Goal: Task Accomplishment & Management: Manage account settings

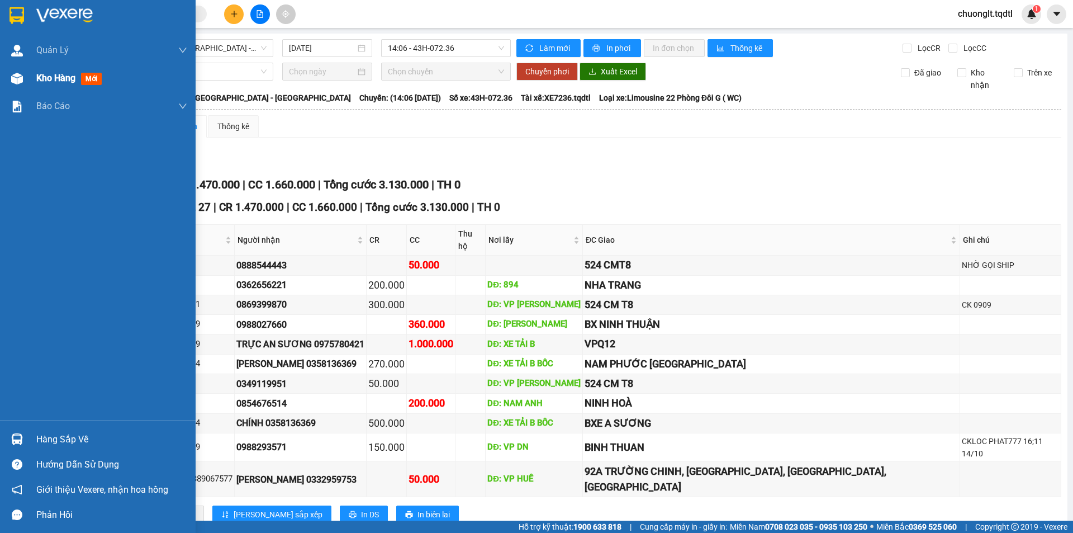
click at [43, 78] on span "Kho hàng" at bounding box center [55, 78] width 39 height 11
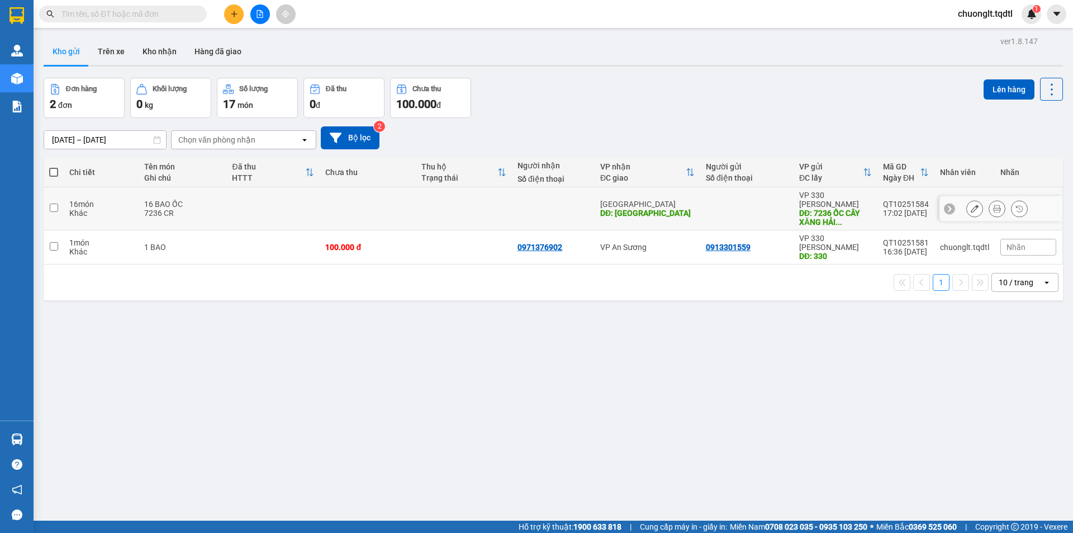
click at [195, 199] on div "16 BAO ỐC" at bounding box center [182, 203] width 77 height 9
checkbox input "true"
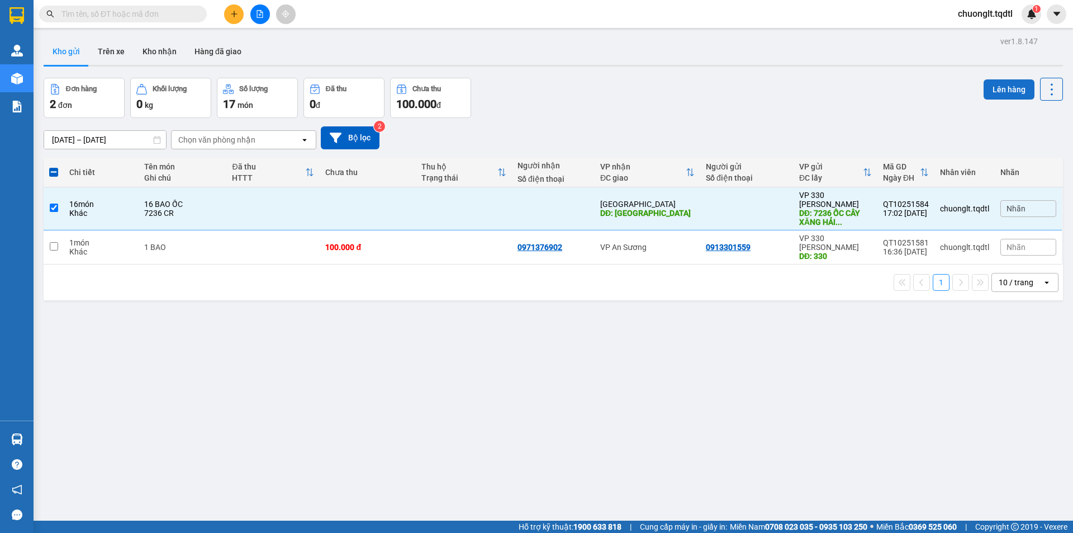
click at [991, 89] on button "Lên hàng" at bounding box center [1008, 89] width 51 height 20
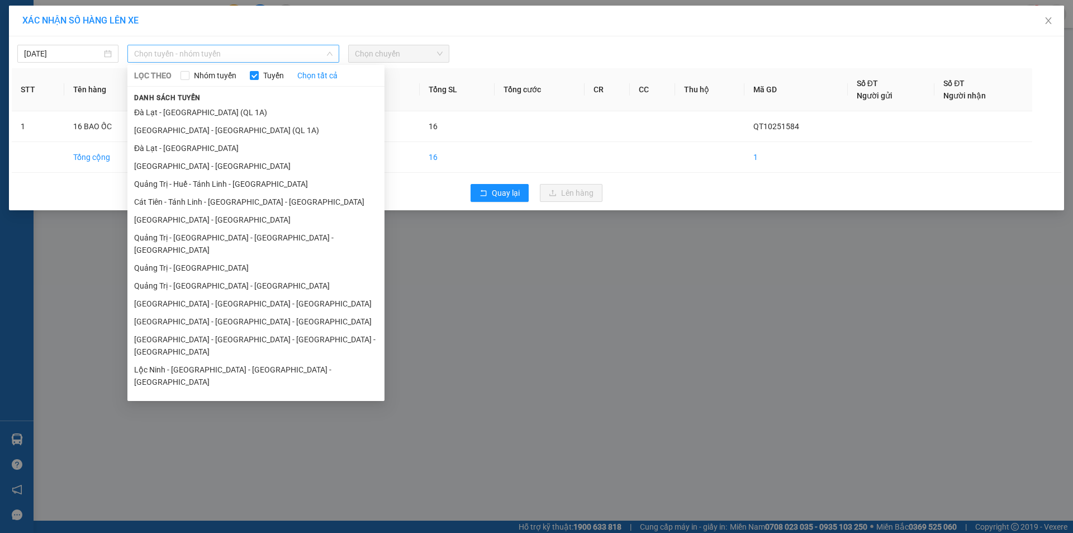
click at [277, 55] on span "Chọn tuyến - nhóm tuyến" at bounding box center [233, 53] width 198 height 17
click at [248, 233] on li "Quảng Trị - [GEOGRAPHIC_DATA] - [GEOGRAPHIC_DATA] - [GEOGRAPHIC_DATA]" at bounding box center [255, 244] width 257 height 30
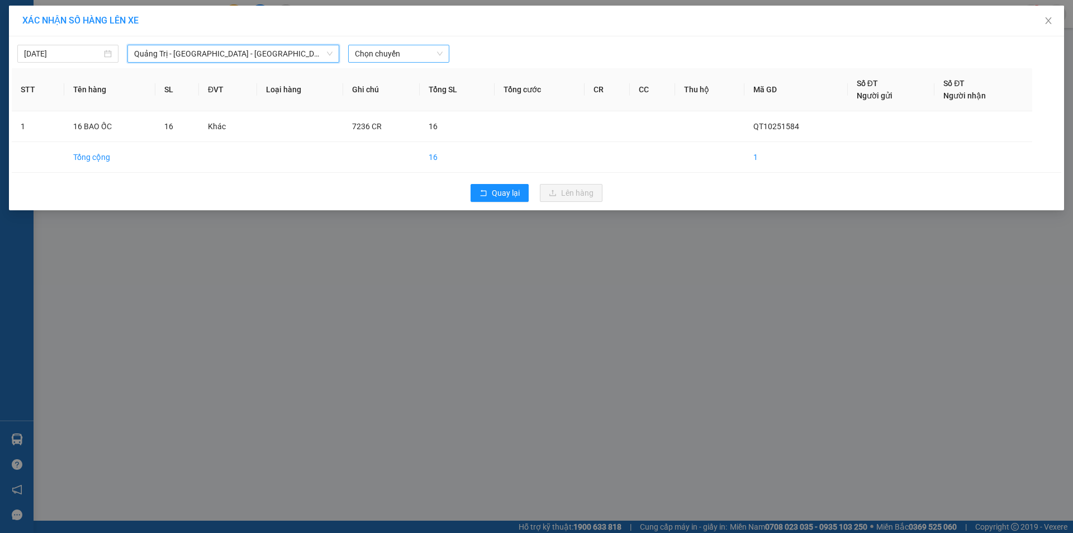
click at [427, 51] on span "Chọn chuyến" at bounding box center [399, 53] width 88 height 17
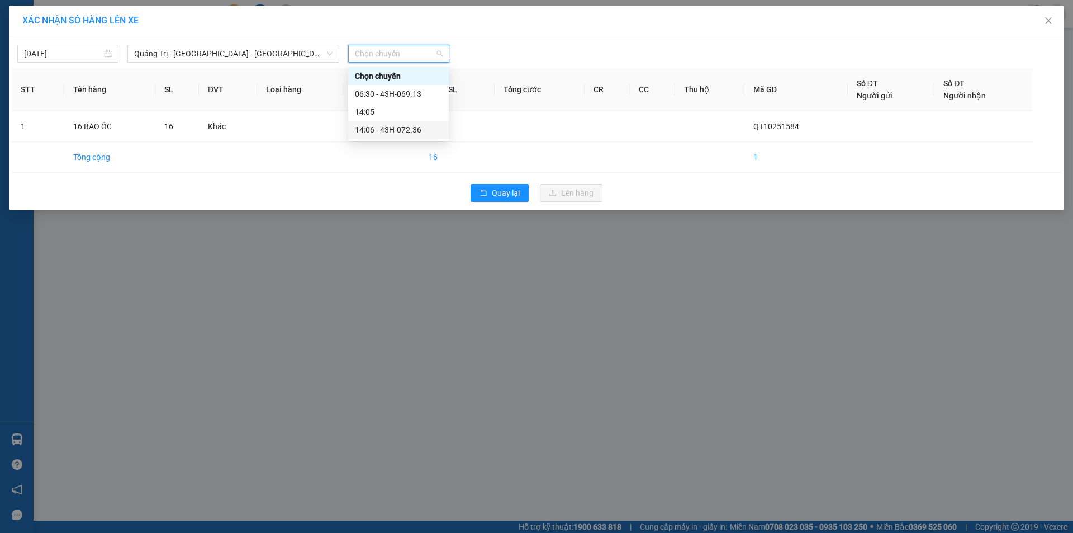
click at [406, 133] on div "14:06 - 43H-072.36" at bounding box center [398, 129] width 87 height 12
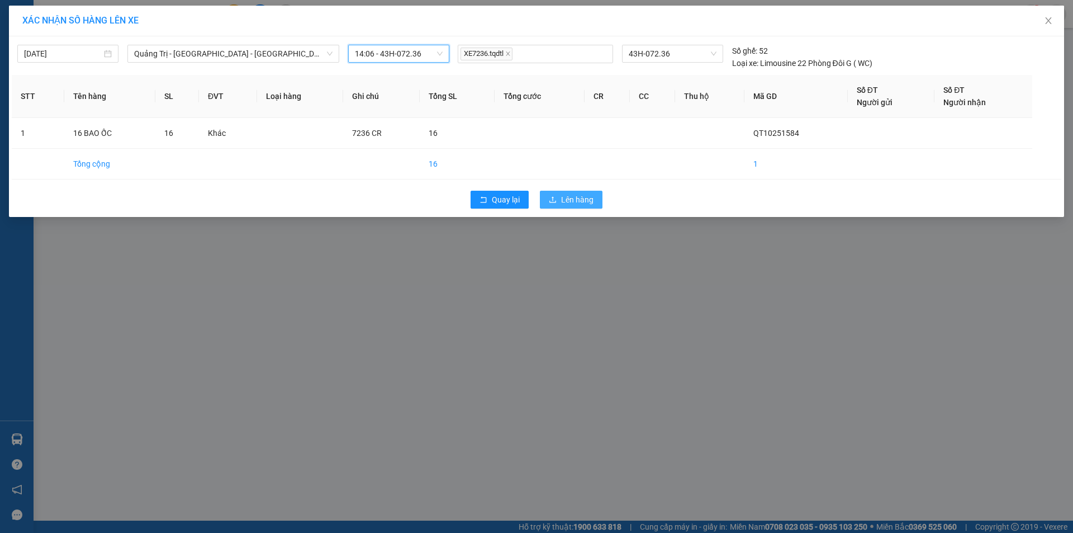
click at [574, 198] on span "Lên hàng" at bounding box center [577, 199] width 32 height 12
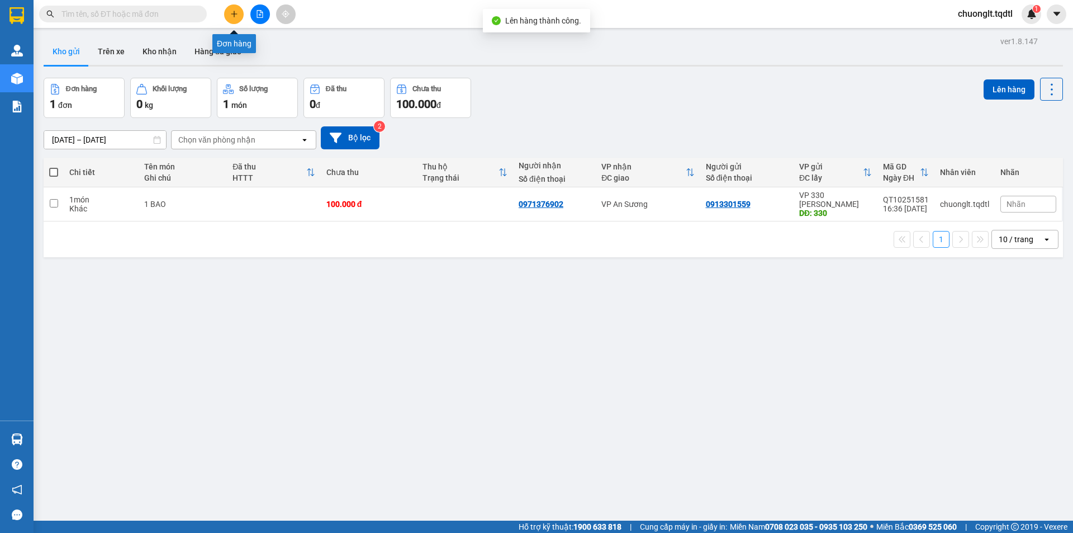
click at [230, 11] on icon "plus" at bounding box center [234, 14] width 8 height 8
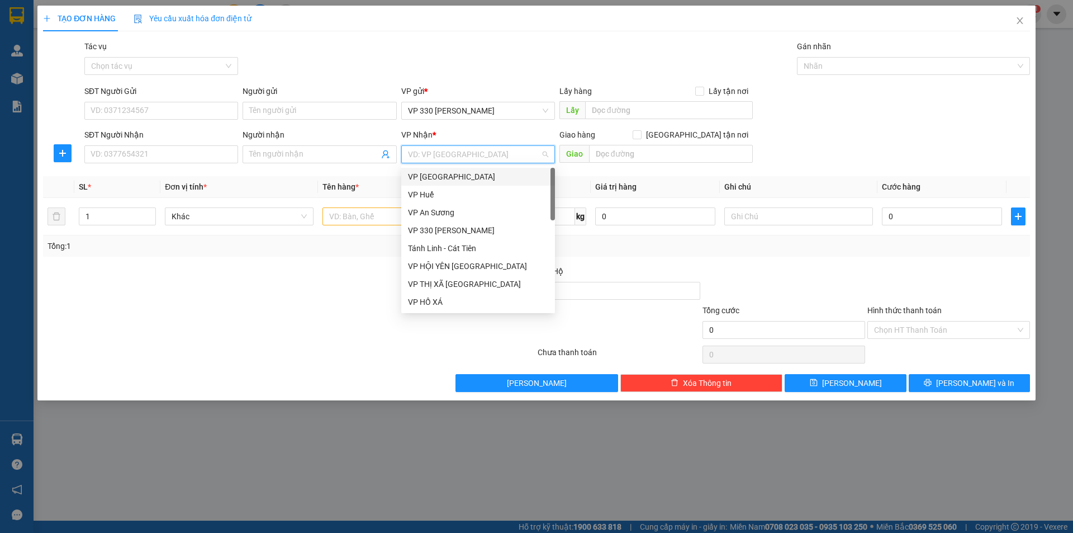
click at [487, 150] on input "search" at bounding box center [474, 154] width 132 height 17
click at [461, 212] on div "VP An Sương" at bounding box center [478, 212] width 140 height 12
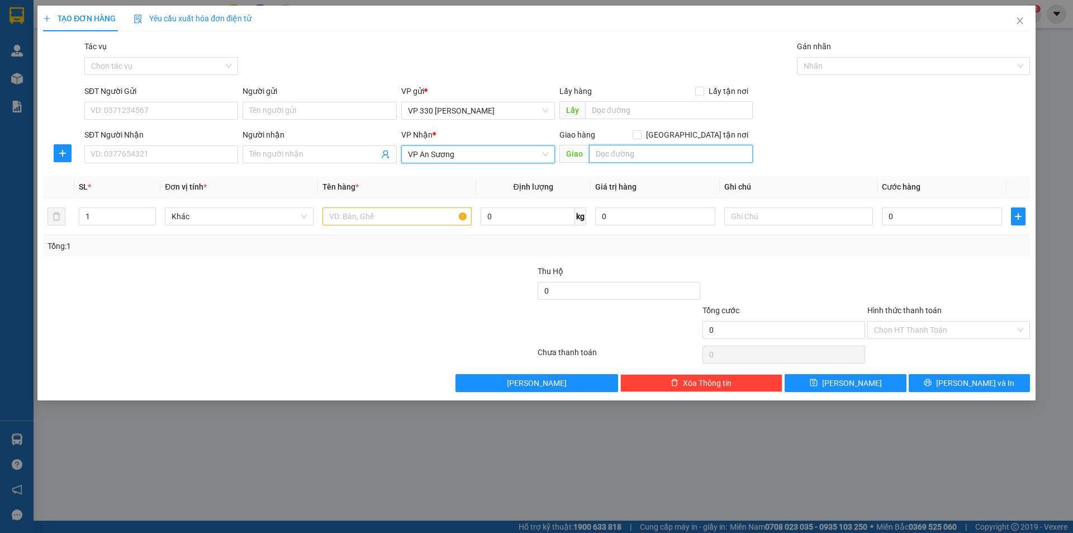
click at [638, 159] on input "text" at bounding box center [671, 154] width 164 height 18
type input "c"
type input "CX 71"
click at [620, 106] on input "text" at bounding box center [669, 110] width 168 height 18
type input "S"
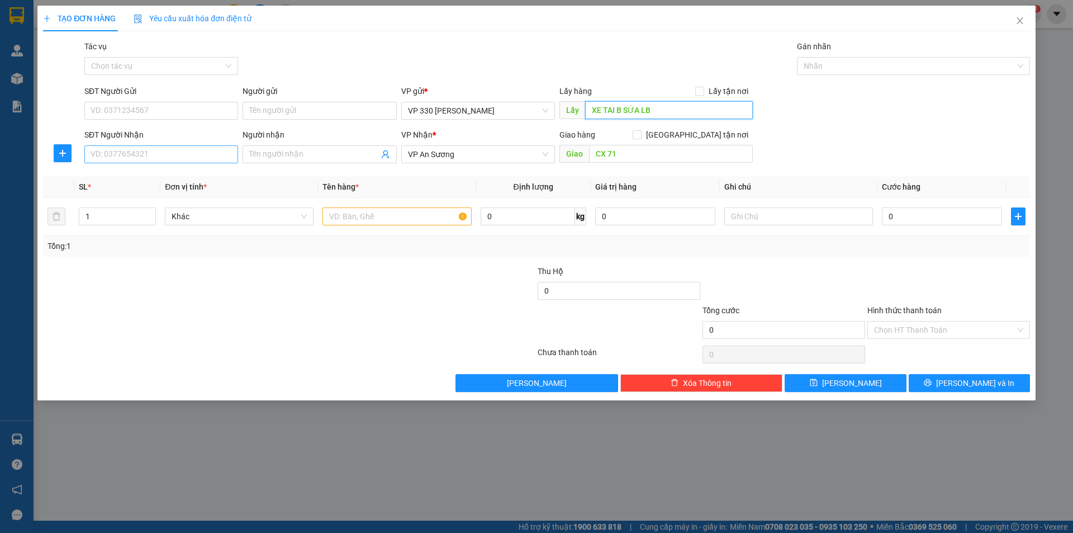
type input "XE TAI B SỨA LB"
click at [203, 149] on input "SĐT Người Nhận" at bounding box center [161, 154] width 154 height 18
type input "0907162149"
click at [405, 219] on input "text" at bounding box center [396, 216] width 149 height 18
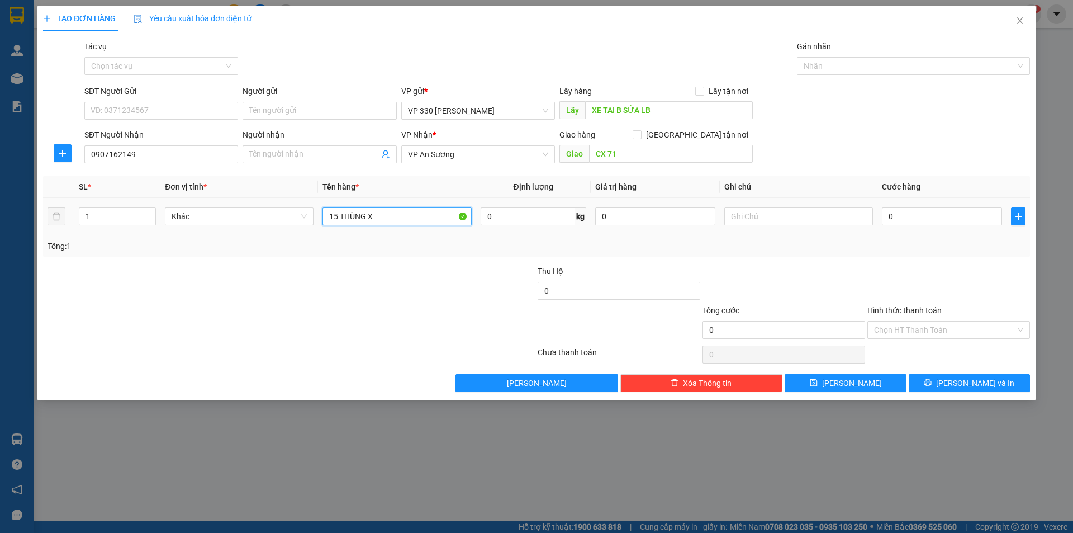
type input "15 THÙNG X"
click at [927, 203] on td "0" at bounding box center [941, 216] width 129 height 37
click at [927, 207] on div "0" at bounding box center [942, 216] width 120 height 22
click at [922, 214] on input "0" at bounding box center [942, 216] width 120 height 18
type input "2"
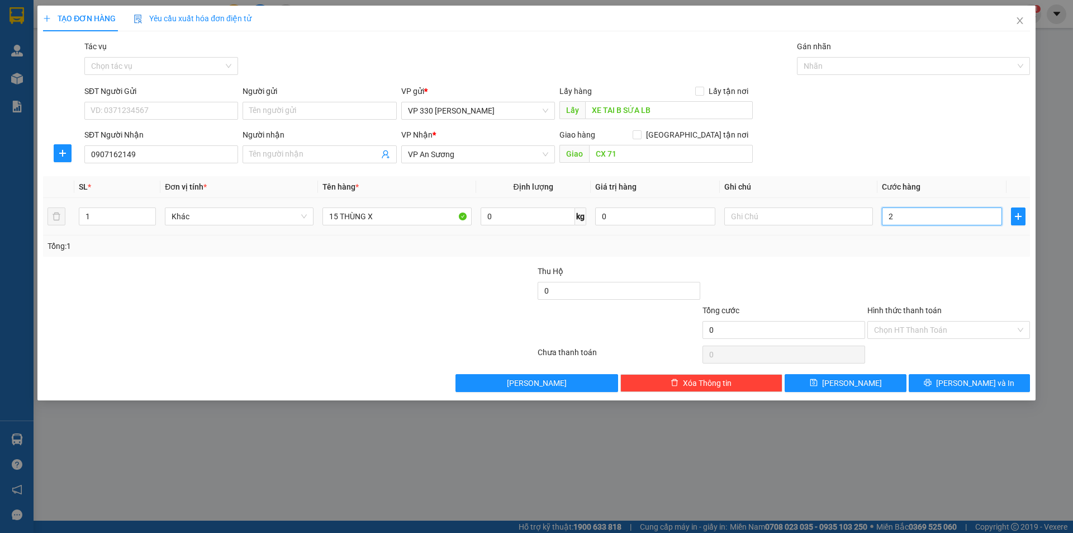
type input "2"
type input "22"
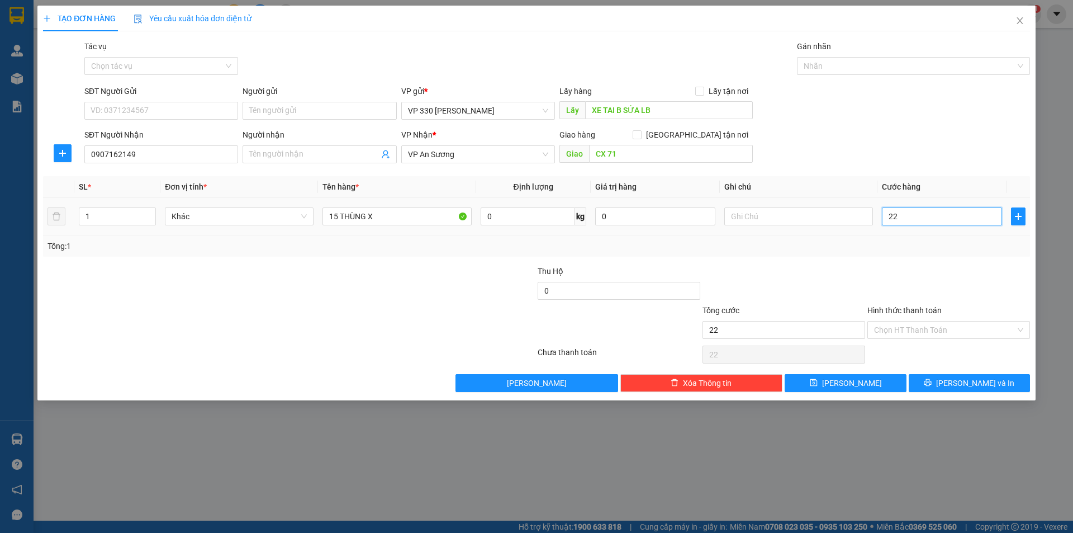
type input "225"
type input "2.250"
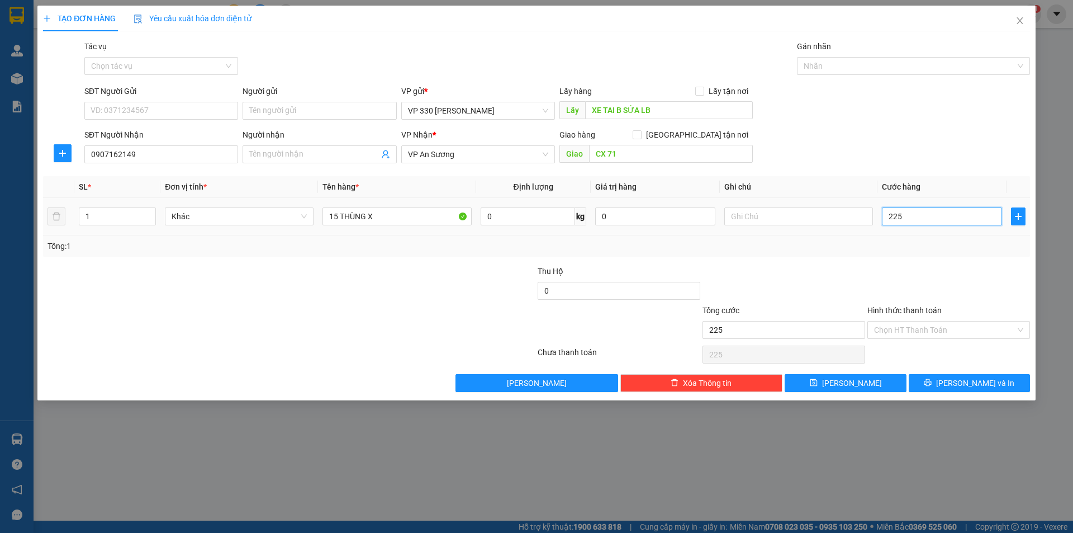
type input "2.250"
type input "22.500"
type input "225.000"
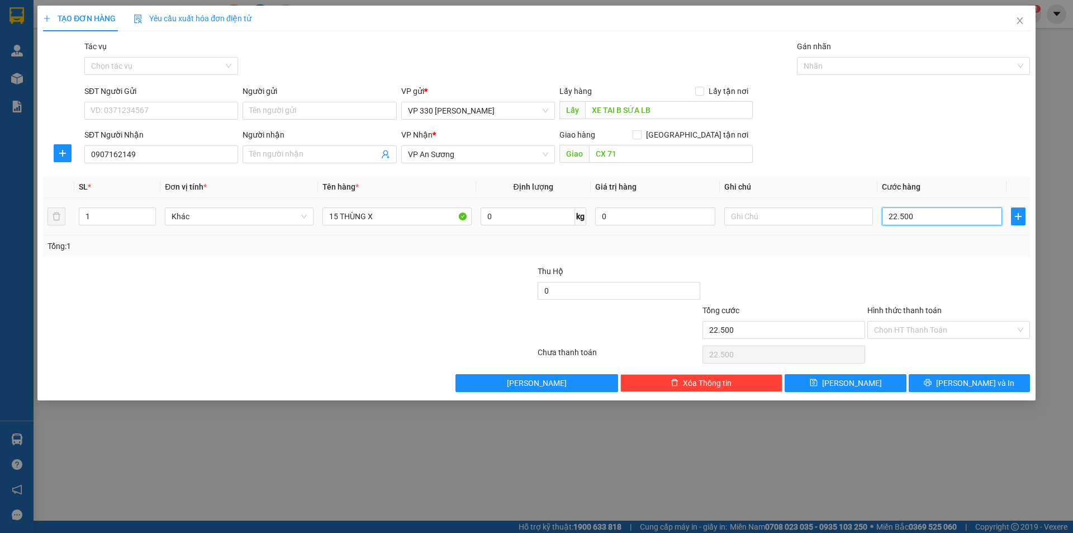
type input "225.000"
type input "2.250.000"
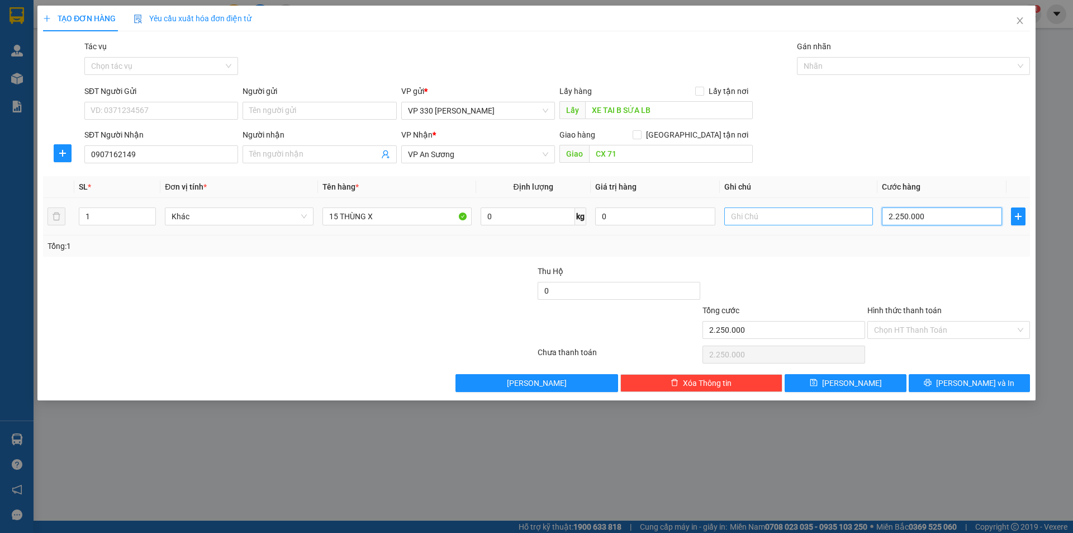
type input "2.250.000"
click at [778, 214] on input "text" at bounding box center [798, 216] width 149 height 18
type input "35894"
click at [111, 215] on input "1" at bounding box center [117, 216] width 76 height 17
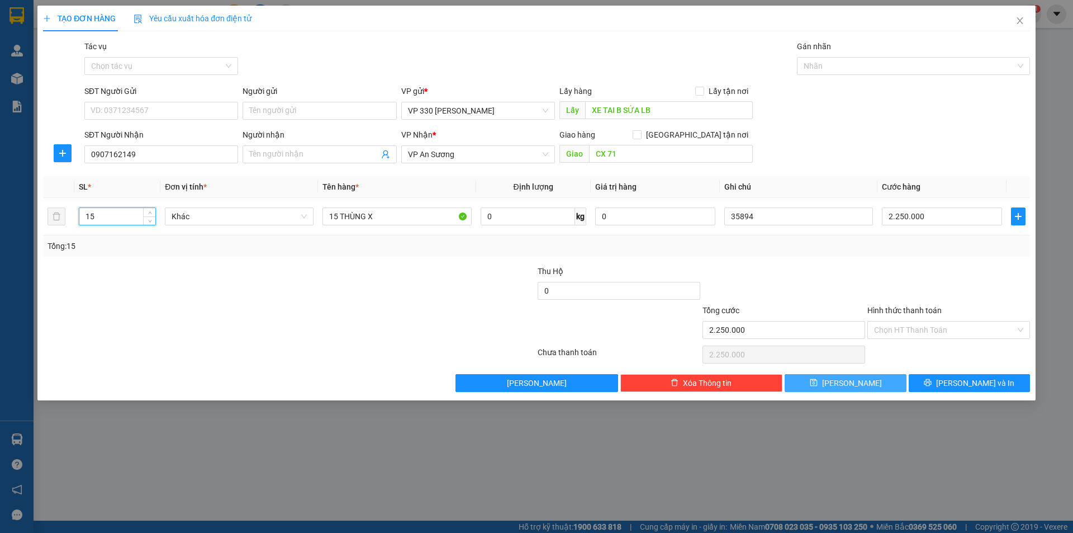
type input "15"
click at [849, 381] on span "[PERSON_NAME]" at bounding box center [852, 383] width 60 height 12
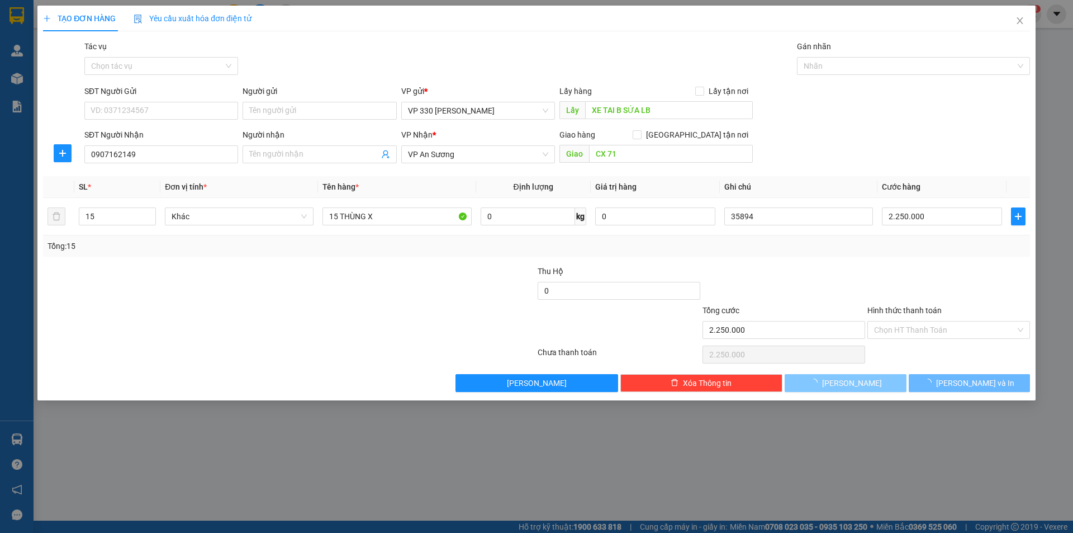
type input "1"
type input "0"
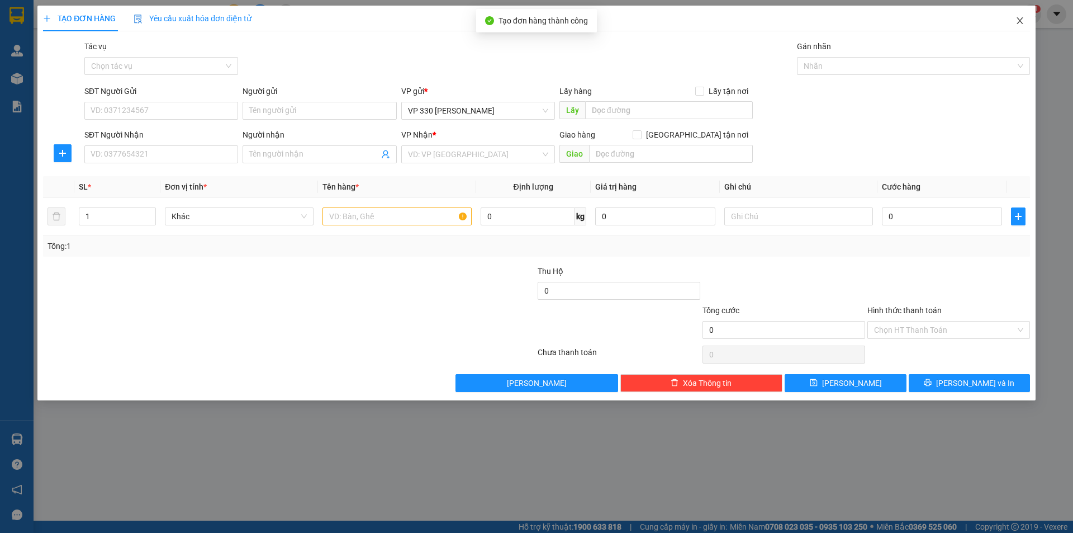
click at [1023, 18] on icon "close" at bounding box center [1019, 20] width 9 height 9
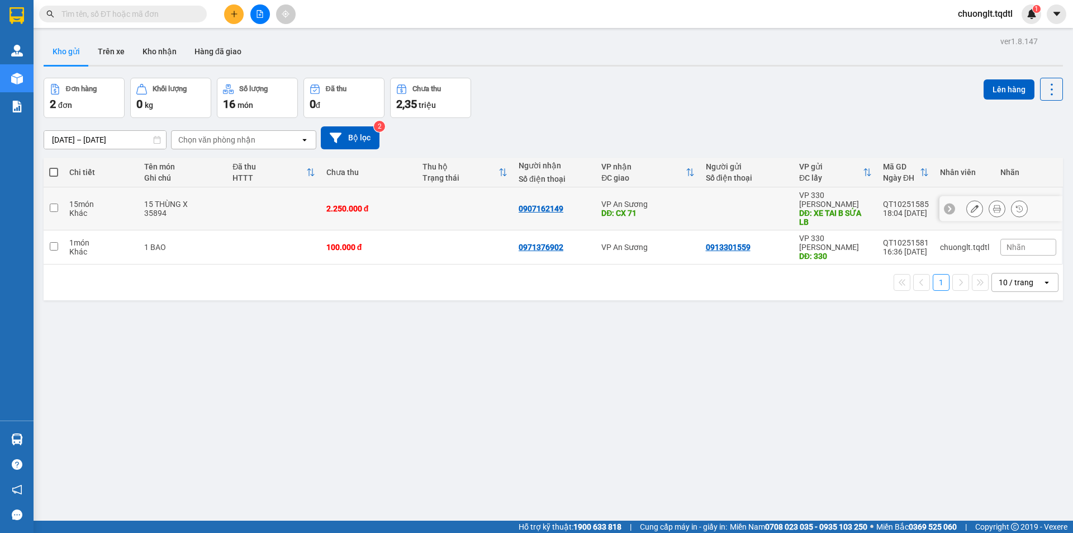
click at [233, 203] on td at bounding box center [273, 208] width 93 height 43
checkbox input "true"
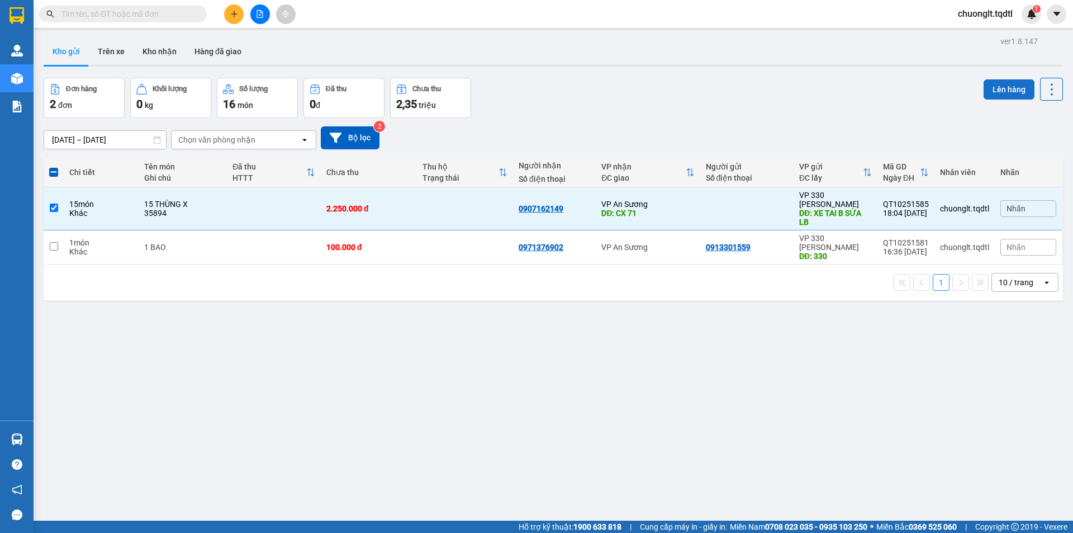
click at [999, 85] on button "Lên hàng" at bounding box center [1008, 89] width 51 height 20
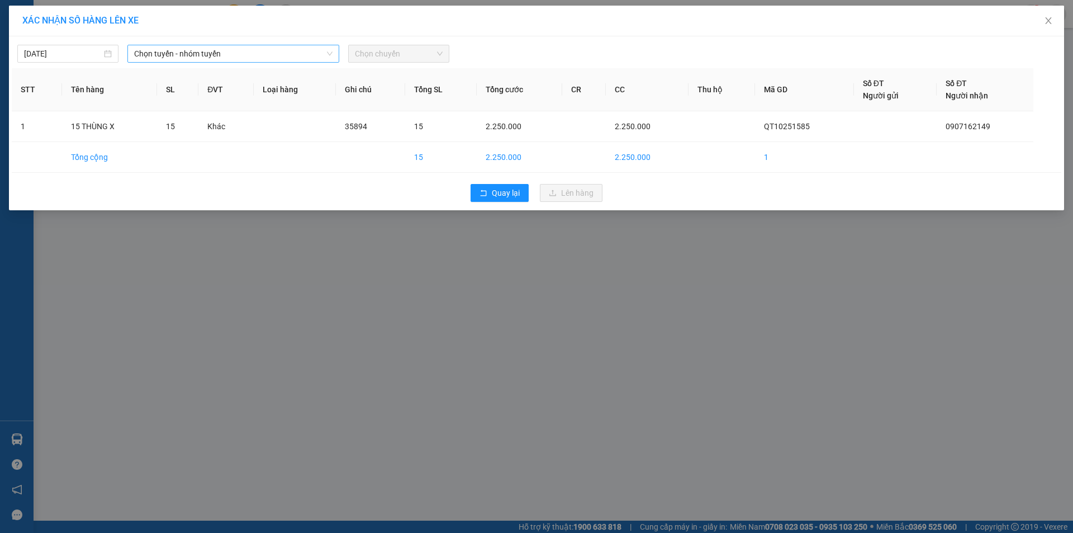
click at [279, 50] on span "Chọn tuyến - nhóm tuyến" at bounding box center [233, 53] width 198 height 17
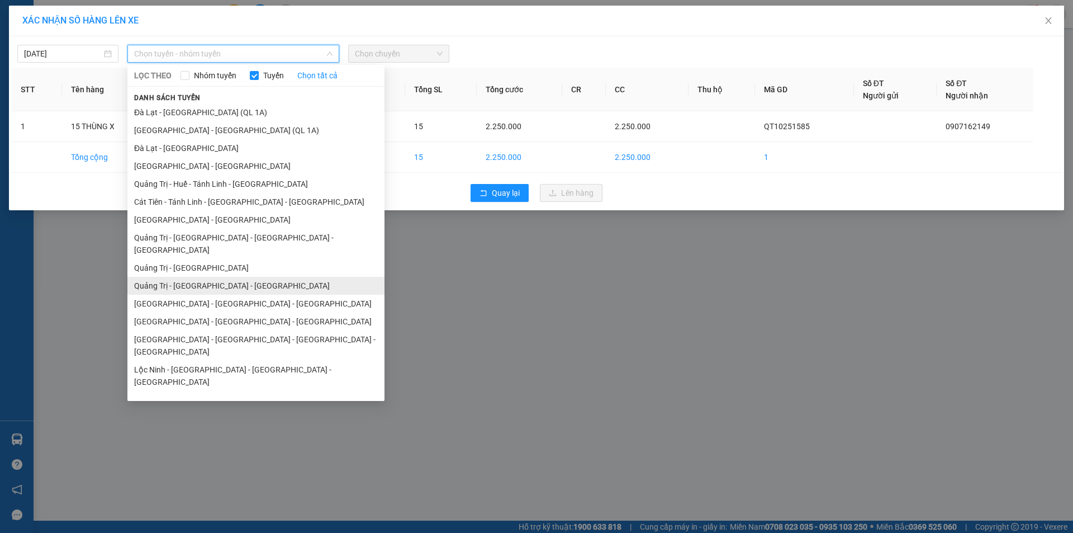
click at [210, 277] on li "Quảng Trị - [GEOGRAPHIC_DATA] - [GEOGRAPHIC_DATA]" at bounding box center [255, 286] width 257 height 18
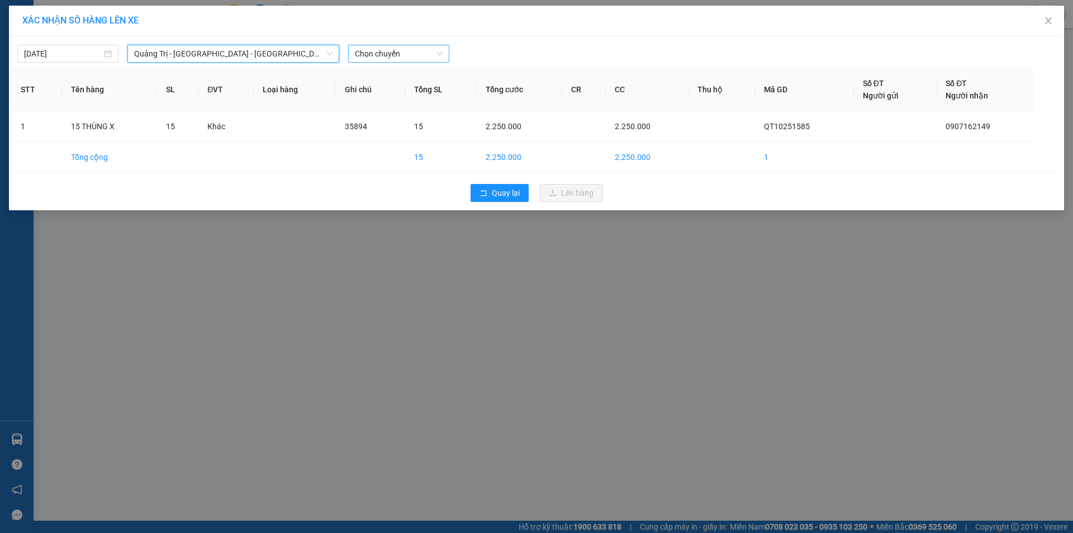
click at [399, 53] on span "Chọn chuyến" at bounding box center [399, 53] width 88 height 17
click at [402, 92] on div "14:00 - 50H-358.94" at bounding box center [398, 94] width 87 height 12
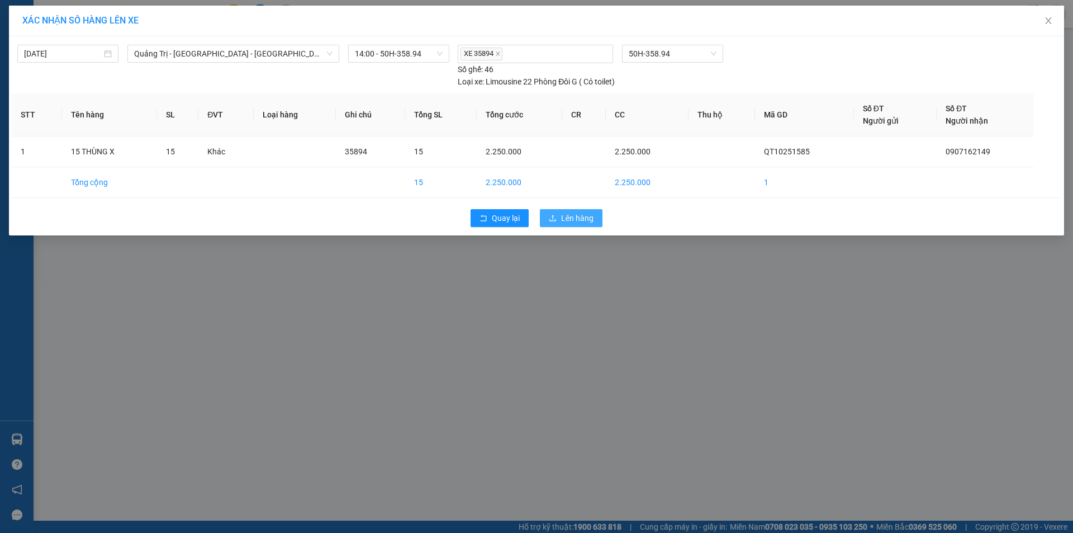
click at [576, 220] on span "Lên hàng" at bounding box center [577, 218] width 32 height 12
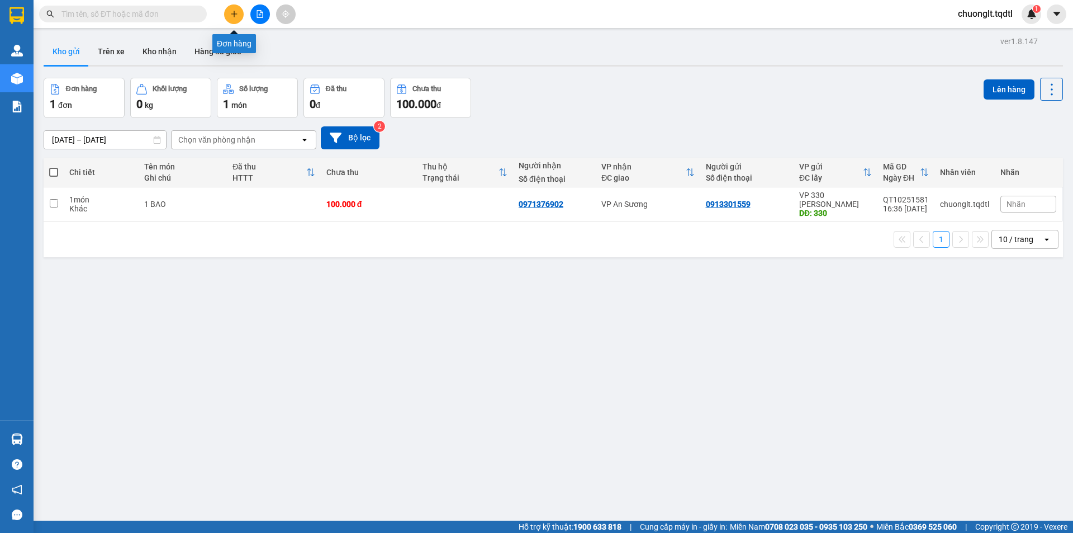
click at [234, 15] on icon "plus" at bounding box center [234, 14] width 8 height 8
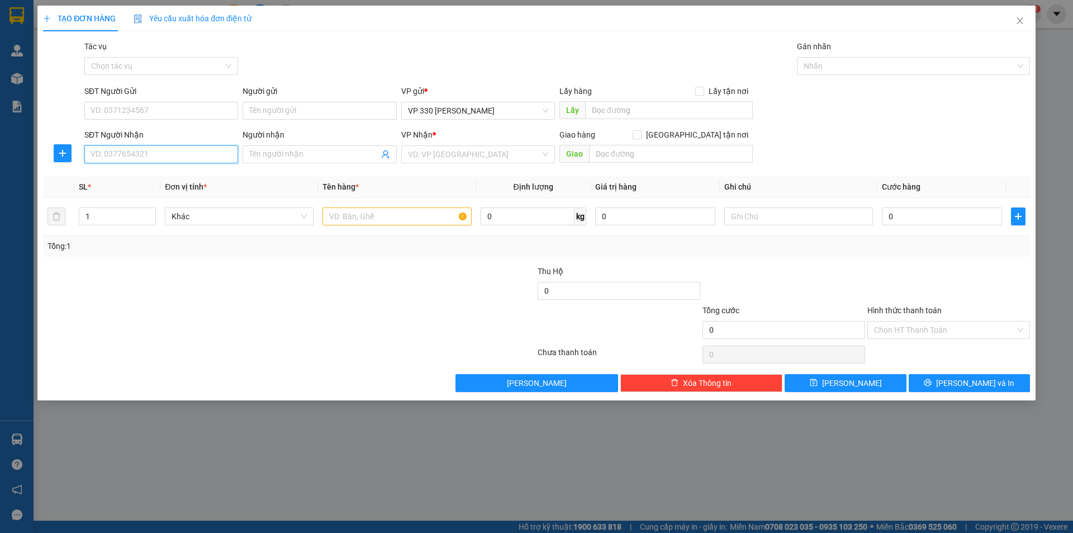
click at [159, 154] on input "SĐT Người Nhận" at bounding box center [161, 154] width 154 height 18
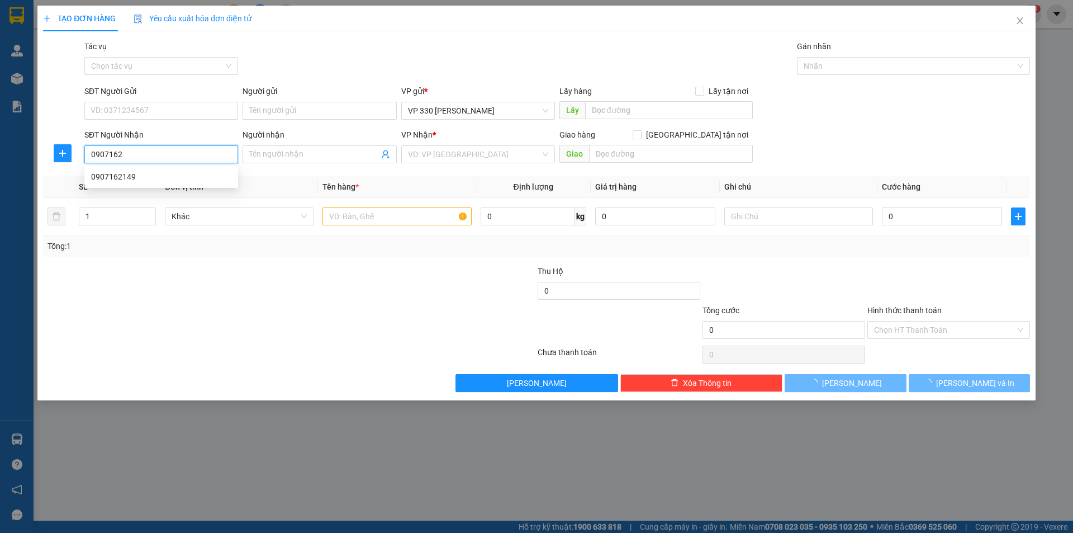
click at [160, 174] on div "0907162149" at bounding box center [161, 176] width 140 height 12
type input "0907162149"
type input "CX 71"
type input "2.250.000"
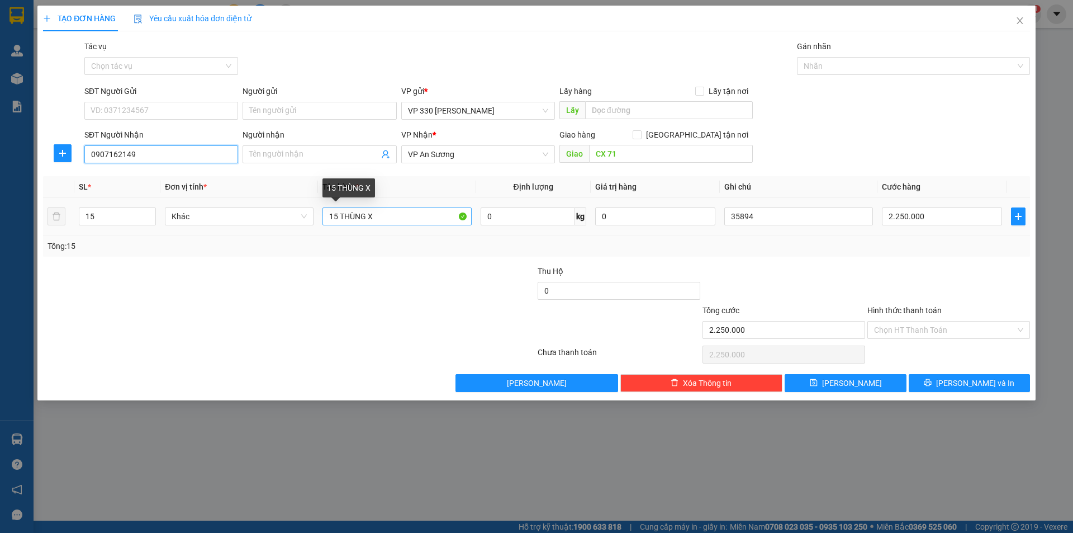
type input "0907162149"
drag, startPoint x: 339, startPoint y: 215, endPoint x: 313, endPoint y: 216, distance: 25.8
click at [313, 216] on tr "15 Khác 15 THÙNG X 0 kg 0 35894 2.250.000" at bounding box center [536, 216] width 987 height 37
type input "26 THÙNG X"
click at [98, 216] on input "15" at bounding box center [117, 216] width 76 height 17
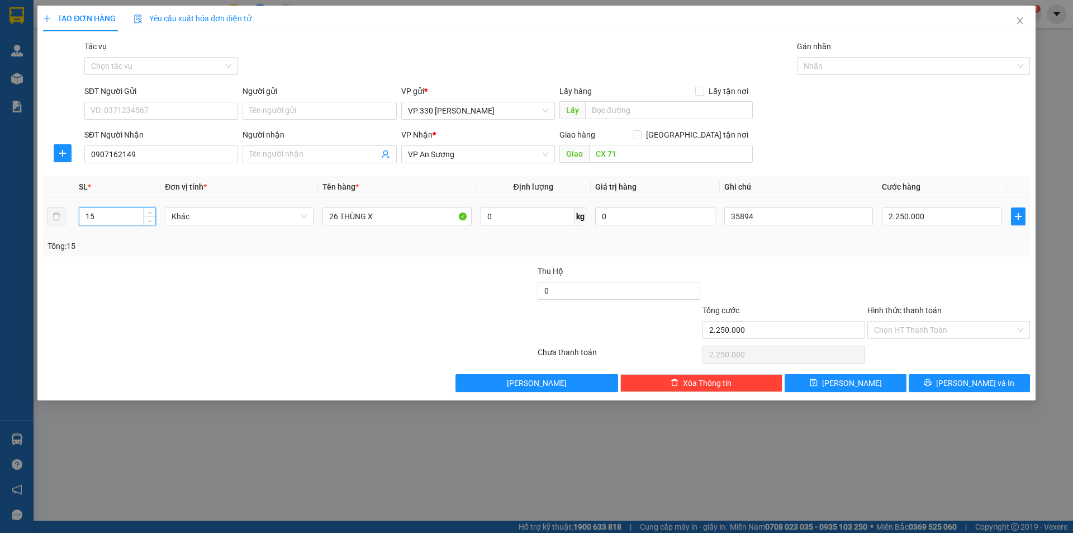
click at [98, 216] on input "15" at bounding box center [117, 216] width 76 height 17
type input "26"
click at [630, 114] on input "text" at bounding box center [669, 110] width 168 height 18
type input "XE TAI B SỨA LAO BẢO"
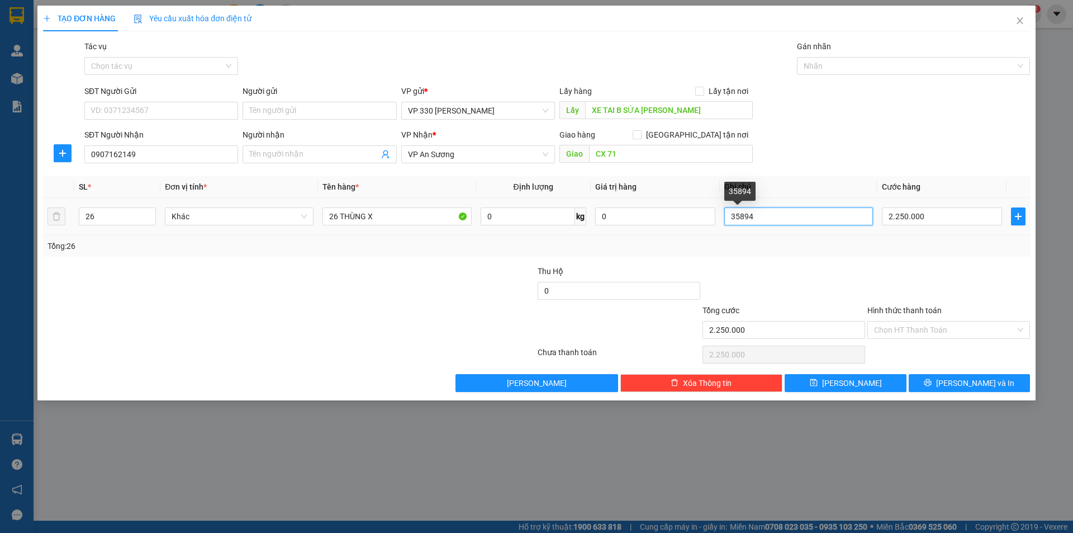
click at [809, 222] on input "35894" at bounding box center [798, 216] width 149 height 18
type input "2543"
click at [943, 218] on input "2.250.000" at bounding box center [942, 216] width 120 height 18
type input "3"
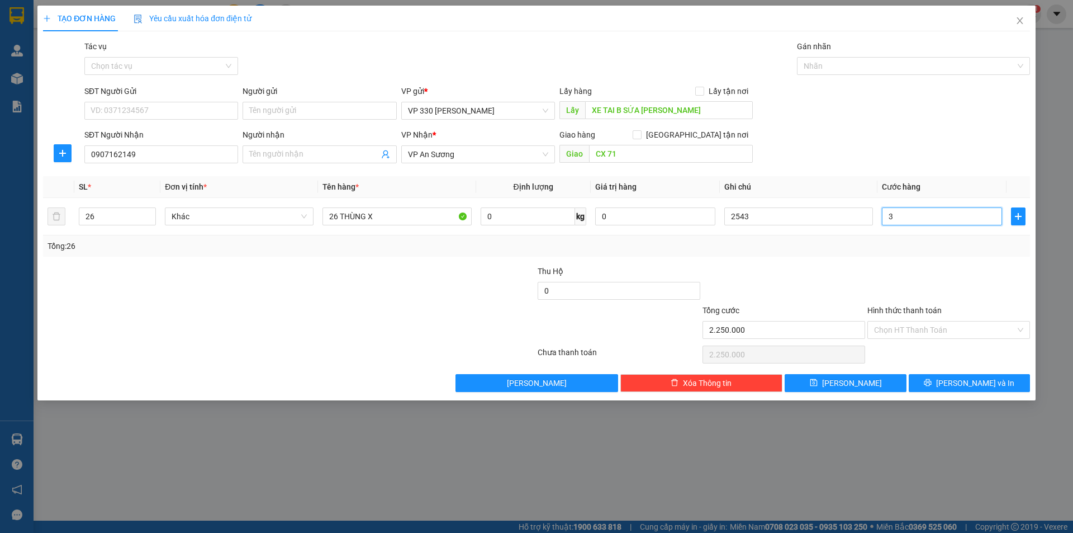
type input "3"
type input "30"
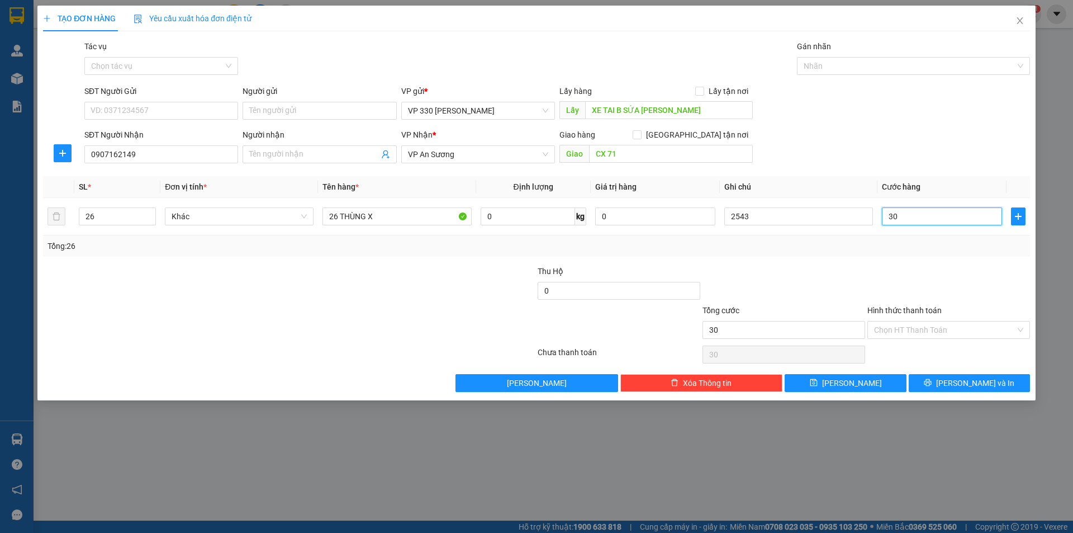
type input "3"
type input "39"
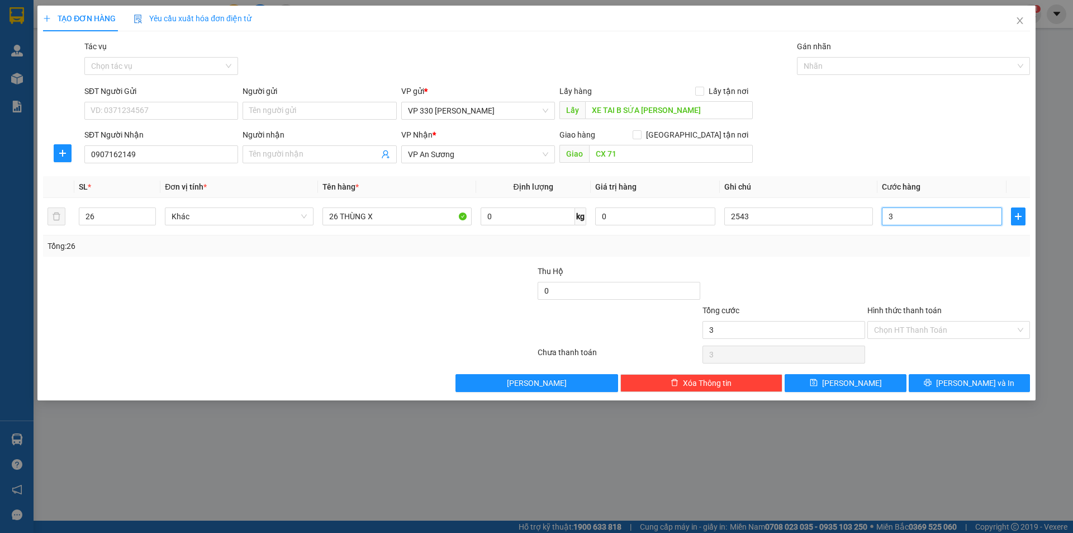
type input "39"
type input "390"
type input "3.900"
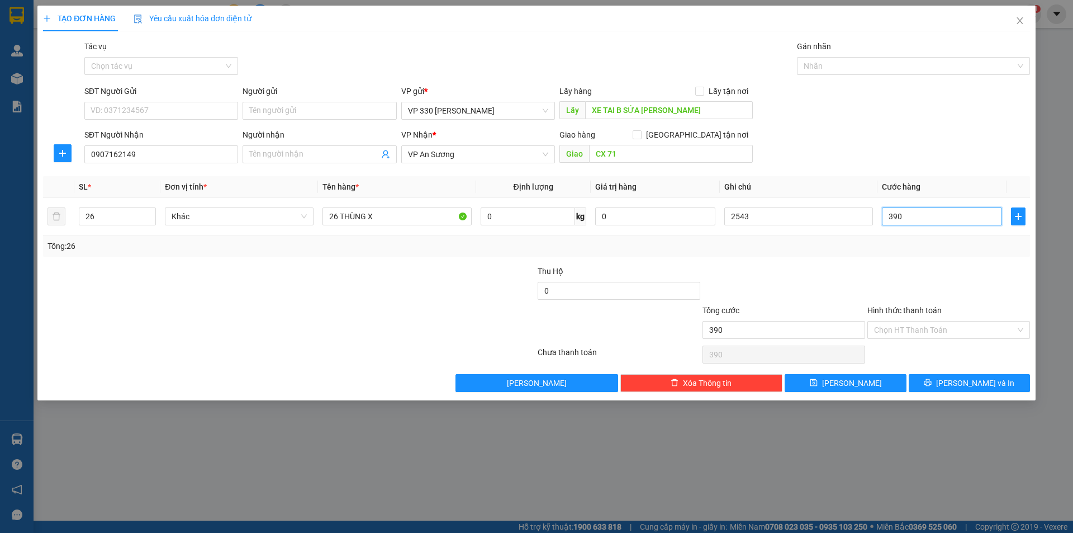
type input "3.900"
type input "39.000"
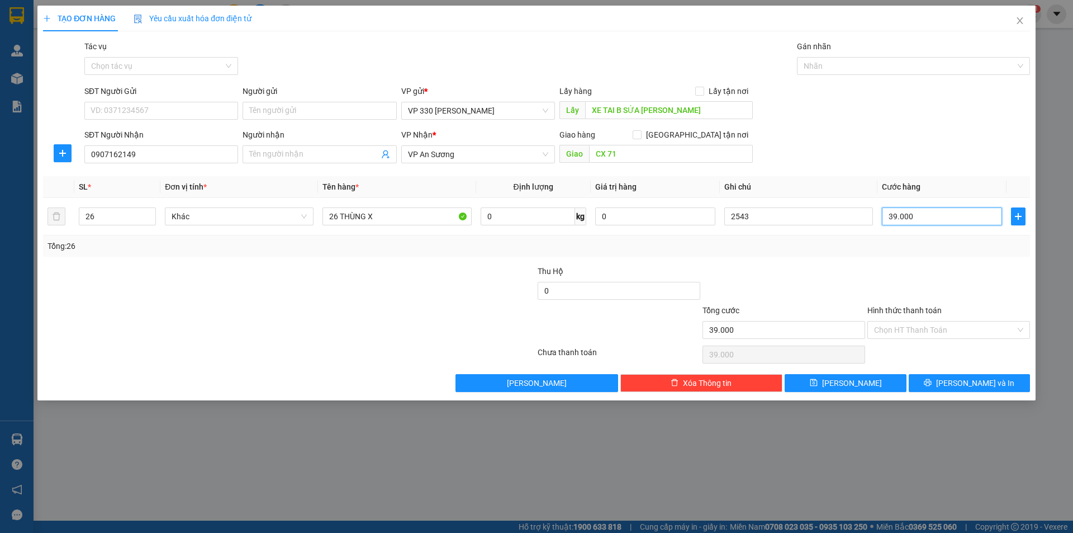
type input "390.000"
type input "3.900.000"
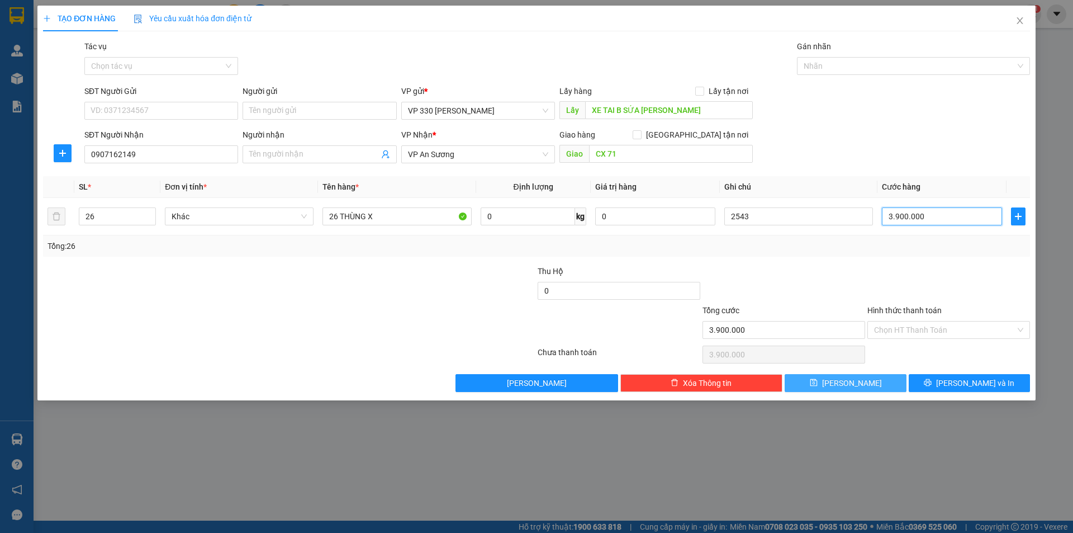
type input "3.900.000"
click at [860, 378] on button "[PERSON_NAME]" at bounding box center [845, 383] width 121 height 18
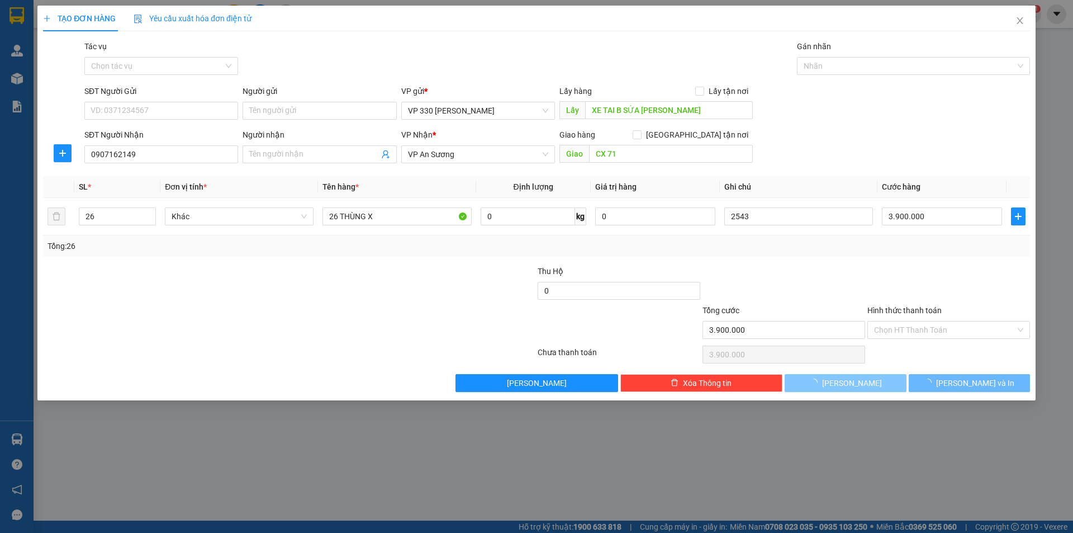
type input "0"
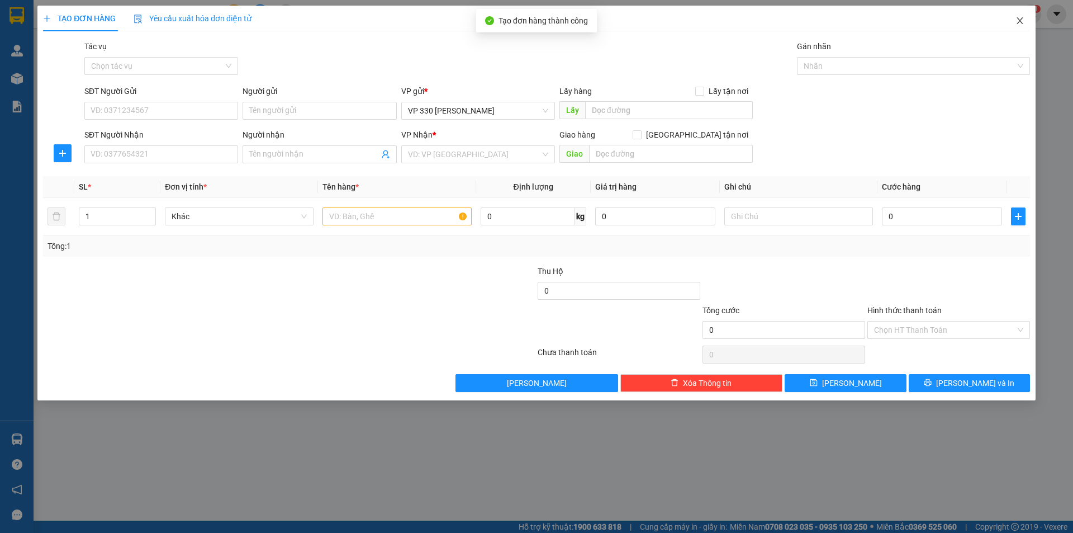
click at [1022, 16] on span "Close" at bounding box center [1019, 21] width 31 height 31
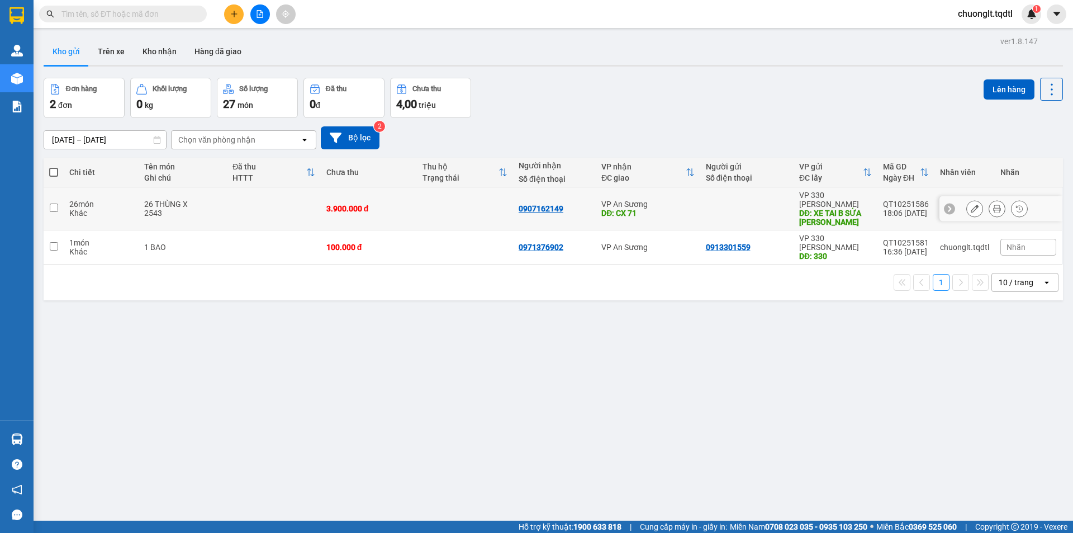
click at [246, 208] on td at bounding box center [273, 208] width 93 height 43
checkbox input "true"
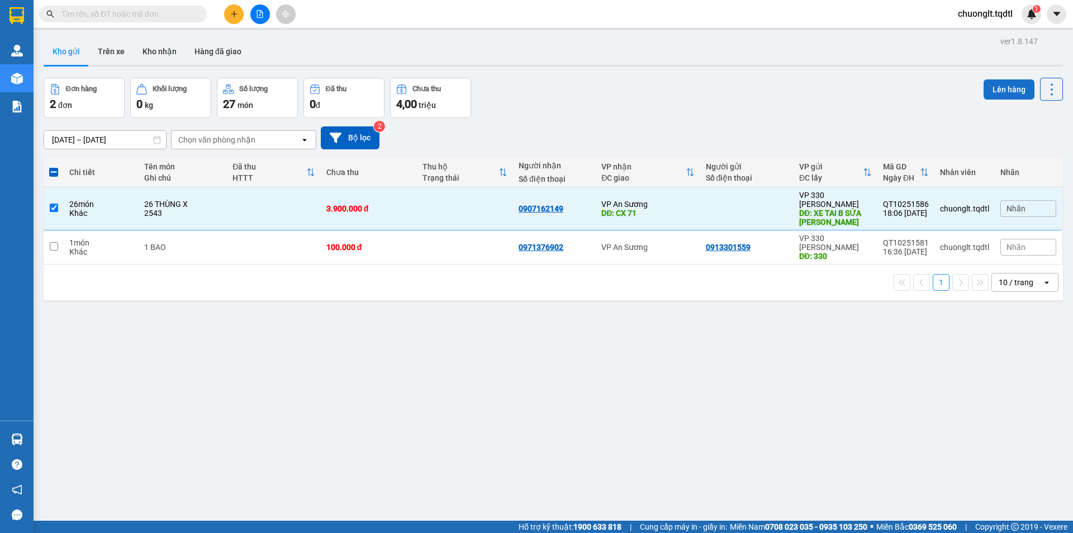
click at [1002, 87] on button "Lên hàng" at bounding box center [1008, 89] width 51 height 20
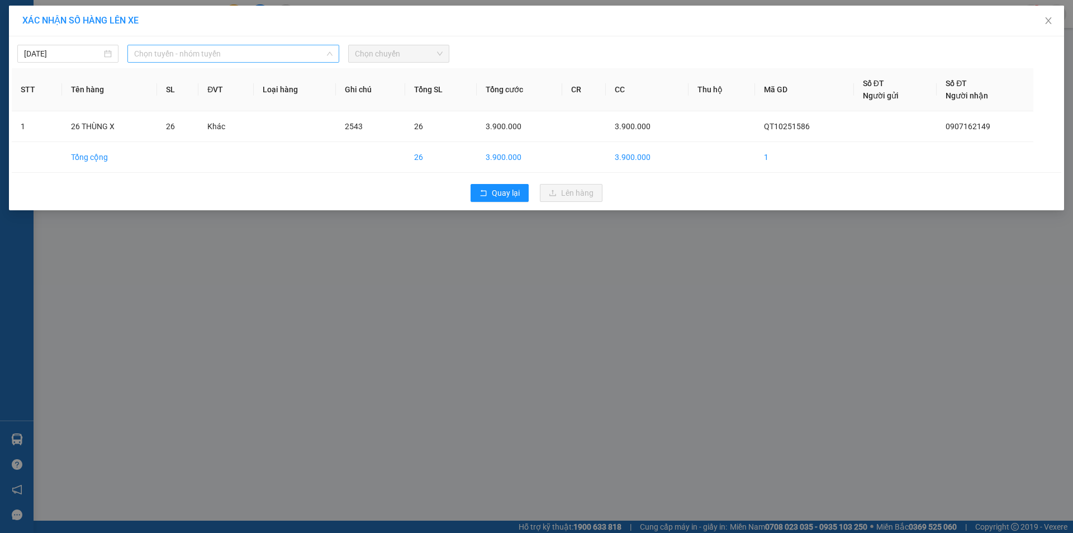
click at [281, 53] on span "Chọn tuyến - nhóm tuyến" at bounding box center [233, 53] width 198 height 17
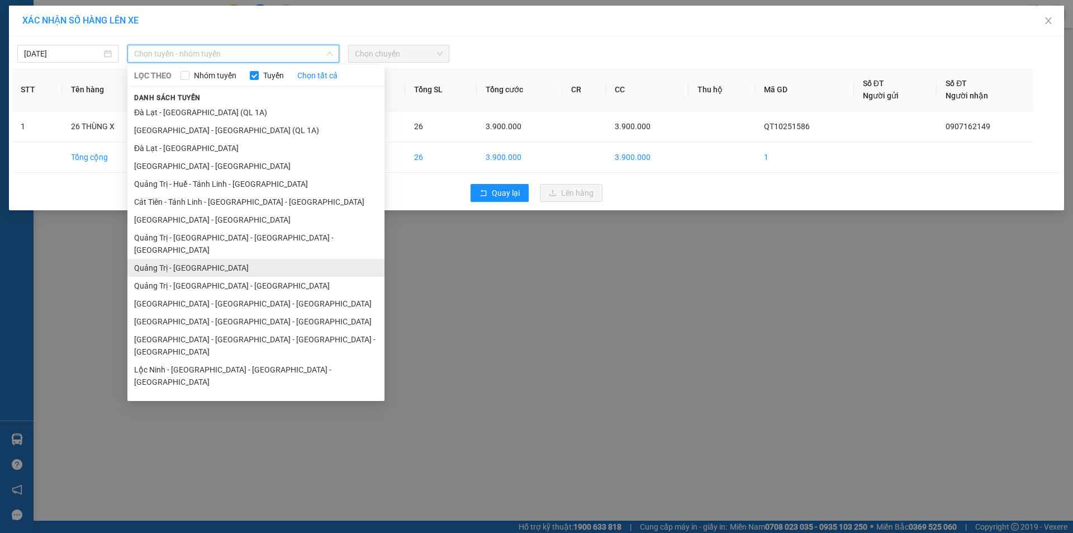
click at [199, 259] on li "Quảng Trị - [GEOGRAPHIC_DATA]" at bounding box center [255, 268] width 257 height 18
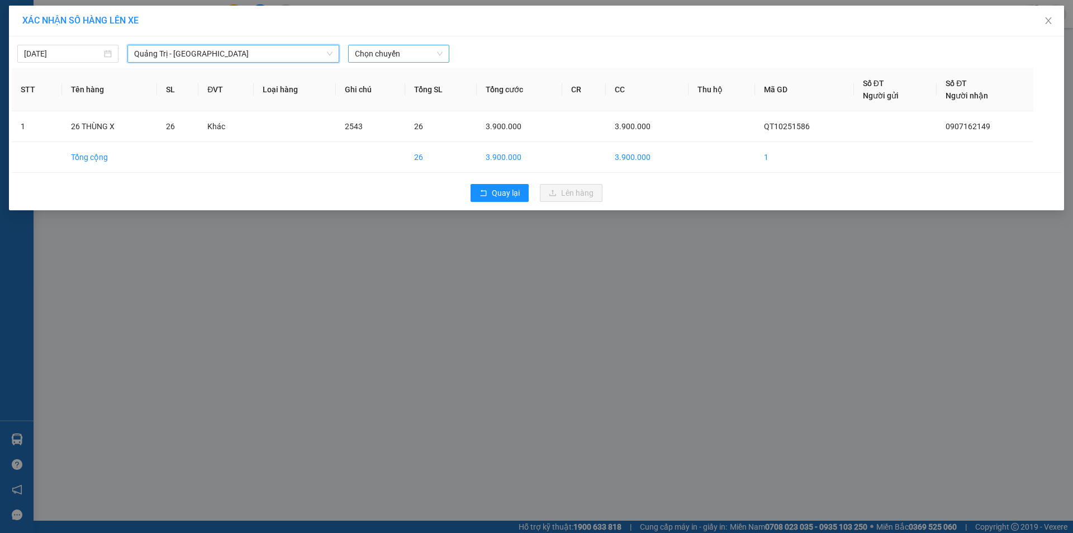
click at [407, 53] on span "Chọn chuyến" at bounding box center [399, 53] width 88 height 17
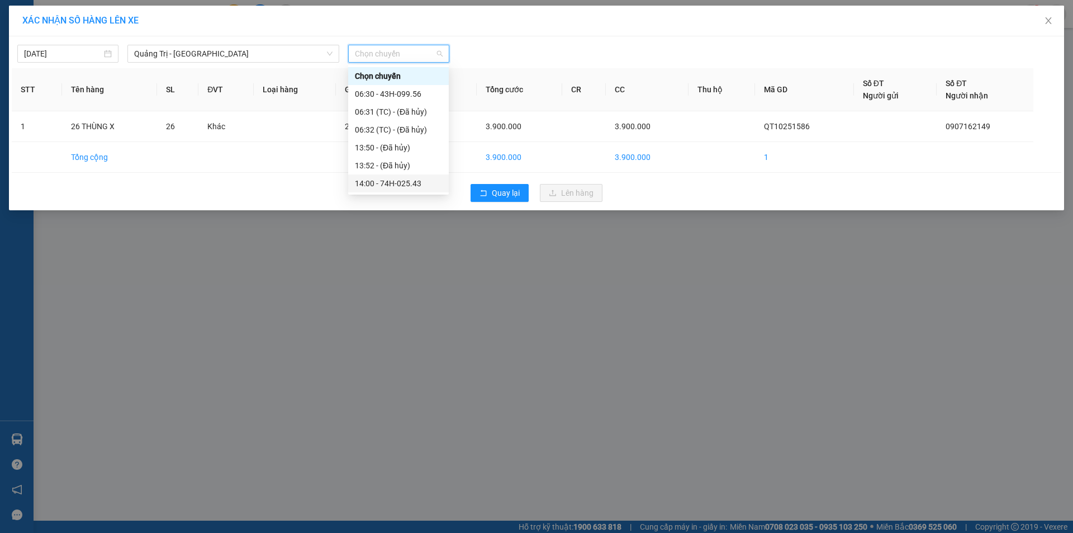
click at [391, 183] on div "14:00 - 74H-025.43" at bounding box center [398, 183] width 87 height 12
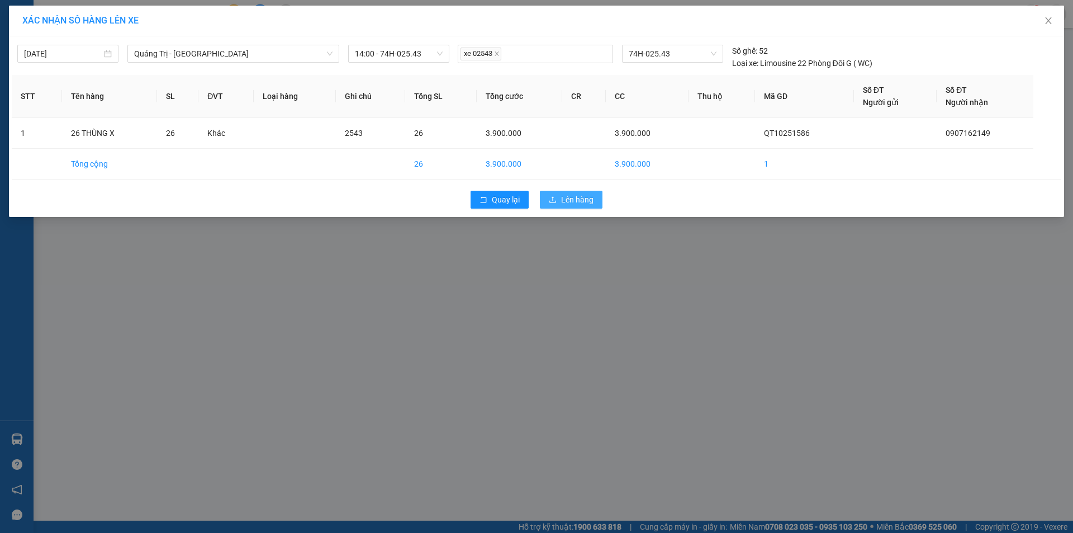
click at [576, 200] on span "Lên hàng" at bounding box center [577, 199] width 32 height 12
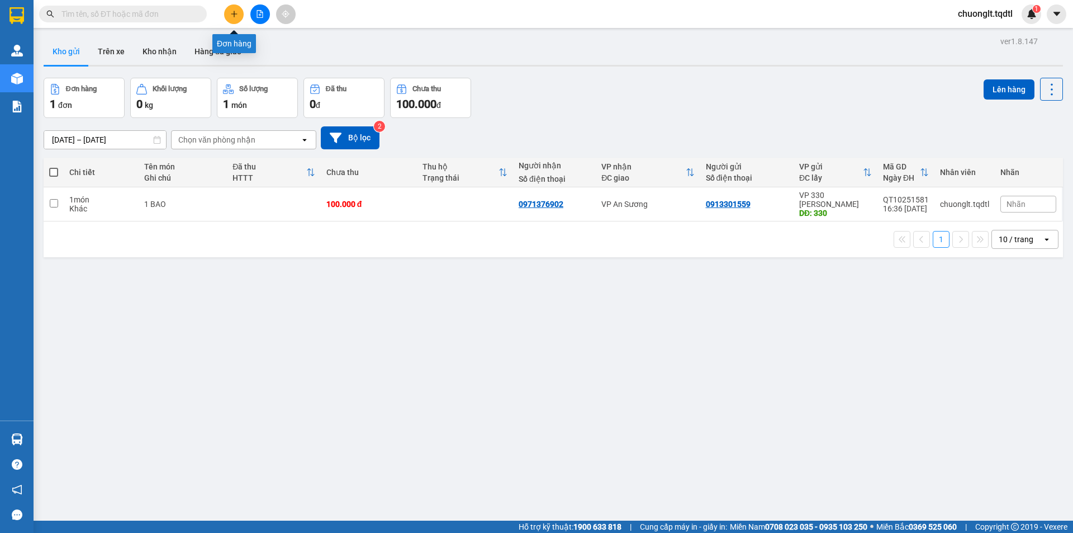
click at [238, 12] on button at bounding box center [234, 14] width 20 height 20
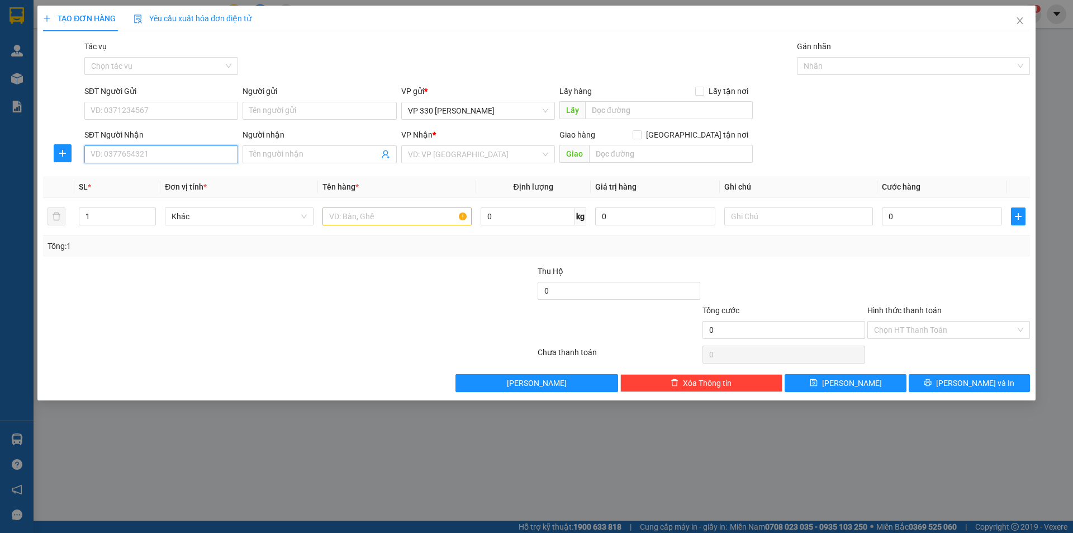
click at [178, 147] on input "SĐT Người Nhận" at bounding box center [161, 154] width 154 height 18
type input "0335536672"
click at [160, 180] on div "0335536672" at bounding box center [161, 176] width 140 height 12
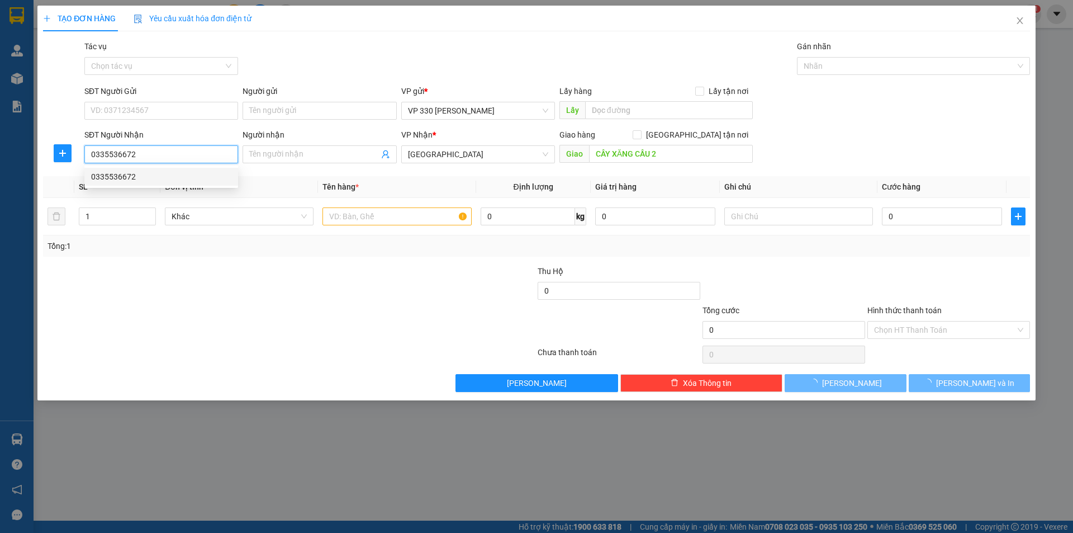
type input "CÂY XĂNG CẦU 2"
type input "400.000"
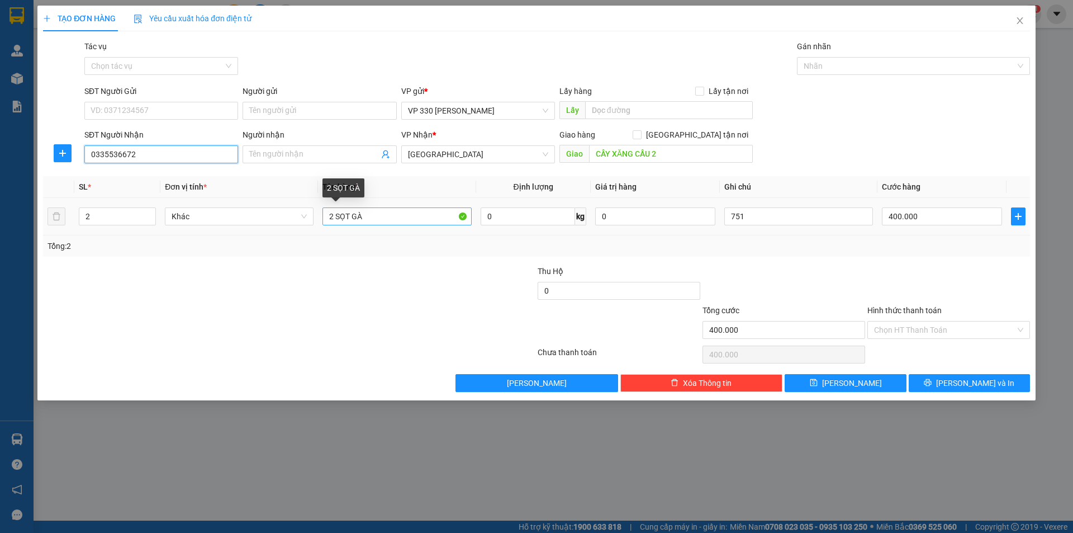
type input "0335536672"
drag, startPoint x: 367, startPoint y: 213, endPoint x: 316, endPoint y: 213, distance: 50.9
click at [316, 213] on tr "2 Khác 2 SỌT GÀ 0 kg 0 751 400.000" at bounding box center [536, 216] width 987 height 37
type input "1 GIẤY"
type input "1"
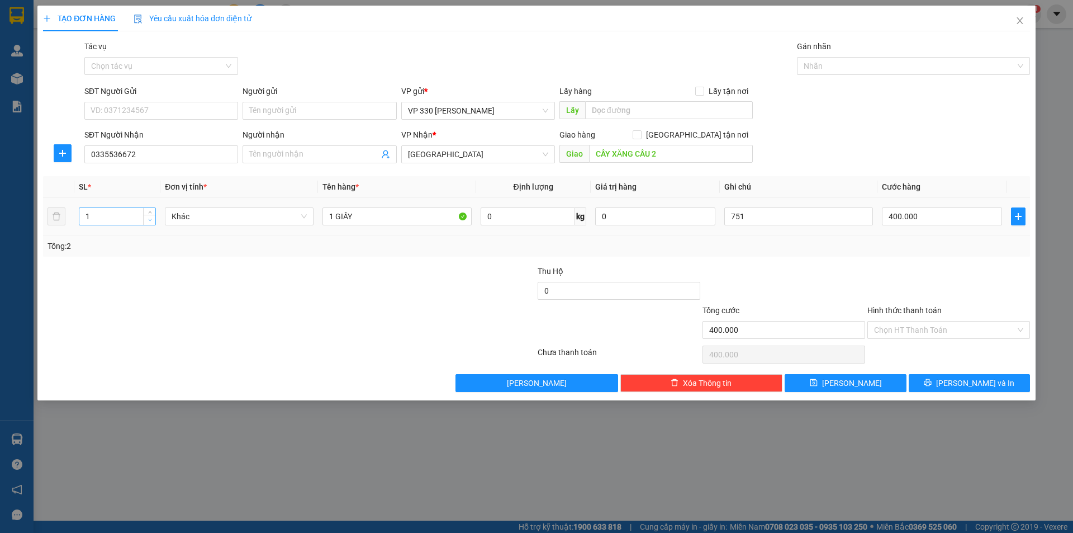
click at [151, 222] on span "down" at bounding box center [149, 220] width 7 height 7
drag, startPoint x: 750, startPoint y: 211, endPoint x: 709, endPoint y: 218, distance: 42.0
click at [709, 218] on tr "1 Khác 1 GIẤY 0 kg 0 751 400.000" at bounding box center [536, 216] width 987 height 37
type input "35894 CC"
click at [640, 101] on div "Lấy hàng Lấy tận nơi" at bounding box center [655, 93] width 193 height 17
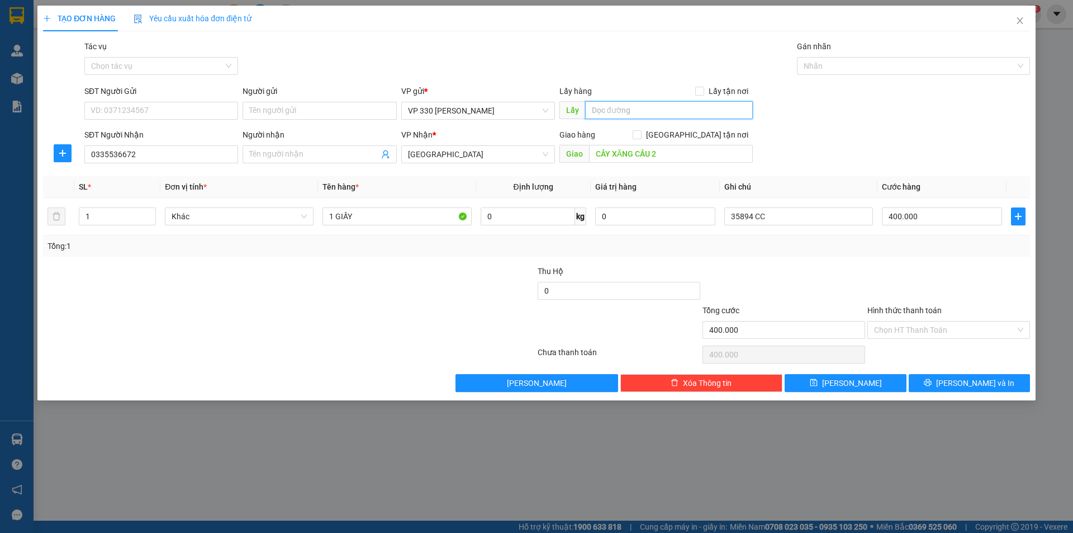
click at [636, 107] on input "text" at bounding box center [669, 110] width 168 height 18
click at [659, 150] on input "CÂY XĂNG CẦU 2" at bounding box center [671, 154] width 164 height 18
type input "D"
type input "ĐỒNG XOÀI"
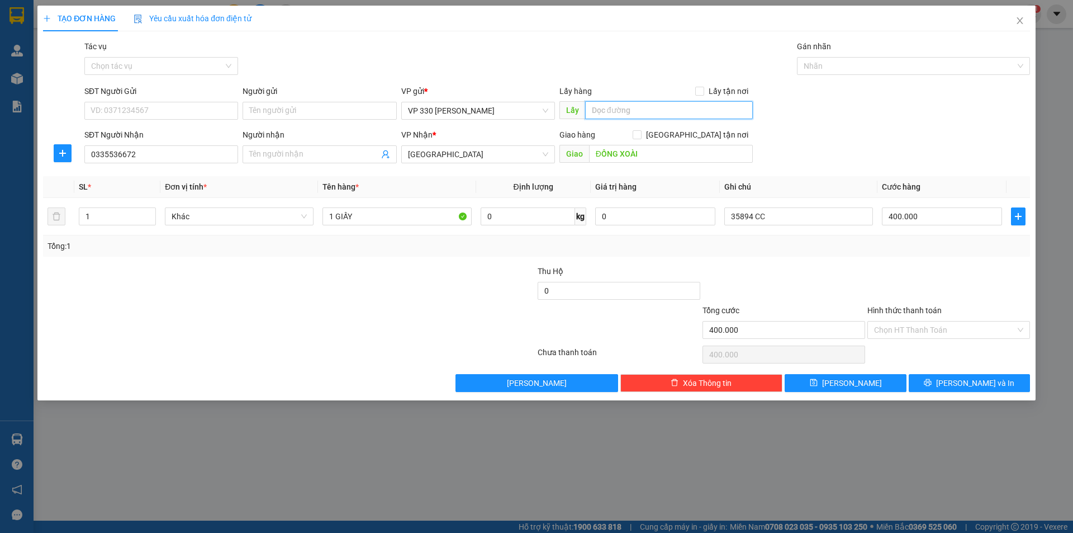
click at [646, 115] on input "text" at bounding box center [669, 110] width 168 height 18
type input "2543"
click at [942, 217] on input "400.000" at bounding box center [942, 216] width 120 height 18
type input "0"
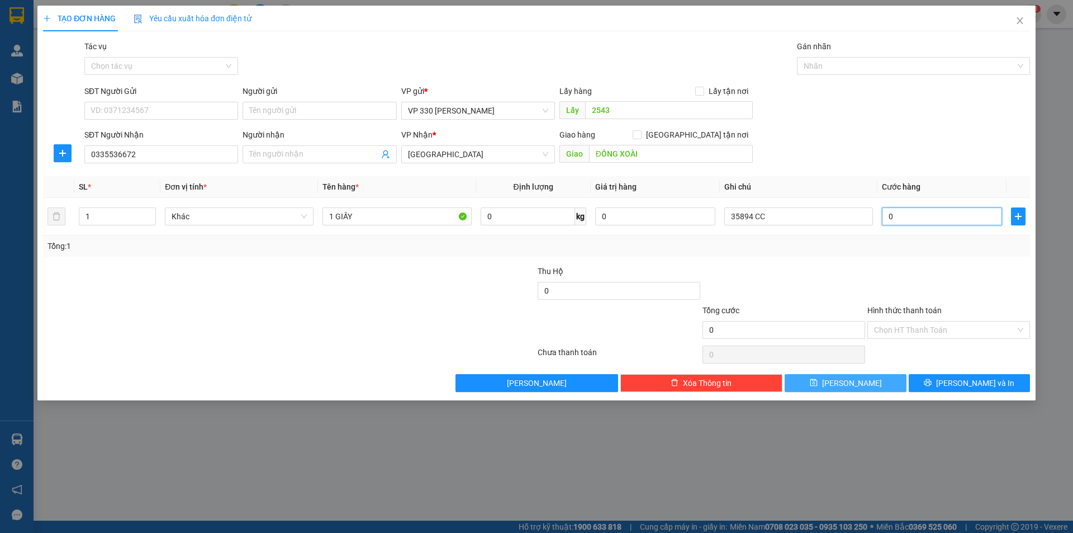
type input "0"
click at [848, 379] on span "[PERSON_NAME]" at bounding box center [852, 383] width 60 height 12
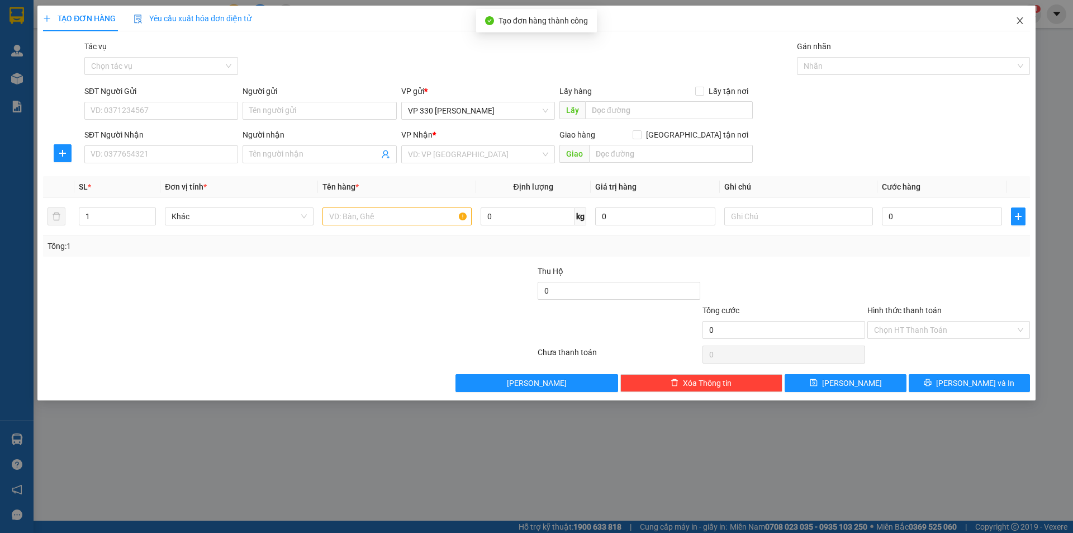
click at [1019, 15] on span "Close" at bounding box center [1019, 21] width 31 height 31
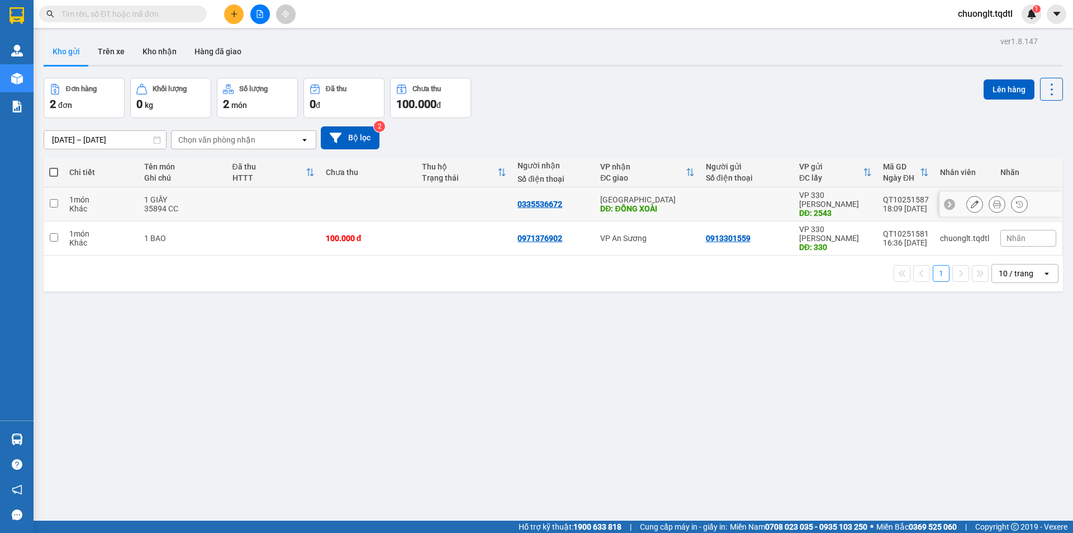
click at [126, 196] on div "1 món" at bounding box center [101, 199] width 64 height 9
checkbox input "true"
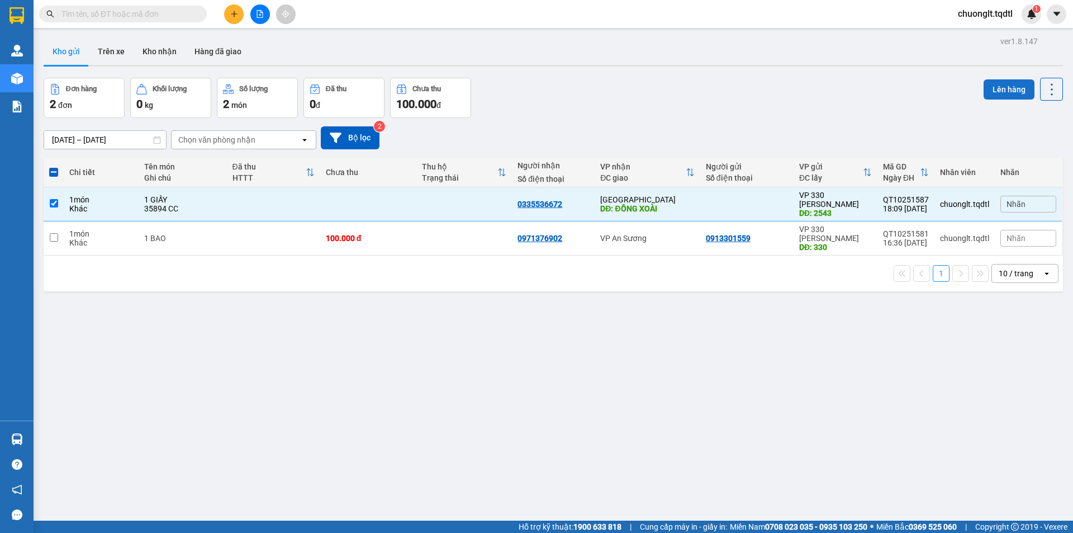
click at [994, 85] on button "Lên hàng" at bounding box center [1008, 89] width 51 height 20
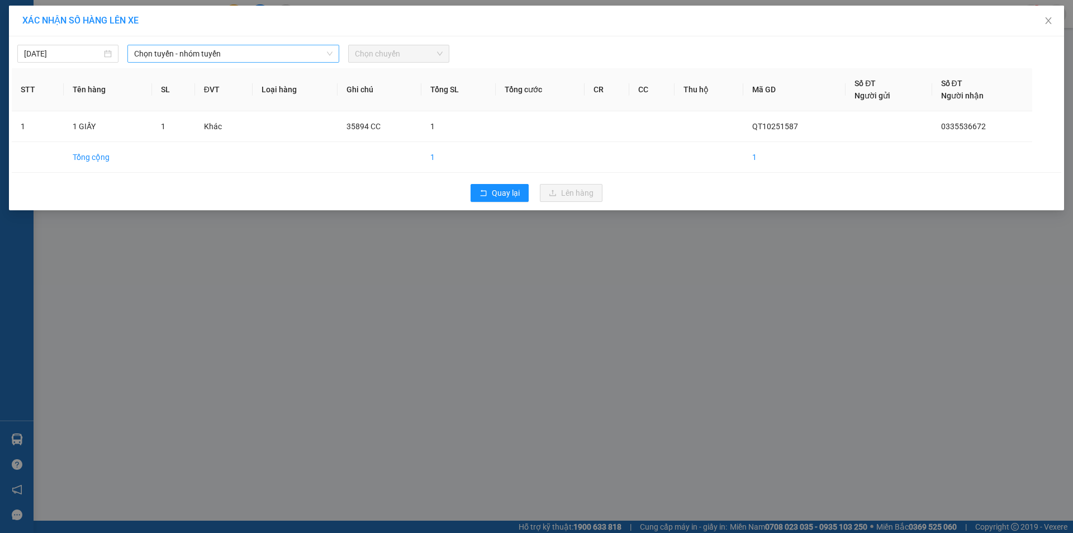
click at [255, 47] on span "Chọn tuyến - nhóm tuyến" at bounding box center [233, 53] width 198 height 17
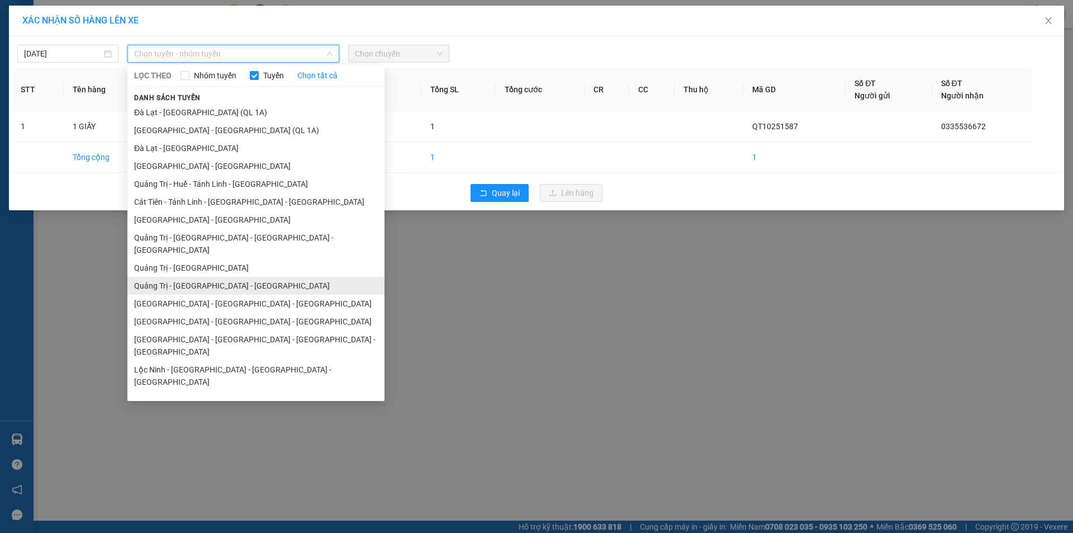
click at [232, 277] on li "Quảng Trị - [GEOGRAPHIC_DATA] - [GEOGRAPHIC_DATA]" at bounding box center [255, 286] width 257 height 18
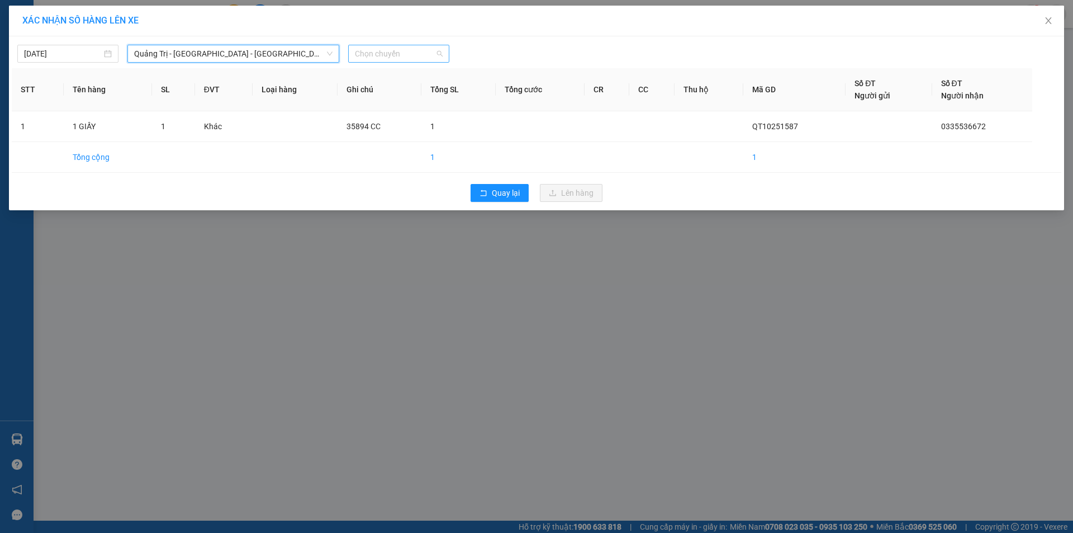
click at [424, 54] on span "Chọn chuyến" at bounding box center [399, 53] width 88 height 17
click at [407, 97] on div "14:00 - 50H-358.94" at bounding box center [398, 94] width 87 height 12
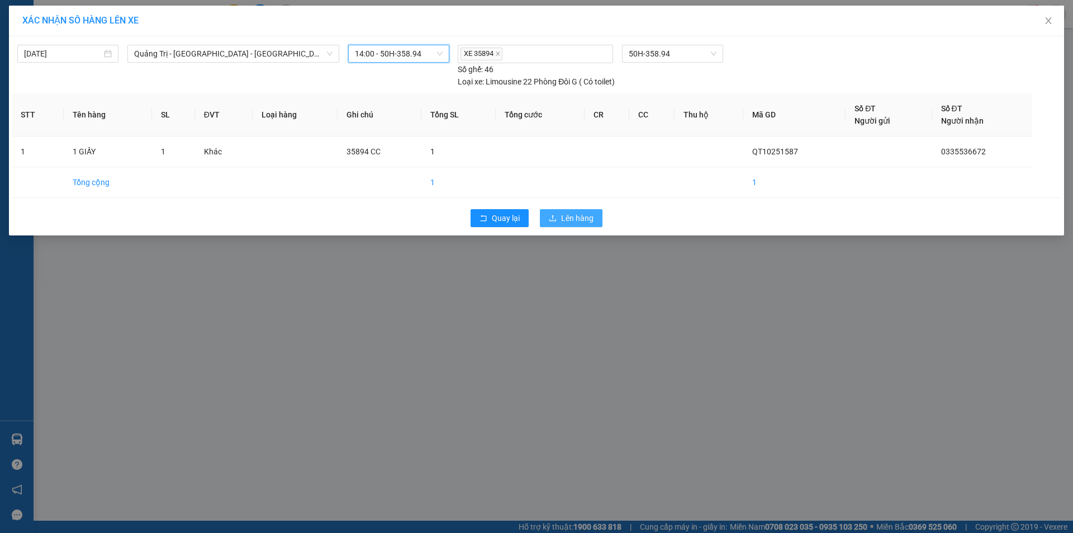
click at [590, 212] on button "Lên hàng" at bounding box center [571, 218] width 63 height 18
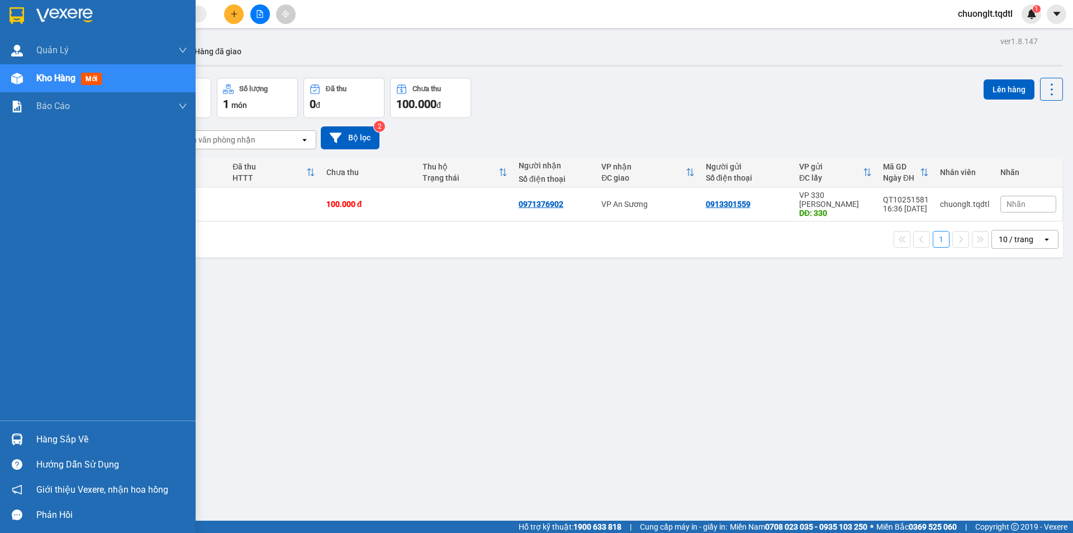
click at [56, 442] on div "Hàng sắp về" at bounding box center [111, 439] width 151 height 17
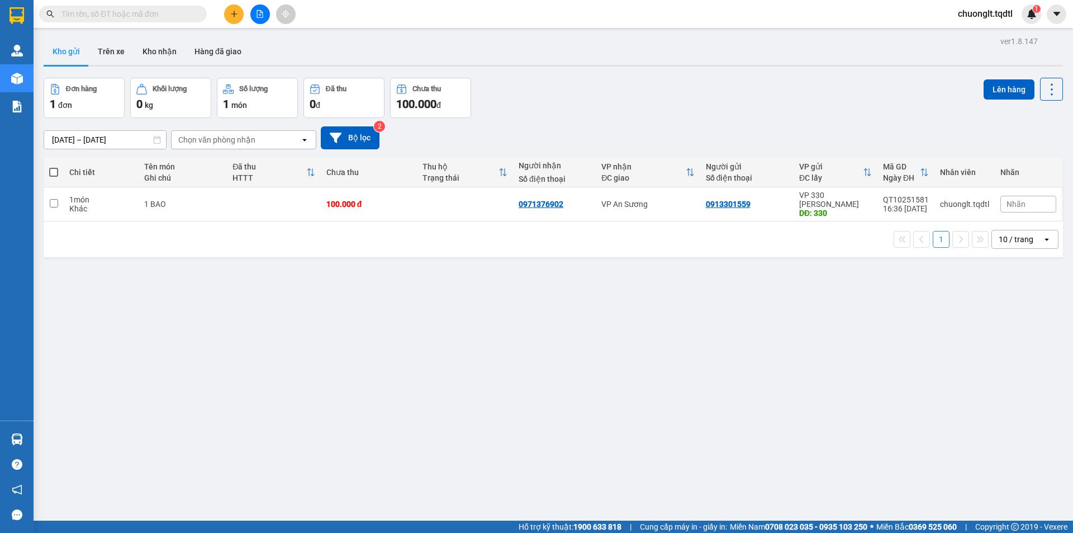
click at [373, 274] on section "Kết quả tìm kiếm ( 0 ) Bộ lọc No Data chuonglt.tqdtl 1 Quản Lý Quản lý khách hà…" at bounding box center [536, 266] width 1073 height 533
click at [253, 11] on button at bounding box center [260, 14] width 20 height 20
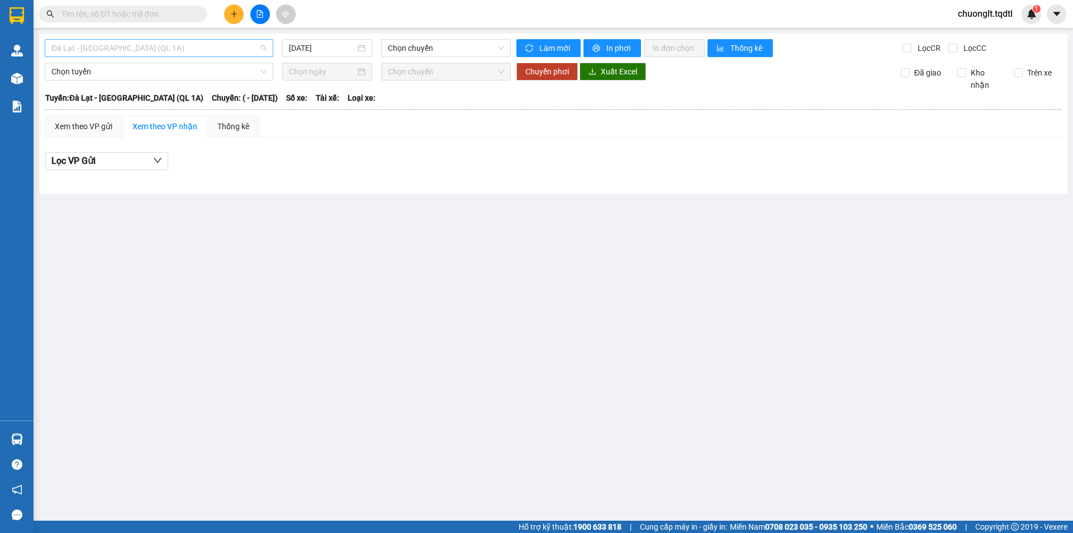
click at [222, 46] on span "Đà Lạt - [GEOGRAPHIC_DATA] (QL 1A)" at bounding box center [158, 48] width 215 height 17
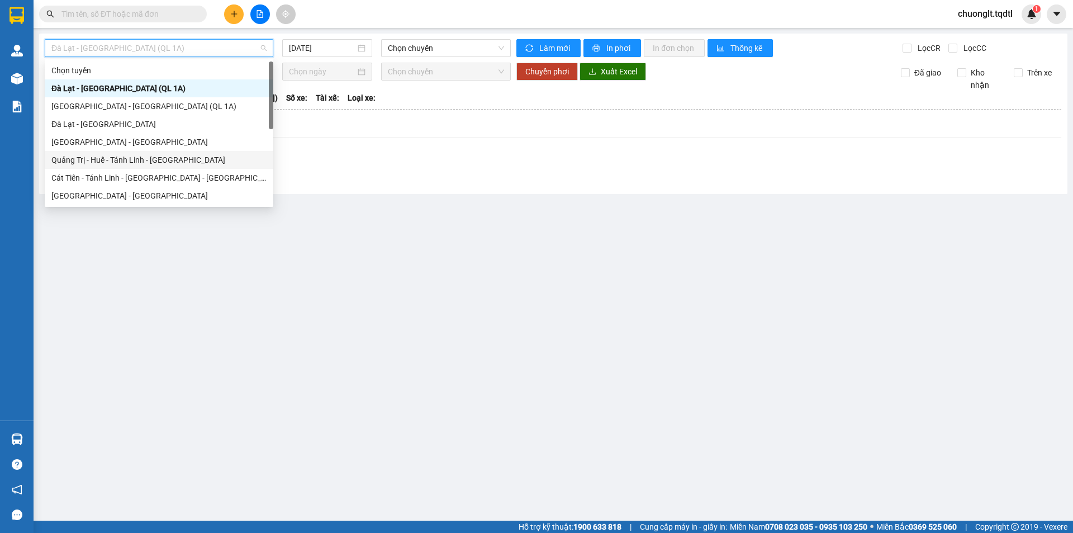
scroll to position [56, 0]
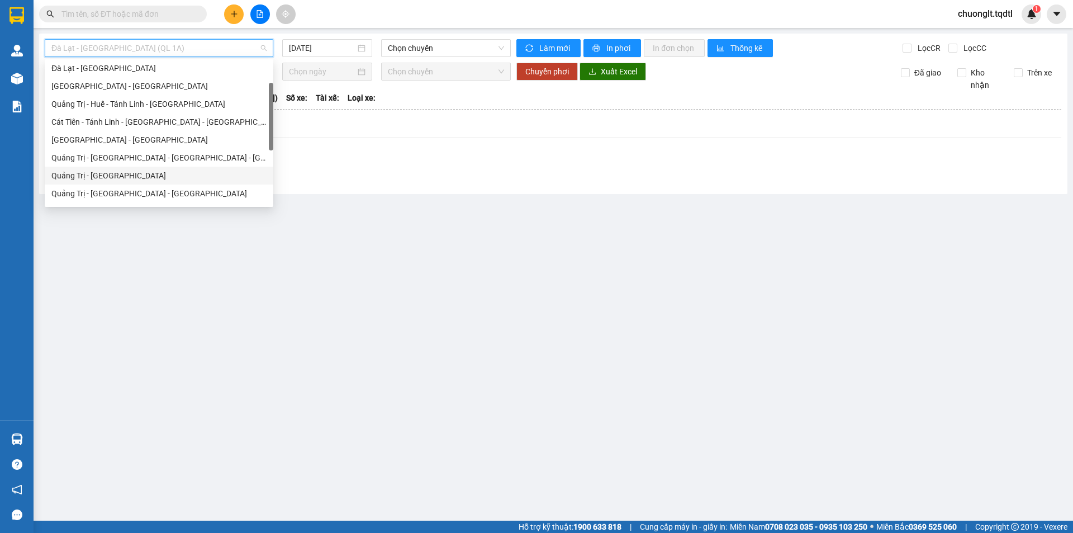
click at [137, 175] on div "Quảng Trị - [GEOGRAPHIC_DATA]" at bounding box center [158, 175] width 215 height 12
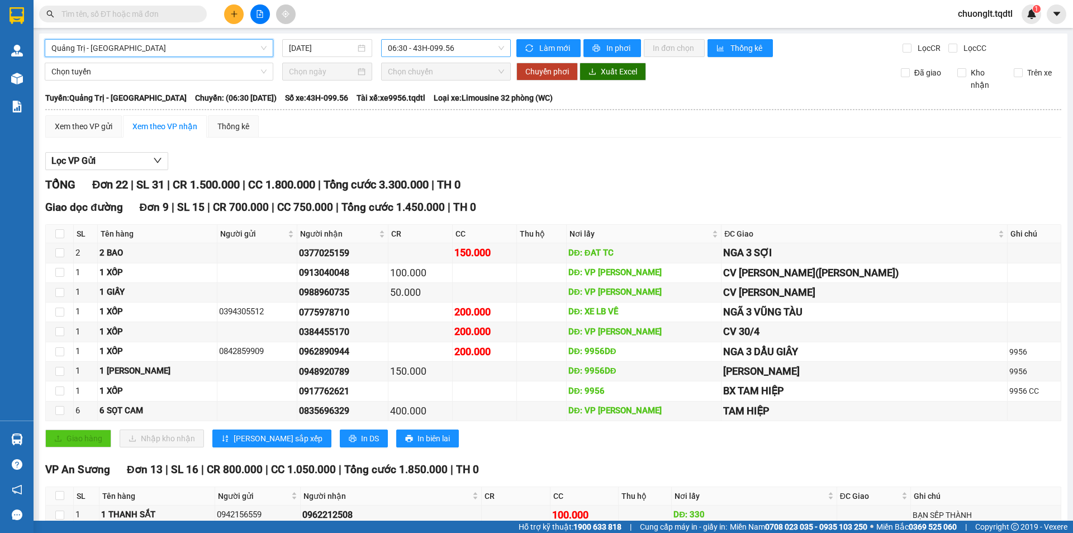
click at [438, 44] on span "06:30 - 43H-099.56" at bounding box center [446, 48] width 116 height 17
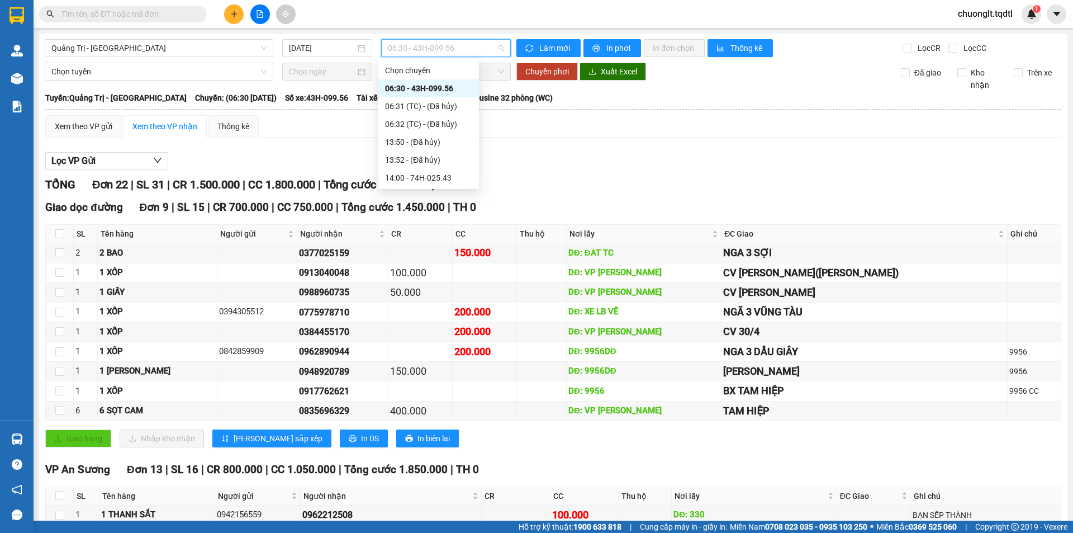
drag, startPoint x: 510, startPoint y: 135, endPoint x: 478, endPoint y: 120, distance: 36.0
click at [510, 134] on div "Xem theo VP gửi Xem theo VP nhận Thống kê" at bounding box center [553, 126] width 1016 height 22
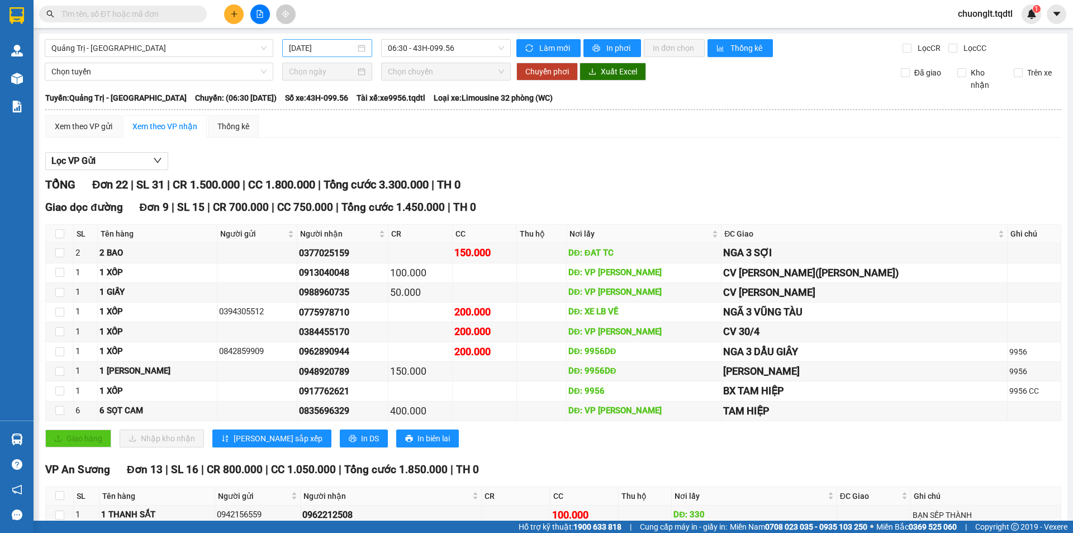
click at [361, 49] on div "[DATE]" at bounding box center [327, 48] width 77 height 12
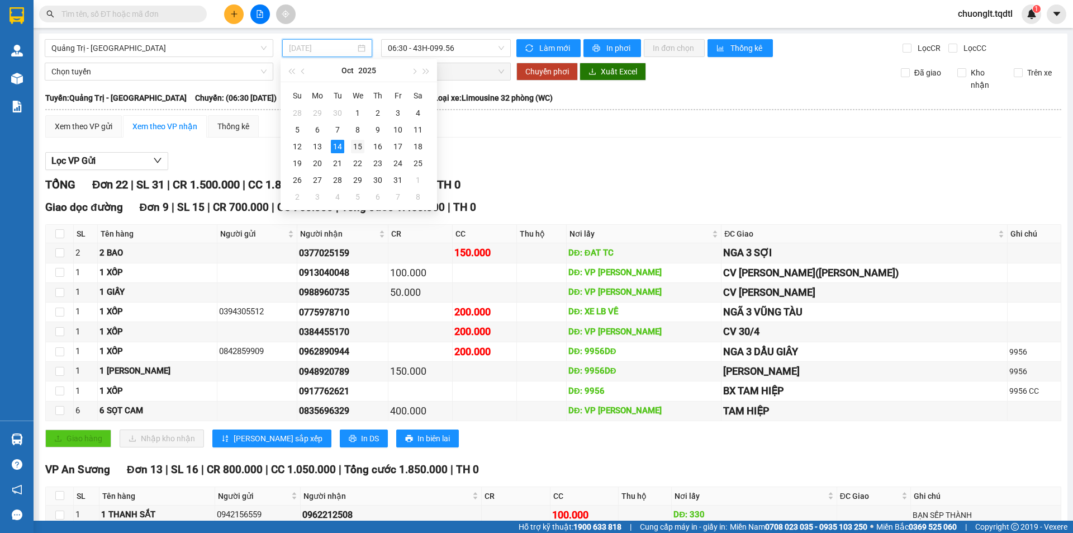
click at [360, 145] on div "15" at bounding box center [357, 146] width 13 height 13
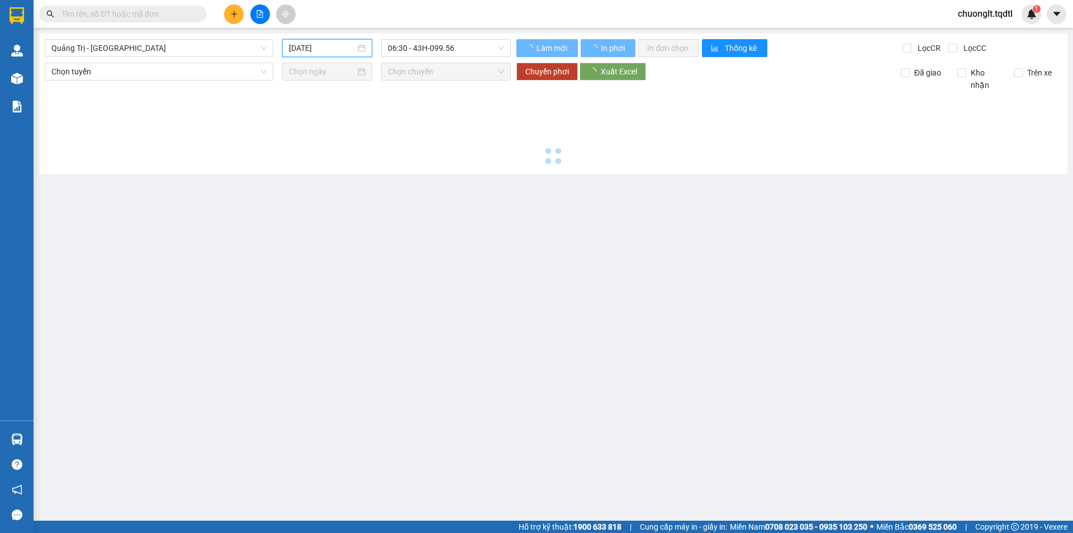
type input "15/10/2025"
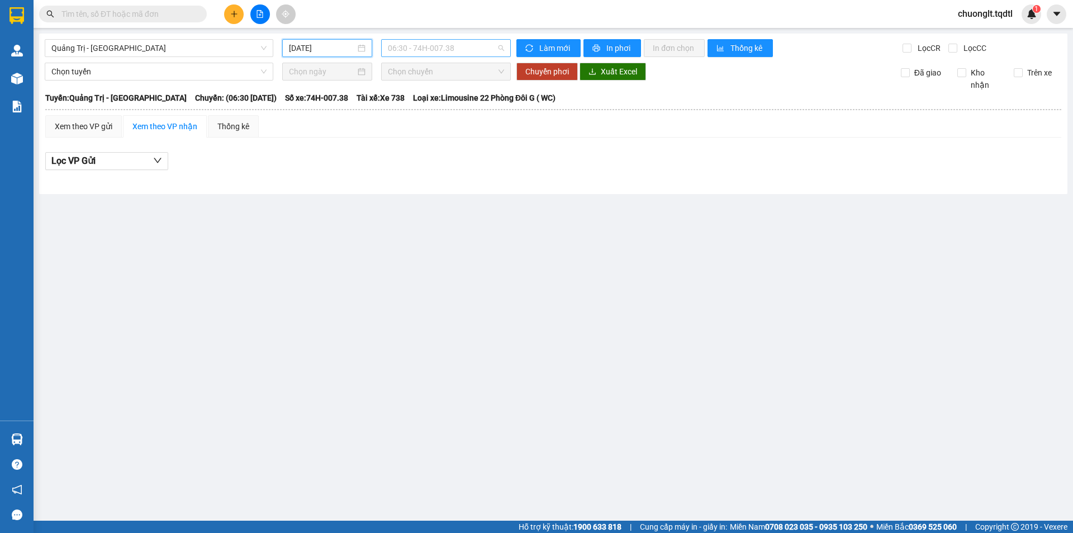
click at [459, 47] on span "06:30 - 74H-007.38" at bounding box center [446, 48] width 116 height 17
click at [428, 292] on main "Quảng Trị - Sài Gòn 15/10/2025 06:30 - 74H-007.38 Làm mới In phơi In đơn chọn T…" at bounding box center [536, 260] width 1073 height 520
click at [156, 49] on span "Quảng Trị - [GEOGRAPHIC_DATA]" at bounding box center [158, 48] width 215 height 17
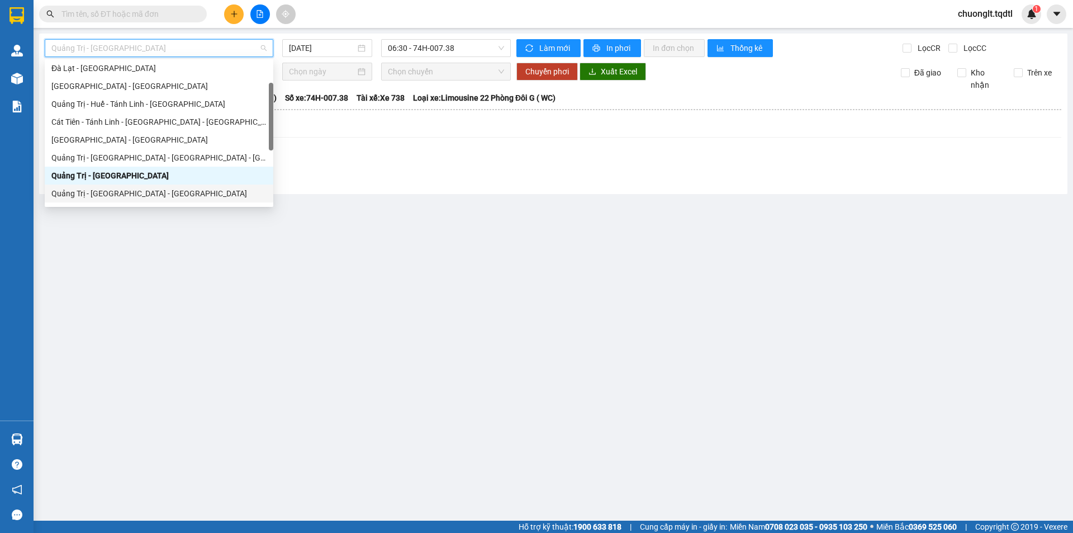
click at [159, 189] on div "Quảng Trị - [GEOGRAPHIC_DATA] - [GEOGRAPHIC_DATA]" at bounding box center [158, 193] width 215 height 12
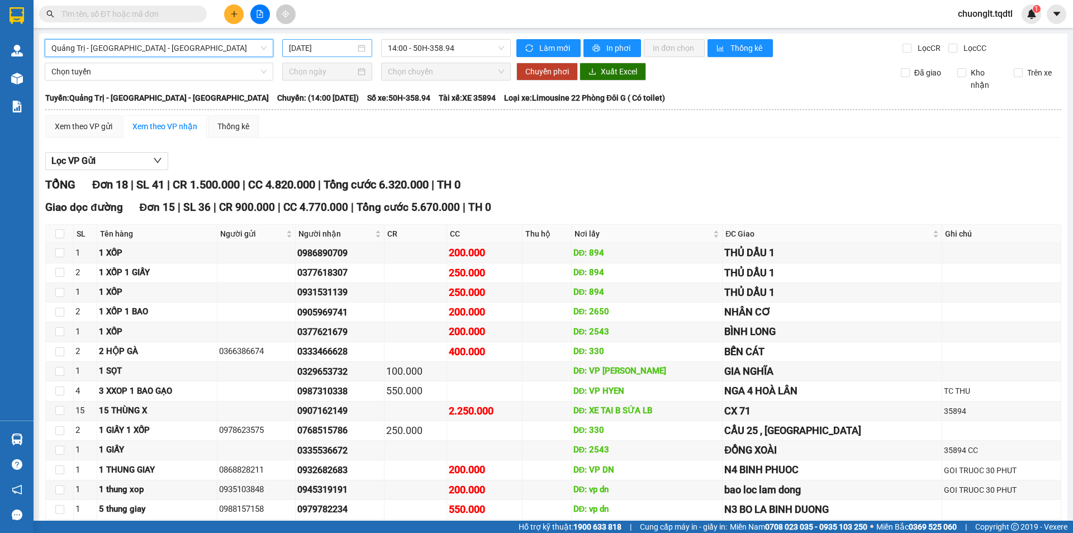
click at [346, 47] on input "[DATE]" at bounding box center [322, 48] width 66 height 12
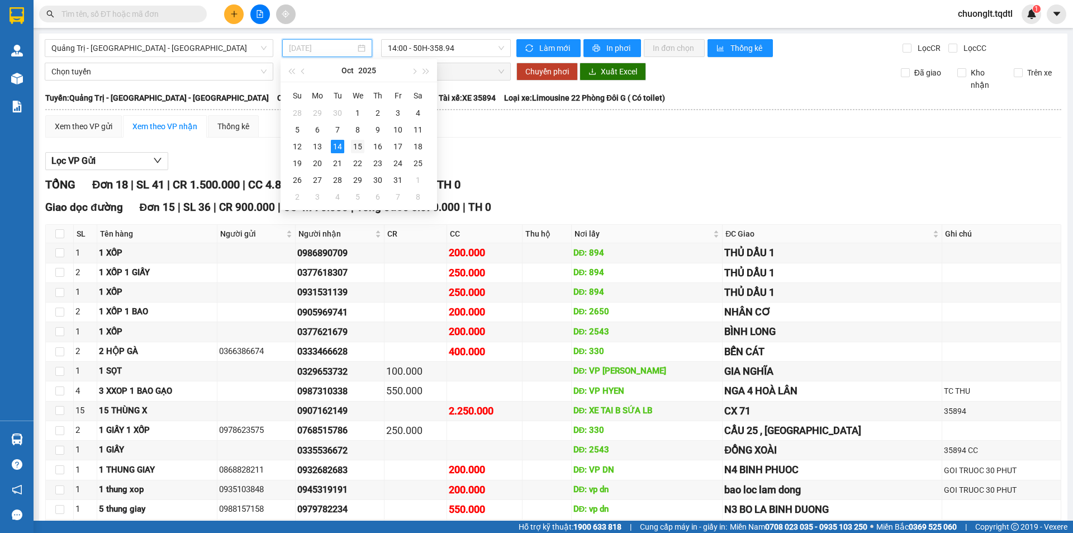
click at [358, 149] on div "15" at bounding box center [357, 146] width 13 height 13
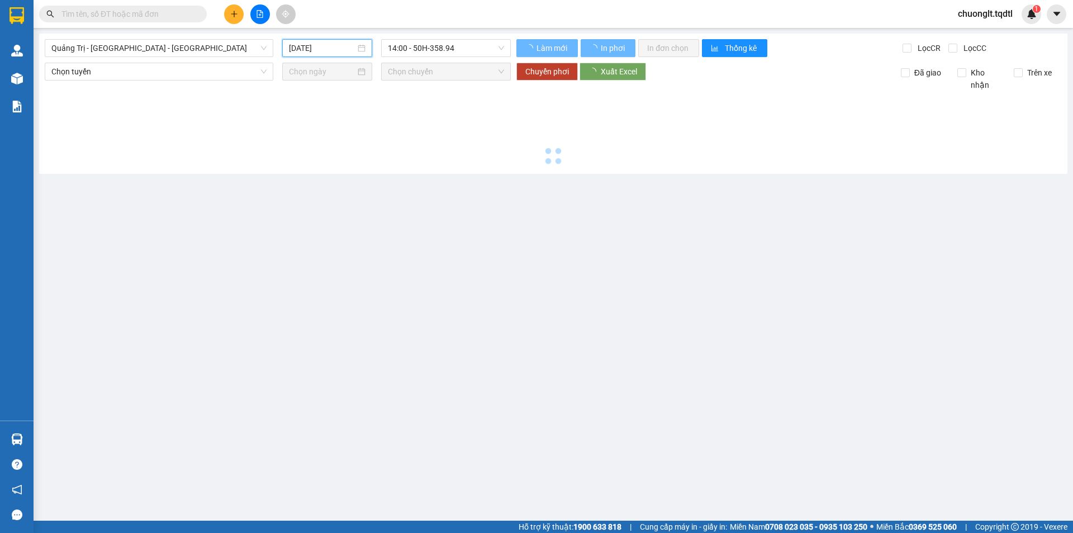
type input "15/10/2025"
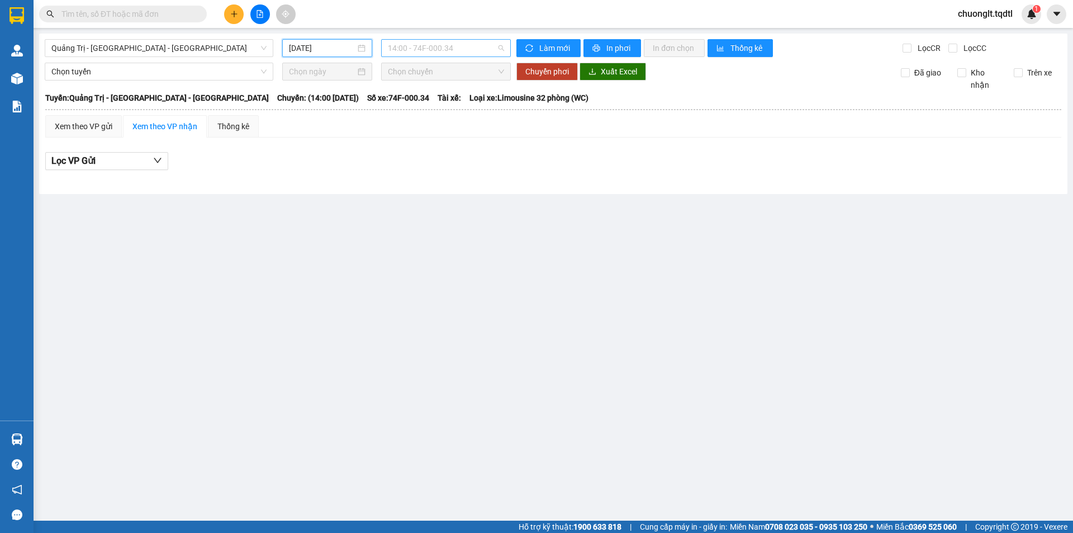
click at [462, 48] on span "14:00 - 74F-000.34" at bounding box center [446, 48] width 116 height 17
click at [396, 234] on main "Quảng Trị - Bình Dương - Bình Phước 15/10/2025 14:00 - 74F-000.34 Làm mới In ph…" at bounding box center [536, 260] width 1073 height 520
click at [217, 44] on span "Quảng Trị - [GEOGRAPHIC_DATA] - [GEOGRAPHIC_DATA]" at bounding box center [158, 48] width 215 height 17
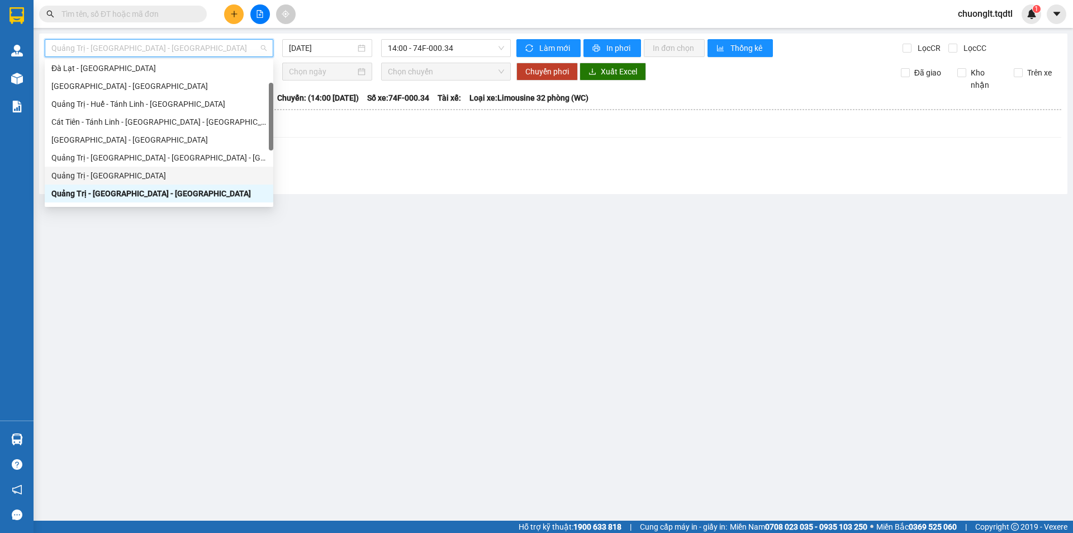
click at [118, 172] on div "Quảng Trị - [GEOGRAPHIC_DATA]" at bounding box center [158, 175] width 215 height 12
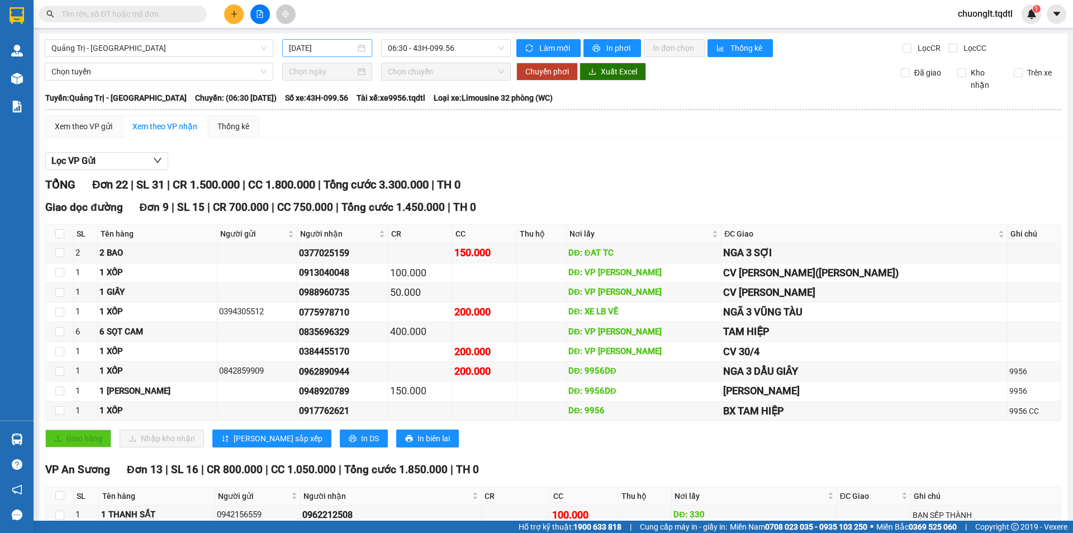
click at [359, 49] on div "[DATE]" at bounding box center [327, 48] width 77 height 12
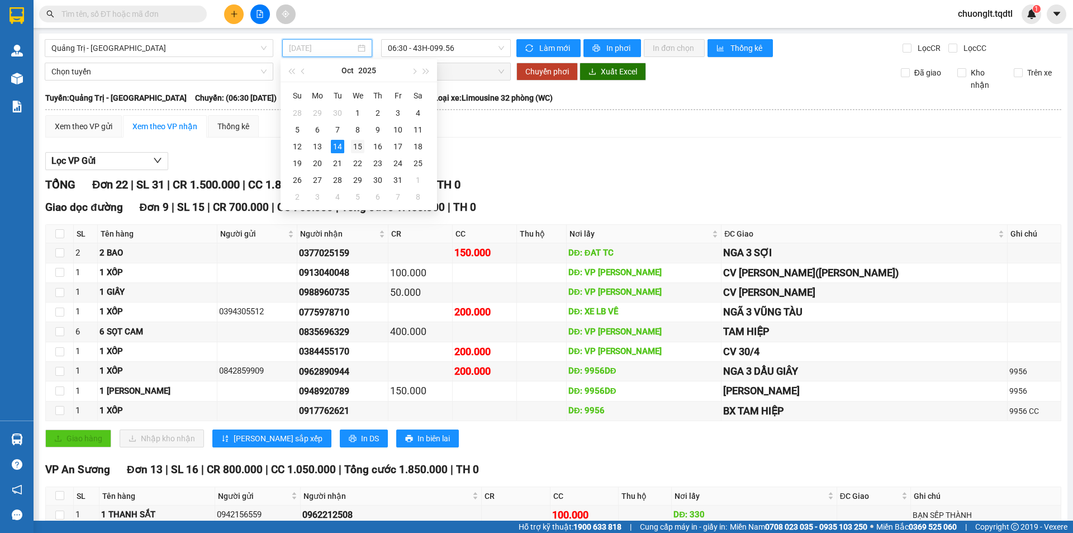
click at [358, 150] on div "15" at bounding box center [357, 146] width 13 height 13
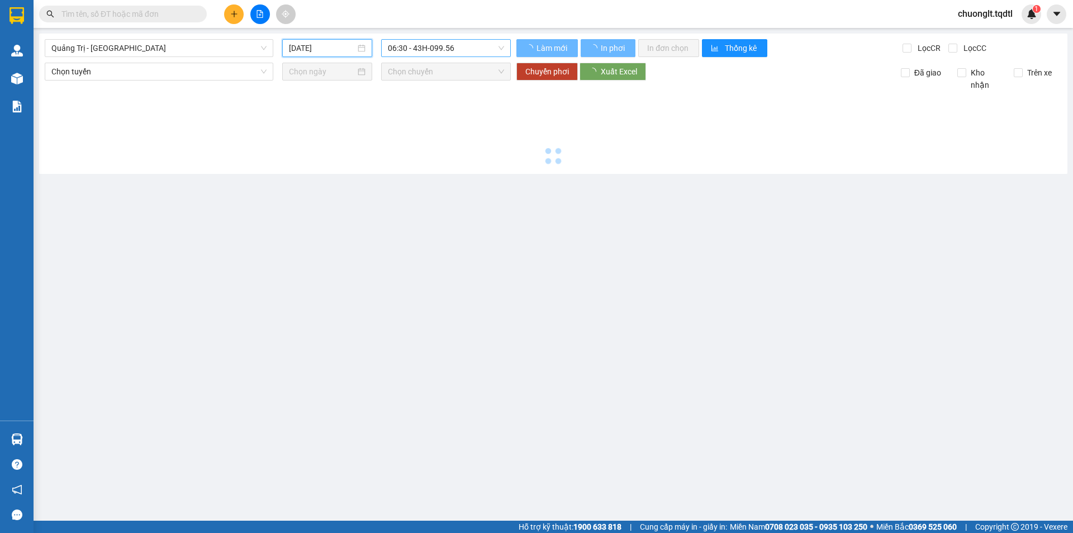
type input "15/10/2025"
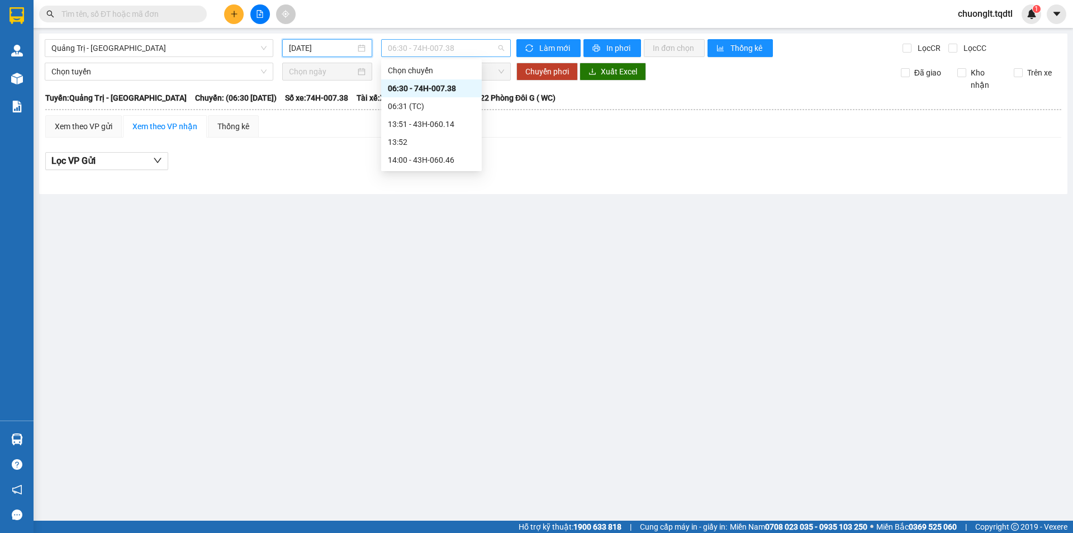
click at [457, 40] on span "06:30 - 74H-007.38" at bounding box center [446, 48] width 116 height 17
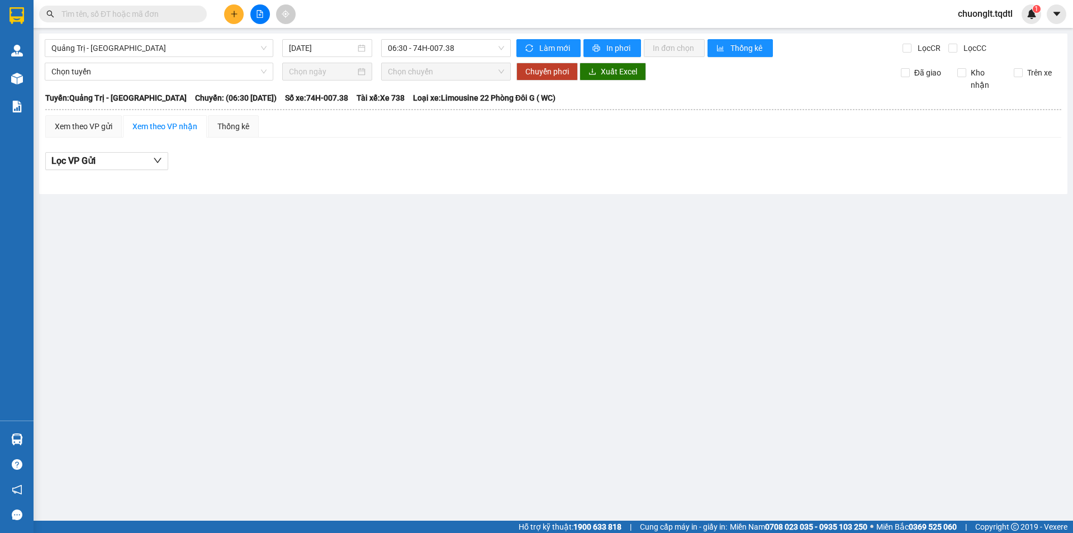
click at [393, 211] on main "Quảng Trị - Sài Gòn 15/10/2025 06:30 - 74H-007.38 Làm mới In phơi In đơn chọn T…" at bounding box center [536, 260] width 1073 height 520
click at [249, 49] on span "Quảng Trị - [GEOGRAPHIC_DATA]" at bounding box center [158, 48] width 215 height 17
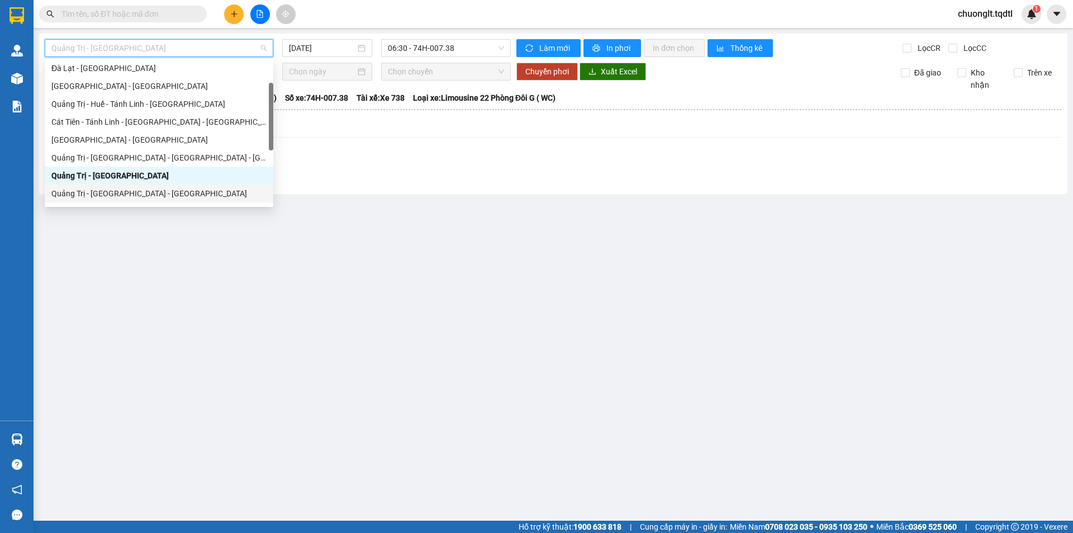
click at [141, 191] on div "Quảng Trị - [GEOGRAPHIC_DATA] - [GEOGRAPHIC_DATA]" at bounding box center [158, 193] width 215 height 12
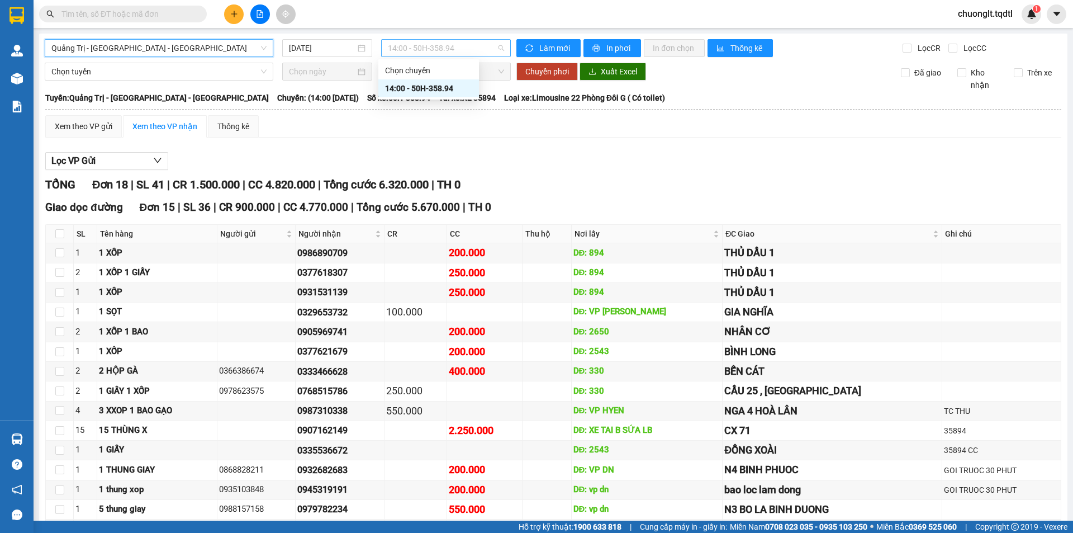
click at [488, 49] on span "14:00 - 50H-358.94" at bounding box center [446, 48] width 116 height 17
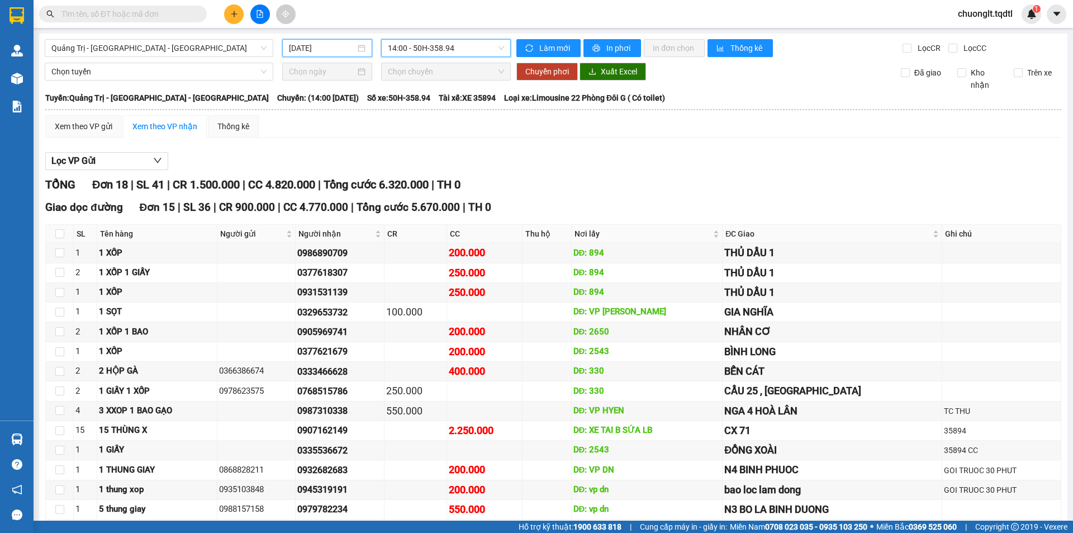
click at [351, 49] on input "[DATE]" at bounding box center [322, 48] width 66 height 12
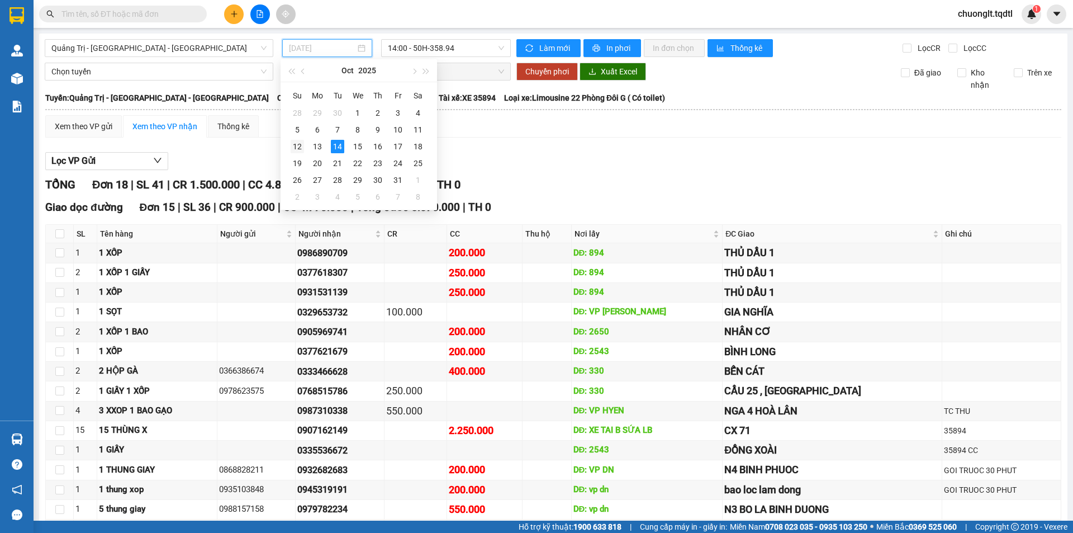
click at [296, 142] on div "12" at bounding box center [297, 146] width 13 height 13
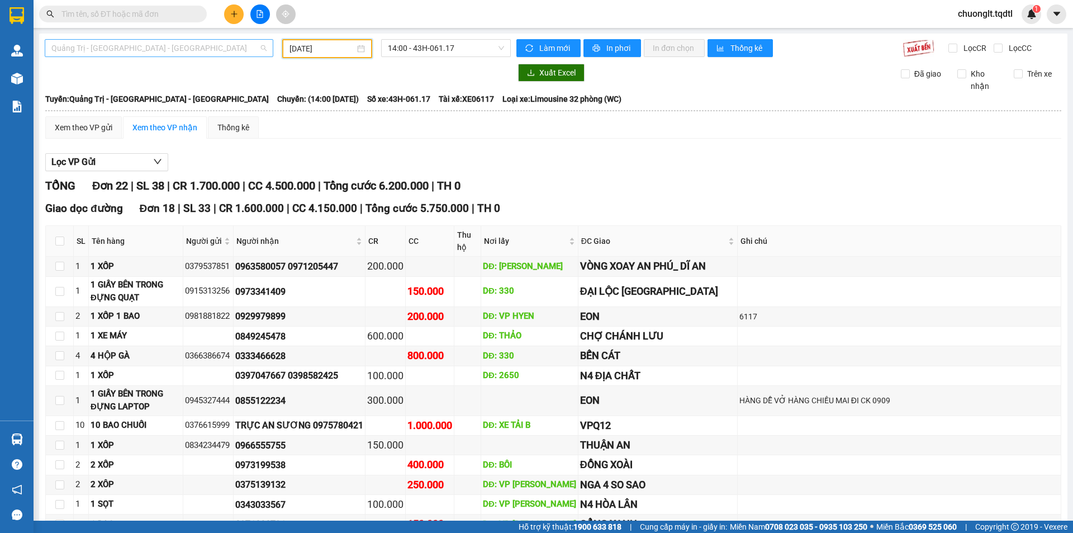
click at [233, 44] on span "Quảng Trị - [GEOGRAPHIC_DATA] - [GEOGRAPHIC_DATA]" at bounding box center [158, 48] width 215 height 17
click at [366, 129] on div "Xem theo VP gửi Xem theo VP nhận Thống kê" at bounding box center [553, 127] width 1016 height 22
click at [360, 47] on div "[DATE]" at bounding box center [326, 48] width 75 height 12
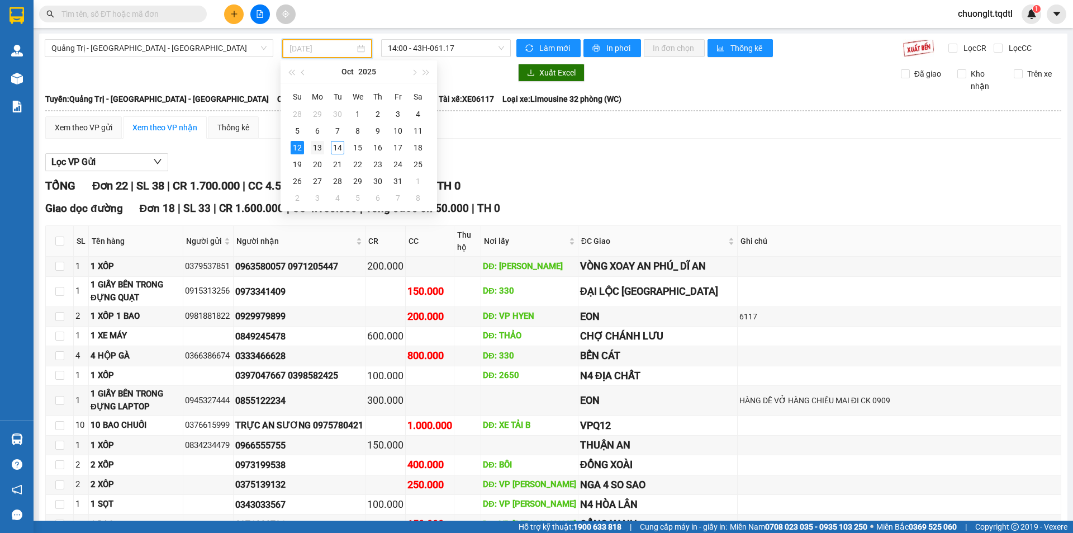
click at [318, 146] on div "13" at bounding box center [317, 147] width 13 height 13
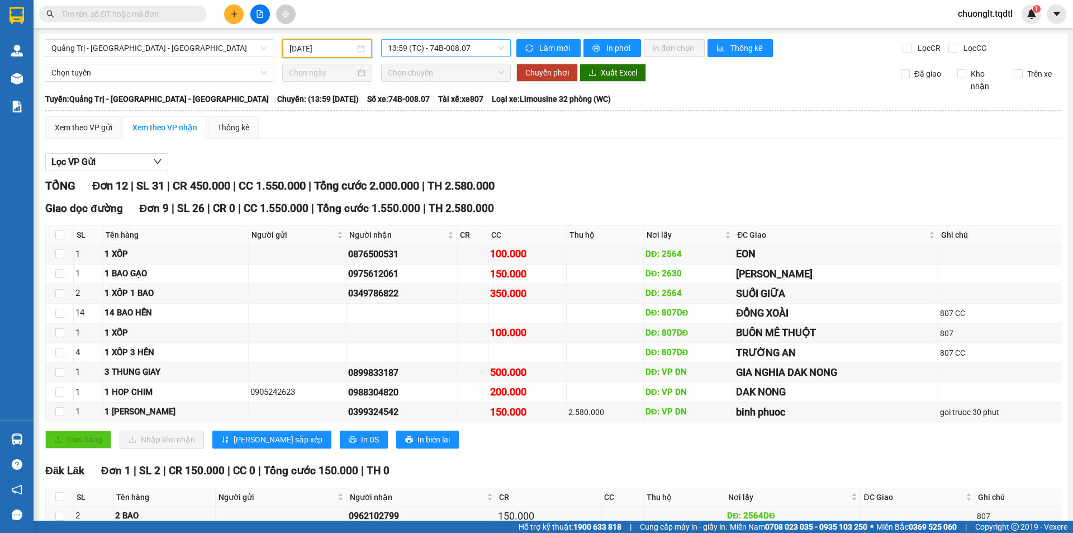
click at [493, 45] on span "13:59 (TC) - 74B-008.07" at bounding box center [446, 48] width 116 height 17
click at [210, 49] on span "Quảng Trị - [GEOGRAPHIC_DATA] - [GEOGRAPHIC_DATA]" at bounding box center [158, 48] width 215 height 17
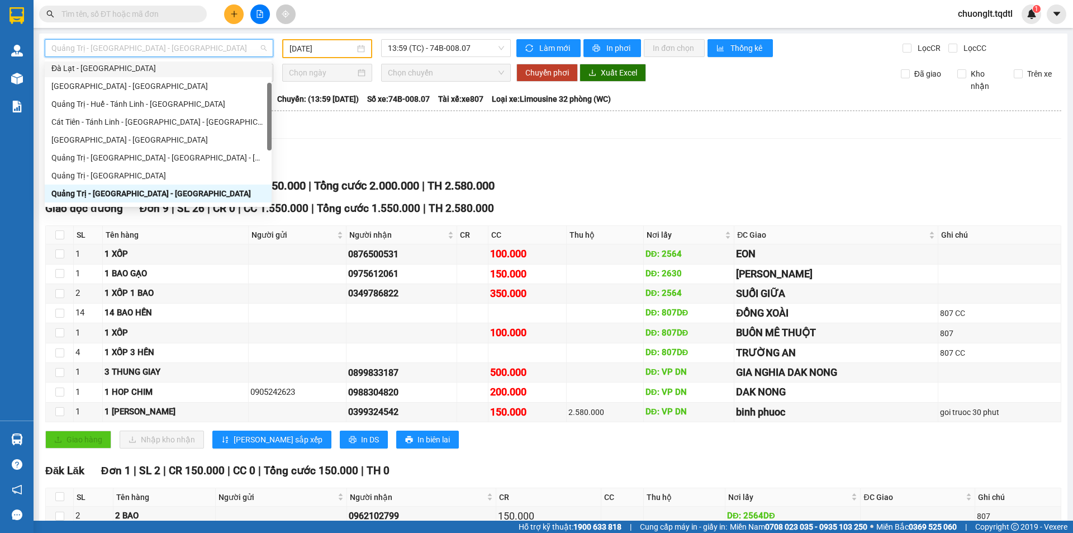
click at [343, 47] on input "[DATE]" at bounding box center [321, 48] width 65 height 12
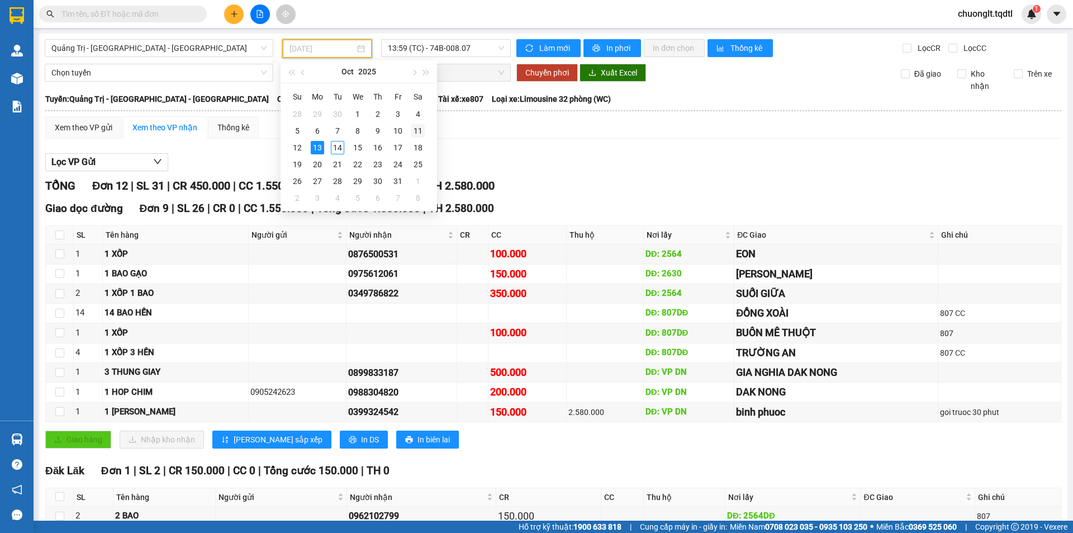
click at [414, 128] on div "11" at bounding box center [417, 130] width 13 height 13
type input "[DATE]"
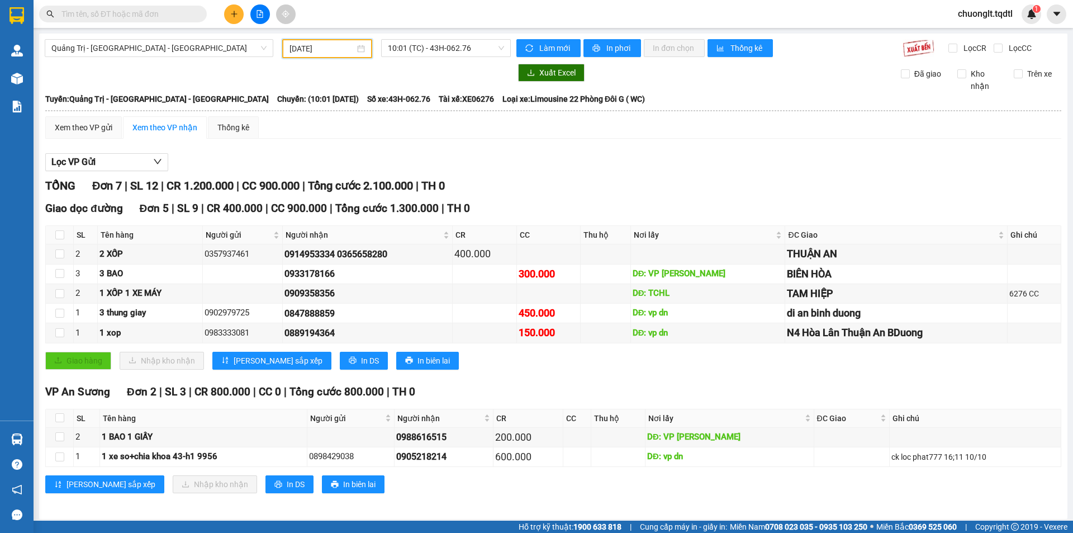
click at [155, 13] on input "text" at bounding box center [127, 14] width 132 height 12
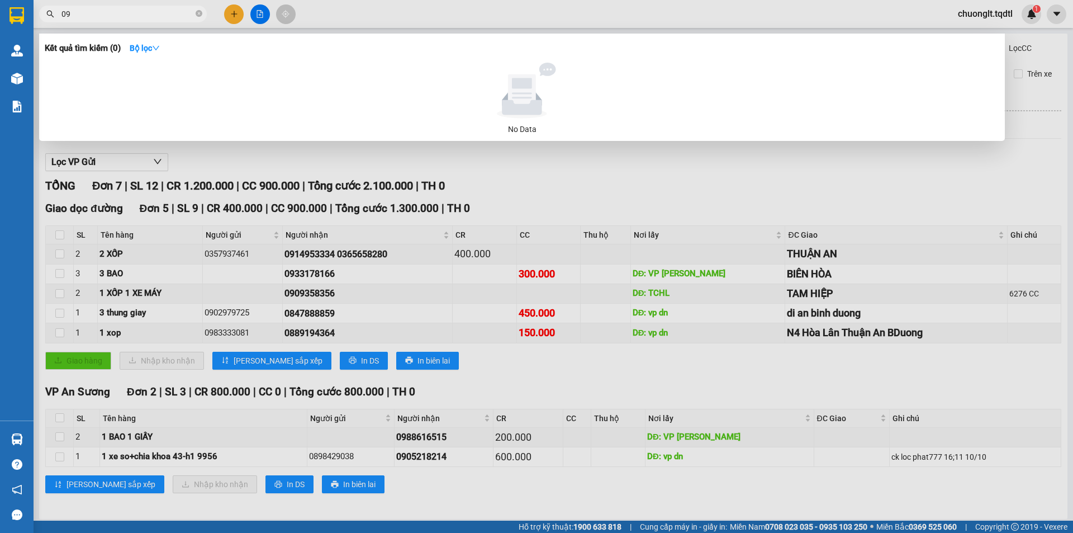
type input "0"
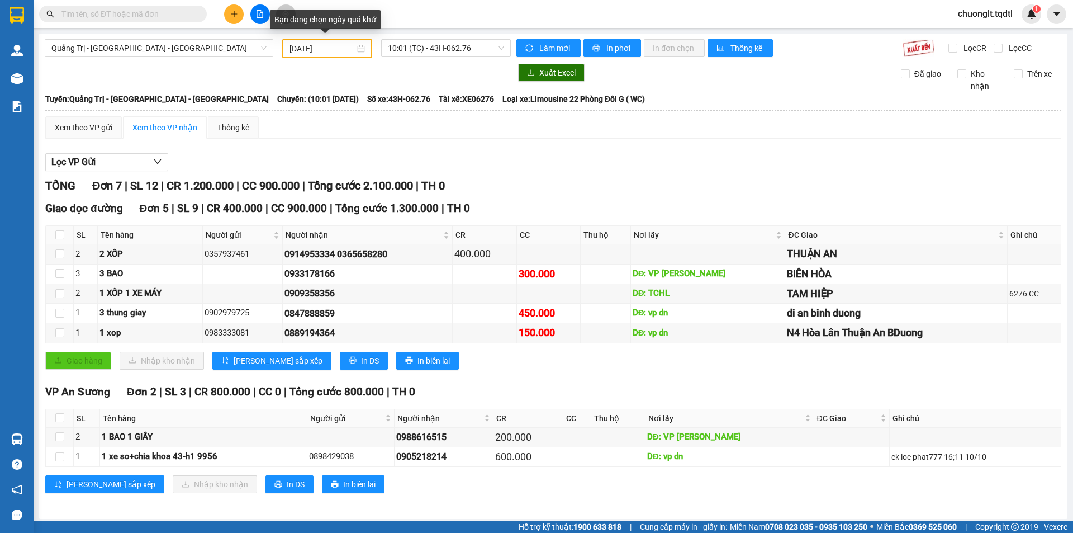
click at [360, 44] on div "[DATE]" at bounding box center [326, 48] width 75 height 12
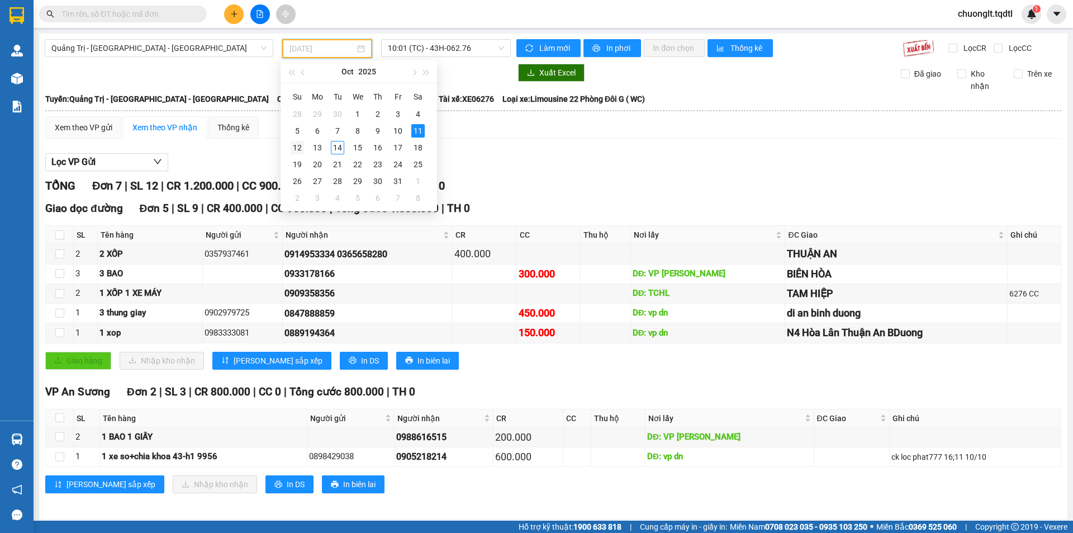
click at [300, 145] on div "12" at bounding box center [297, 147] width 13 height 13
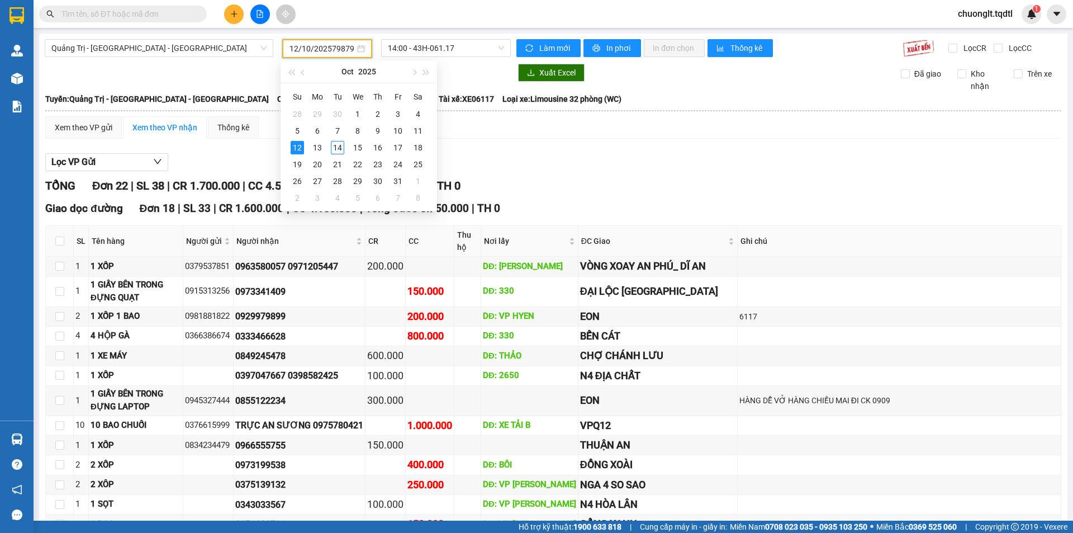
type input "[DATE]"
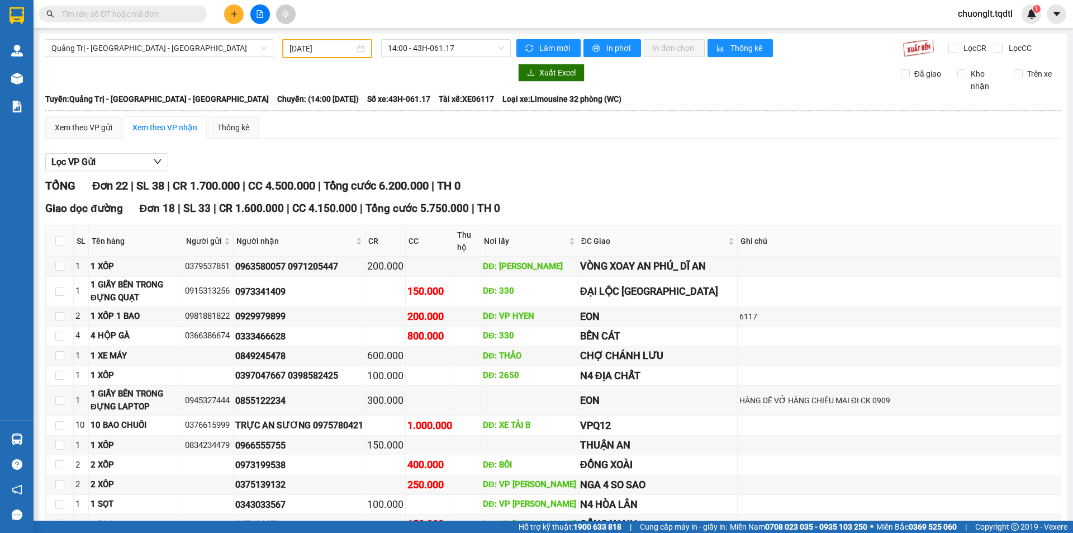
click at [699, 187] on div "TỔNG Đơn 22 | SL 38 | CR 1.700.000 | CC 4.500.000 | Tổng cước 6.200.000 | TH 0" at bounding box center [553, 185] width 1016 height 17
click at [148, 12] on input "text" at bounding box center [127, 14] width 132 height 12
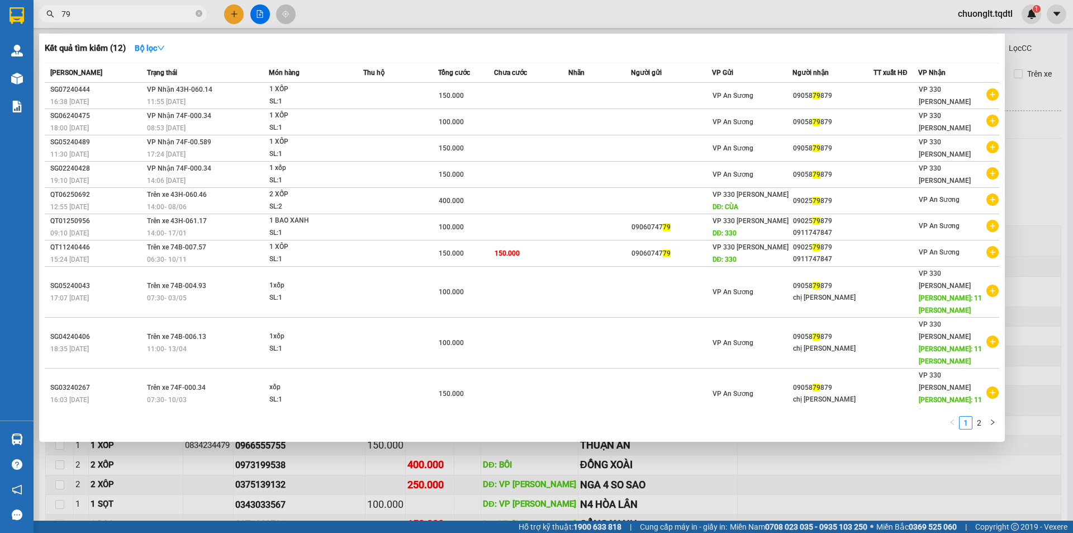
type input "7"
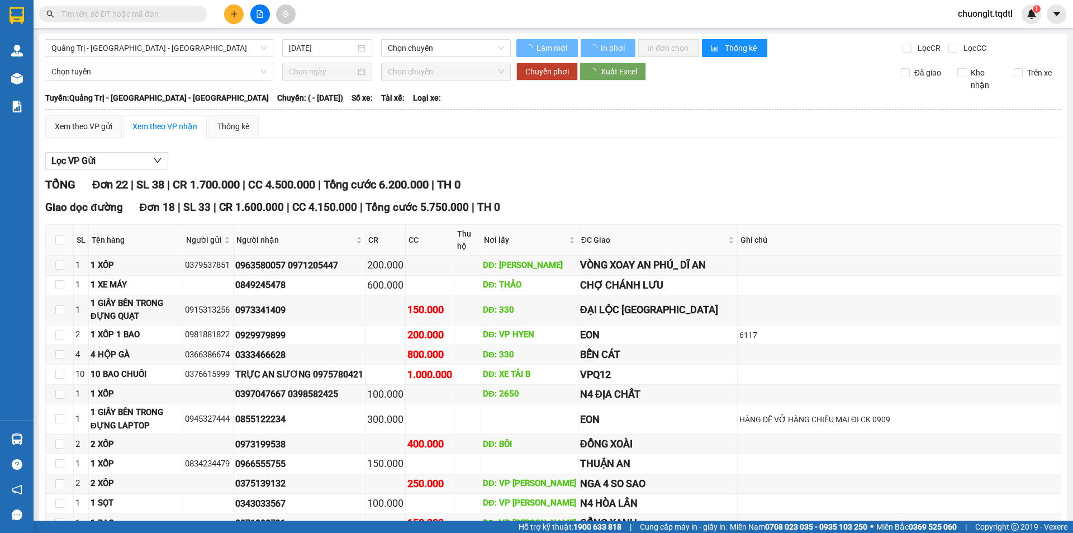
type input "[DATE]"
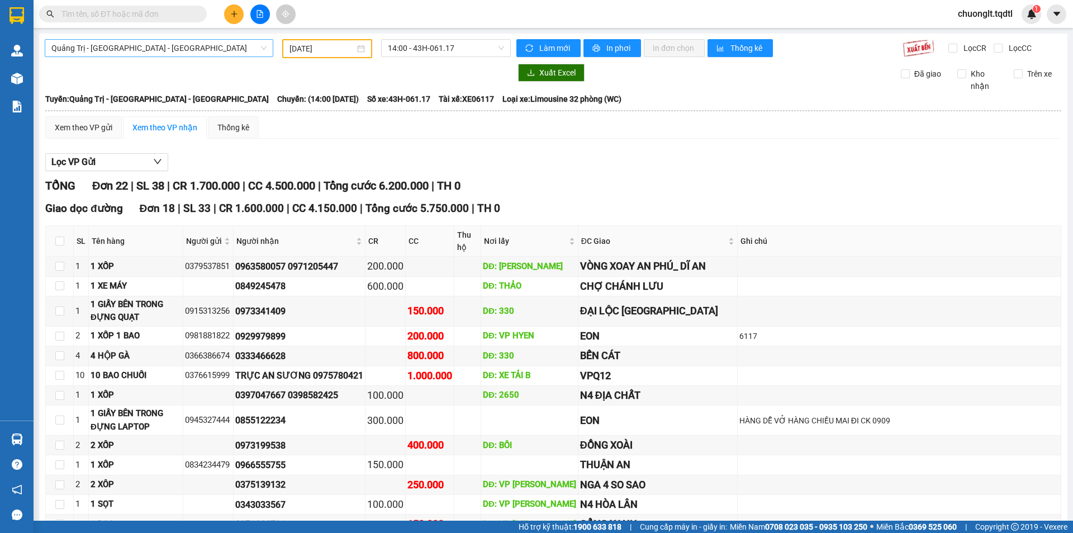
click at [192, 48] on span "Quảng Trị - [GEOGRAPHIC_DATA] - [GEOGRAPHIC_DATA]" at bounding box center [158, 48] width 215 height 17
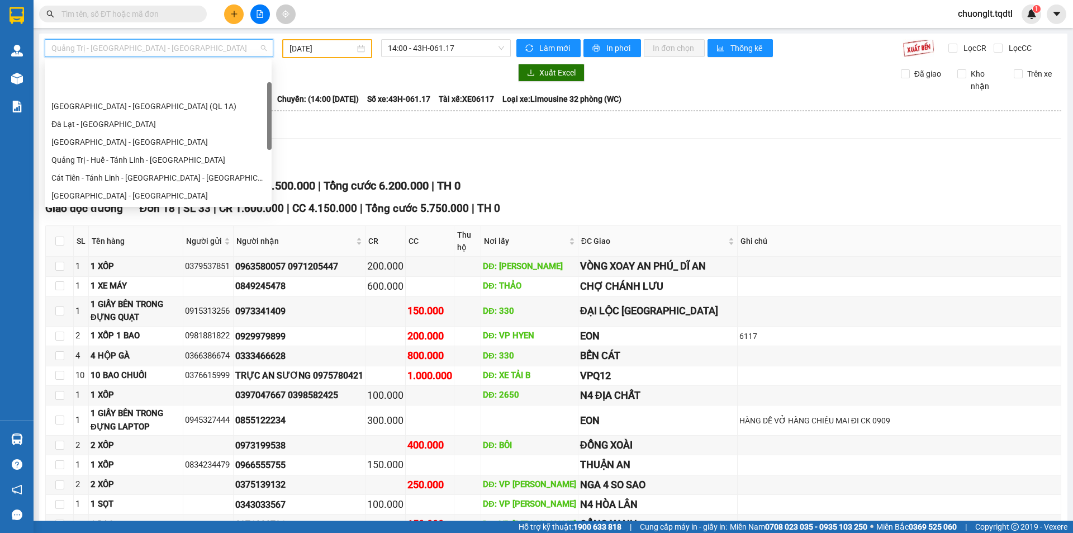
scroll to position [54, 0]
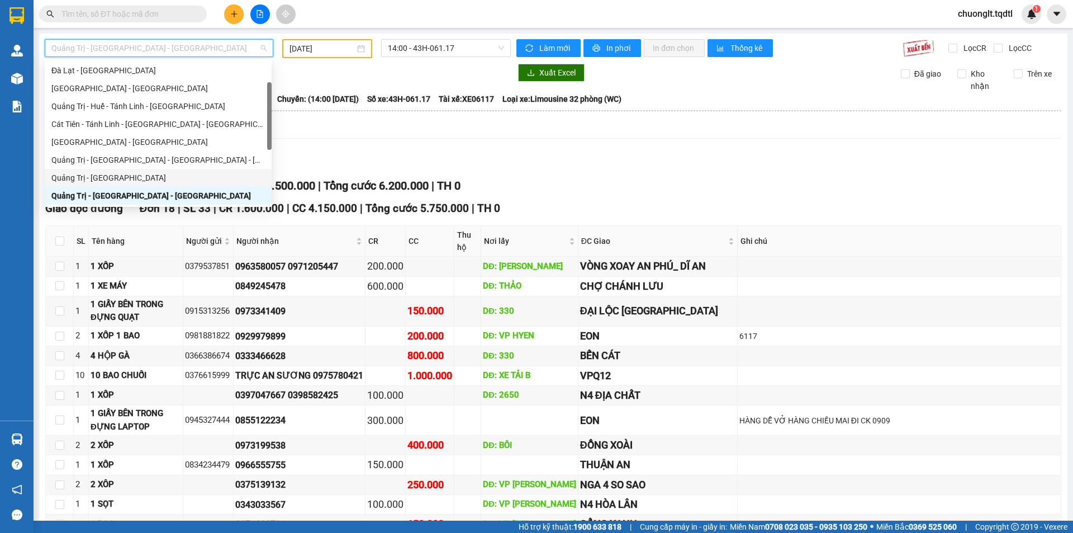
click at [121, 173] on div "Quảng Trị - [GEOGRAPHIC_DATA]" at bounding box center [157, 178] width 213 height 12
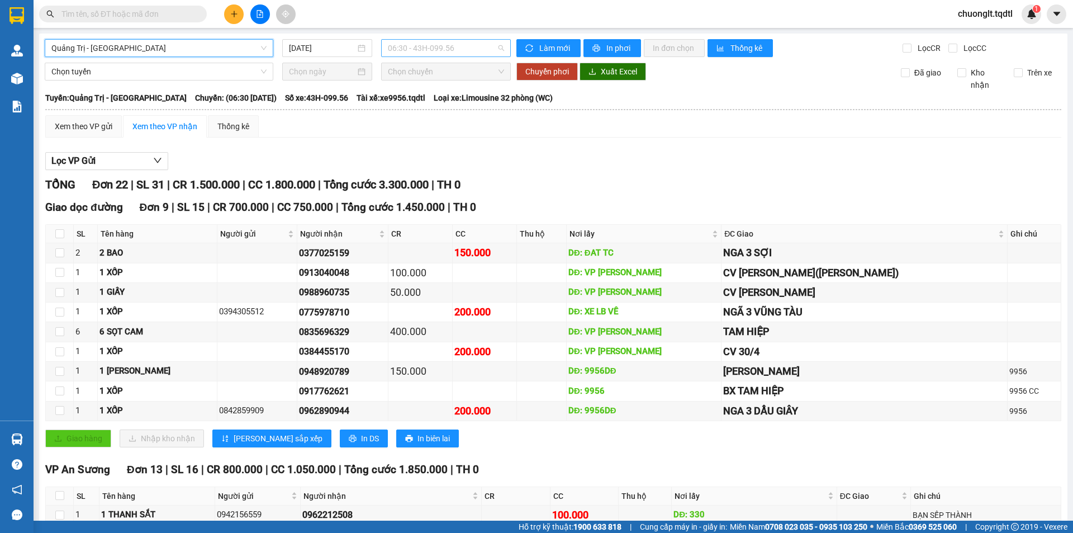
click at [470, 51] on span "06:30 - 43H-099.56" at bounding box center [446, 48] width 116 height 17
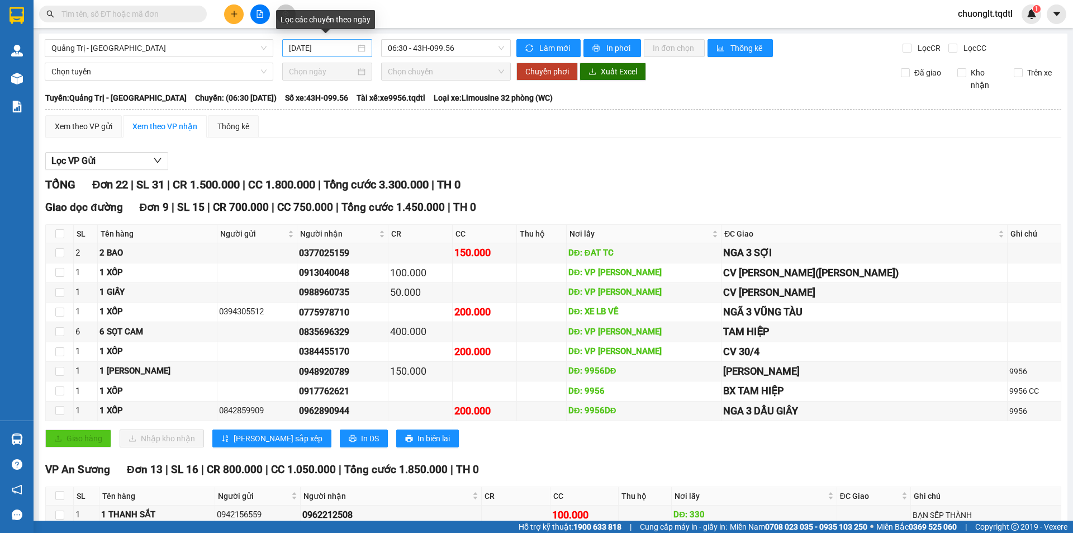
click at [357, 49] on div "[DATE]" at bounding box center [327, 48] width 77 height 12
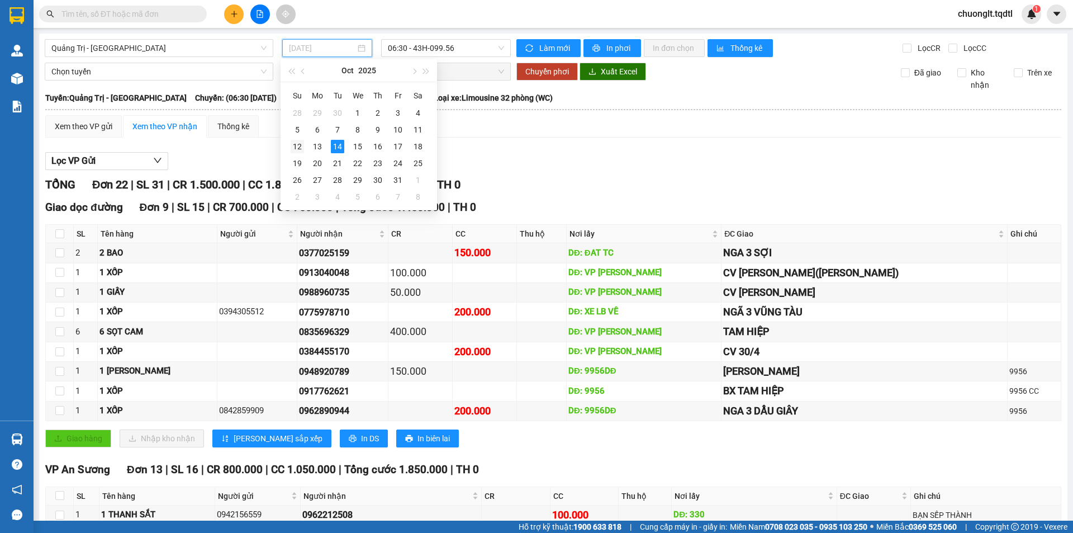
click at [293, 146] on div "12" at bounding box center [297, 146] width 13 height 13
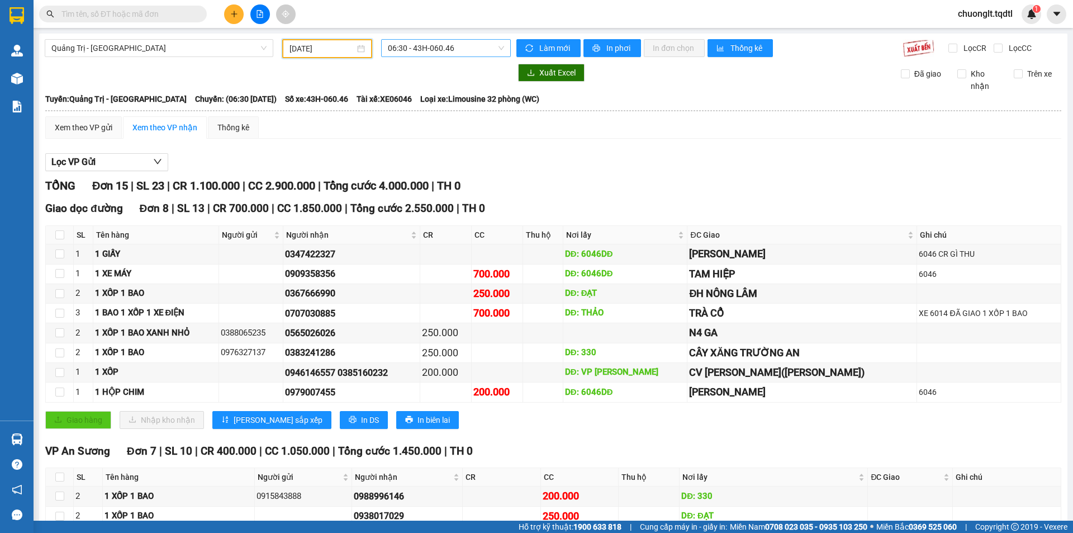
click at [472, 41] on span "06:30 - 43H-060.46" at bounding box center [446, 48] width 116 height 17
click at [448, 104] on div "13:50 - 74H-025.91" at bounding box center [428, 106] width 87 height 12
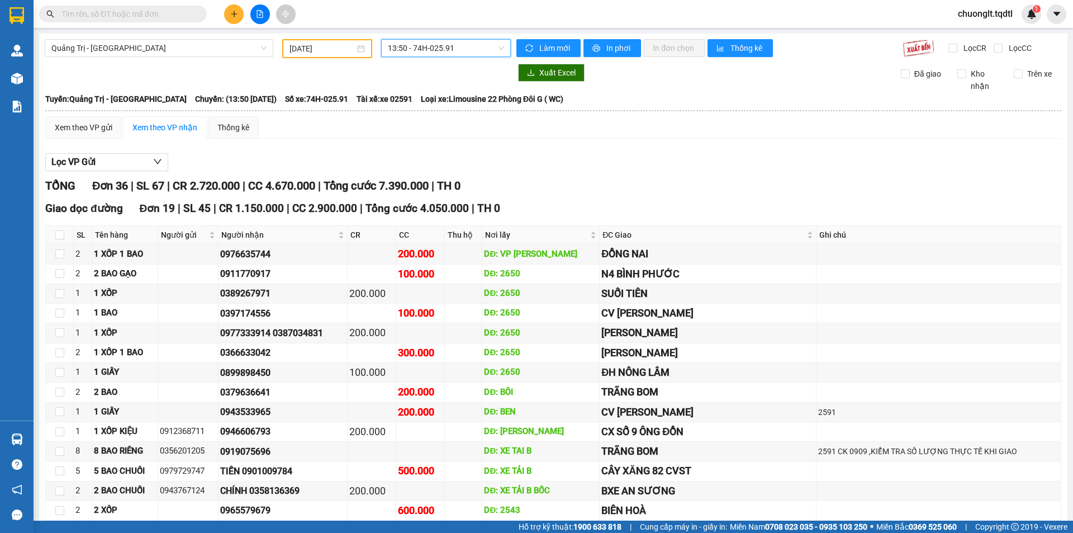
click at [359, 46] on div "[DATE]" at bounding box center [326, 48] width 75 height 12
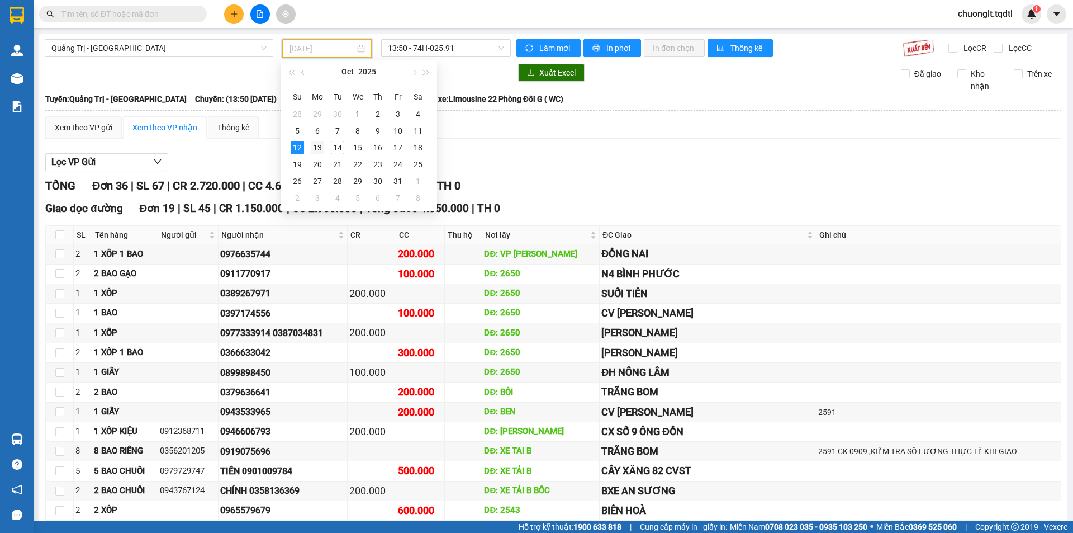
click at [315, 147] on div "13" at bounding box center [317, 147] width 13 height 13
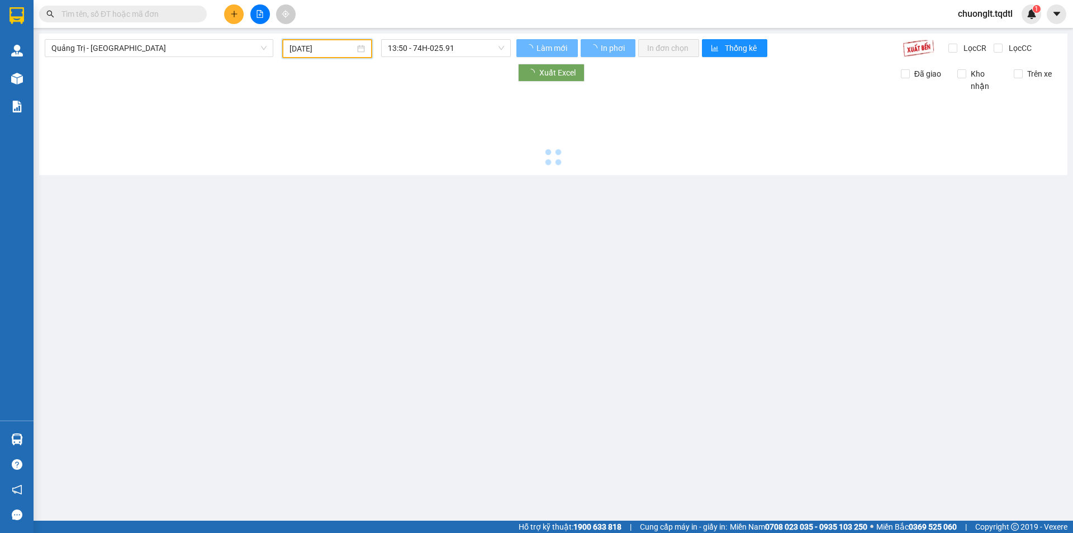
type input "[DATE]"
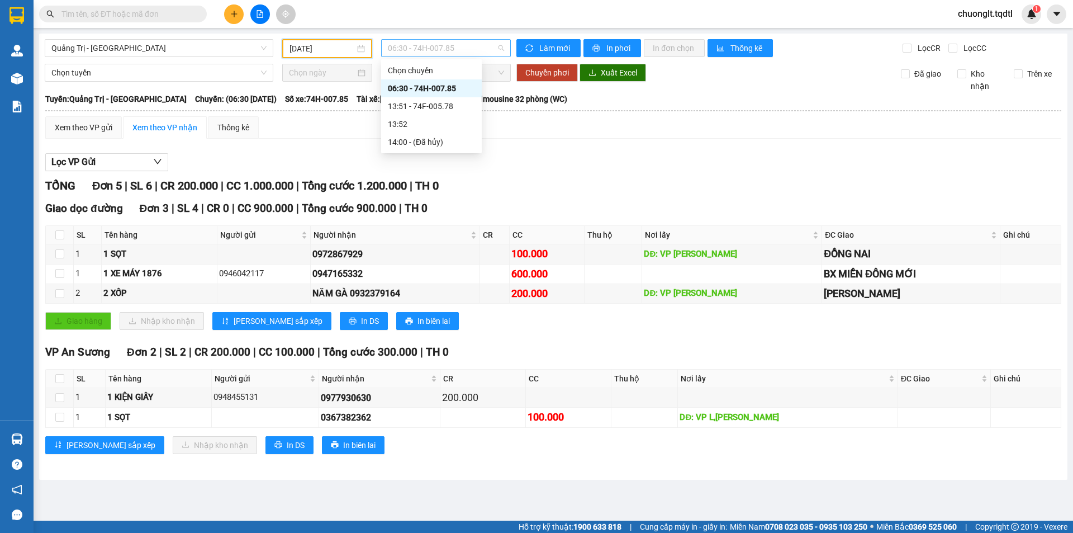
click at [474, 49] on span "06:30 - 74H-007.85" at bounding box center [446, 48] width 116 height 17
click at [248, 50] on span "Quảng Trị - [GEOGRAPHIC_DATA]" at bounding box center [158, 48] width 215 height 17
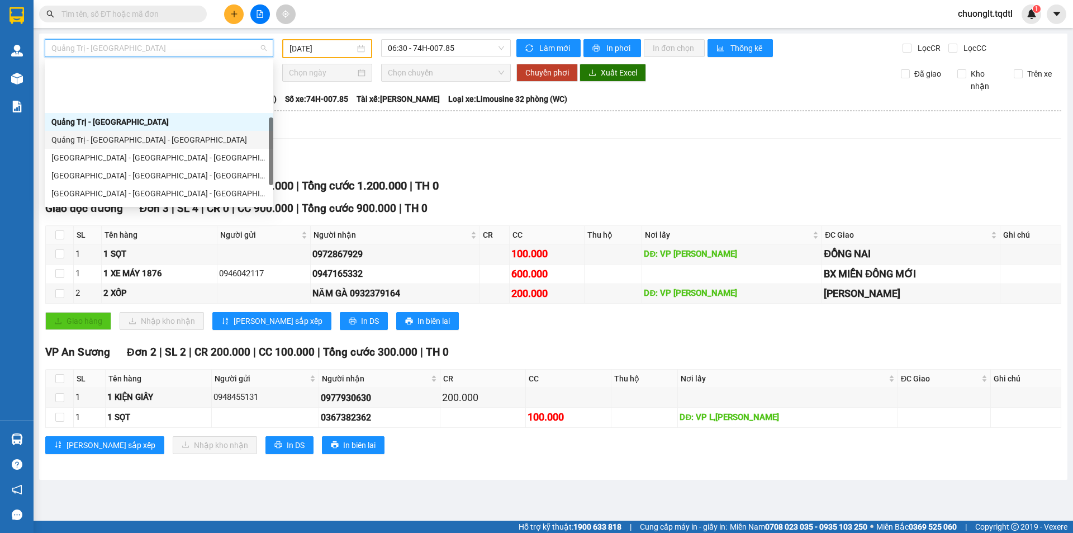
scroll to position [165, 0]
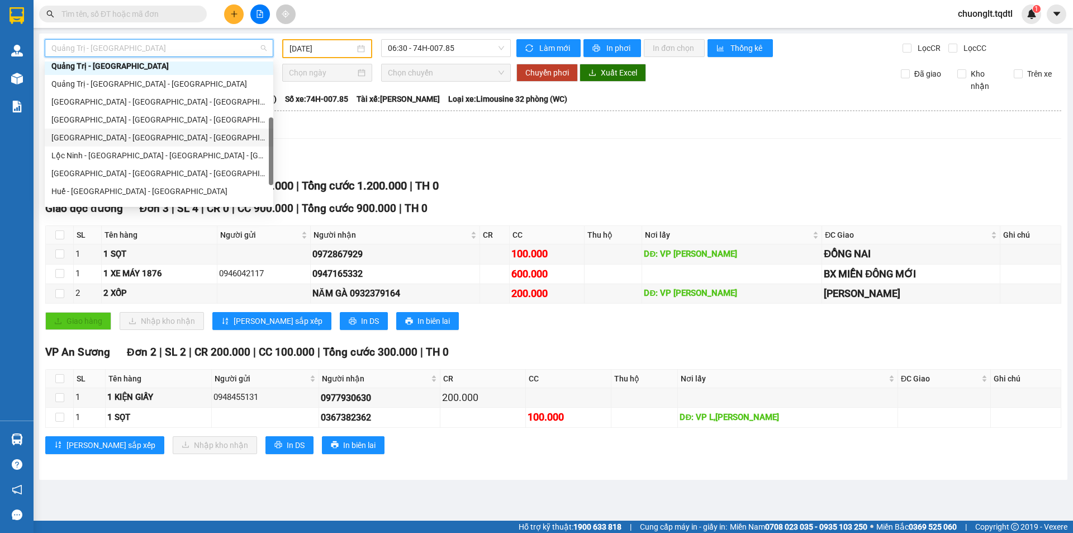
click at [169, 134] on div "[GEOGRAPHIC_DATA] - [GEOGRAPHIC_DATA] - [GEOGRAPHIC_DATA] - [GEOGRAPHIC_DATA]" at bounding box center [158, 137] width 215 height 12
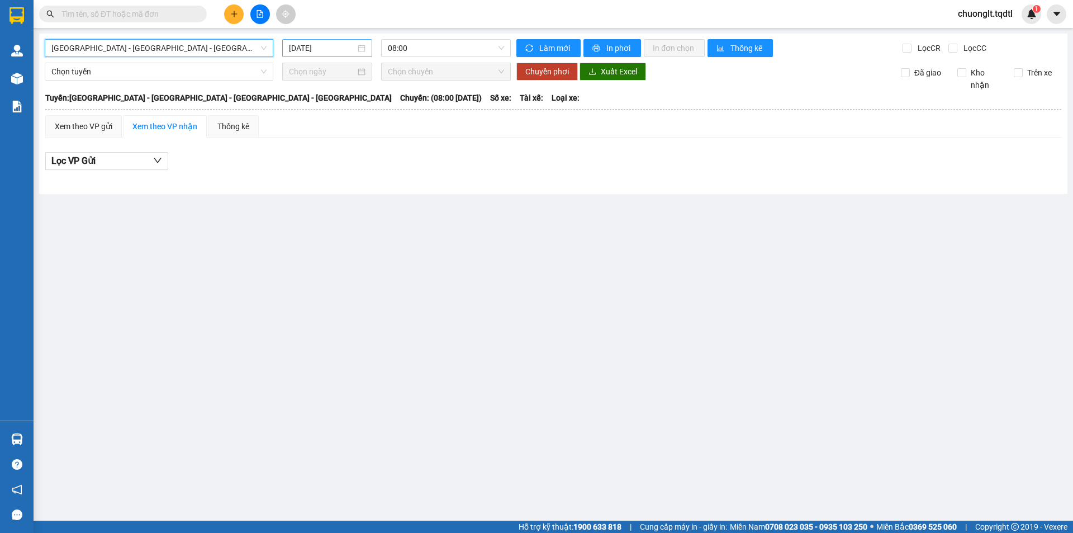
click at [361, 49] on div "[DATE]" at bounding box center [327, 48] width 77 height 12
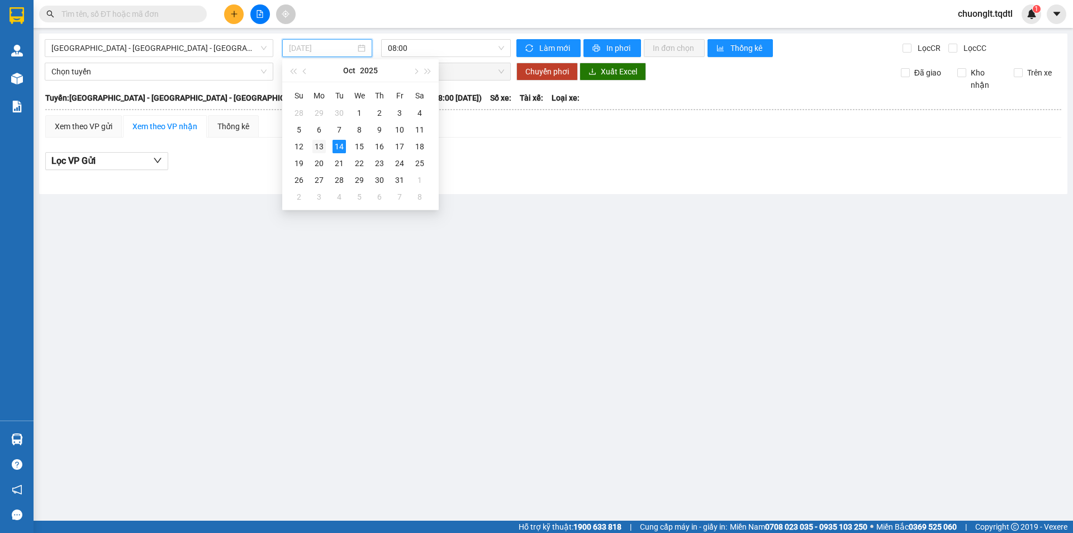
click at [317, 142] on div "13" at bounding box center [318, 146] width 13 height 13
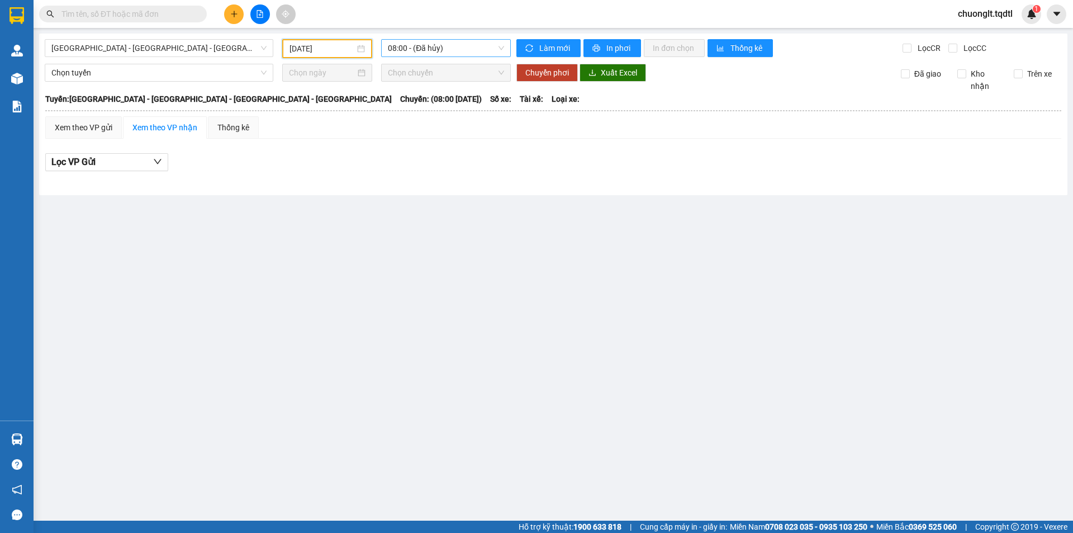
click at [442, 42] on span "08:00 - (Đã hủy)" at bounding box center [446, 48] width 116 height 17
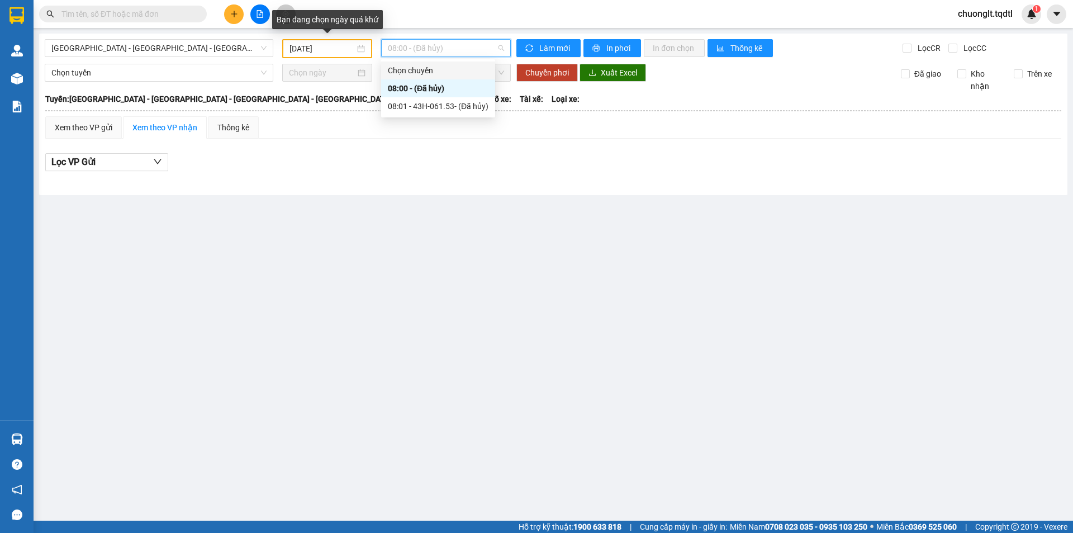
click at [363, 46] on div "[DATE]" at bounding box center [326, 48] width 75 height 12
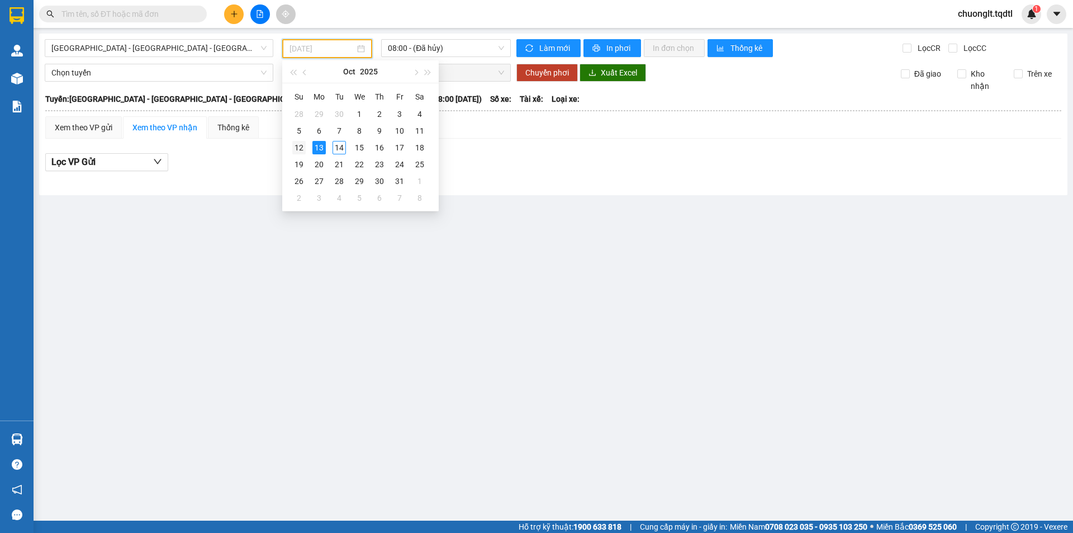
click at [305, 146] on div "12" at bounding box center [298, 147] width 13 height 13
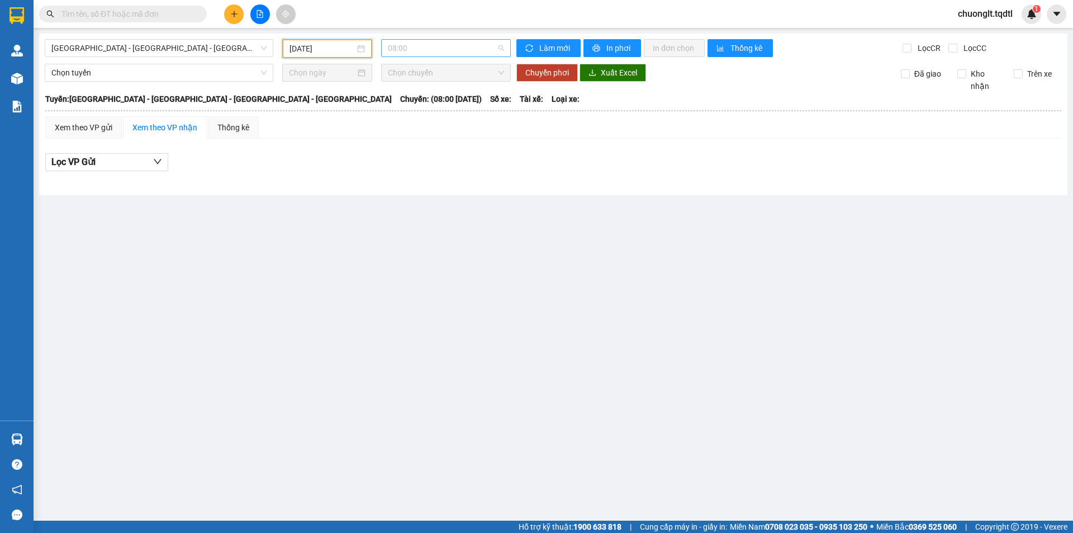
click at [455, 52] on span "08:00" at bounding box center [446, 48] width 116 height 17
click at [440, 111] on div "08:01 - 43H-063.22" at bounding box center [431, 106] width 87 height 12
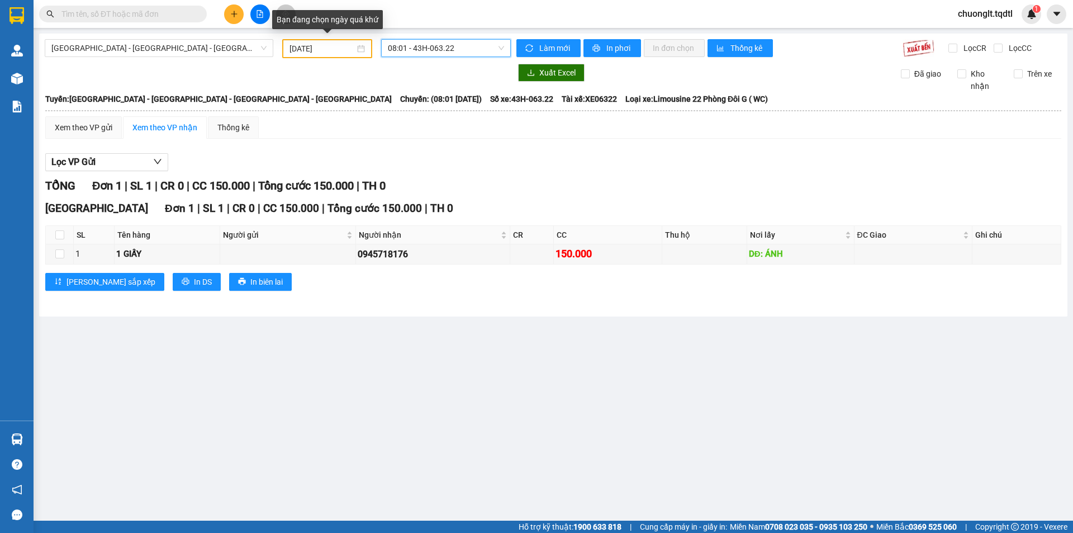
click at [341, 46] on input "[DATE]" at bounding box center [321, 48] width 65 height 12
click at [496, 160] on div "Lọc VP Gửi" at bounding box center [553, 162] width 1016 height 18
click at [364, 47] on div "[DATE]" at bounding box center [326, 48] width 75 height 12
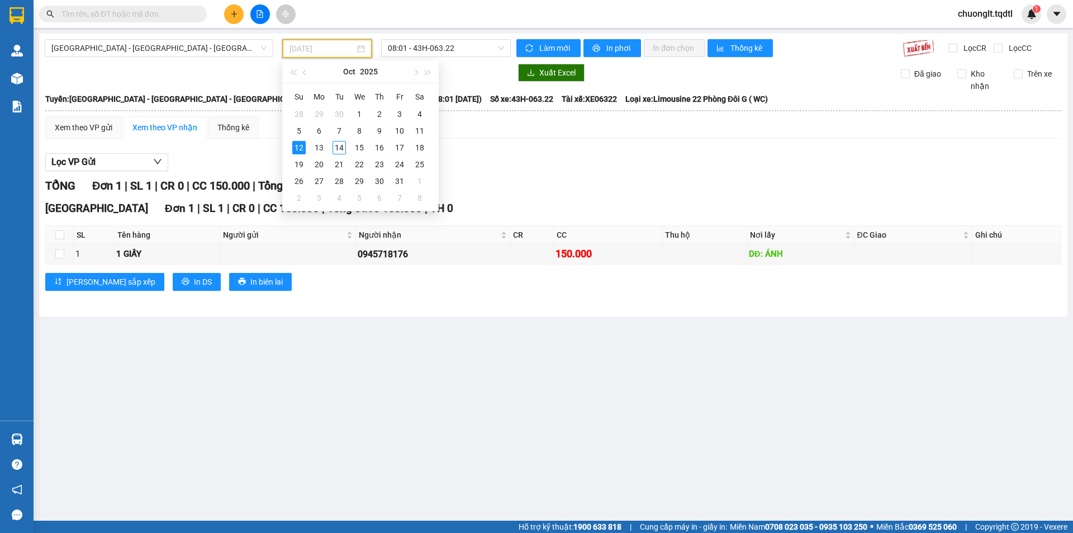
click at [303, 144] on div "12" at bounding box center [298, 147] width 13 height 13
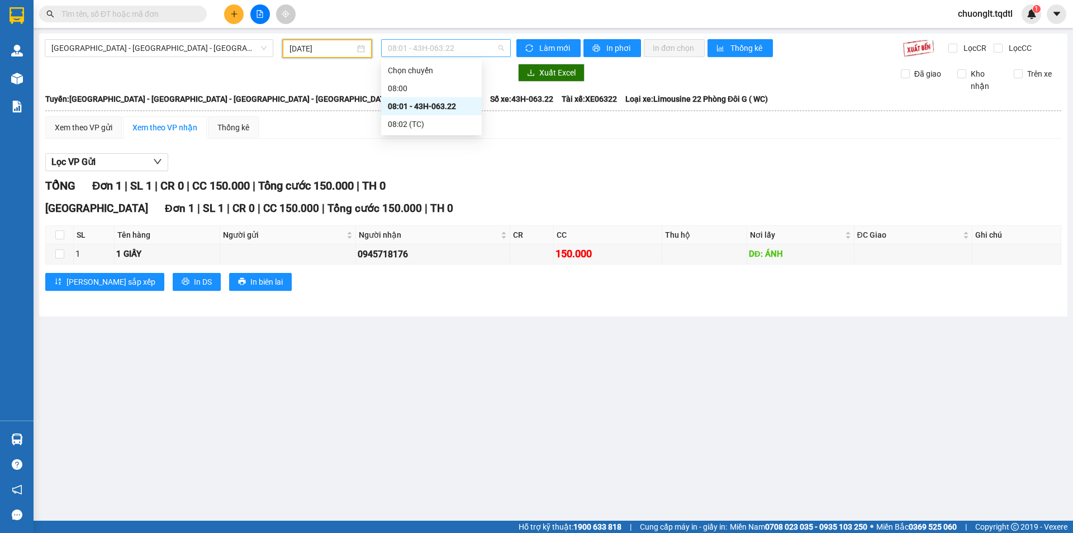
click at [463, 39] on div "08:01 - 43H-063.22" at bounding box center [446, 48] width 130 height 18
click at [495, 157] on div "Lọc VP Gửi" at bounding box center [553, 162] width 1016 height 18
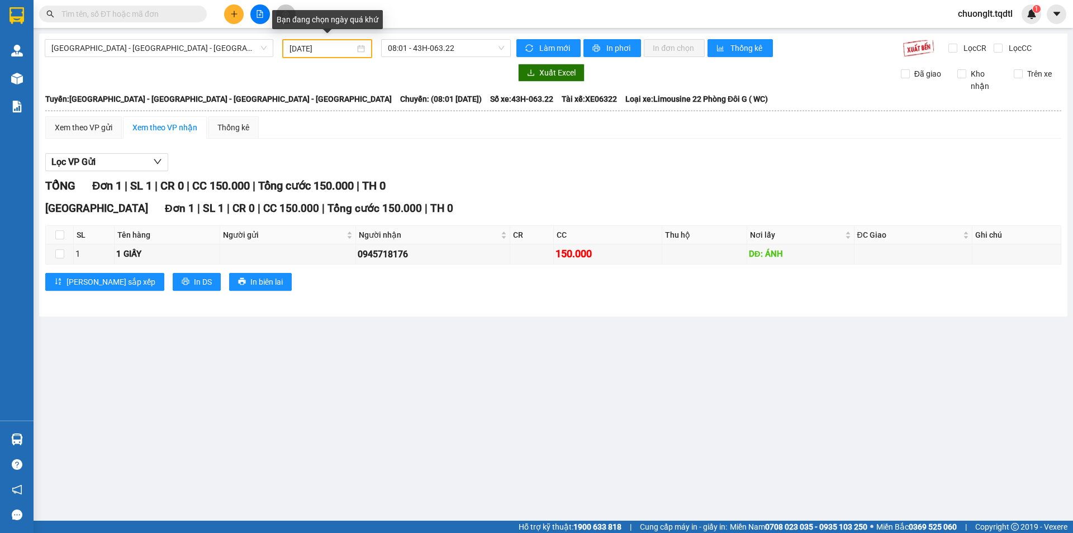
click at [358, 47] on div "[DATE]" at bounding box center [326, 48] width 75 height 12
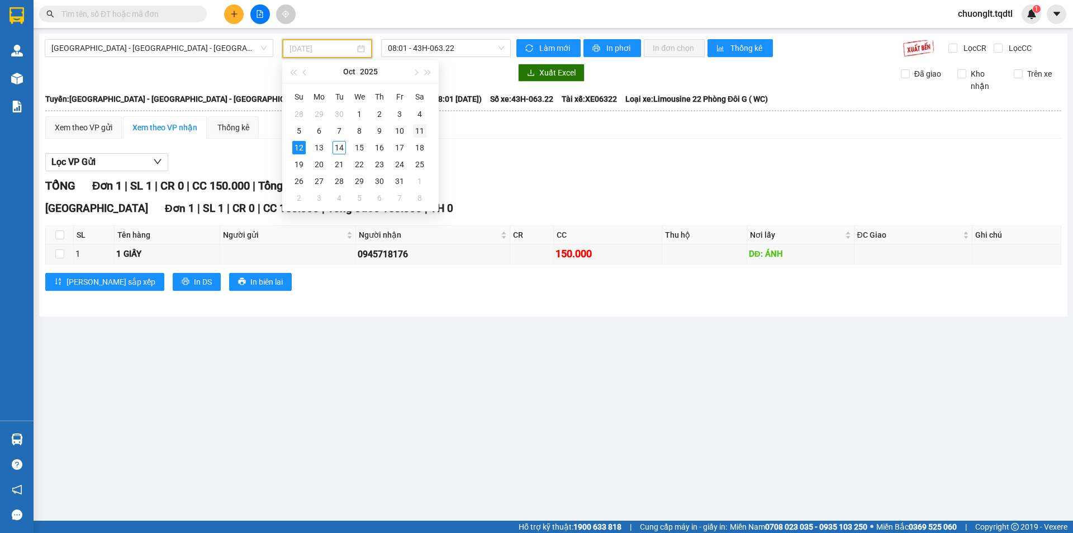
click at [416, 128] on div "11" at bounding box center [419, 130] width 13 height 13
type input "[DATE]"
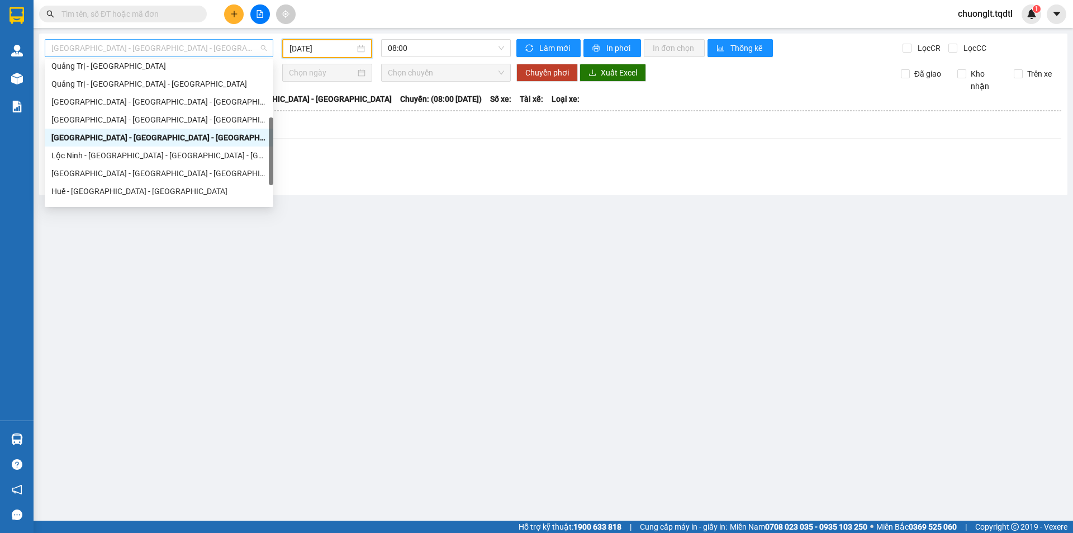
click at [237, 47] on span "[GEOGRAPHIC_DATA] - [GEOGRAPHIC_DATA] - [GEOGRAPHIC_DATA] - [GEOGRAPHIC_DATA]" at bounding box center [158, 48] width 215 height 17
click at [148, 86] on div "Quảng Trị - [GEOGRAPHIC_DATA] - [GEOGRAPHIC_DATA]" at bounding box center [158, 84] width 215 height 12
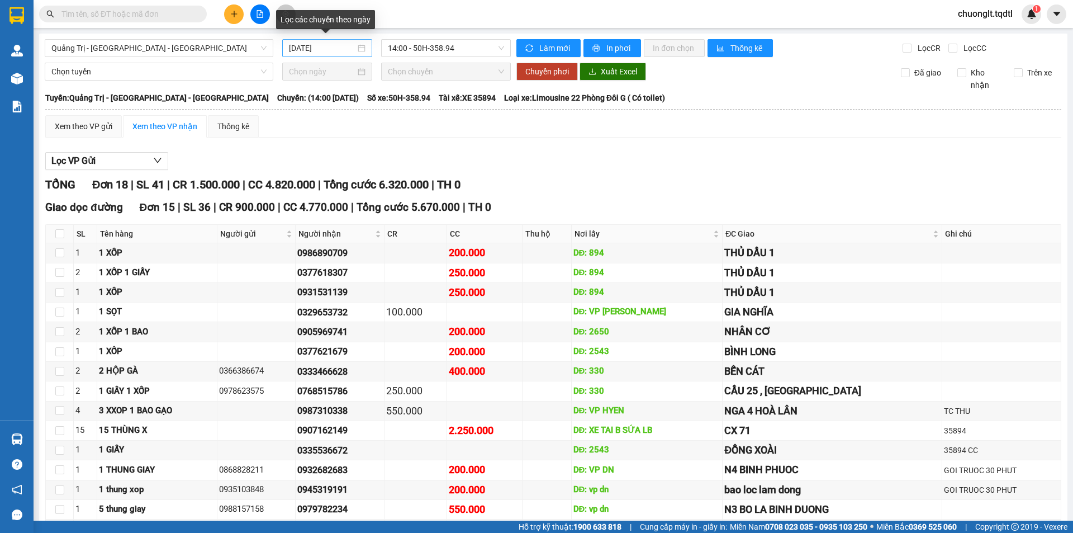
click at [357, 49] on div "[DATE]" at bounding box center [327, 48] width 77 height 12
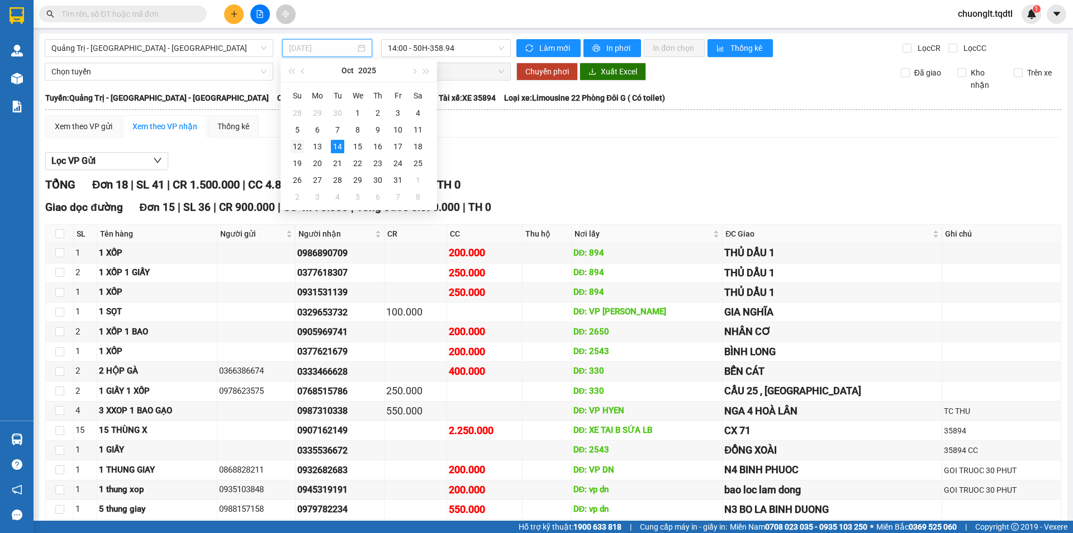
click at [300, 145] on div "12" at bounding box center [297, 146] width 13 height 13
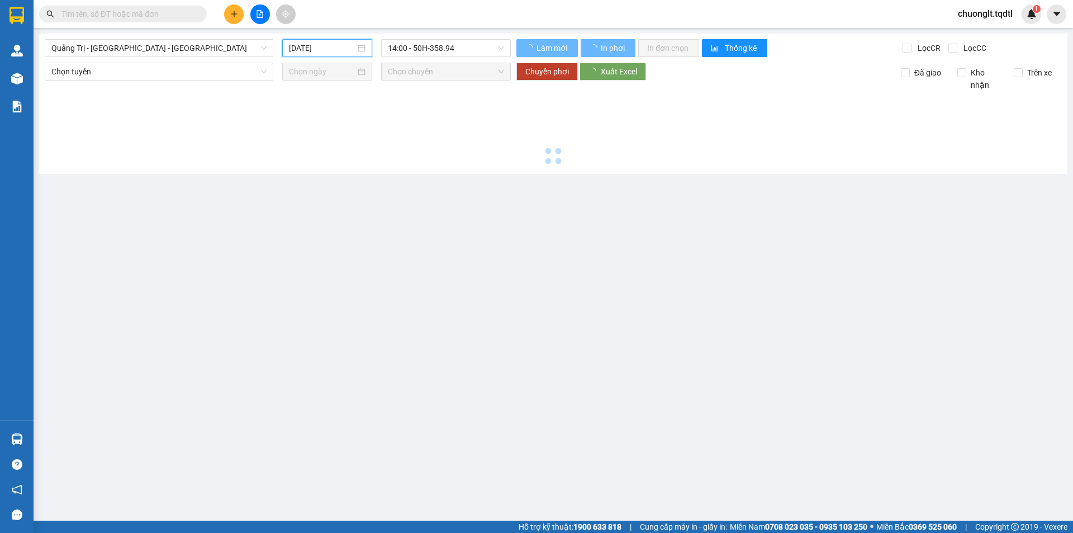
type input "[DATE]"
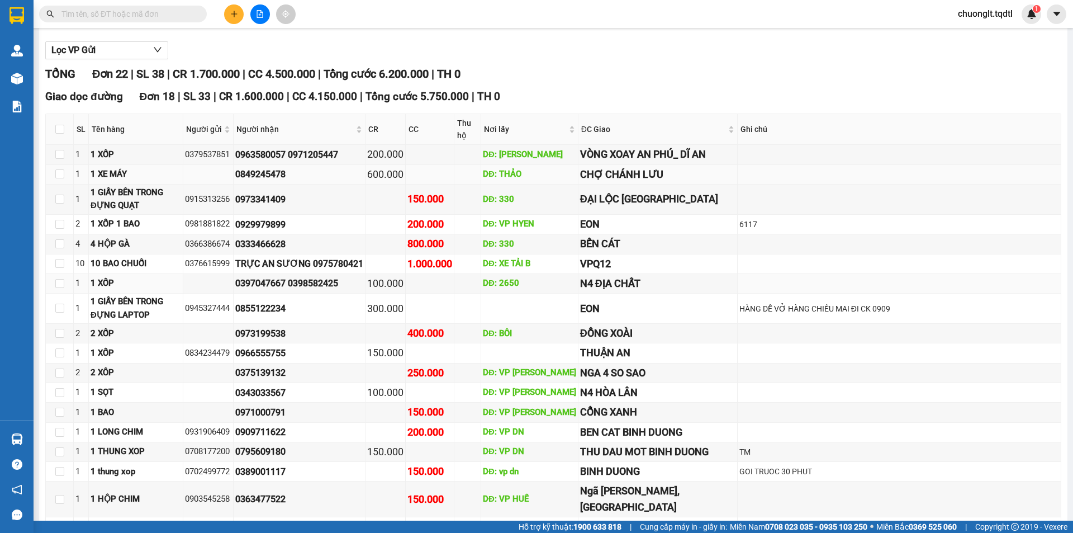
scroll to position [224, 0]
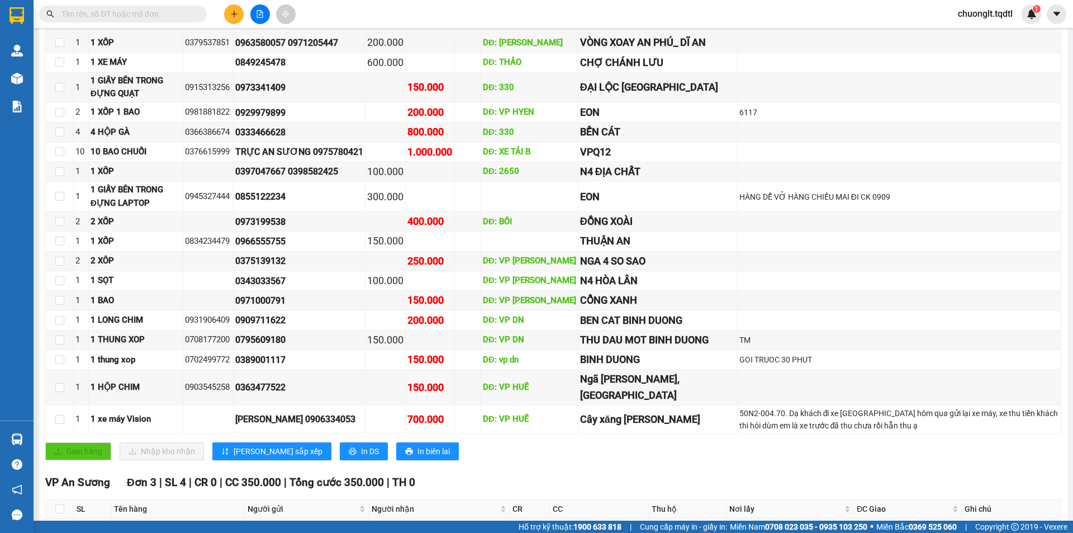
click at [144, 13] on input "text" at bounding box center [127, 14] width 132 height 12
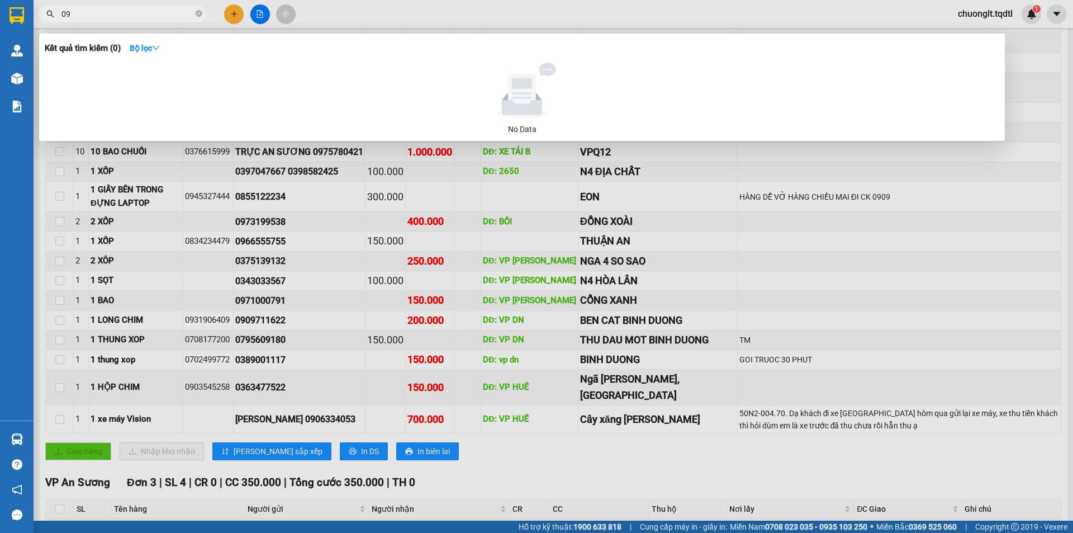
type input "0"
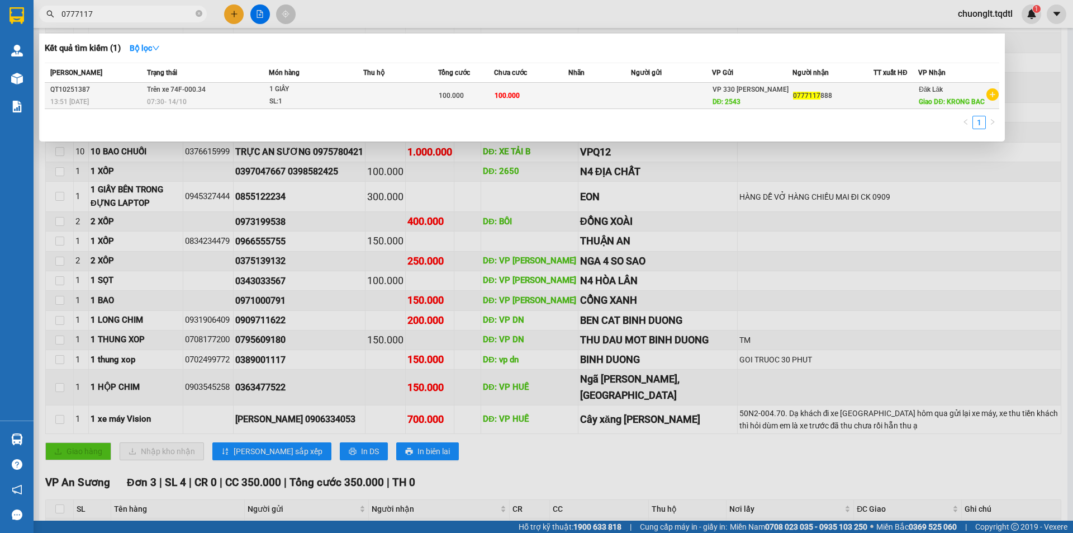
type input "0777117"
click at [241, 98] on div "07:30 [DATE]" at bounding box center [207, 102] width 121 height 12
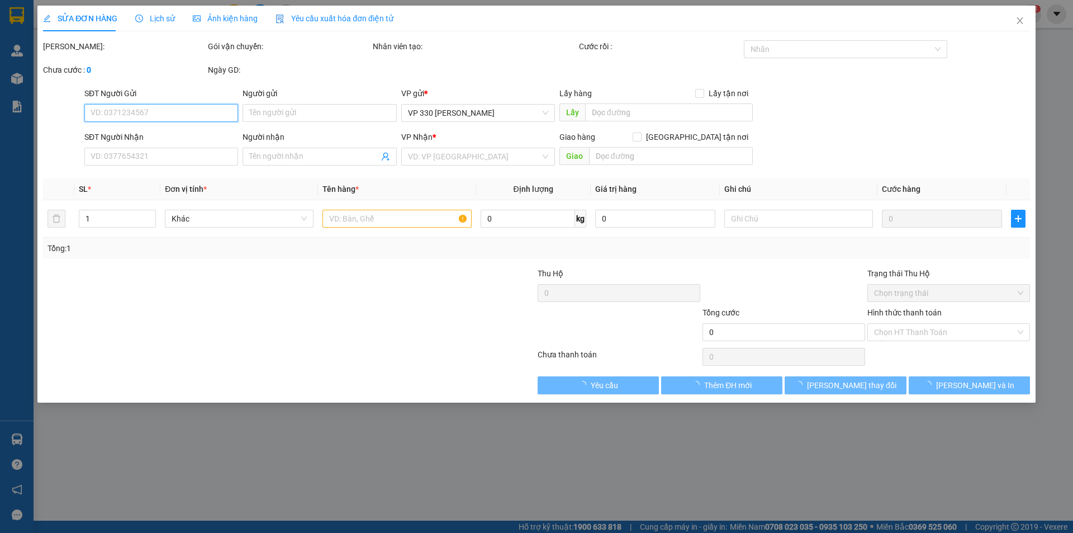
type input "2543"
type input "0777117888"
type input "KRONG BAC"
type input "100.000"
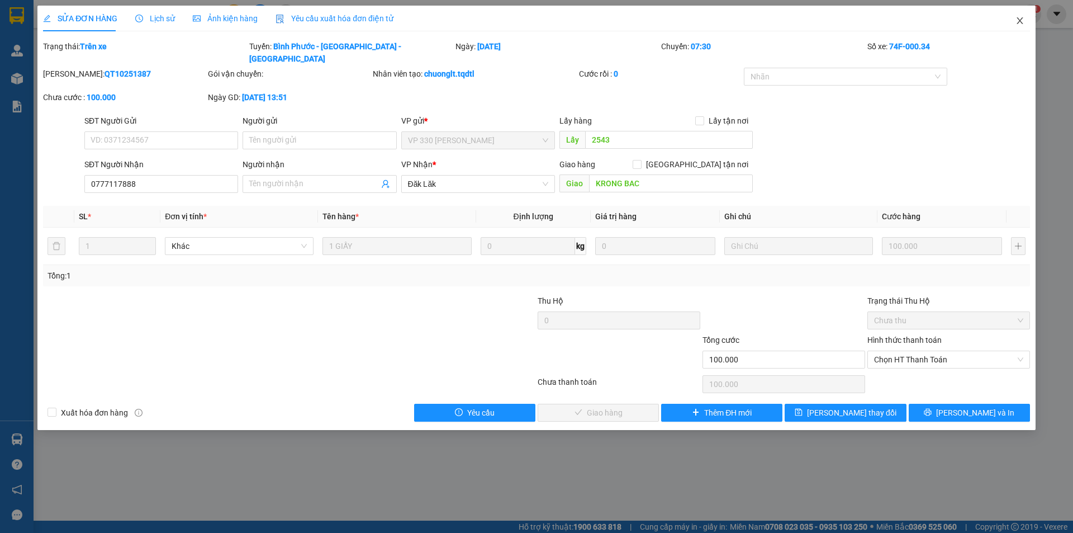
click at [1018, 18] on icon "close" at bounding box center [1019, 20] width 6 height 7
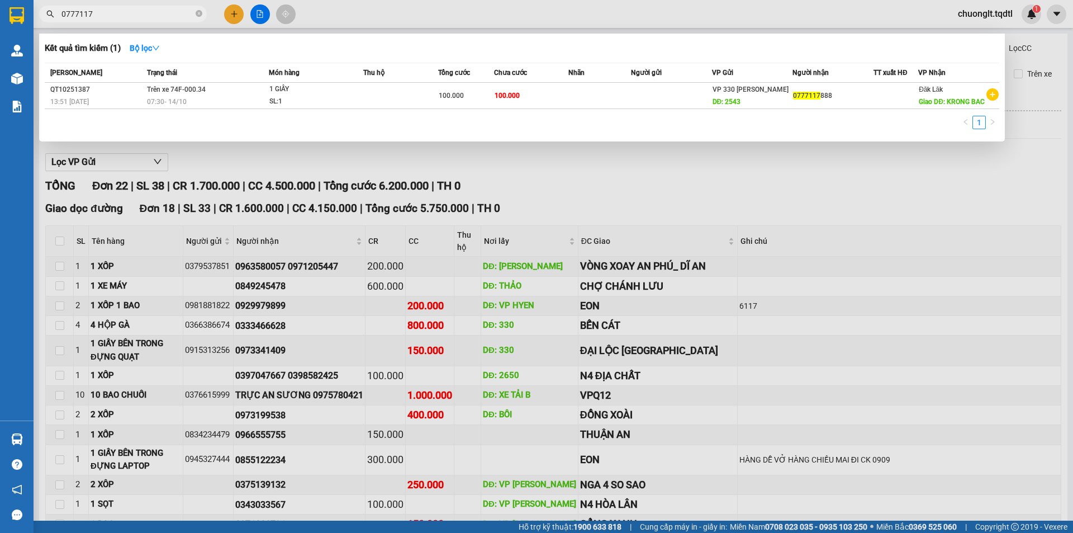
click at [139, 17] on input "0777117" at bounding box center [127, 14] width 132 height 12
click at [327, 161] on div at bounding box center [536, 266] width 1073 height 533
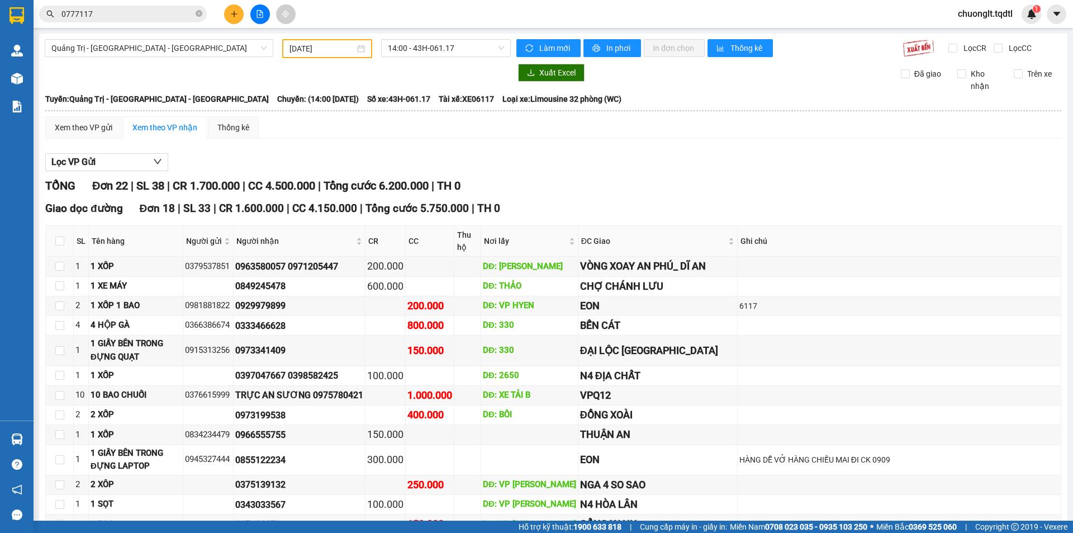
click at [359, 47] on div "[DATE]" at bounding box center [326, 48] width 75 height 12
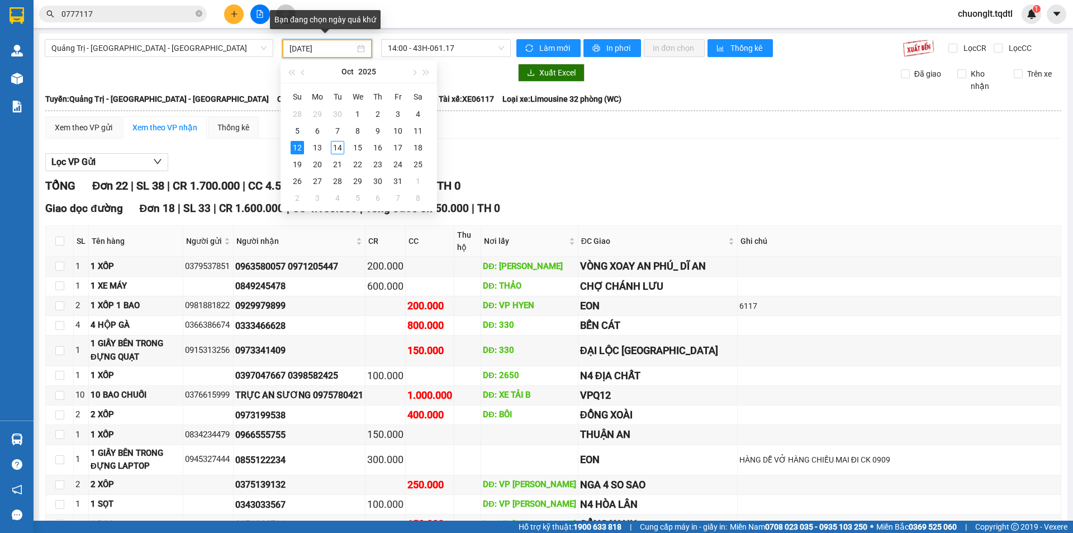
click at [359, 47] on div "[DATE]" at bounding box center [326, 48] width 75 height 12
click at [338, 146] on div "14" at bounding box center [337, 147] width 13 height 13
type input "[DATE]"
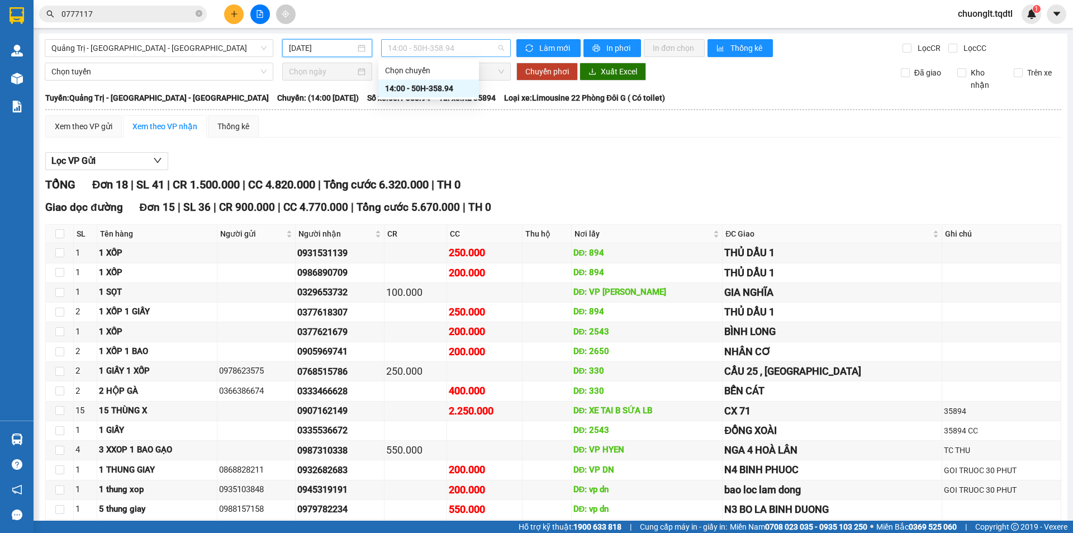
click at [458, 46] on span "14:00 - 50H-358.94" at bounding box center [446, 48] width 116 height 17
click at [481, 127] on div "Xem theo VP gửi Xem theo VP nhận Thống kê" at bounding box center [553, 126] width 1016 height 22
click at [229, 49] on span "Quảng Trị - [GEOGRAPHIC_DATA] - [GEOGRAPHIC_DATA]" at bounding box center [158, 48] width 215 height 17
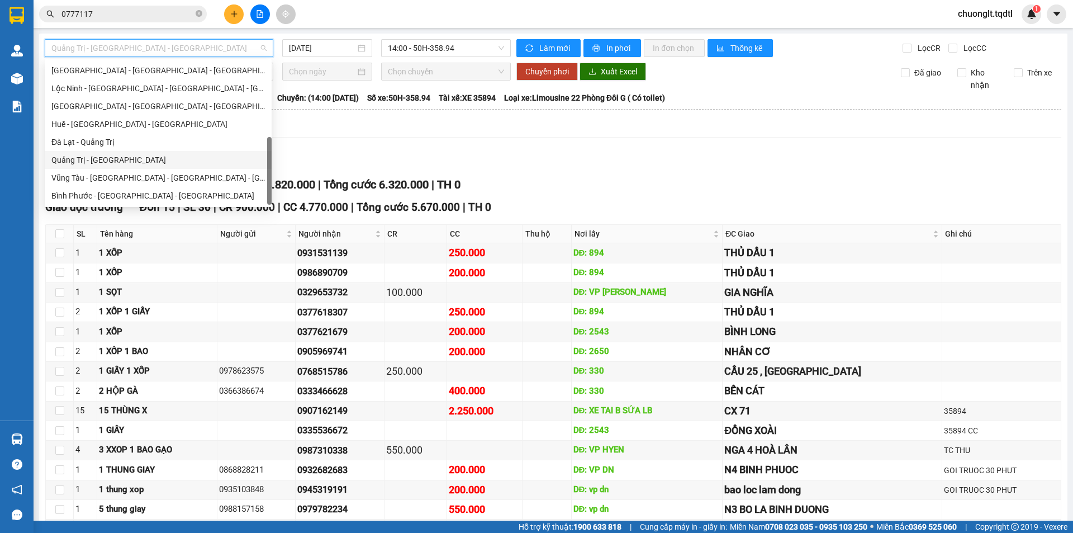
scroll to position [65, 0]
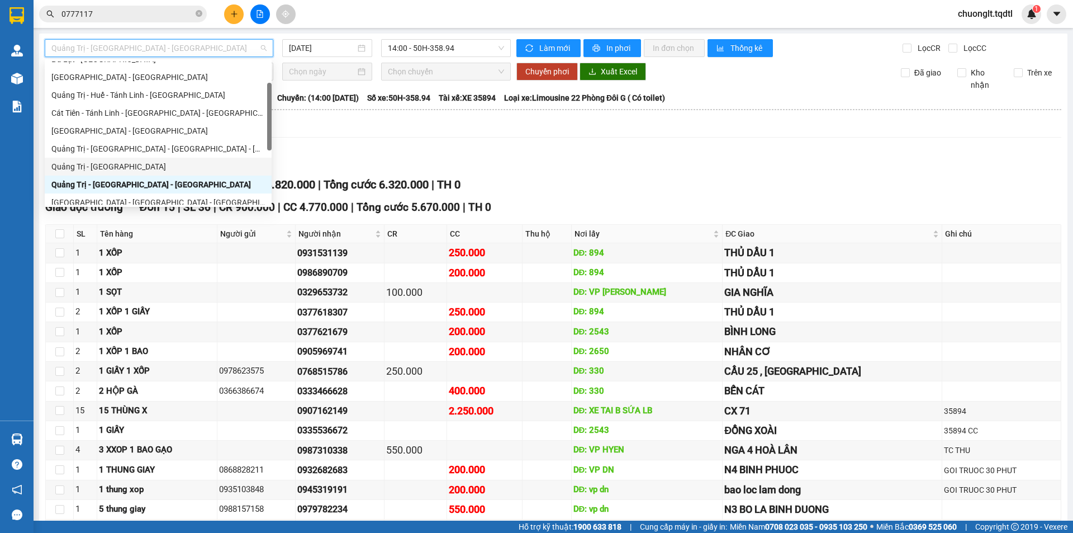
click at [126, 161] on div "Quảng Trị - [GEOGRAPHIC_DATA]" at bounding box center [157, 166] width 213 height 12
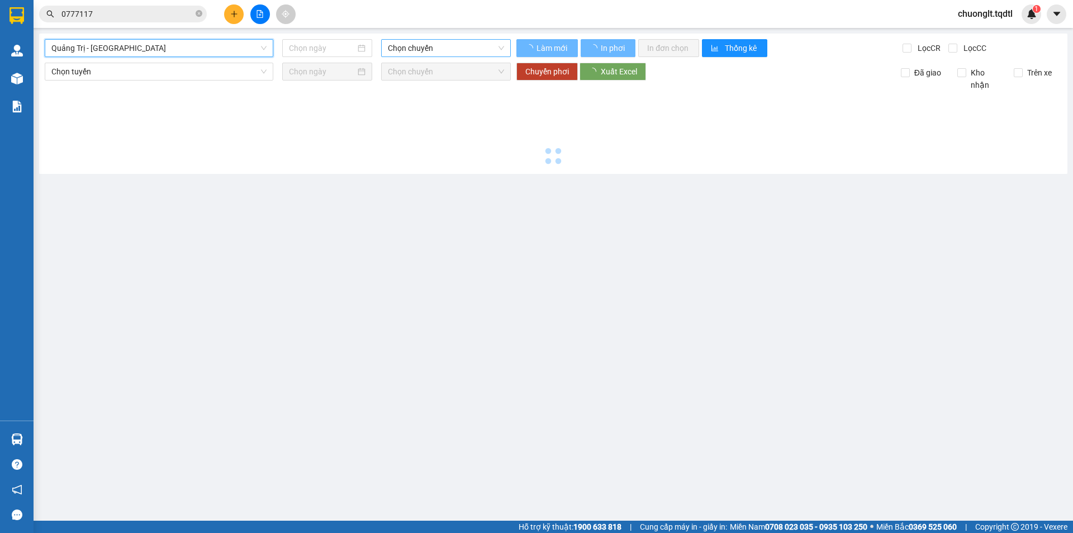
type input "[DATE]"
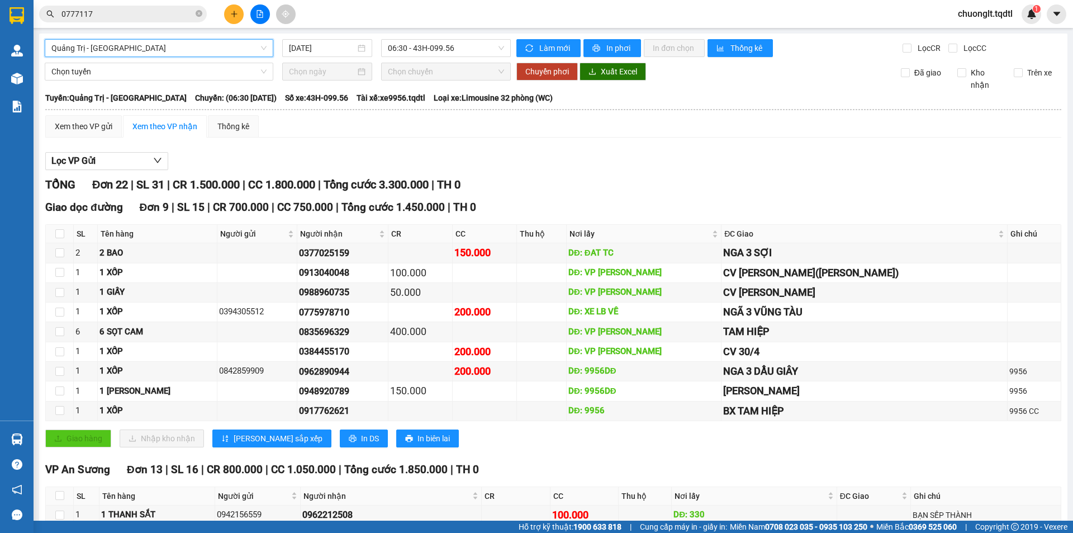
click at [151, 13] on input "0777117" at bounding box center [127, 14] width 132 height 12
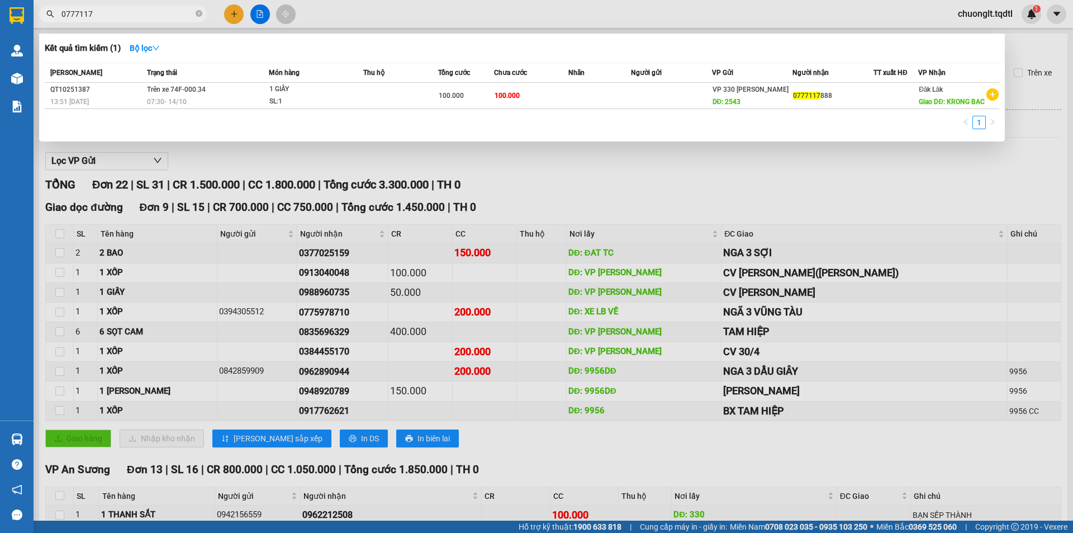
click at [282, 153] on div at bounding box center [536, 266] width 1073 height 533
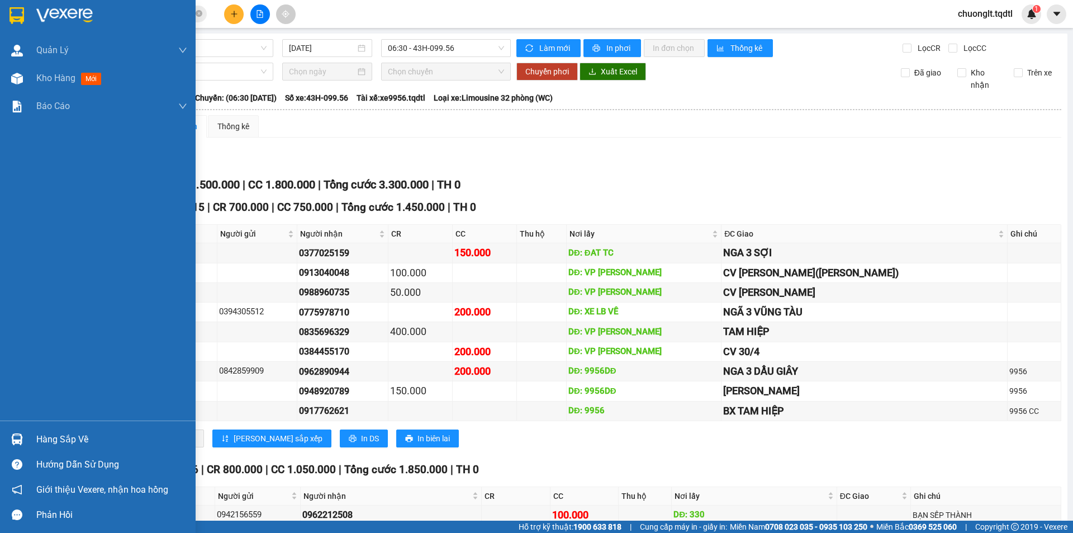
click at [59, 435] on div "Hàng sắp về" at bounding box center [111, 439] width 151 height 17
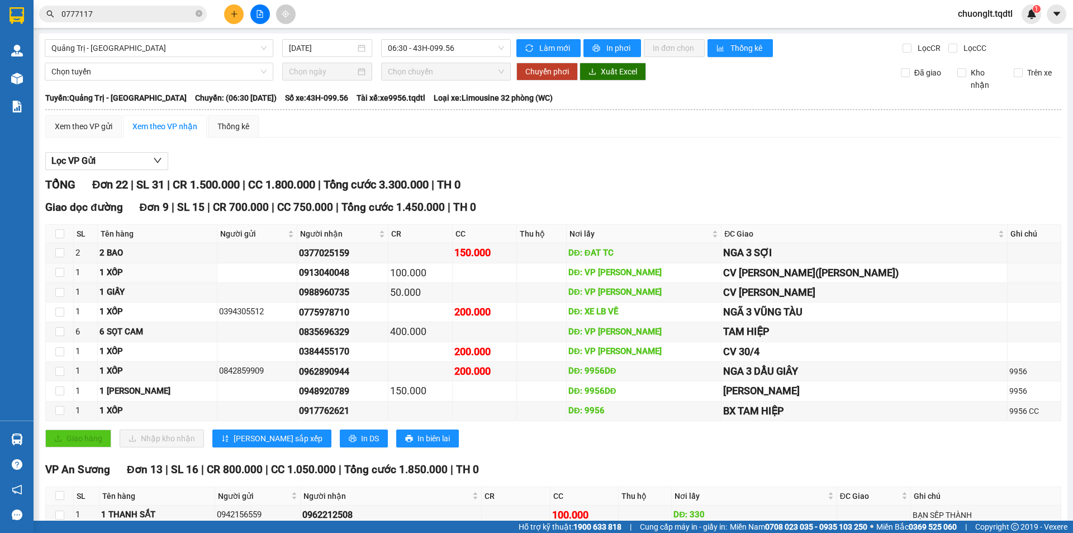
click at [239, 278] on section "Kết quả tìm kiếm ( 1 ) Bộ lọc Mã ĐH Trạng thái Món hàng Thu hộ Tổng cước Chưa c…" at bounding box center [536, 266] width 1073 height 533
click at [220, 45] on span "Quảng Trị - [GEOGRAPHIC_DATA]" at bounding box center [158, 48] width 215 height 17
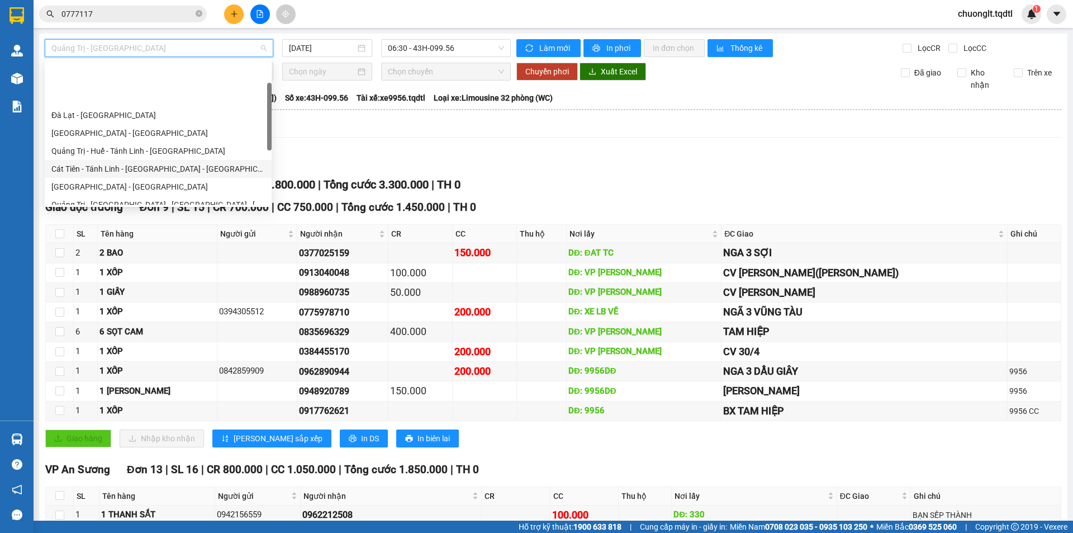
scroll to position [232, 0]
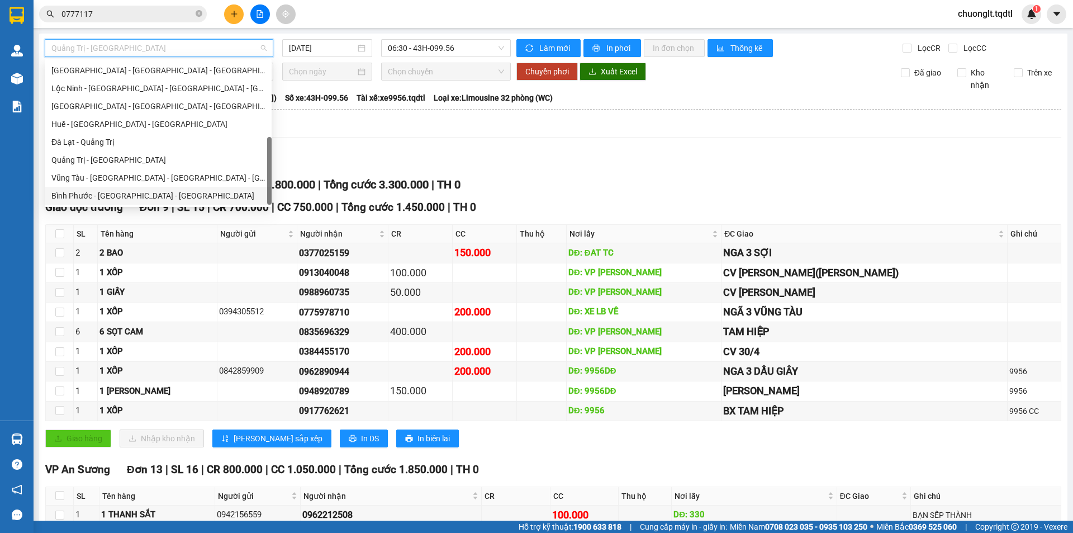
click at [122, 197] on div "Bình Phước - [GEOGRAPHIC_DATA] - [GEOGRAPHIC_DATA]" at bounding box center [157, 195] width 213 height 12
type input "[DATE]"
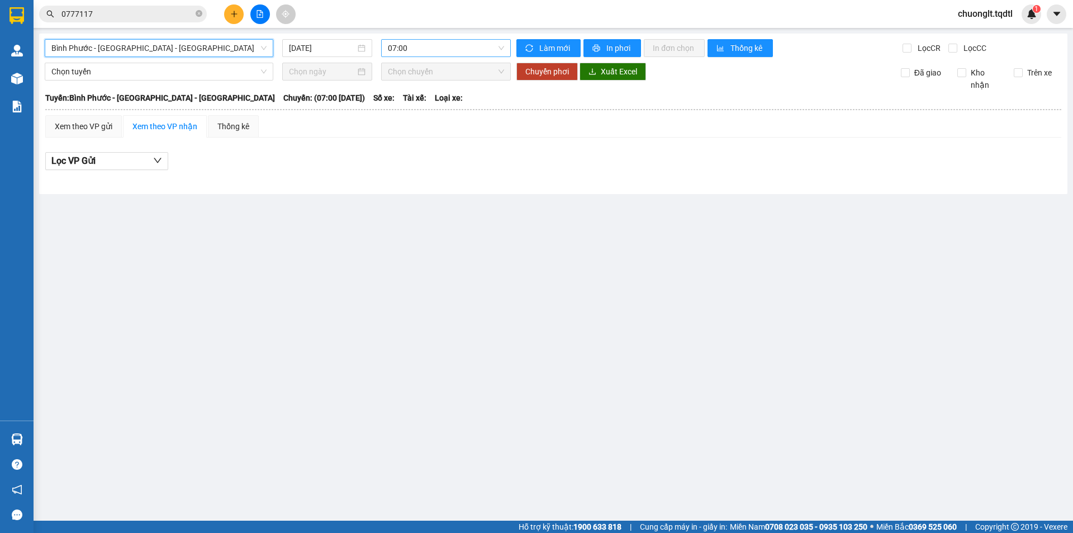
click at [442, 46] on span "07:00" at bounding box center [446, 48] width 116 height 17
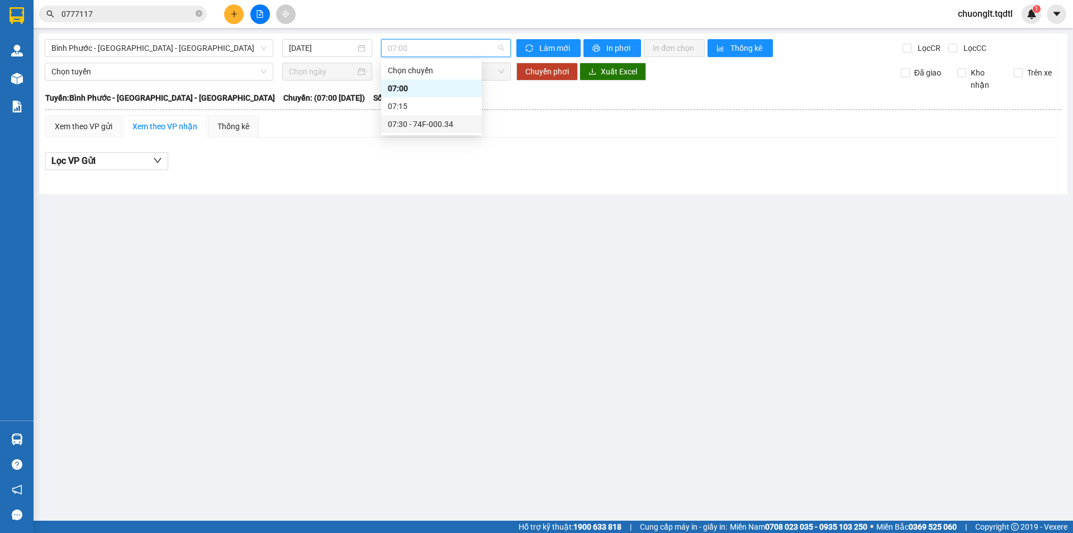
click at [430, 120] on div "07:30 - 74F-000.34" at bounding box center [431, 124] width 87 height 12
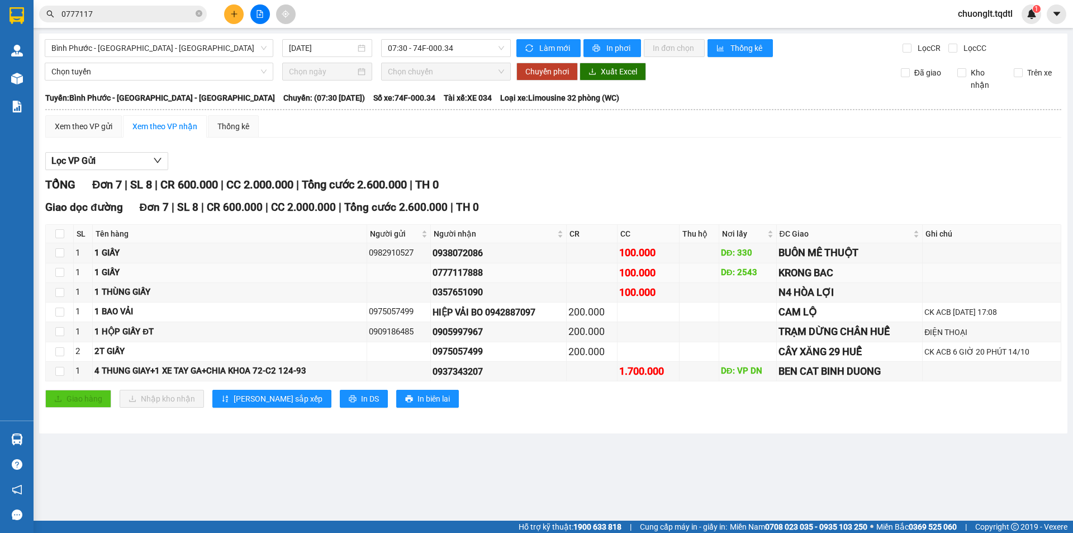
click at [339, 273] on div "1 GIẤY" at bounding box center [229, 272] width 270 height 13
drag, startPoint x: 486, startPoint y: 271, endPoint x: 431, endPoint y: 277, distance: 55.1
click at [431, 277] on tr "1 1 GIẤY 0777117888 100.000 DĐ: 2543 KRONG BAC" at bounding box center [553, 273] width 1015 height 20
copy div "0777117888"
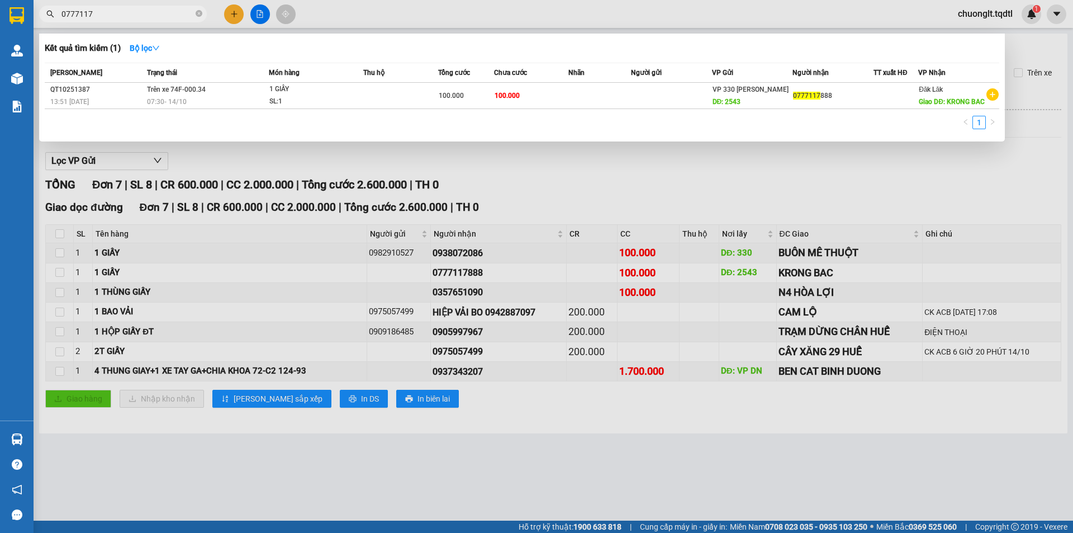
click at [159, 16] on input "0777117" at bounding box center [127, 14] width 132 height 12
type input "0"
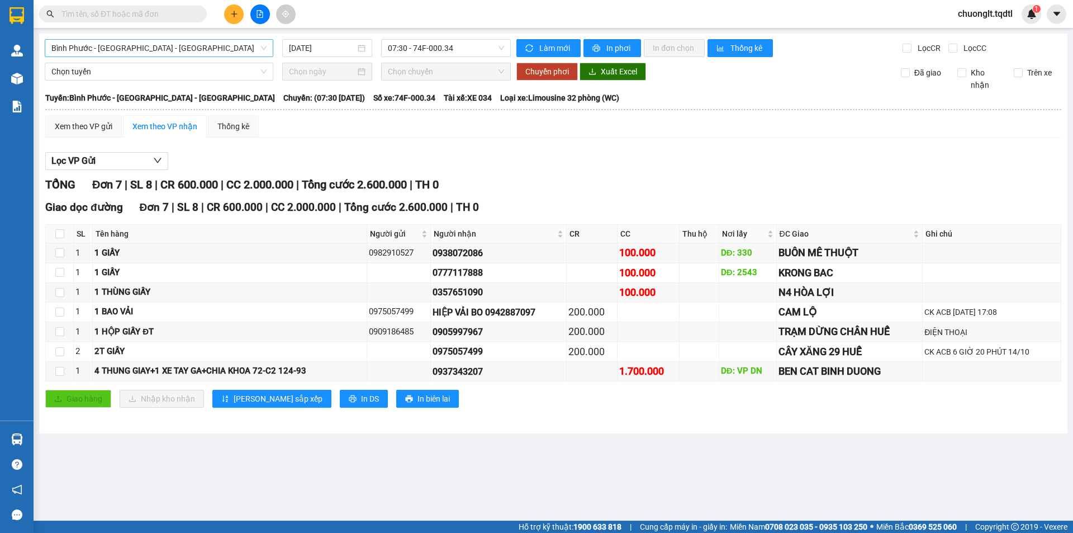
paste input "0777117888"
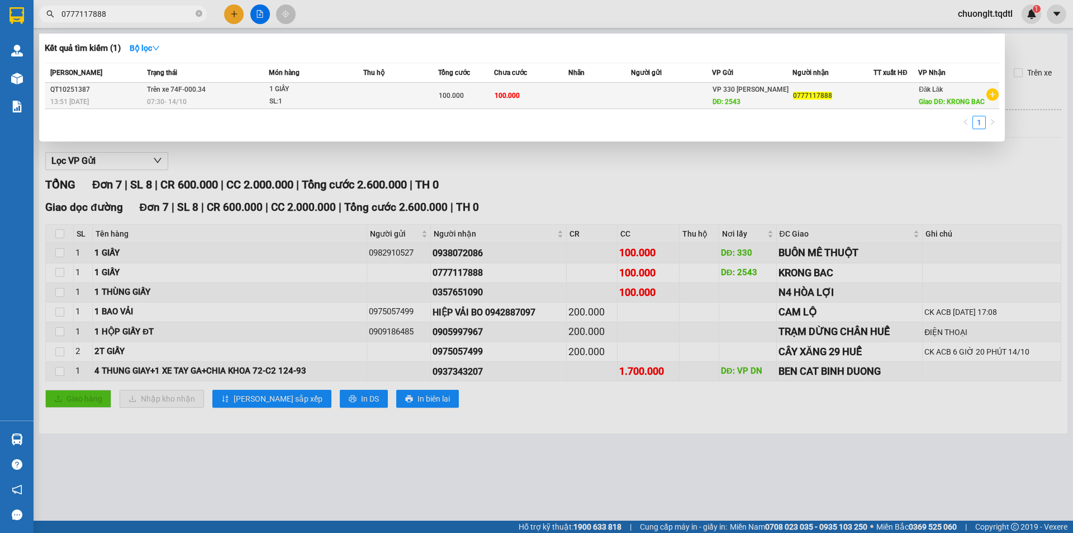
type input "0777117888"
click at [254, 96] on div "07:30 [DATE]" at bounding box center [207, 102] width 121 height 12
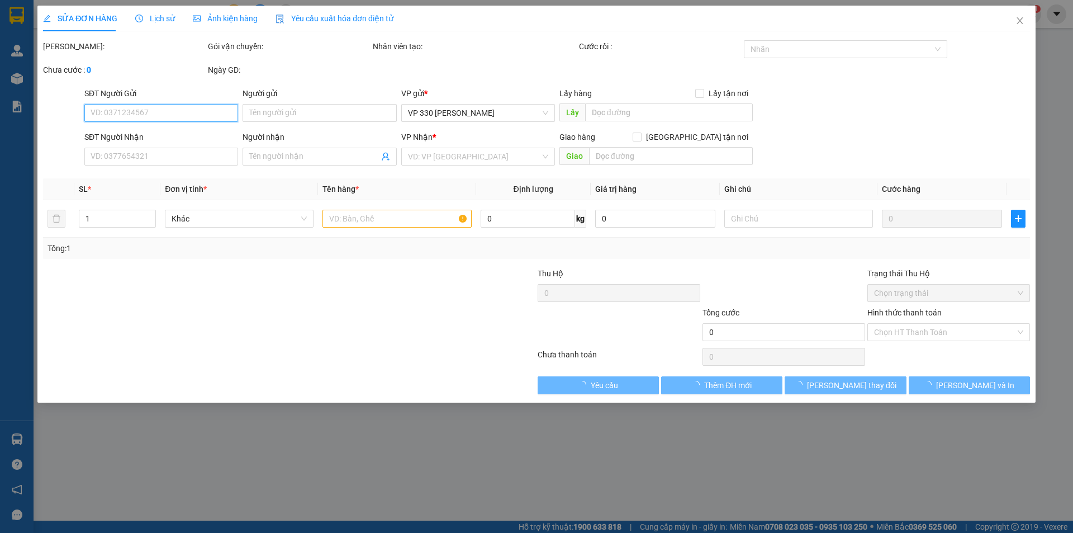
type input "2543"
type input "0777117888"
type input "KRONG BAC"
type input "100.000"
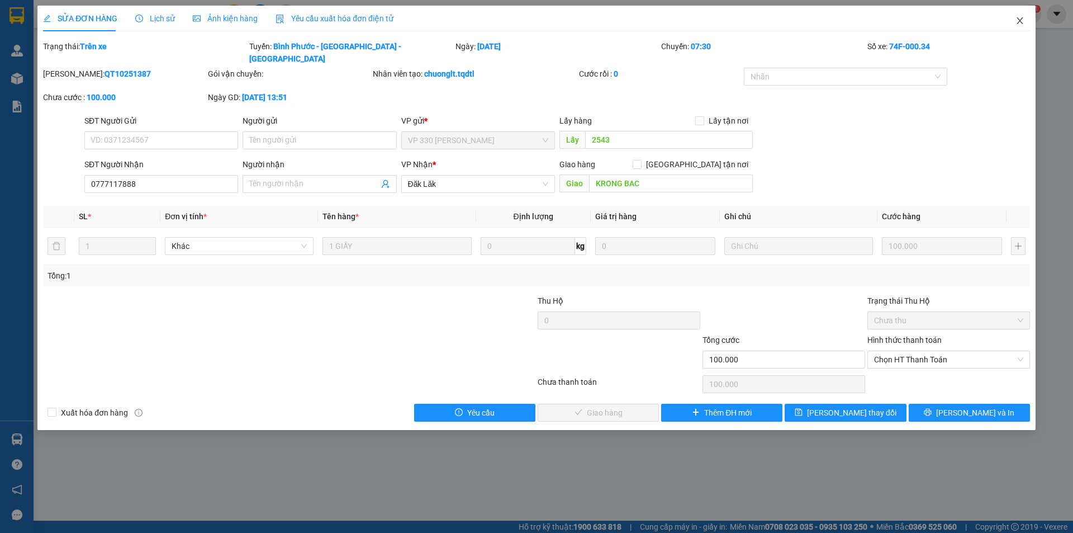
click at [1016, 20] on icon "close" at bounding box center [1019, 20] width 9 height 9
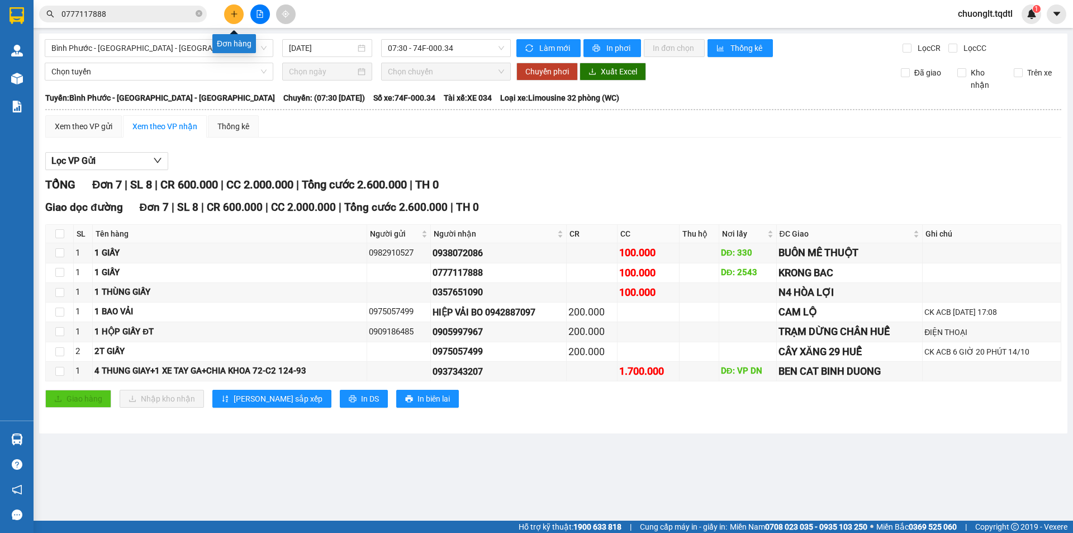
click at [234, 18] on button at bounding box center [234, 14] width 20 height 20
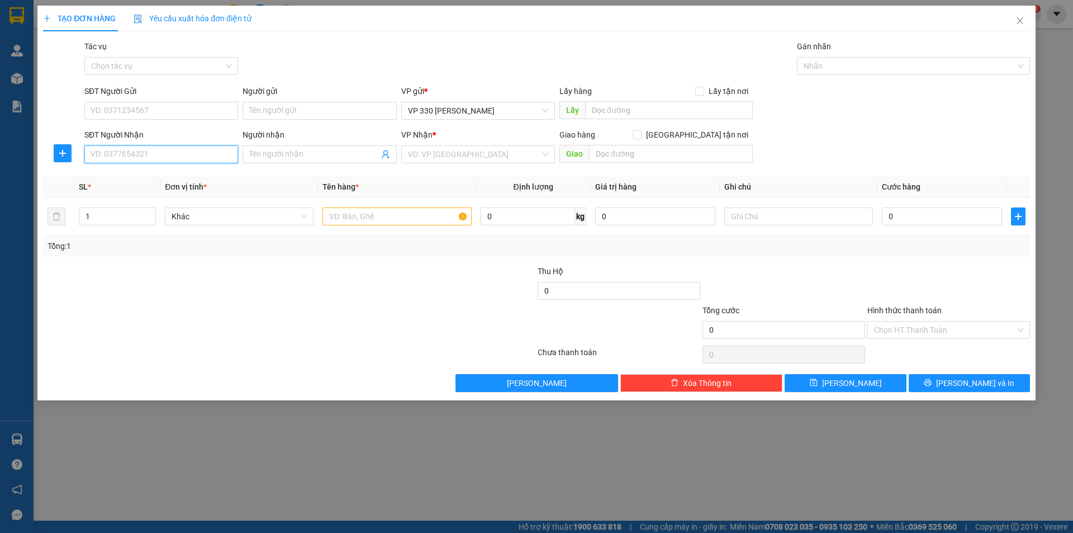
click at [134, 152] on input "SĐT Người Nhận" at bounding box center [161, 154] width 154 height 18
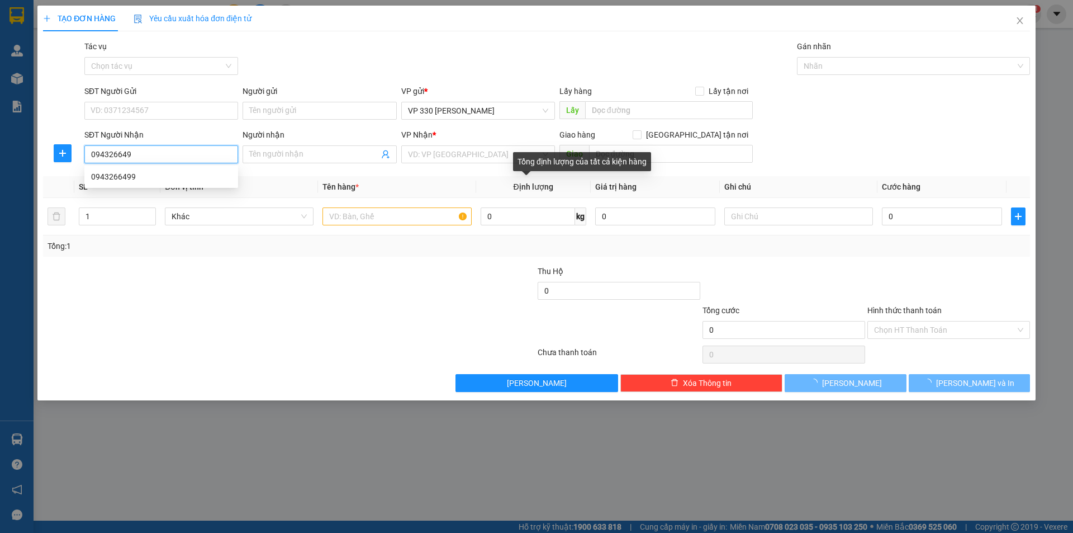
type input "0943266499"
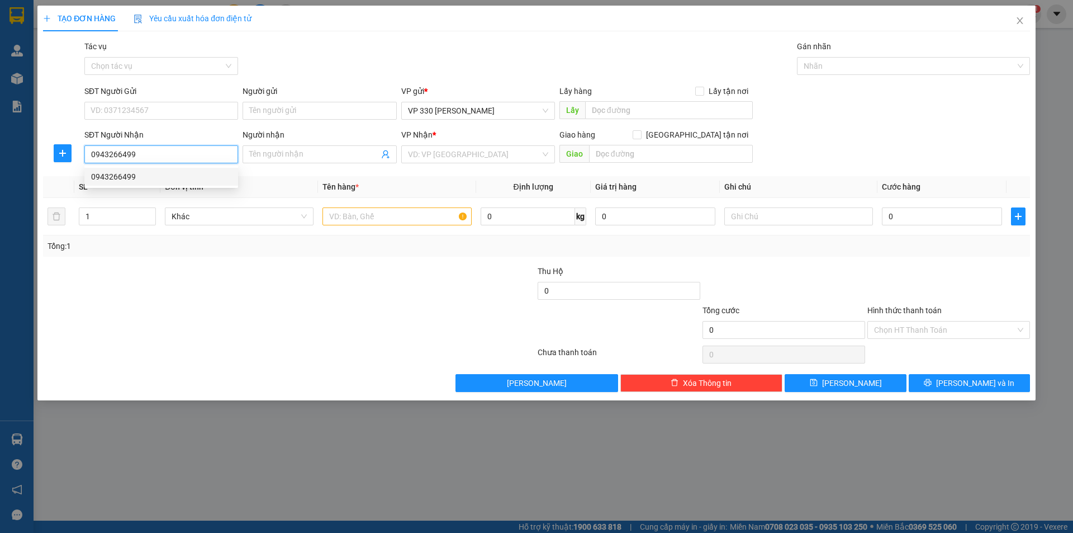
click at [142, 176] on div "0943266499" at bounding box center [161, 176] width 140 height 12
type input "CỔNG XANH"
type input "300.000"
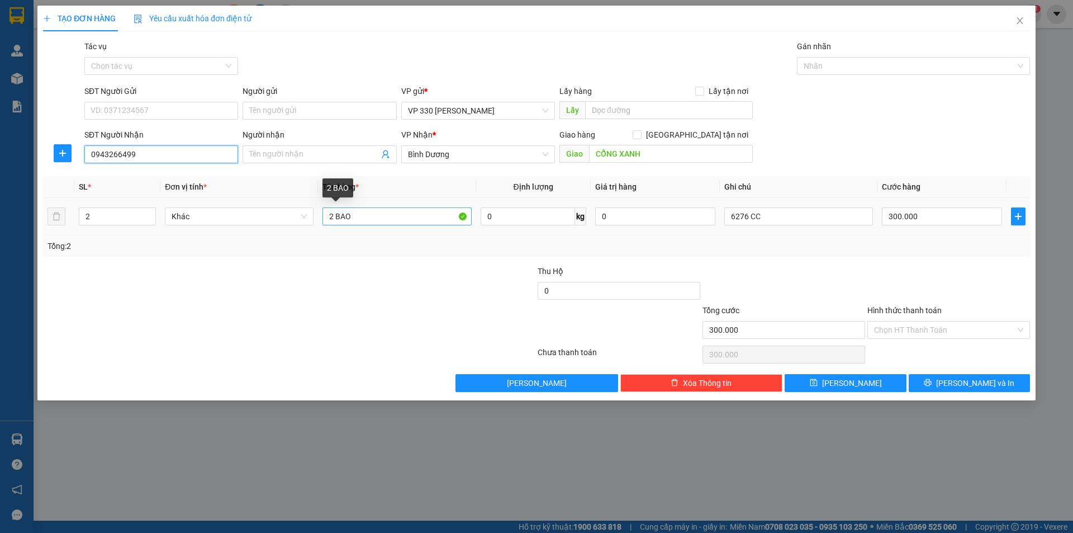
type input "0943266499"
drag, startPoint x: 333, startPoint y: 213, endPoint x: 360, endPoint y: 222, distance: 28.3
click at [360, 224] on input "2 BAO" at bounding box center [396, 216] width 149 height 18
type input "2"
type input "1 KIỆN"
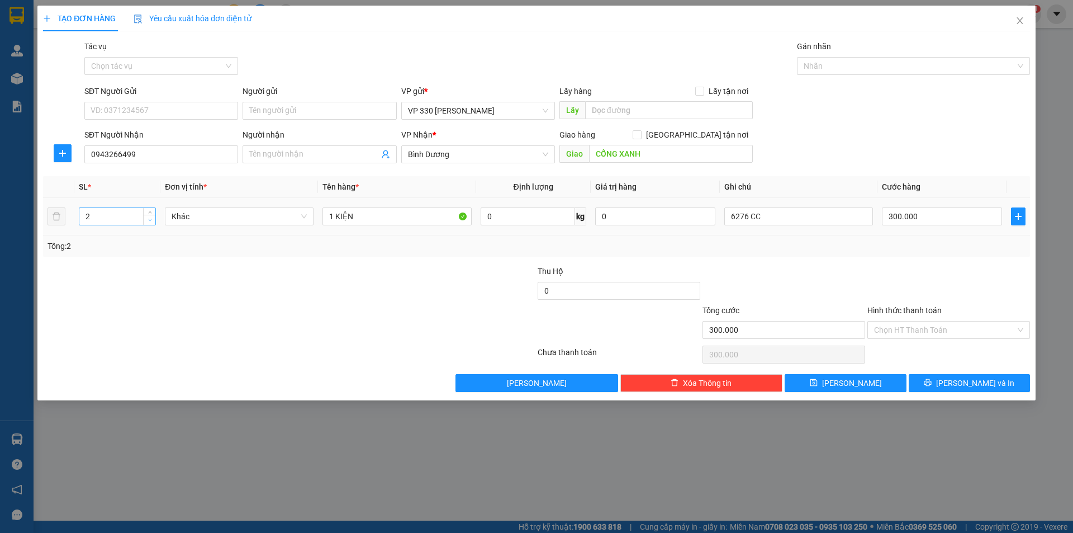
type input "1"
click at [152, 217] on span "down" at bounding box center [149, 220] width 7 height 7
click at [662, 112] on input "text" at bounding box center [669, 110] width 168 height 18
type input "BEN"
drag, startPoint x: 814, startPoint y: 216, endPoint x: 646, endPoint y: 132, distance: 188.2
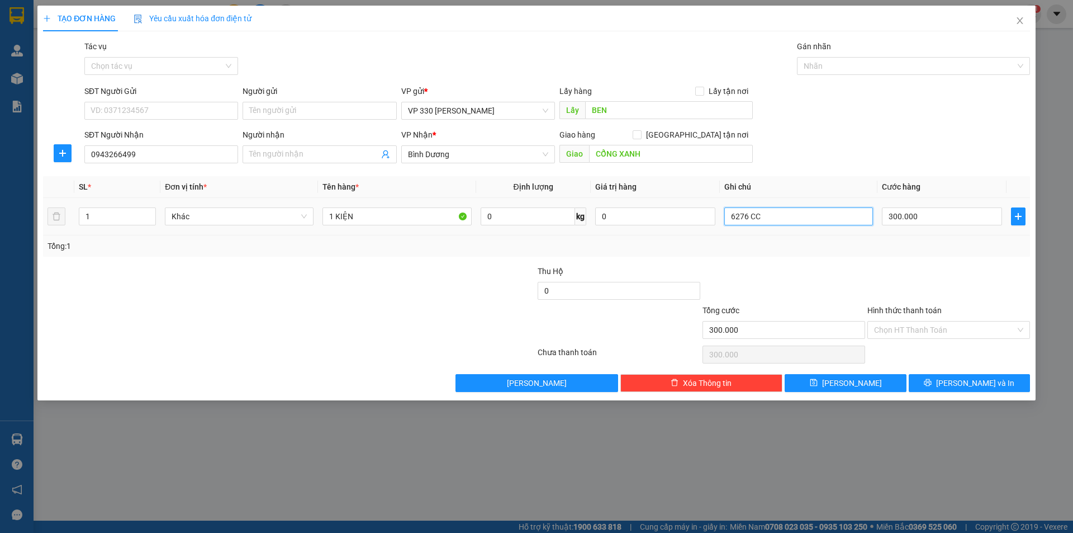
click at [717, 226] on tr "1 Khác 1 KIỆN 0 kg 0 6276 CC 300.000" at bounding box center [536, 216] width 987 height 37
type input "35894"
click at [963, 225] on input "300.000" at bounding box center [942, 216] width 120 height 18
type input "2"
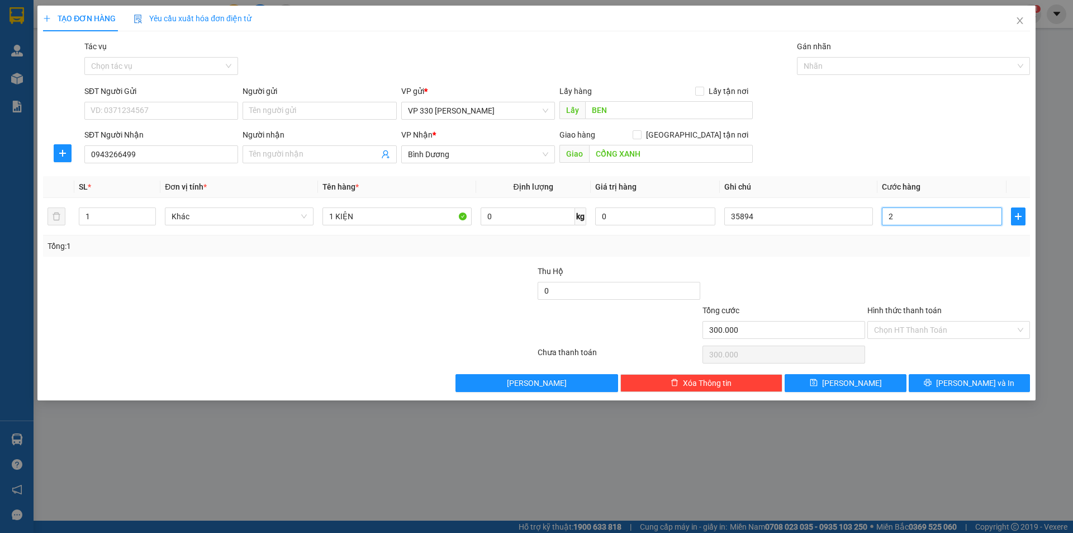
type input "2"
type input "20"
type input "200"
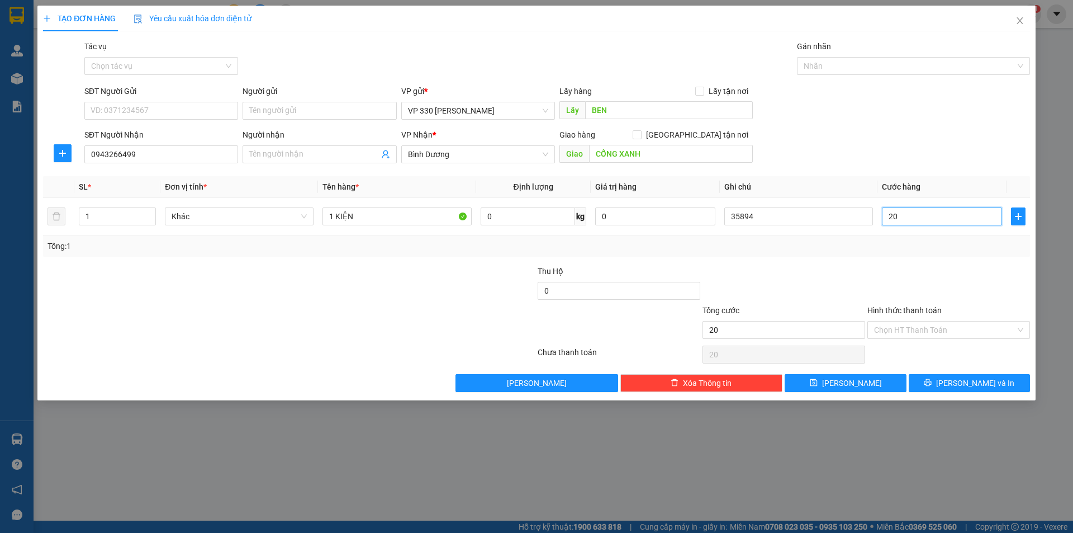
type input "200"
type input "2.000"
type input "20.000"
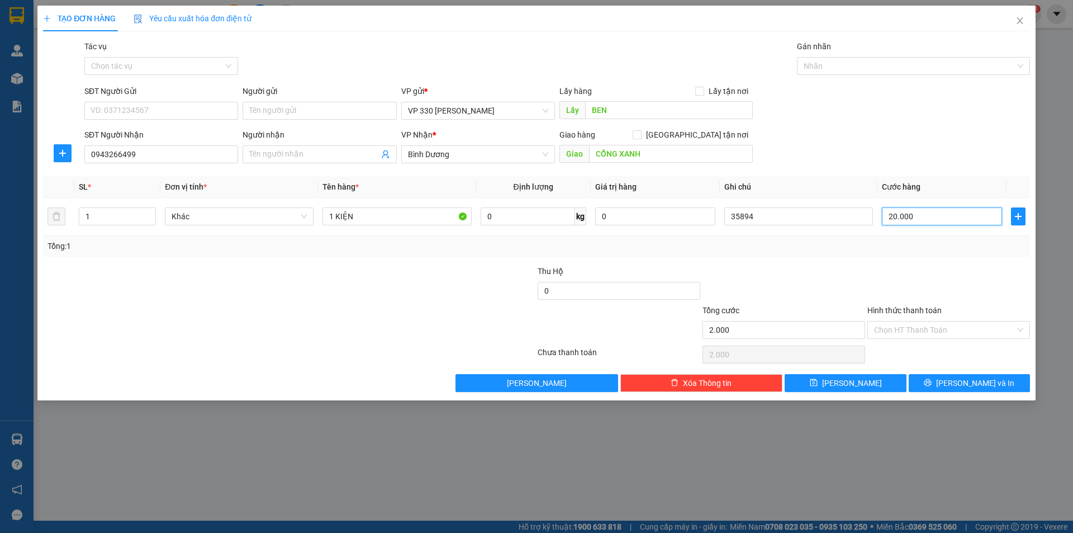
type input "20.000"
type input "200.000"
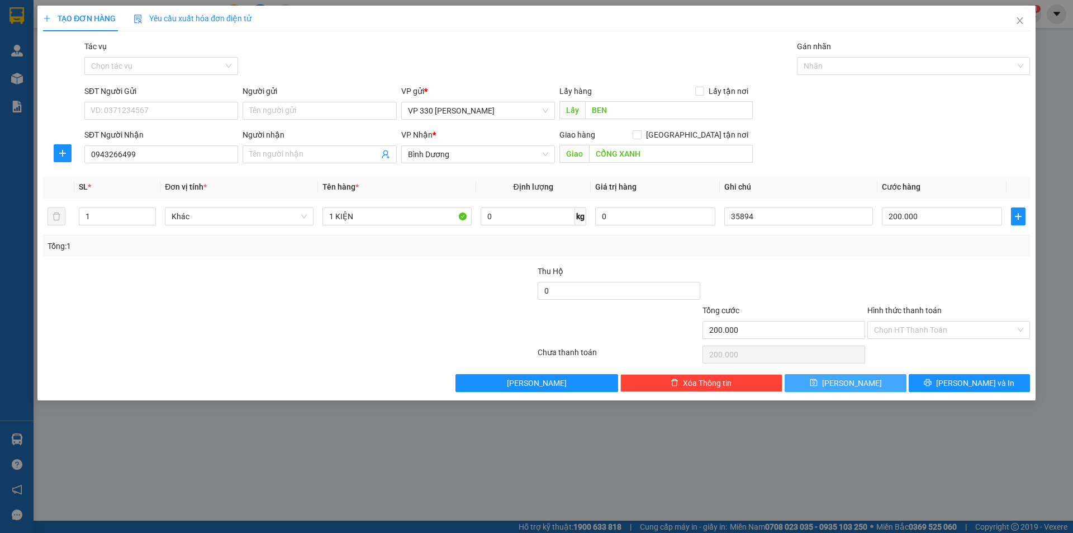
click at [856, 379] on span "[PERSON_NAME]" at bounding box center [852, 383] width 60 height 12
type input "0"
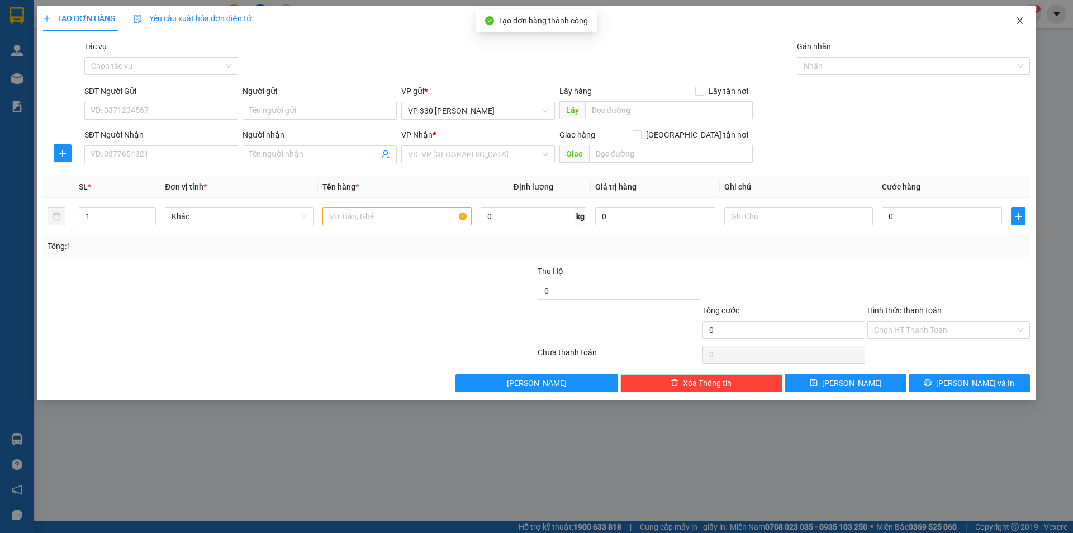
click at [1015, 19] on icon "close" at bounding box center [1019, 20] width 9 height 9
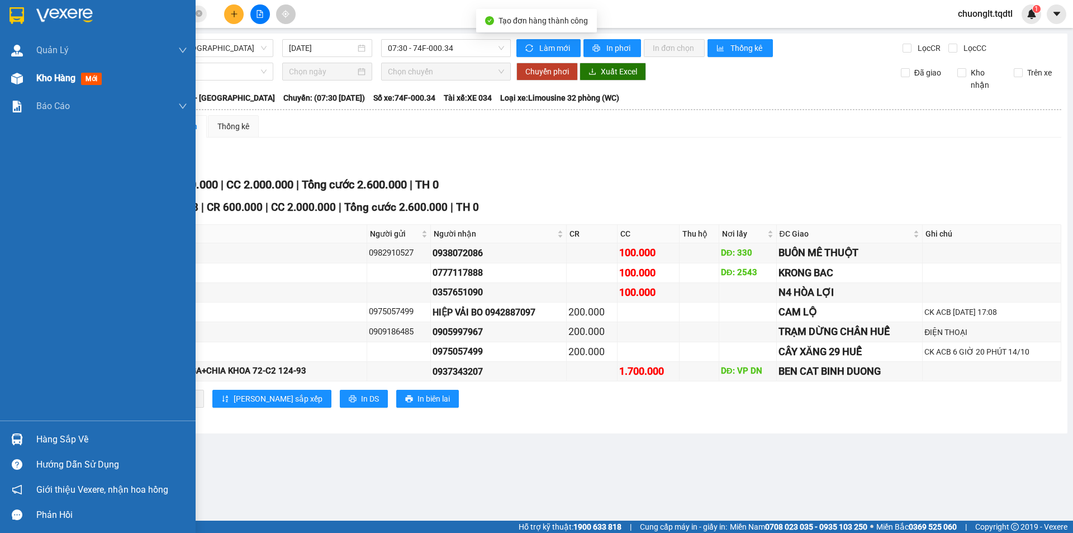
click at [42, 78] on span "Kho hàng" at bounding box center [55, 78] width 39 height 11
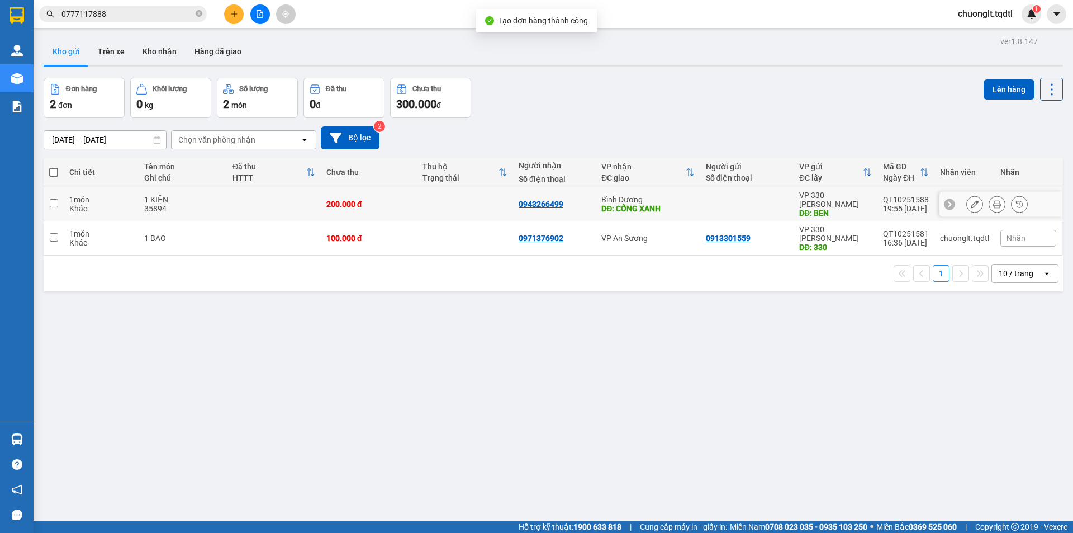
click at [274, 194] on td at bounding box center [273, 204] width 93 height 34
checkbox input "true"
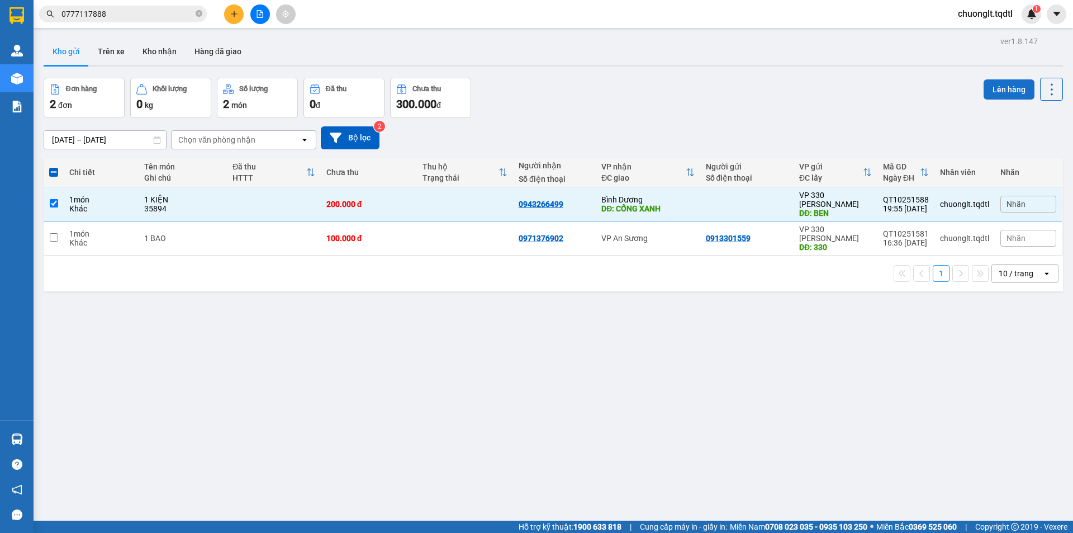
click at [1010, 87] on button "Lên hàng" at bounding box center [1008, 89] width 51 height 20
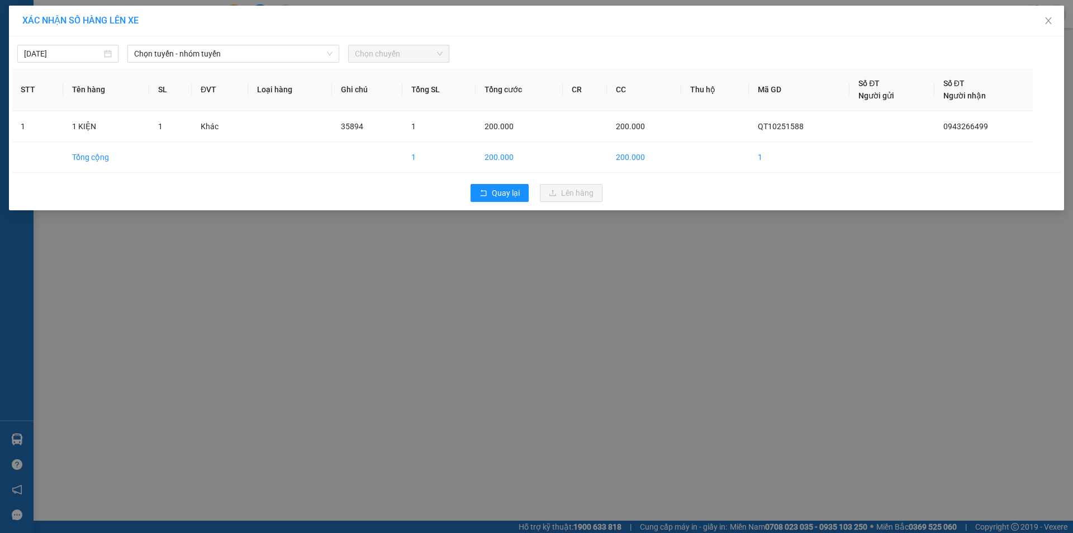
click at [283, 41] on div "[DATE] Chọn tuyến - nhóm tuyến Chọn chuyến" at bounding box center [536, 50] width 1049 height 23
click at [288, 47] on span "Chọn tuyến - nhóm tuyến" at bounding box center [233, 53] width 198 height 17
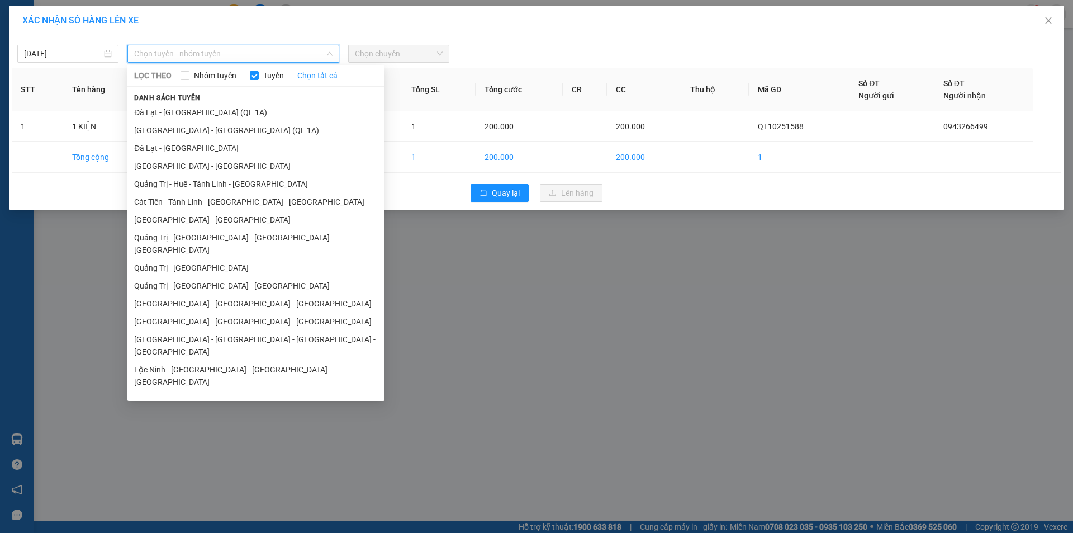
drag, startPoint x: 241, startPoint y: 277, endPoint x: 253, endPoint y: 262, distance: 19.9
click at [242, 277] on li "Quảng Trị - [GEOGRAPHIC_DATA] - [GEOGRAPHIC_DATA]" at bounding box center [255, 286] width 257 height 18
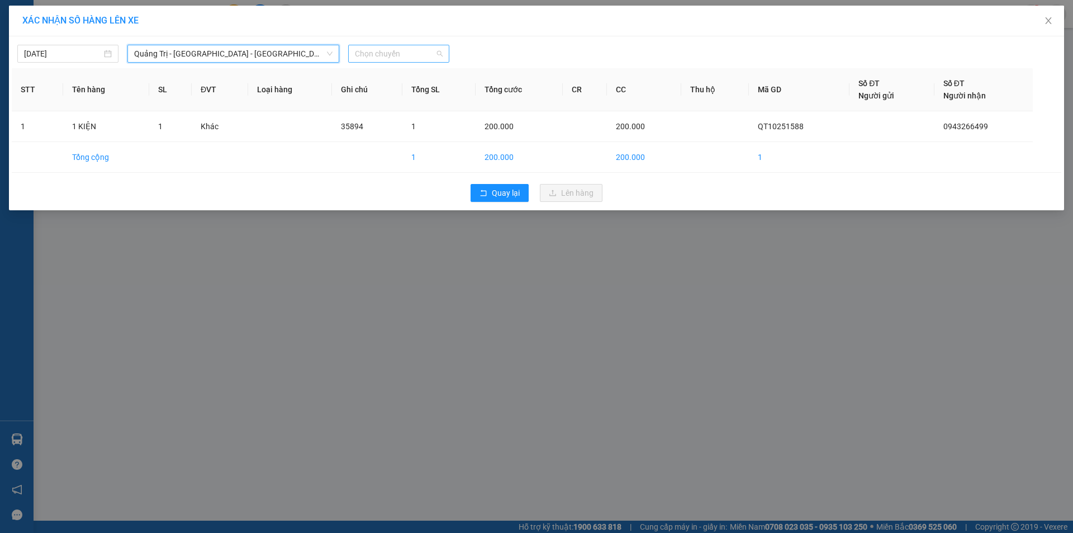
click at [409, 55] on span "Chọn chuyến" at bounding box center [399, 53] width 88 height 17
click at [415, 94] on div "14:00 - 50H-358.94" at bounding box center [398, 94] width 87 height 12
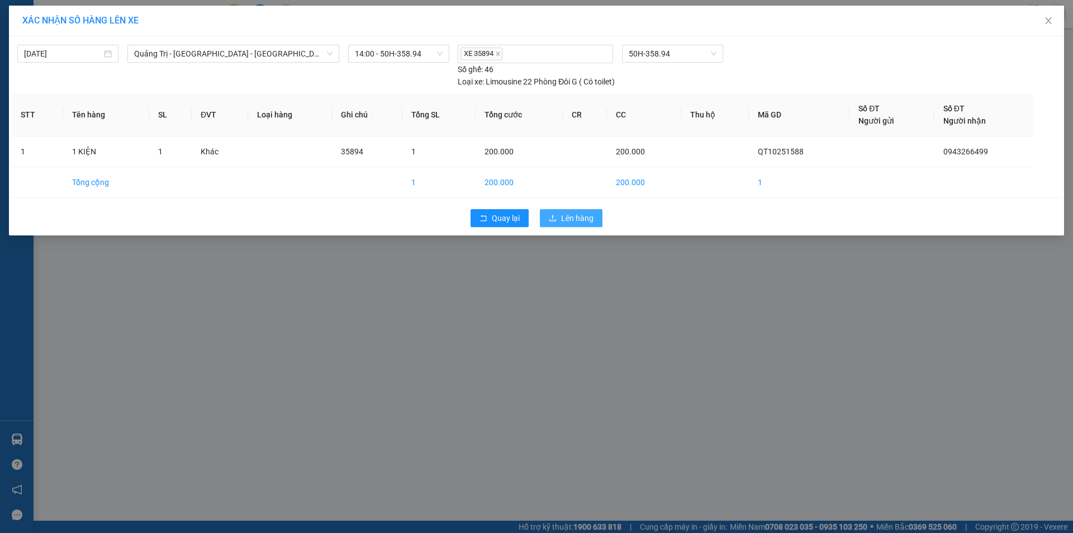
click at [563, 218] on span "Lên hàng" at bounding box center [577, 218] width 32 height 12
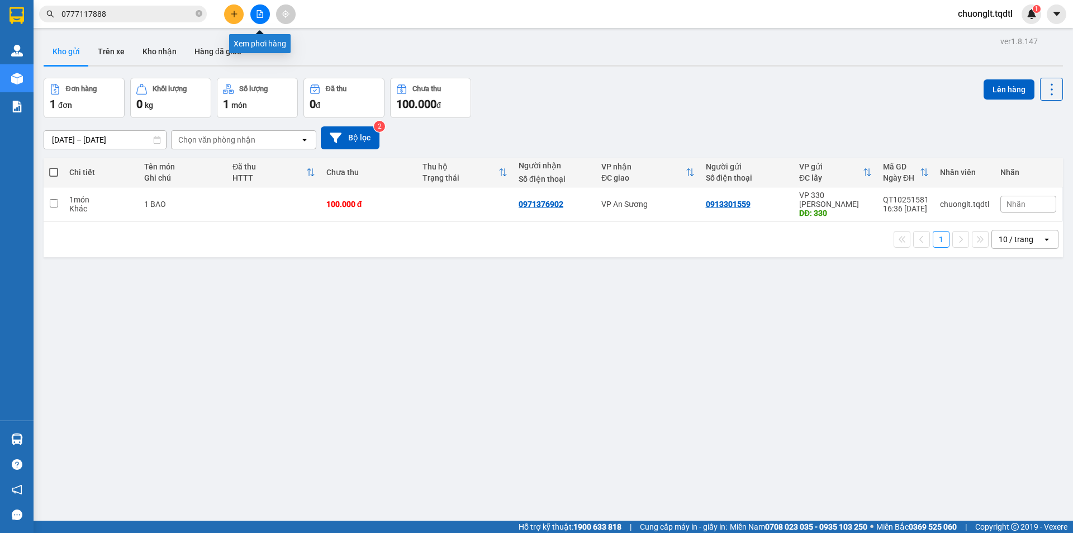
click at [259, 13] on icon "file-add" at bounding box center [260, 14] width 8 height 8
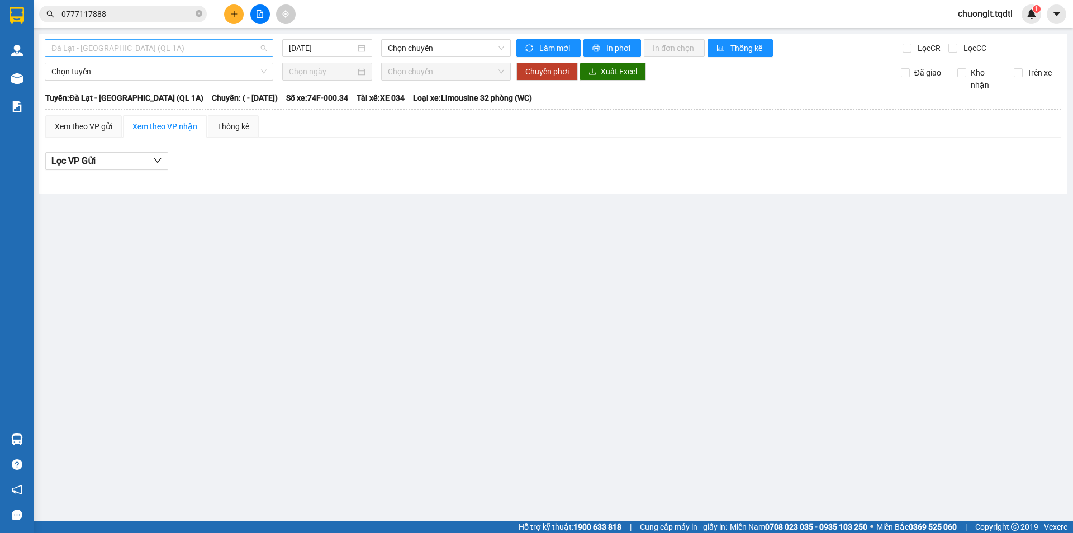
click at [194, 51] on span "Đà Lạt - [GEOGRAPHIC_DATA] (QL 1A)" at bounding box center [158, 48] width 215 height 17
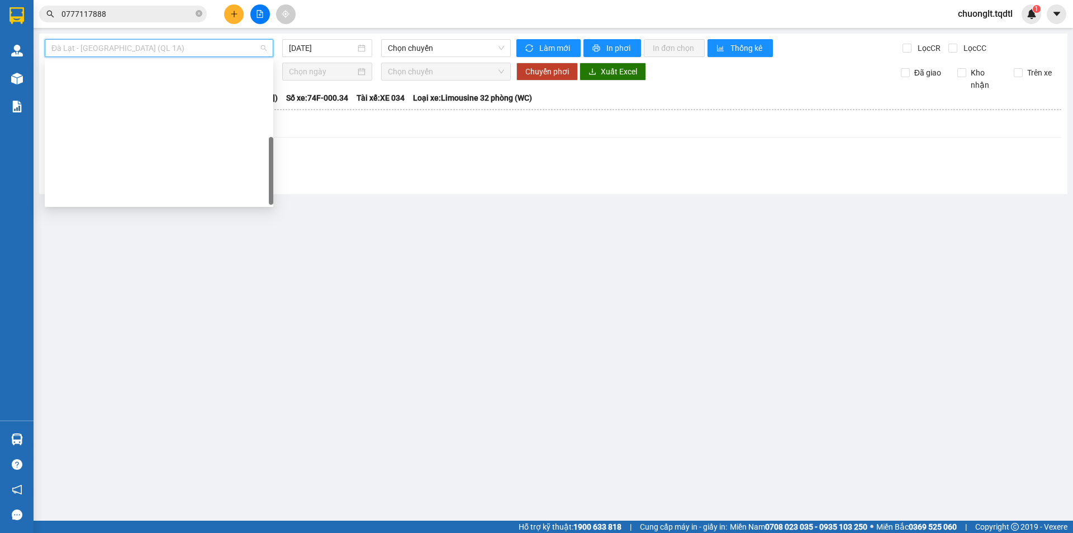
scroll to position [232, 0]
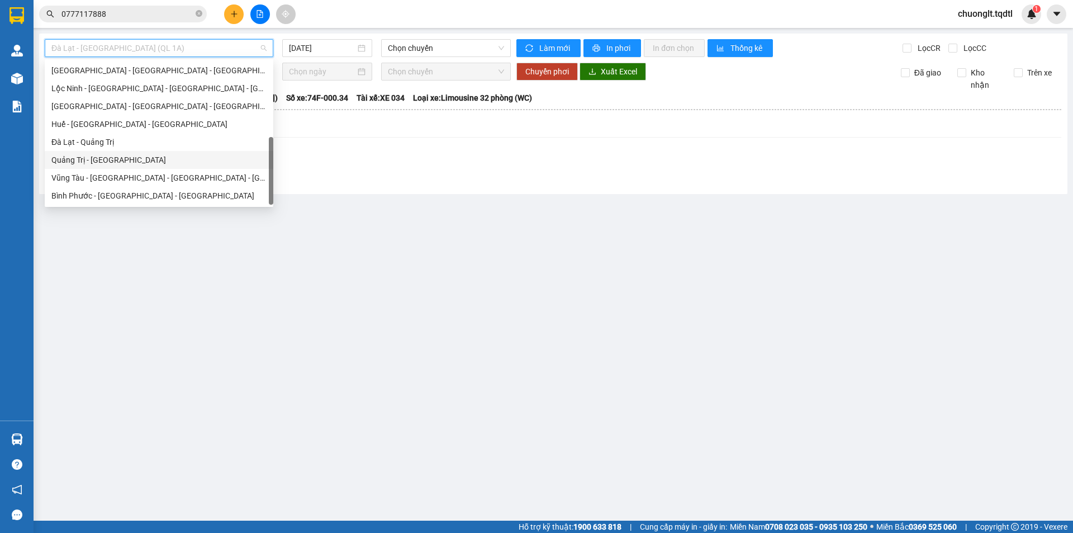
click at [147, 159] on div "Quảng Trị - [GEOGRAPHIC_DATA]" at bounding box center [158, 160] width 215 height 12
type input "[DATE]"
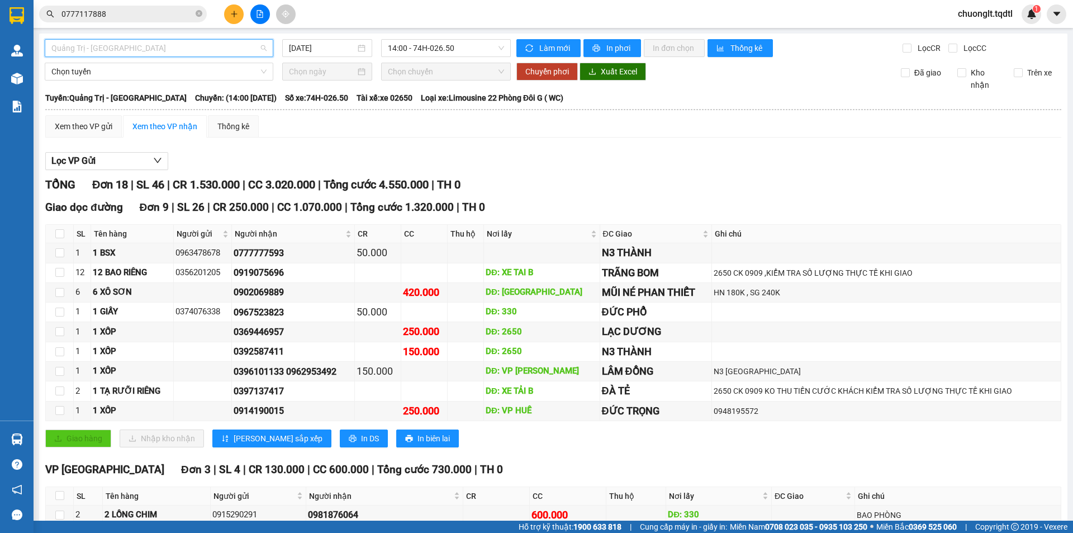
click at [186, 44] on span "Quảng Trị - [GEOGRAPHIC_DATA]" at bounding box center [158, 48] width 215 height 17
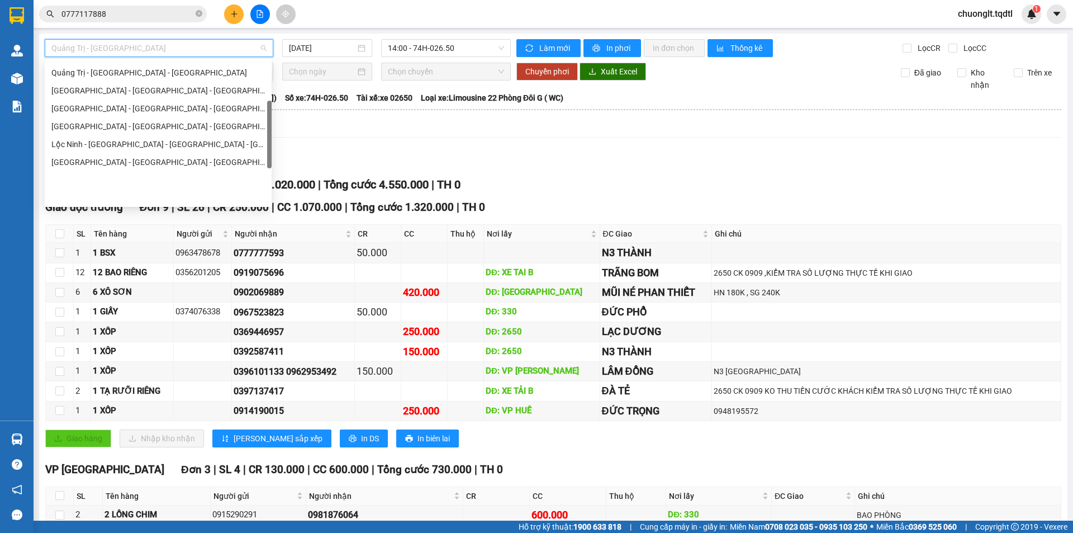
scroll to position [121, 0]
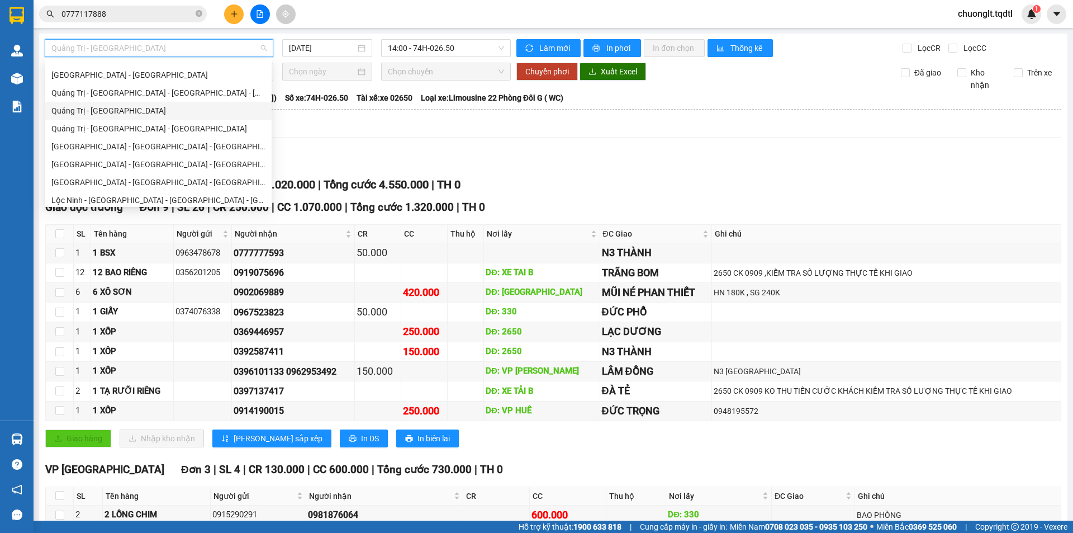
click at [521, 110] on th at bounding box center [553, 109] width 1017 height 10
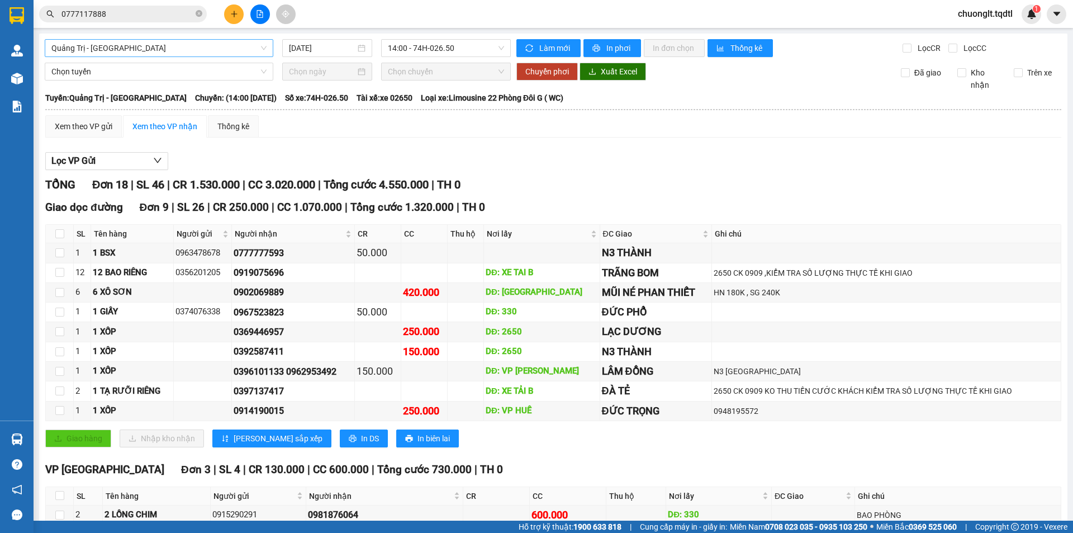
click at [198, 47] on span "Quảng Trị - [GEOGRAPHIC_DATA]" at bounding box center [158, 48] width 215 height 17
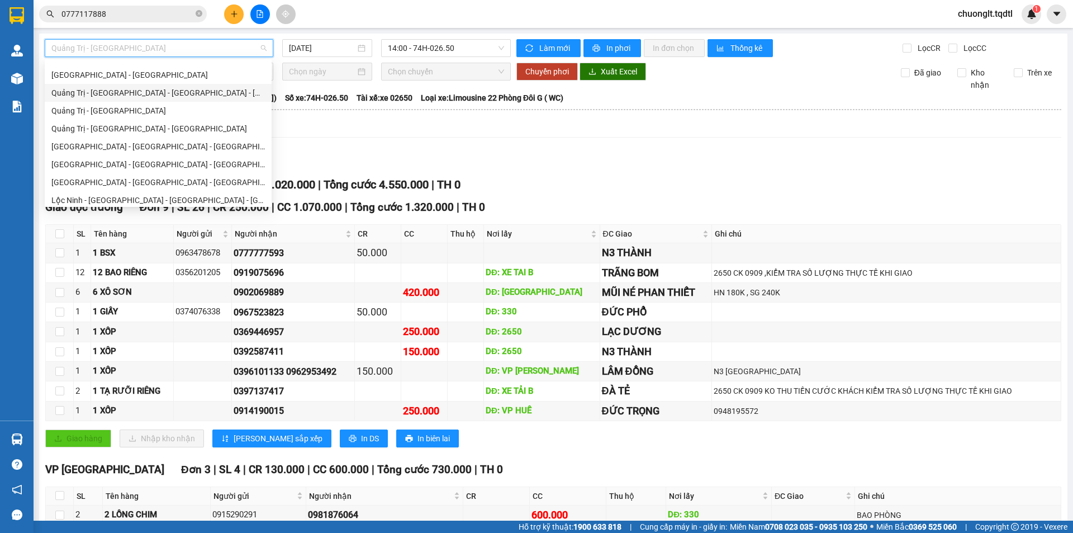
click at [207, 96] on div "Quảng Trị - [GEOGRAPHIC_DATA] - [GEOGRAPHIC_DATA] - [GEOGRAPHIC_DATA]" at bounding box center [157, 93] width 213 height 12
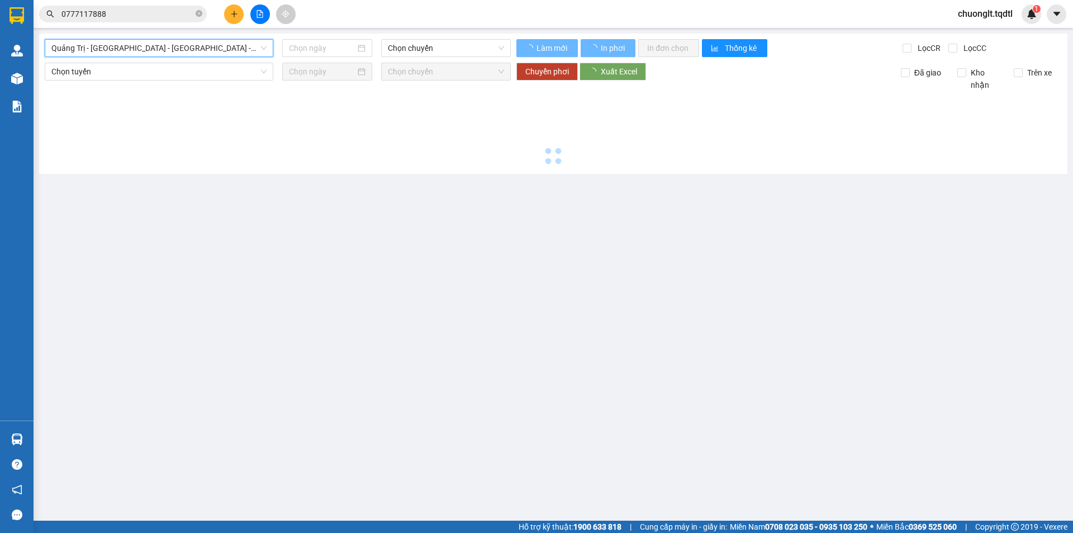
type input "[DATE]"
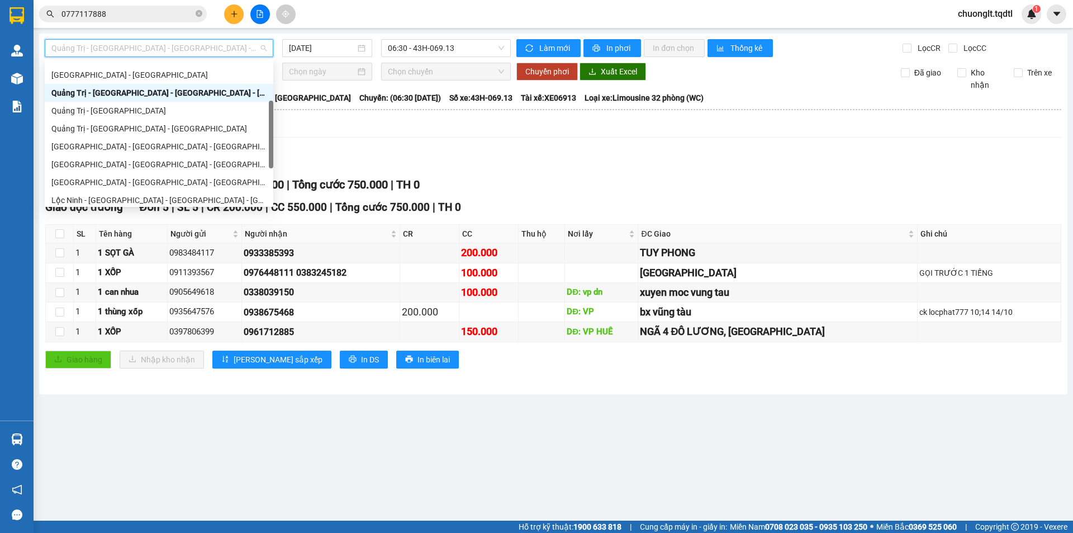
click at [244, 45] on span "Quảng Trị - [GEOGRAPHIC_DATA] - [GEOGRAPHIC_DATA] - [GEOGRAPHIC_DATA]" at bounding box center [158, 48] width 215 height 17
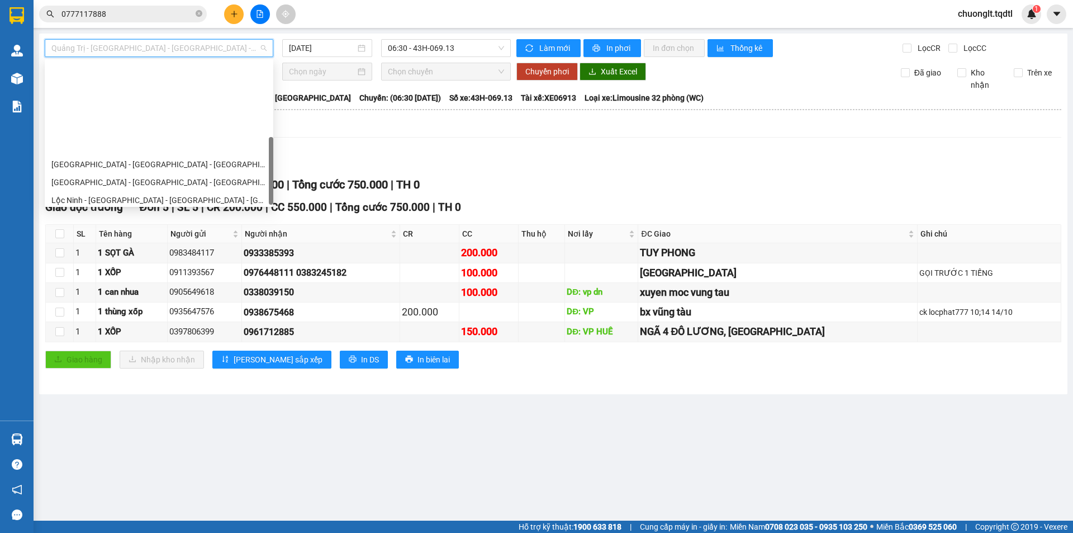
scroll to position [232, 0]
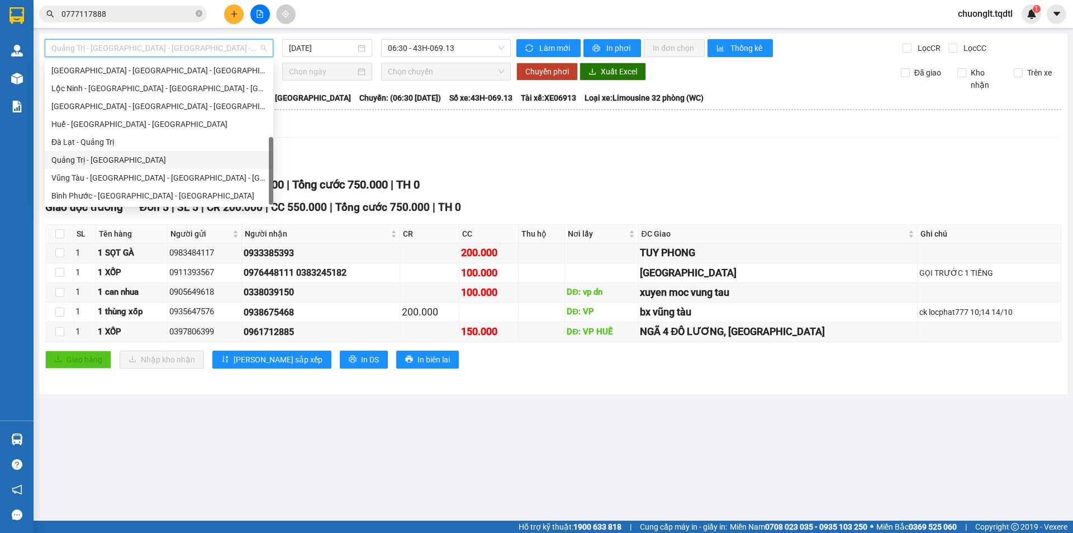
click at [149, 157] on div "Quảng Trị - [GEOGRAPHIC_DATA]" at bounding box center [158, 160] width 215 height 12
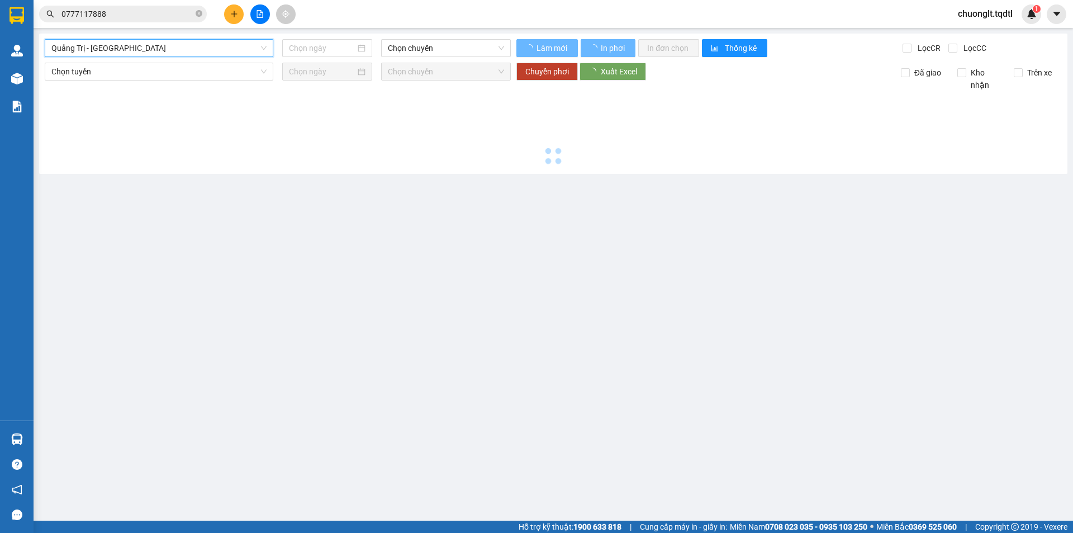
type input "[DATE]"
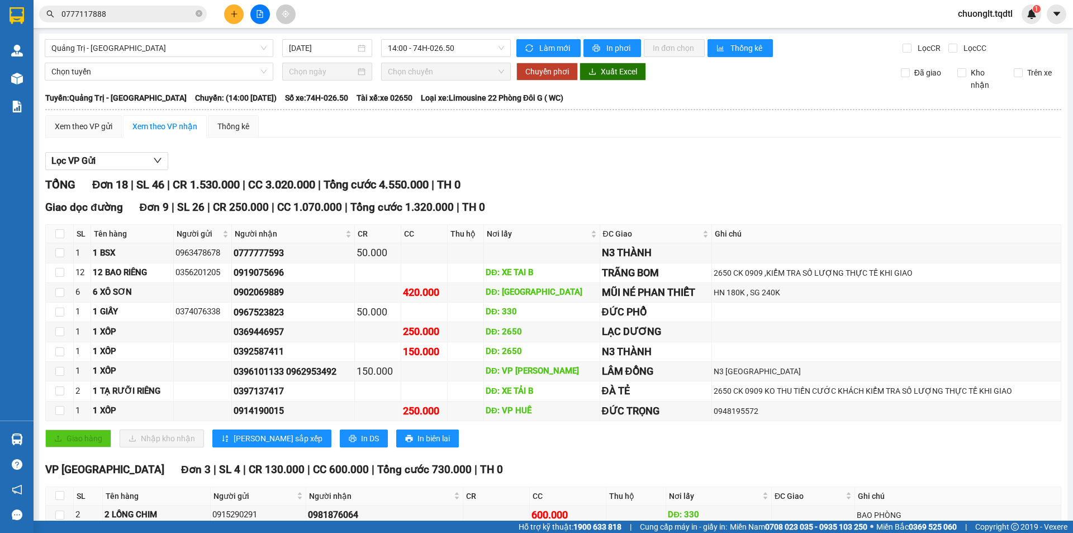
click at [222, 44] on span "Quảng Trị - [GEOGRAPHIC_DATA]" at bounding box center [158, 48] width 215 height 17
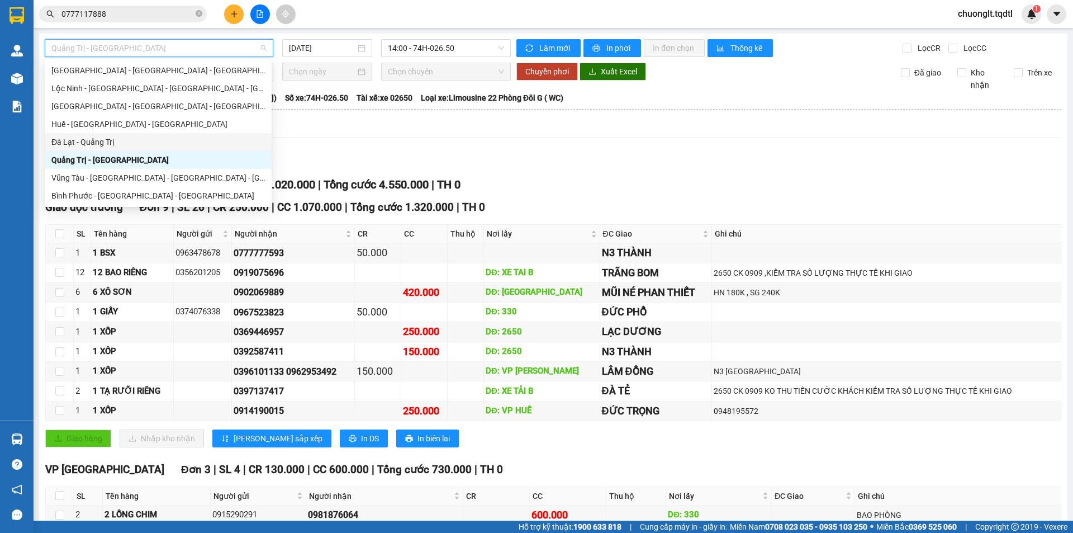
click at [325, 130] on div "Xem theo VP gửi Xem theo VP nhận Thống kê" at bounding box center [553, 126] width 1016 height 22
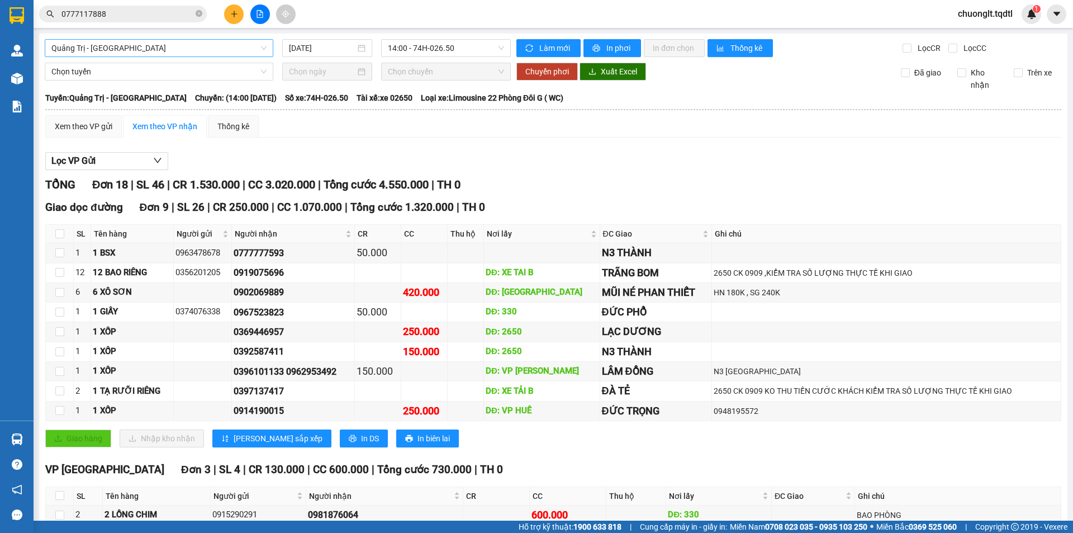
click at [182, 44] on span "Quảng Trị - [GEOGRAPHIC_DATA]" at bounding box center [158, 48] width 215 height 17
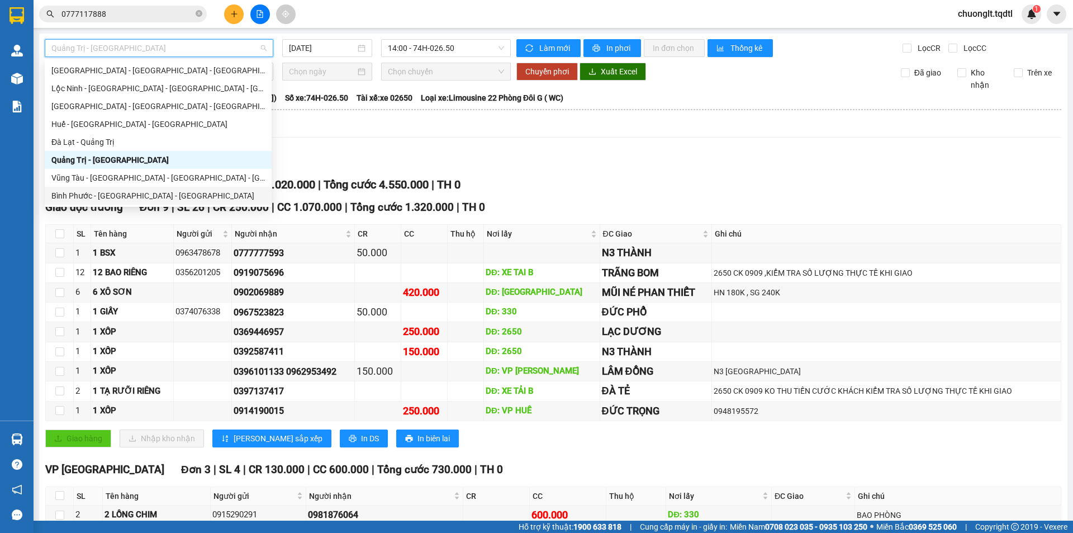
click at [449, 136] on div "Xem theo VP gửi Xem theo VP nhận Thống kê" at bounding box center [553, 126] width 1016 height 22
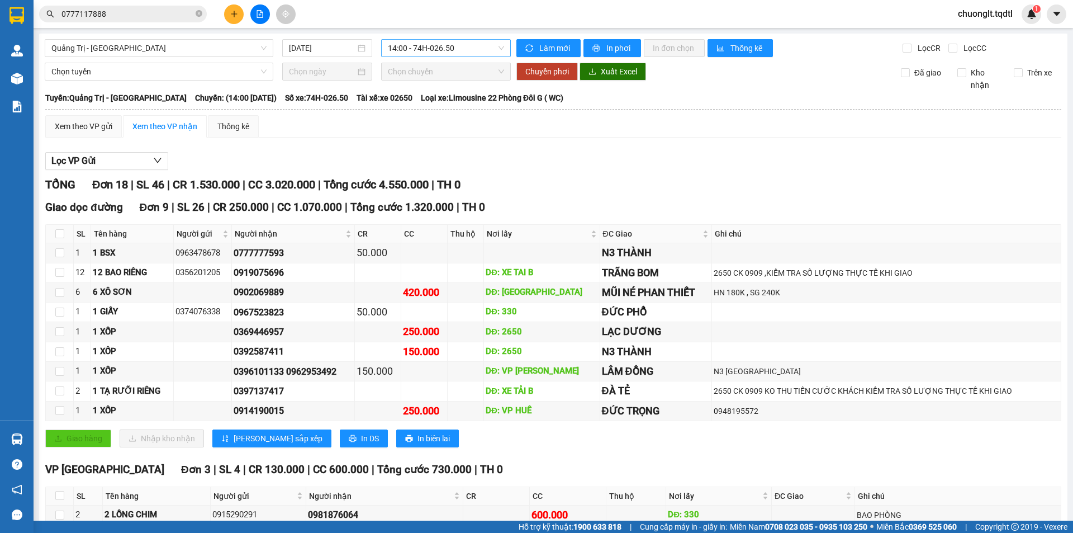
click at [482, 44] on span "14:00 - 74H-026.50" at bounding box center [446, 48] width 116 height 17
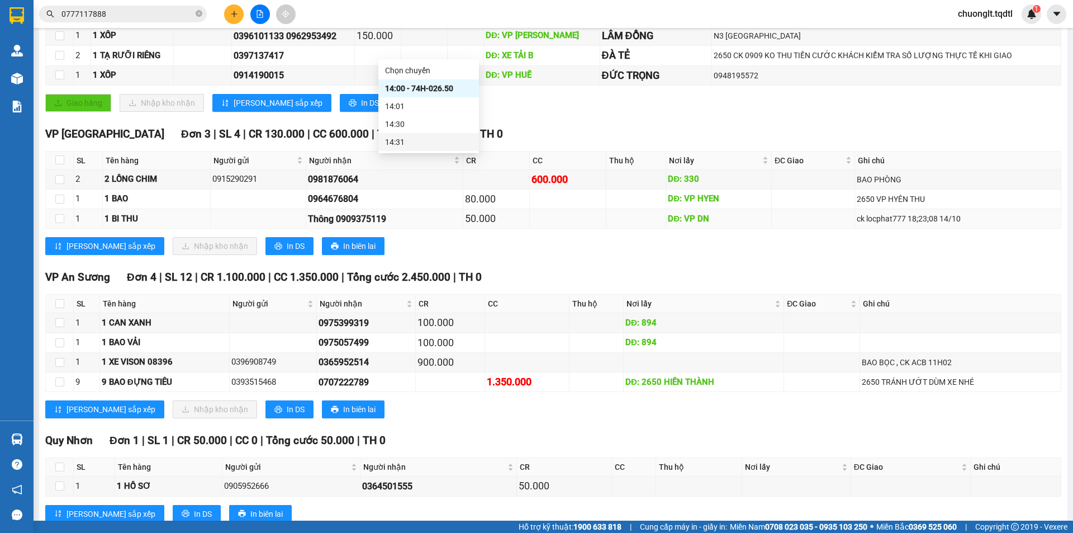
scroll to position [471, 0]
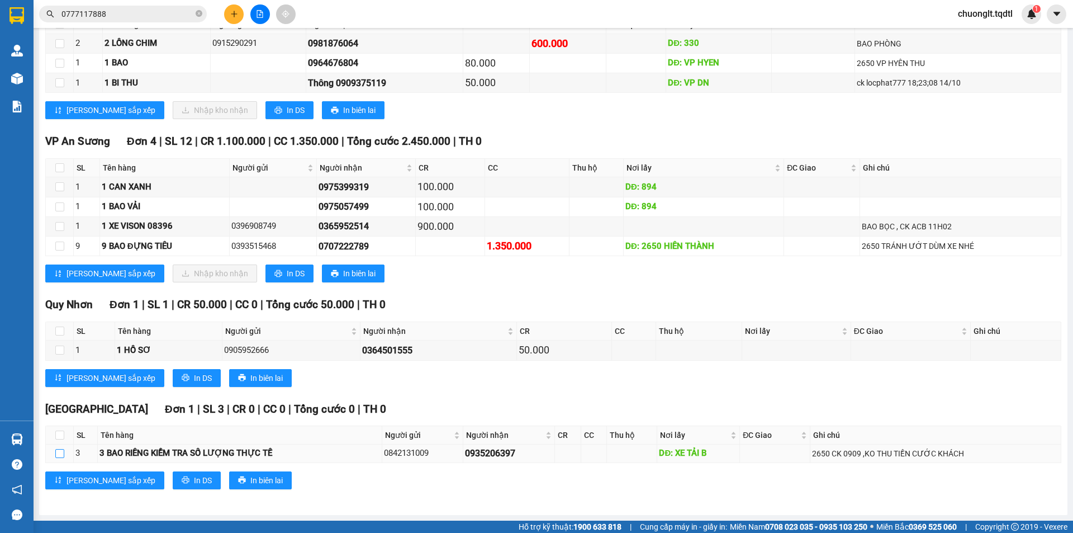
click at [61, 455] on input "checkbox" at bounding box center [59, 453] width 9 height 9
checkbox input "true"
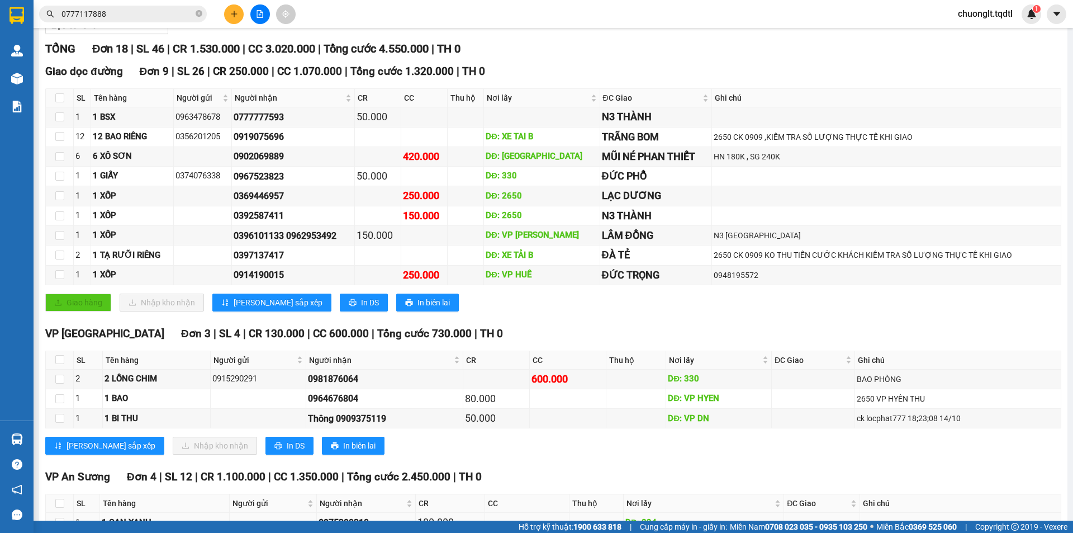
scroll to position [0, 0]
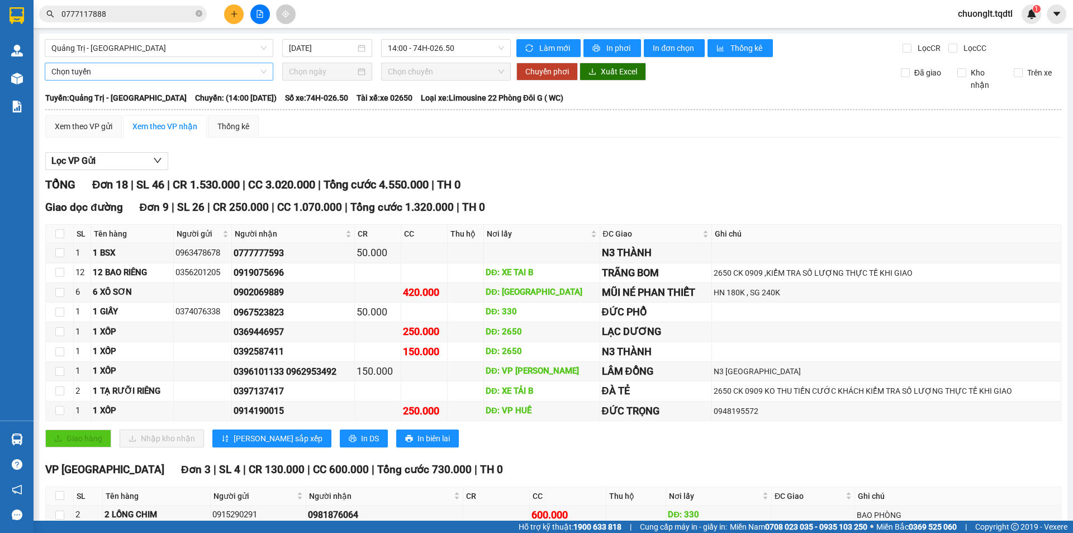
click at [165, 69] on span "Chọn tuyến" at bounding box center [158, 71] width 215 height 17
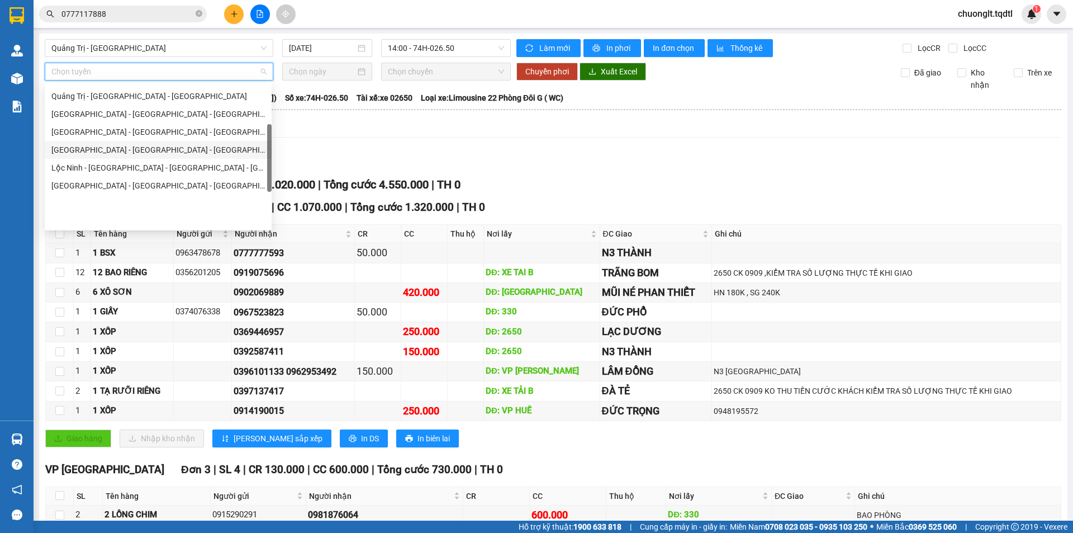
scroll to position [121, 0]
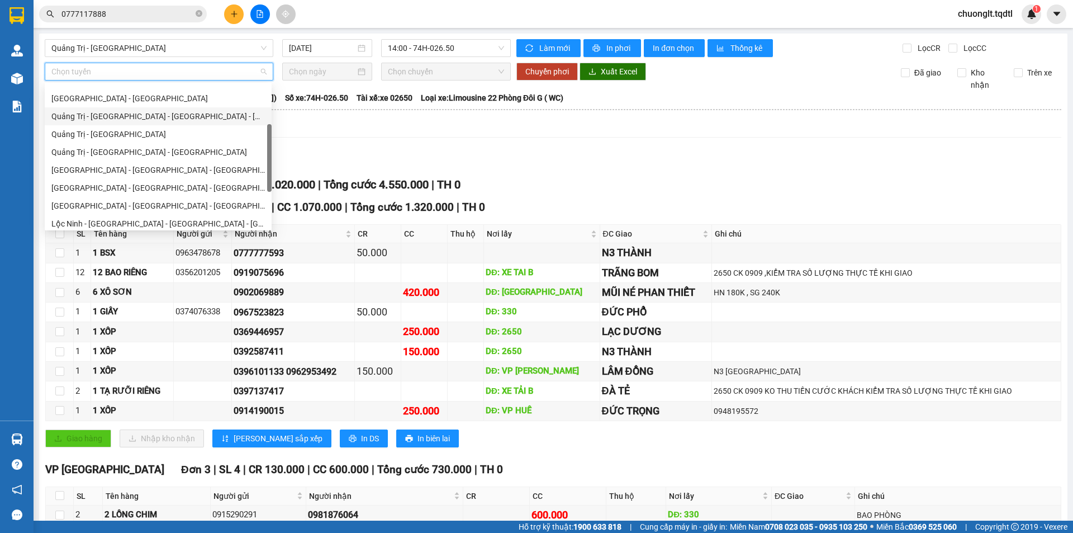
click at [179, 117] on div "Quảng Trị - [GEOGRAPHIC_DATA] - [GEOGRAPHIC_DATA] - [GEOGRAPHIC_DATA]" at bounding box center [157, 116] width 213 height 12
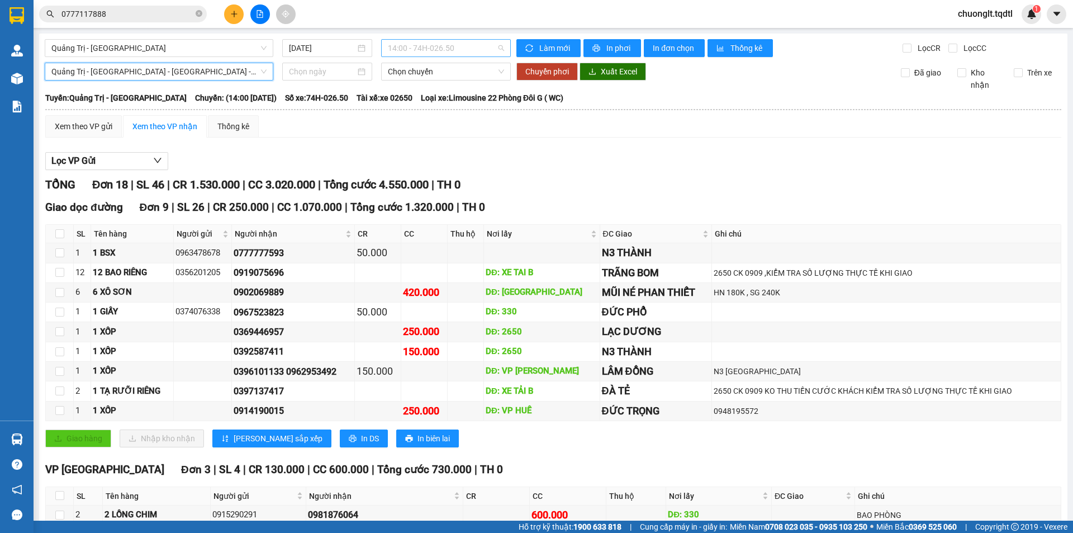
click at [474, 52] on span "14:00 - 74H-026.50" at bounding box center [446, 48] width 116 height 17
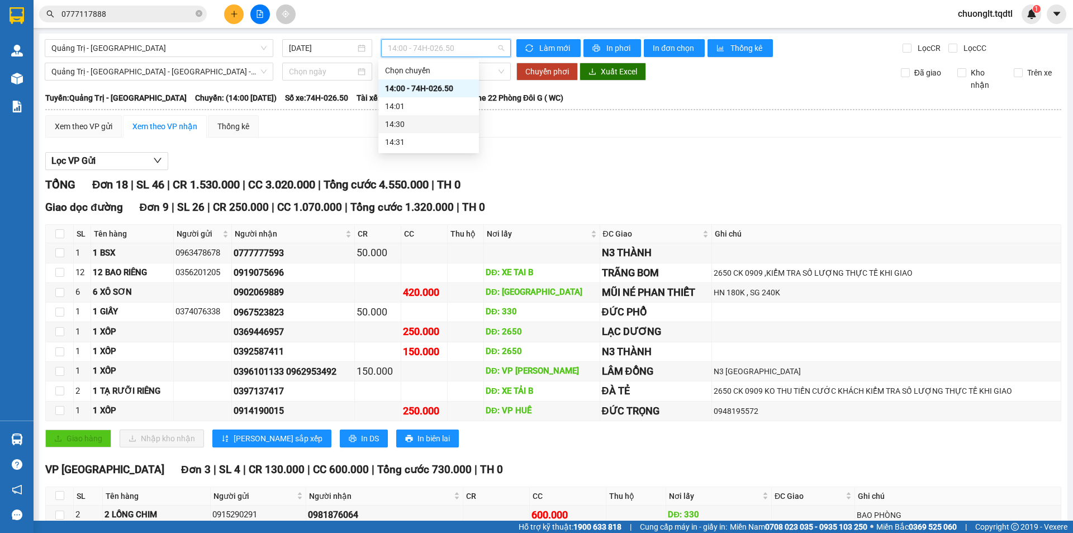
click at [520, 132] on div "Xem theo VP gửi Xem theo VP nhận Thống kê" at bounding box center [553, 126] width 1016 height 22
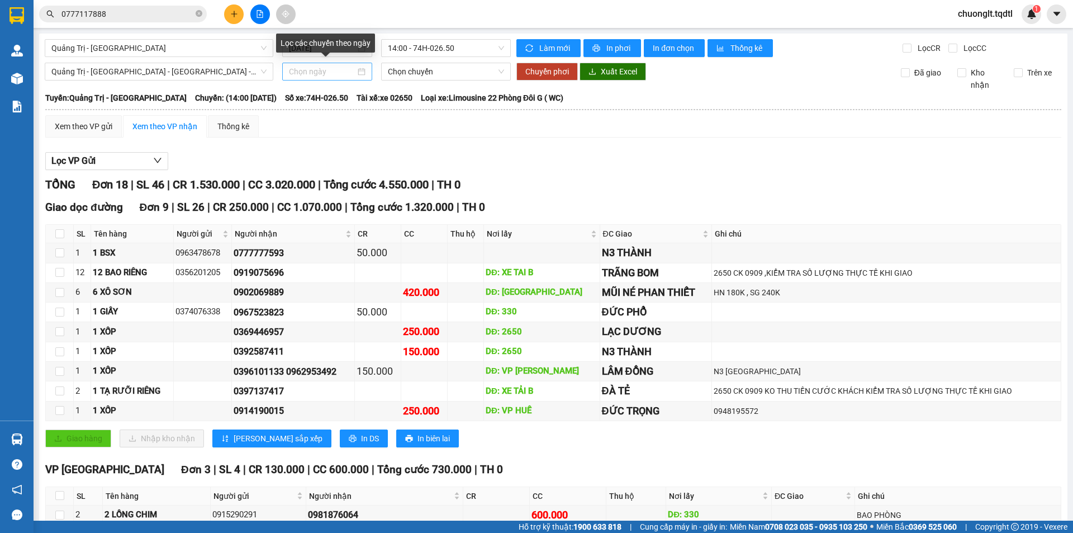
click at [332, 72] on input at bounding box center [322, 71] width 66 height 12
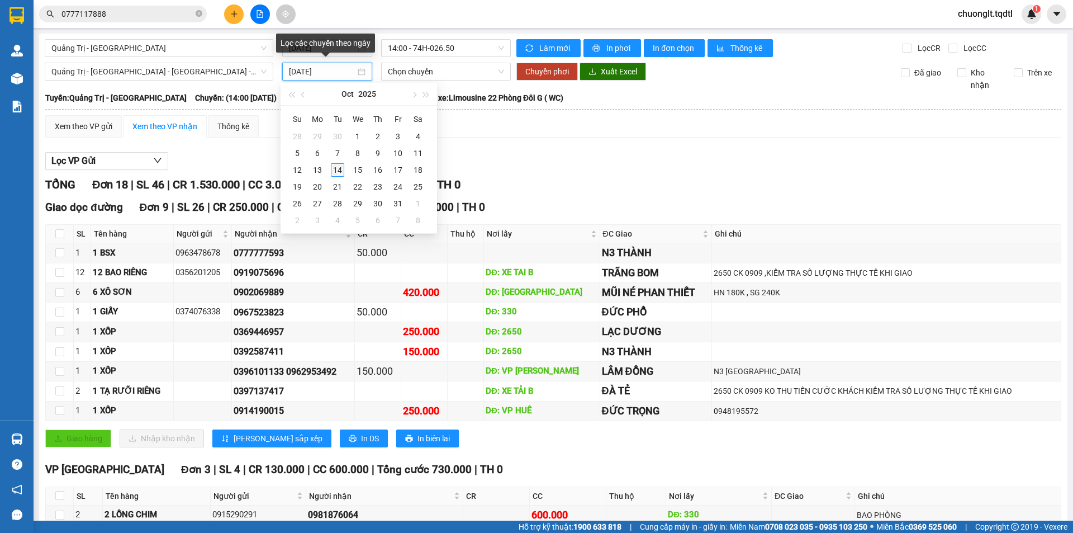
type input "[DATE]"
click at [331, 171] on div "14" at bounding box center [337, 169] width 13 height 13
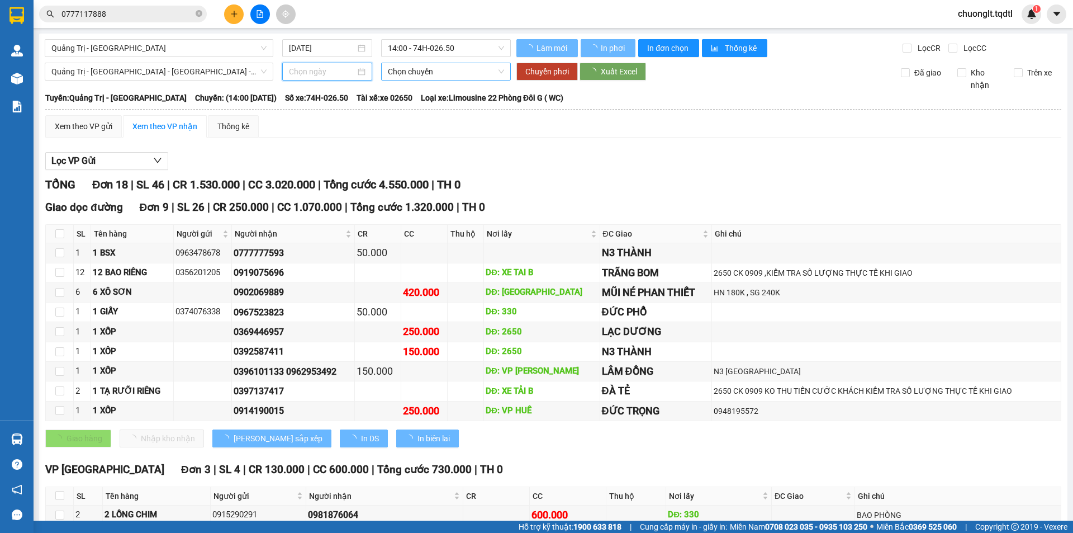
type input "[DATE]"
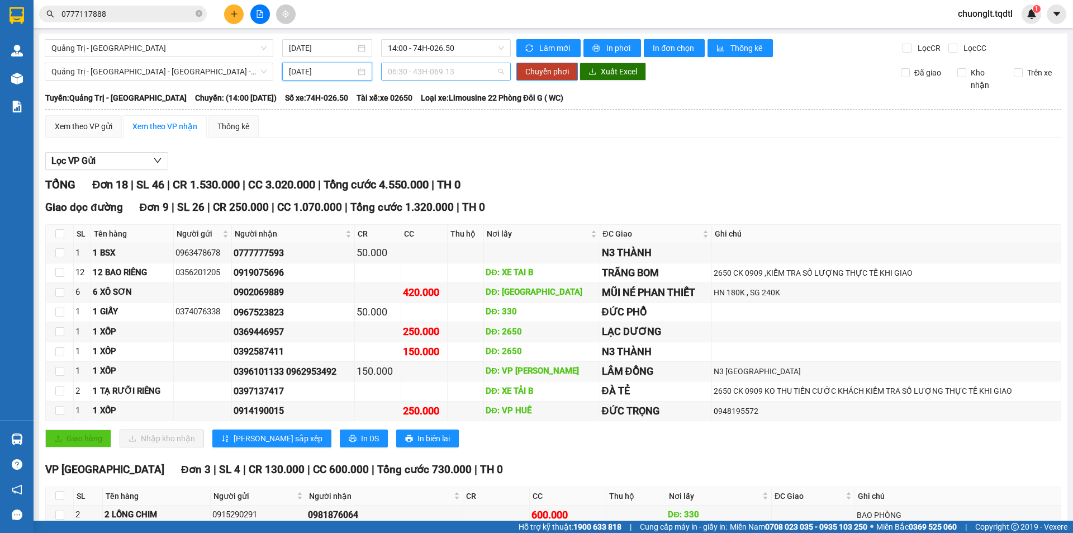
click at [458, 73] on span "06:30 - 43H-069.13" at bounding box center [446, 71] width 116 height 17
click at [441, 148] on div "14:06 - 43H-072.36" at bounding box center [428, 147] width 87 height 12
click at [532, 70] on span "Chuyển phơi" at bounding box center [547, 71] width 44 height 12
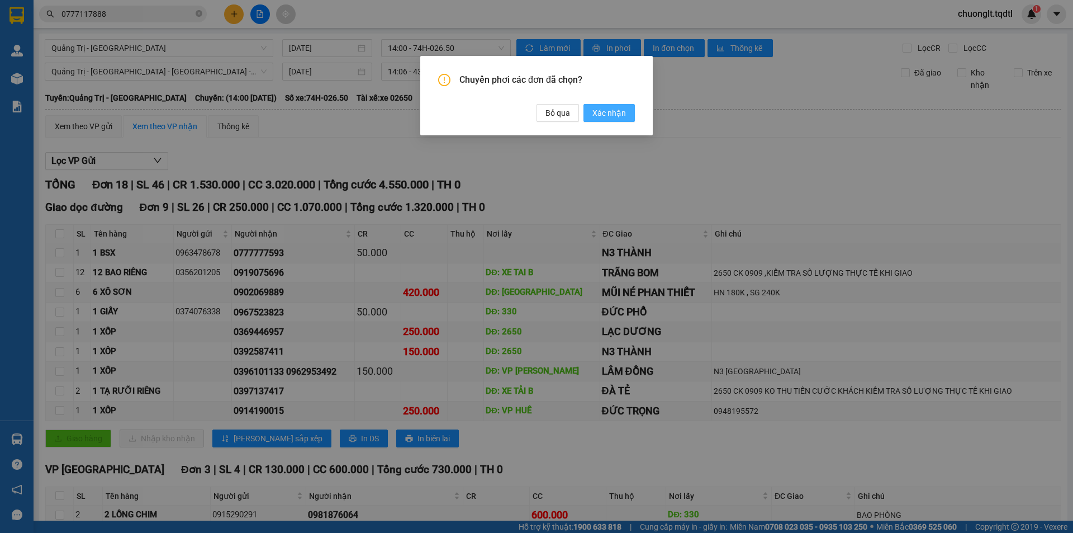
click at [607, 113] on span "Xác nhận" at bounding box center [609, 113] width 34 height 12
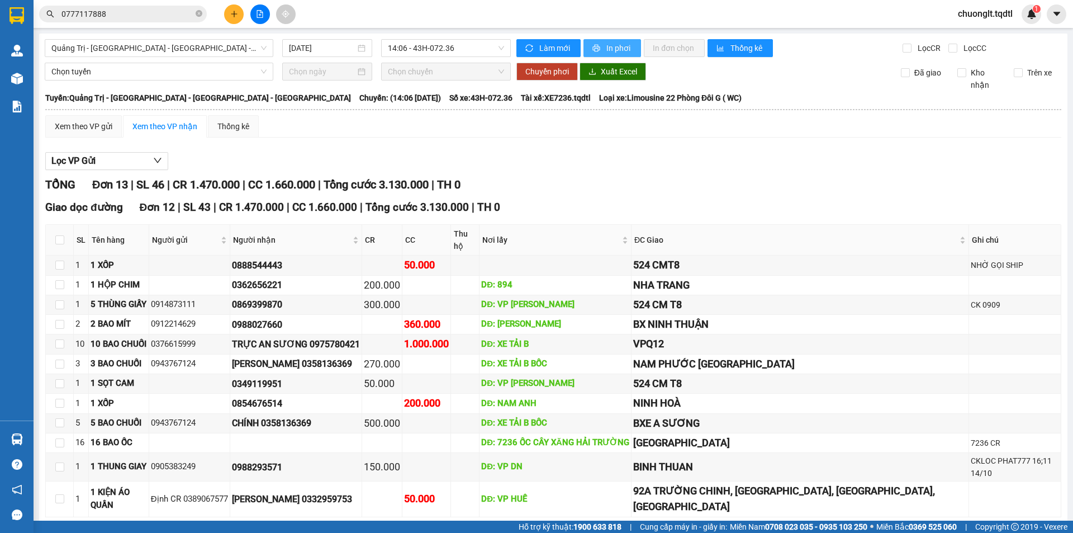
click at [614, 45] on span "In phơi" at bounding box center [619, 48] width 26 height 12
click at [235, 35] on div "[GEOGRAPHIC_DATA] - [GEOGRAPHIC_DATA] - [GEOGRAPHIC_DATA] - [GEOGRAPHIC_DATA] […" at bounding box center [553, 353] width 1028 height 638
click at [231, 45] on span "Quảng Trị - [GEOGRAPHIC_DATA] - [GEOGRAPHIC_DATA] - [GEOGRAPHIC_DATA]" at bounding box center [158, 48] width 215 height 17
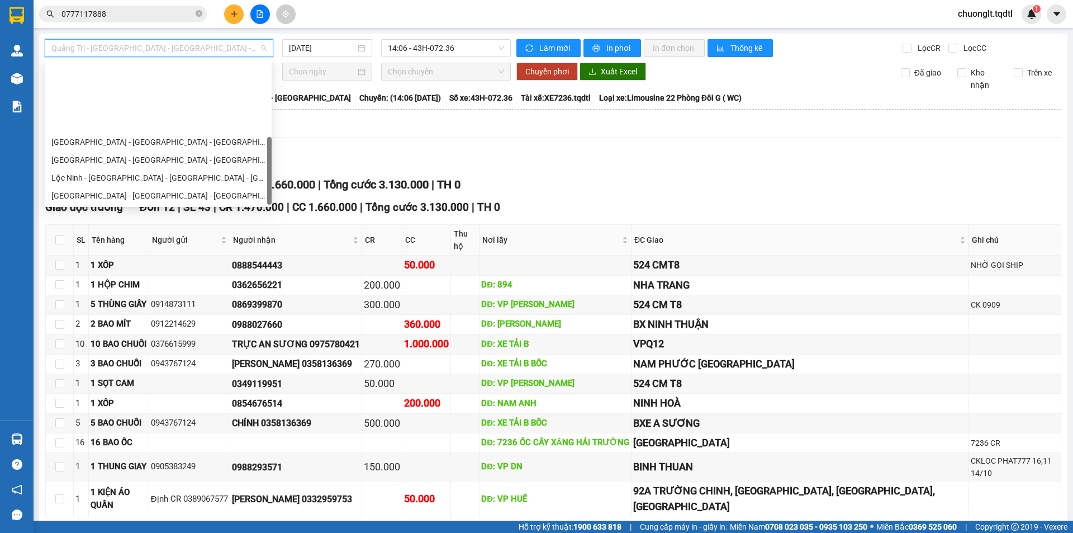
scroll to position [232, 0]
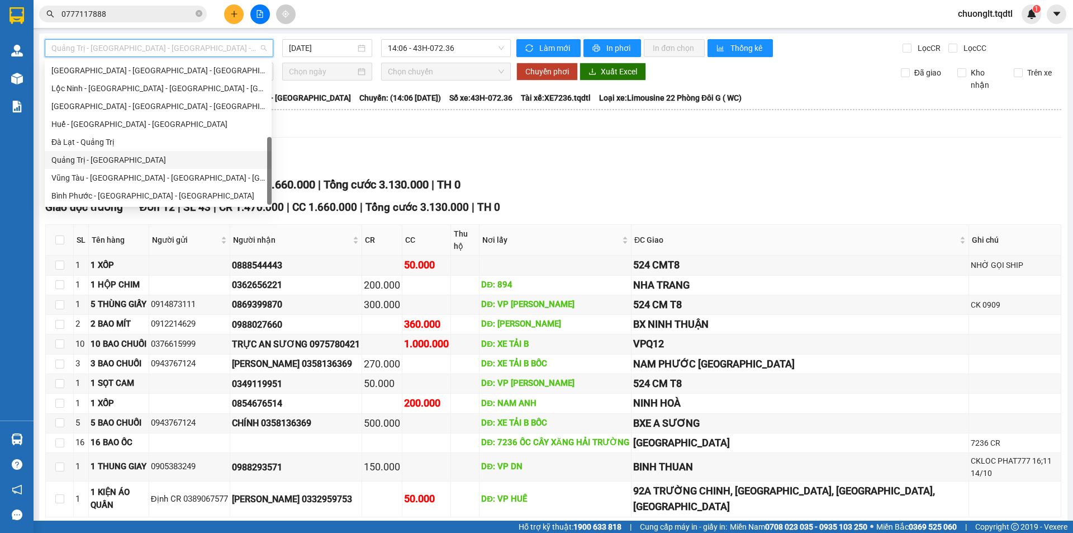
click at [121, 155] on div "Quảng Trị - [GEOGRAPHIC_DATA]" at bounding box center [157, 160] width 213 height 12
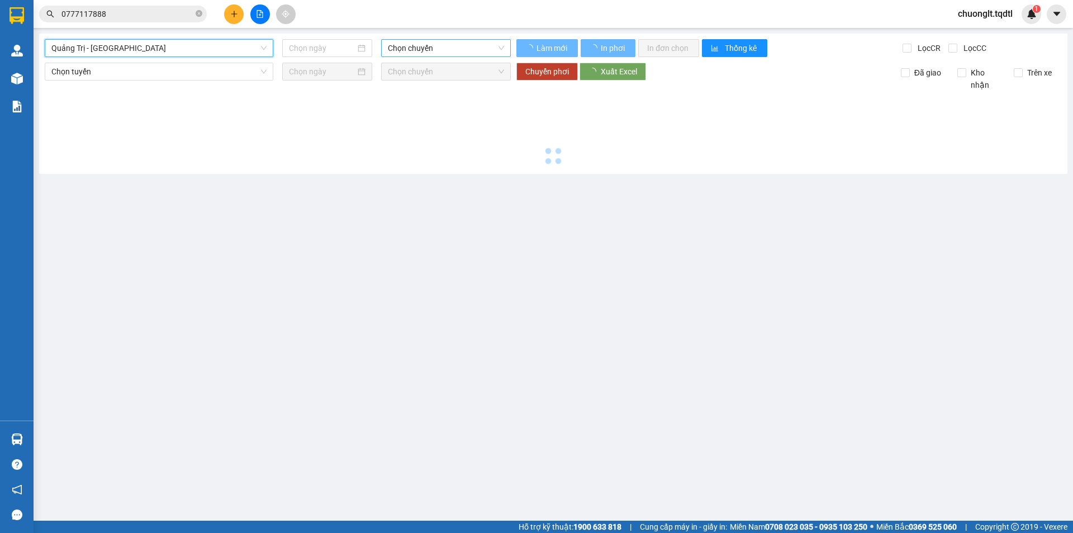
type input "[DATE]"
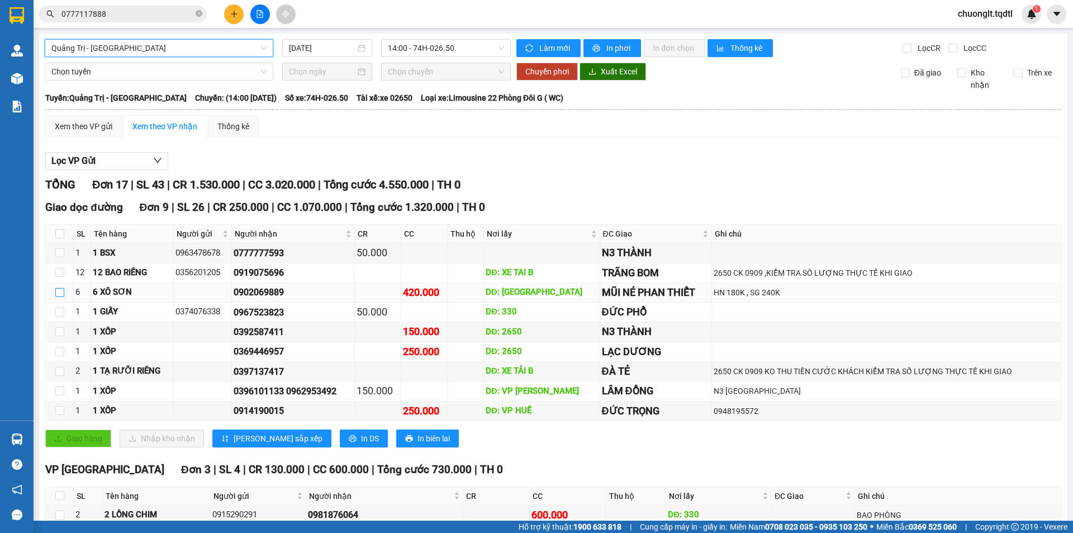
click at [62, 291] on input "checkbox" at bounding box center [59, 292] width 9 height 9
checkbox input "true"
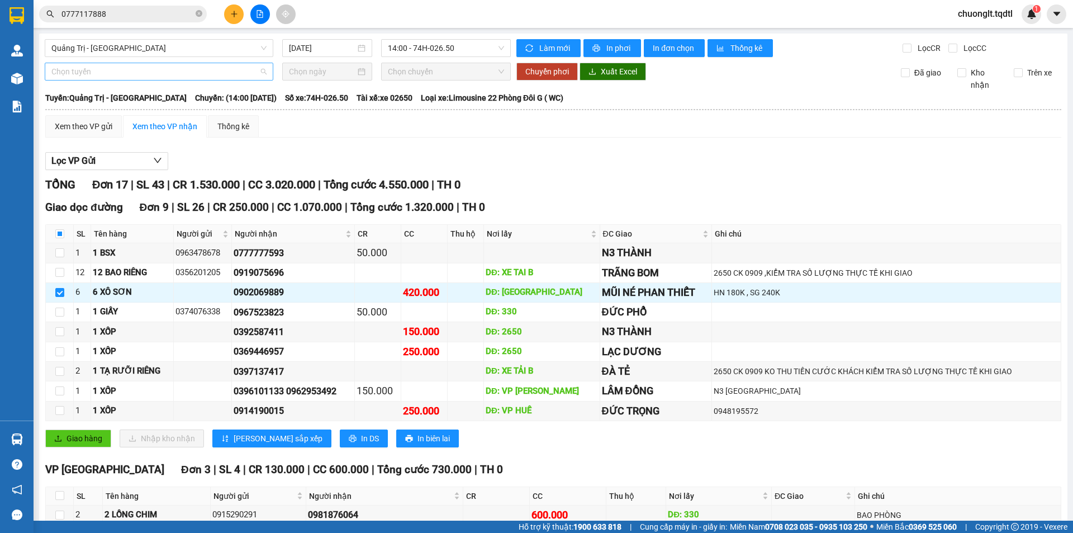
click at [206, 68] on span "Chọn tuyến" at bounding box center [158, 71] width 215 height 17
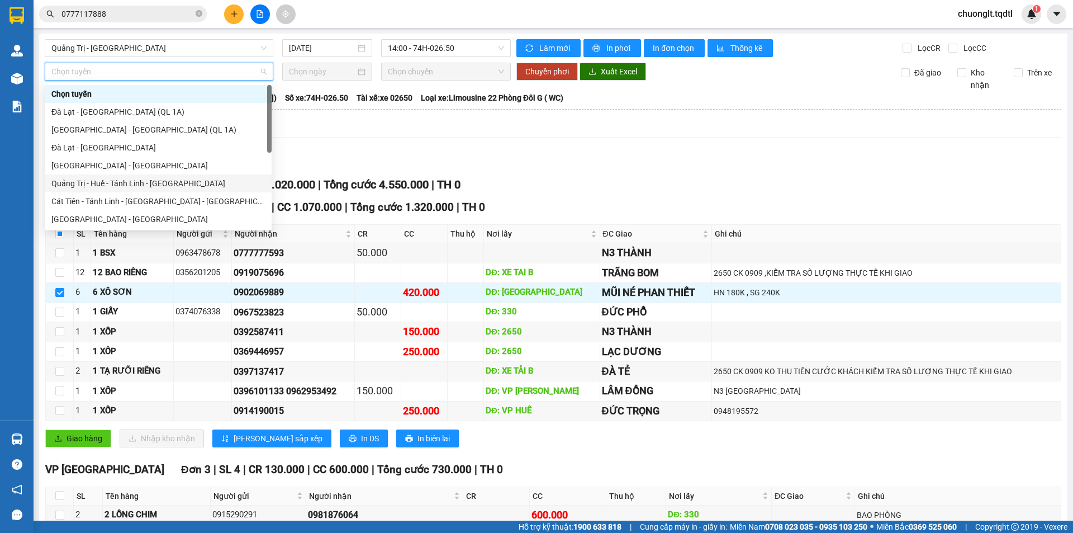
scroll to position [56, 0]
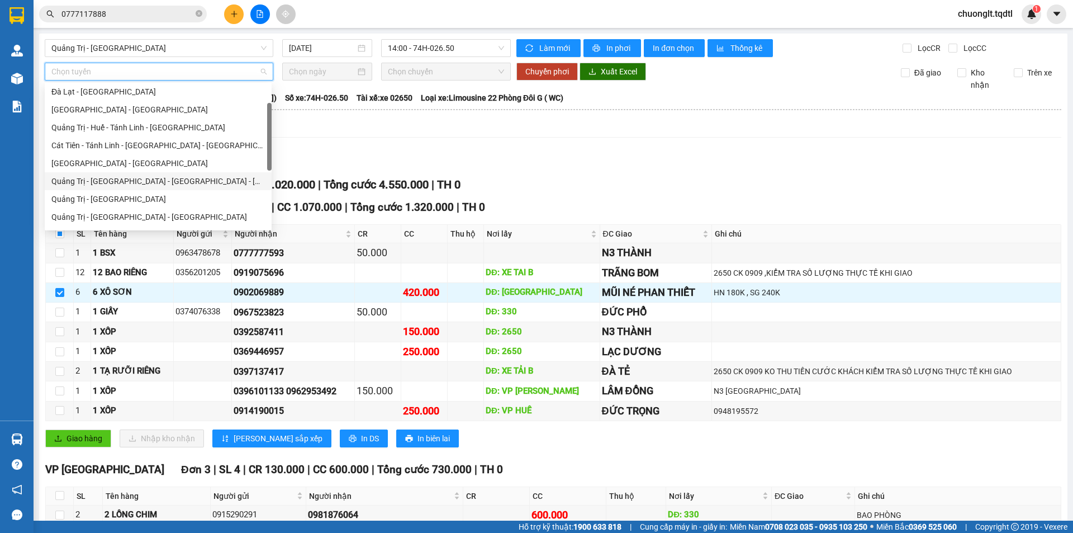
click at [150, 180] on div "Quảng Trị - [GEOGRAPHIC_DATA] - [GEOGRAPHIC_DATA] - [GEOGRAPHIC_DATA]" at bounding box center [157, 181] width 213 height 12
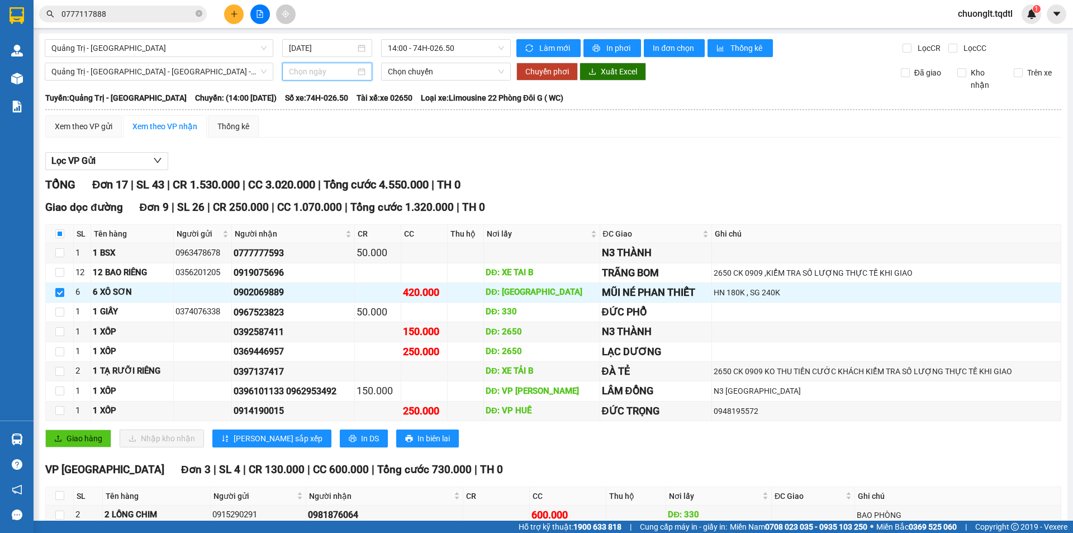
click at [342, 69] on input at bounding box center [322, 71] width 66 height 12
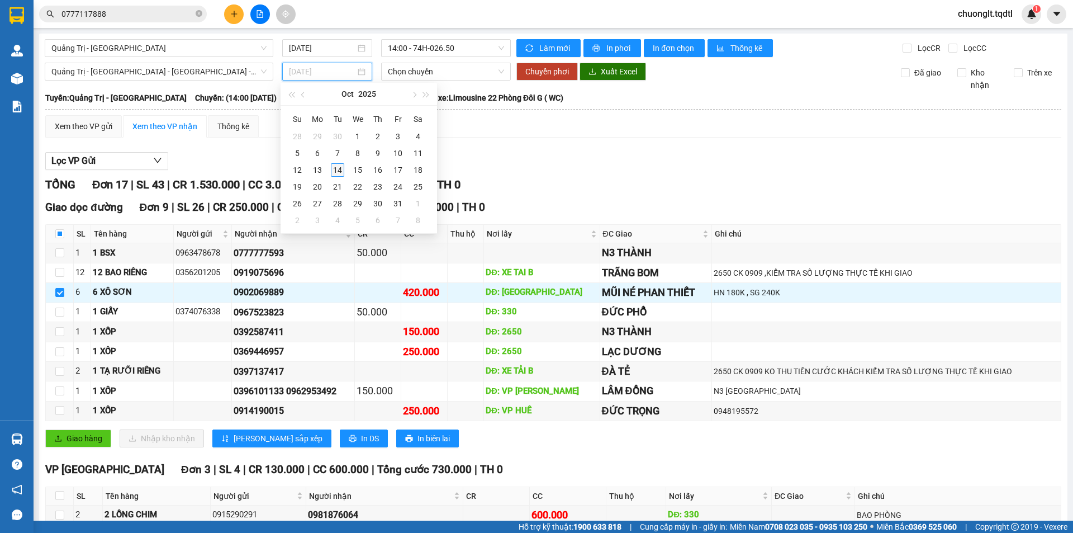
type input "[DATE]"
click at [339, 166] on div "14" at bounding box center [337, 169] width 13 height 13
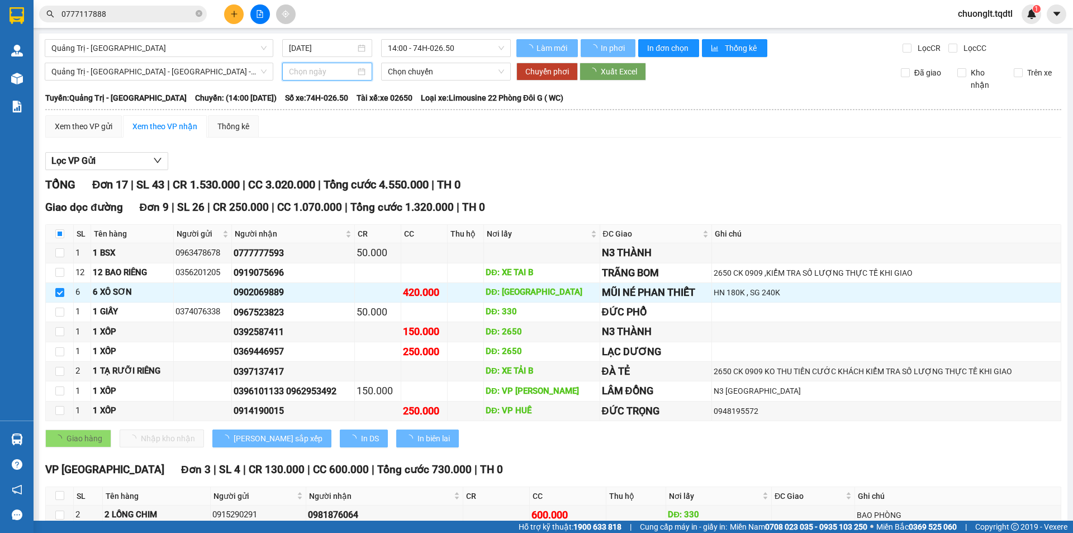
type input "[DATE]"
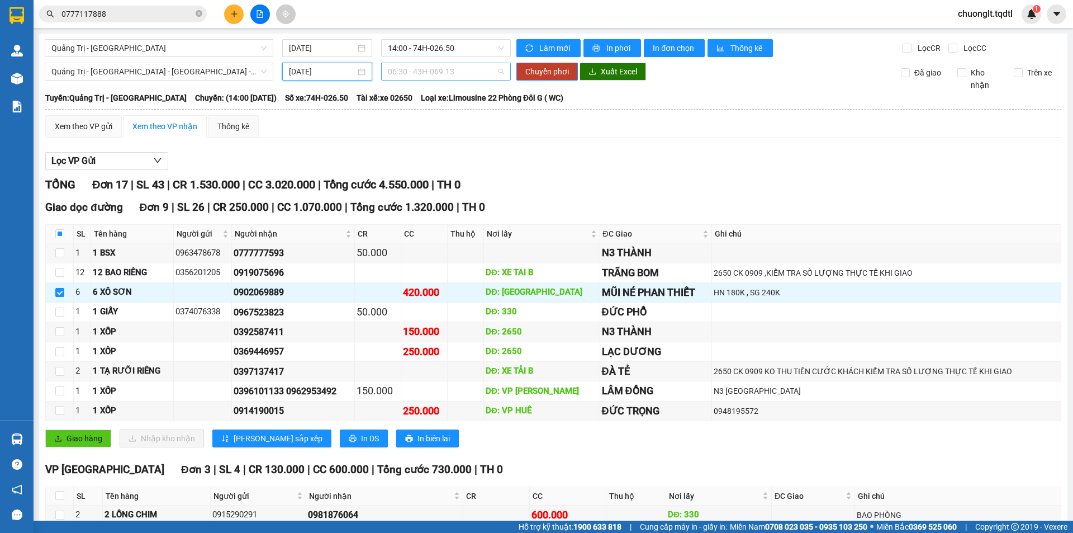
click at [467, 69] on span "06:30 - 43H-069.13" at bounding box center [446, 71] width 116 height 17
click at [440, 153] on div "14:06 - 43H-072.36" at bounding box center [428, 147] width 87 height 12
click at [561, 72] on span "Chuyển phơi" at bounding box center [547, 71] width 44 height 12
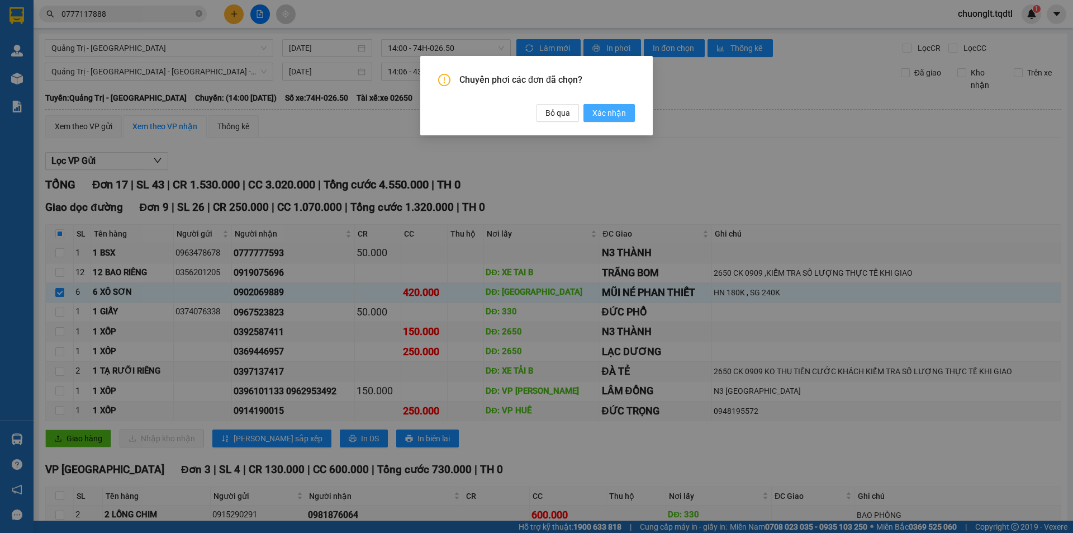
click at [606, 112] on span "Xác nhận" at bounding box center [609, 113] width 34 height 12
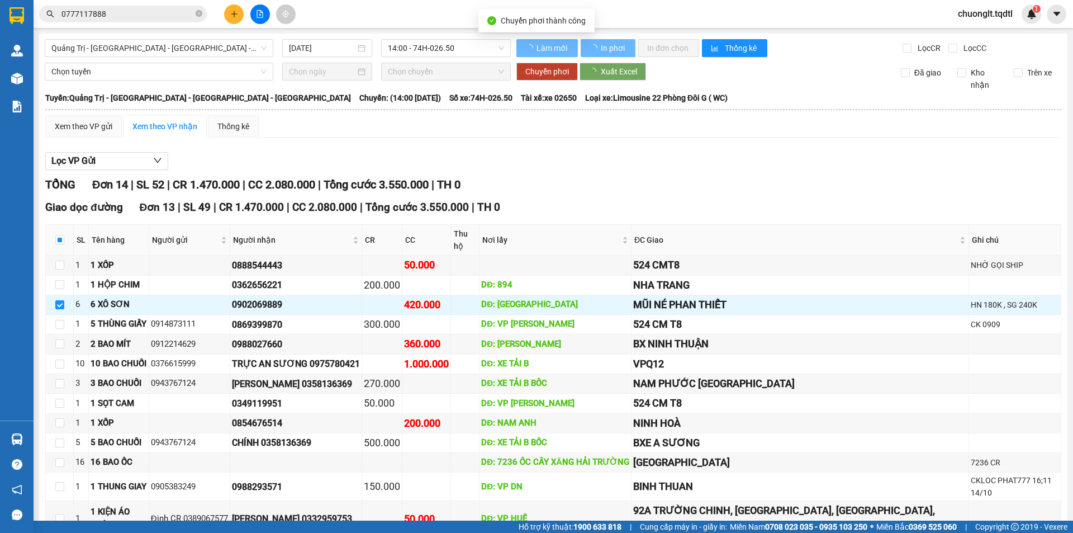
checkbox input "false"
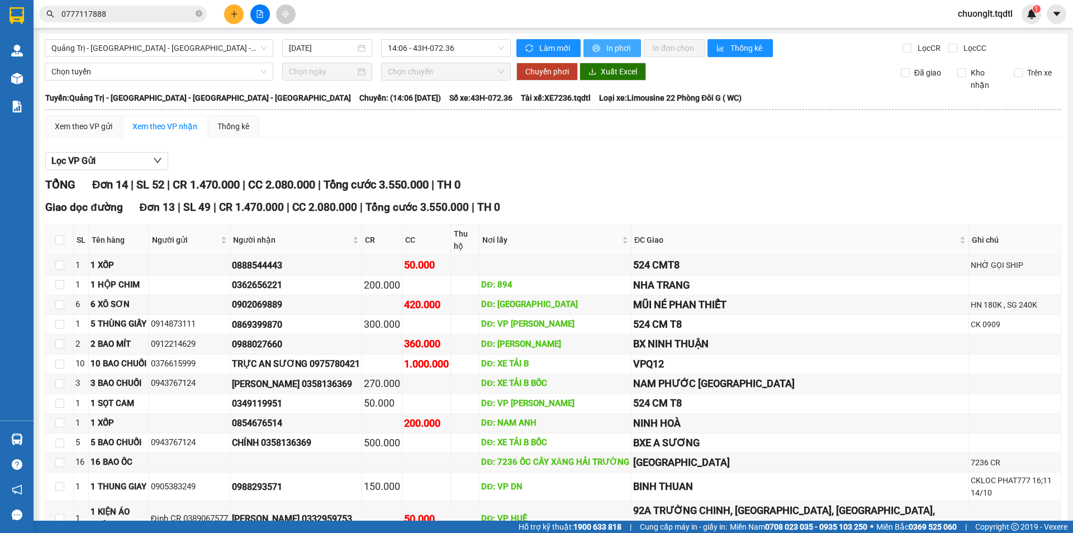
click at [622, 46] on span "In phơi" at bounding box center [619, 48] width 26 height 12
click at [215, 47] on span "Quảng Trị - [GEOGRAPHIC_DATA] - [GEOGRAPHIC_DATA] - [GEOGRAPHIC_DATA]" at bounding box center [158, 48] width 215 height 17
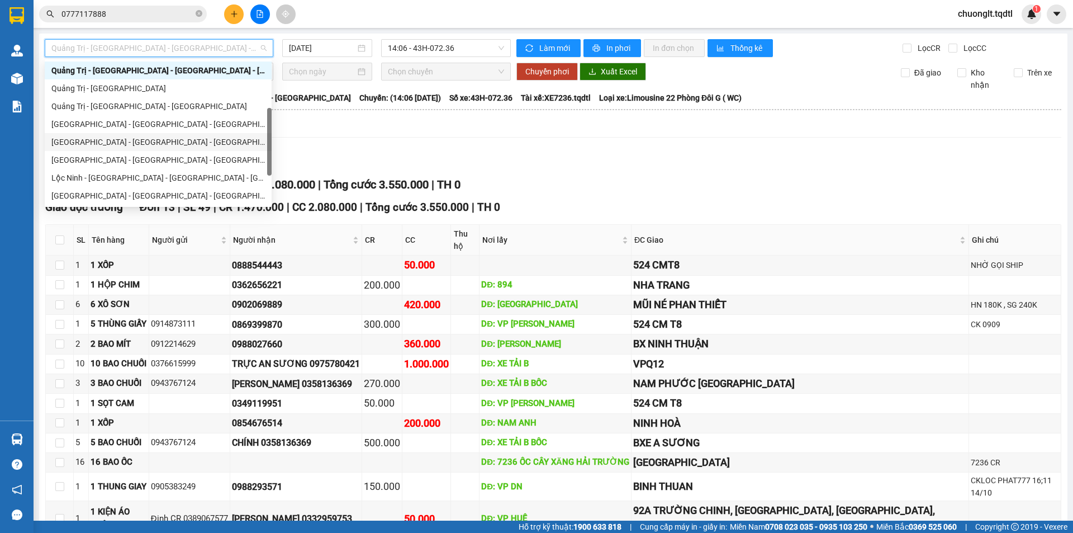
scroll to position [232, 0]
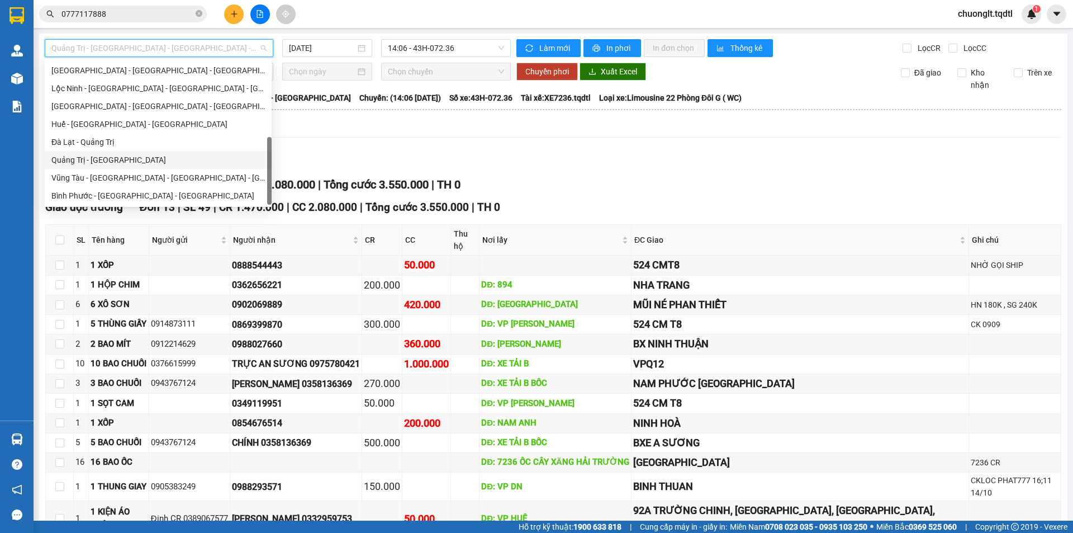
click at [141, 159] on div "Quảng Trị - [GEOGRAPHIC_DATA]" at bounding box center [157, 160] width 213 height 12
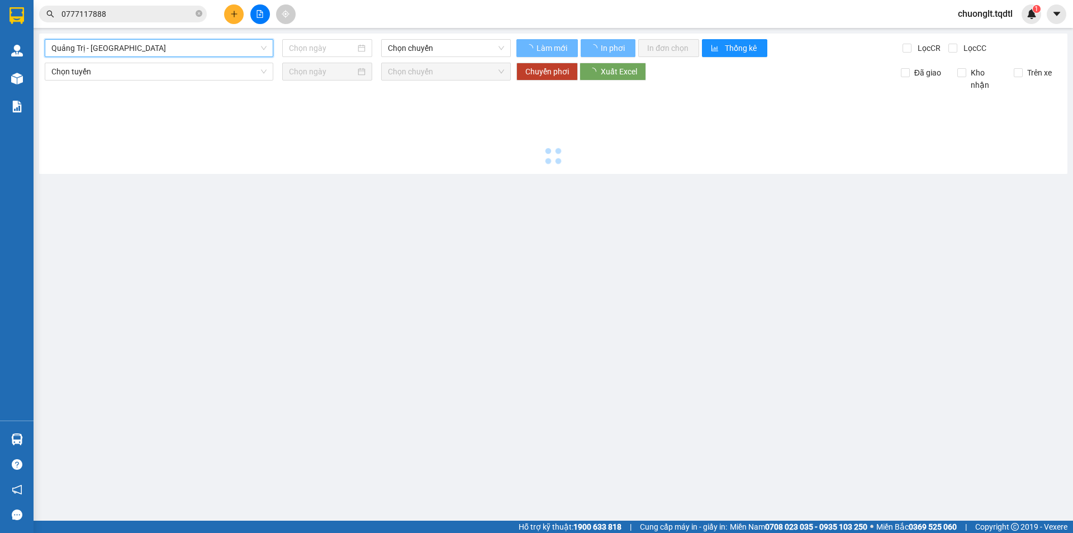
type input "[DATE]"
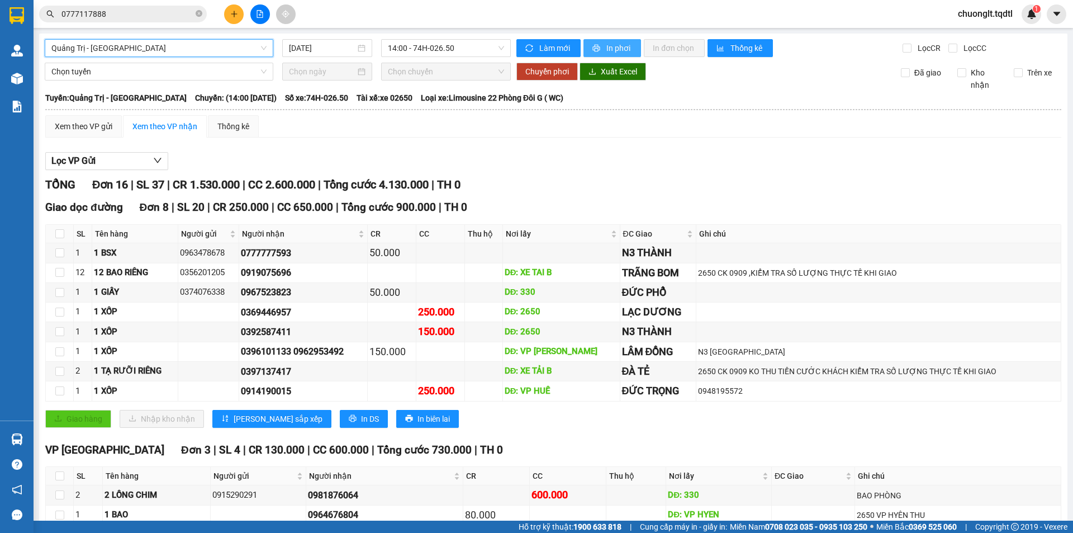
click at [609, 44] on span "In phơi" at bounding box center [619, 48] width 26 height 12
click at [121, 21] on span "0777117888" at bounding box center [123, 14] width 168 height 17
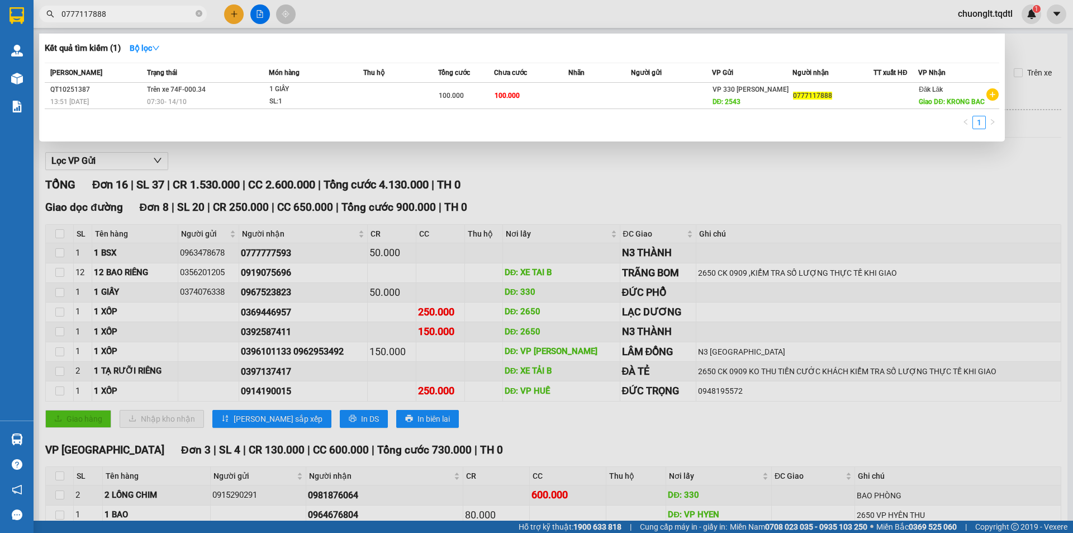
click at [127, 17] on input "0777117888" at bounding box center [127, 14] width 132 height 12
type input "0"
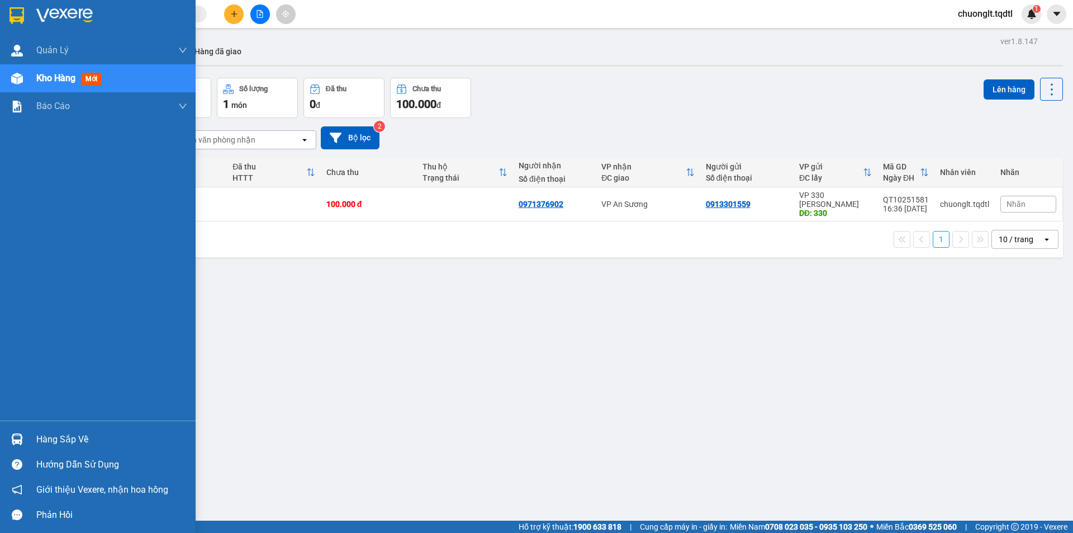
click at [54, 443] on div "Hàng sắp về" at bounding box center [111, 439] width 151 height 17
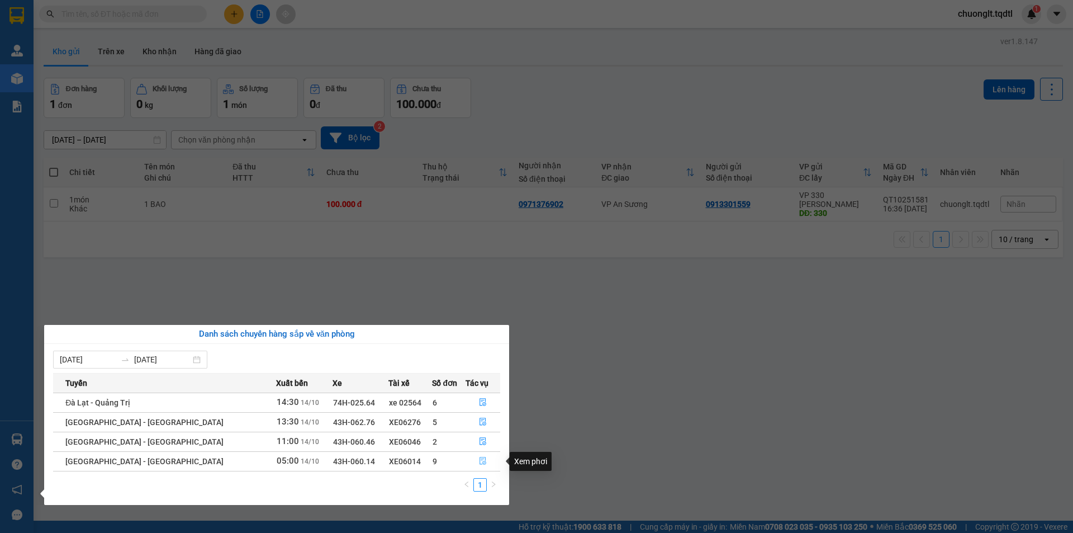
click at [479, 460] on icon "file-done" at bounding box center [482, 461] width 7 height 8
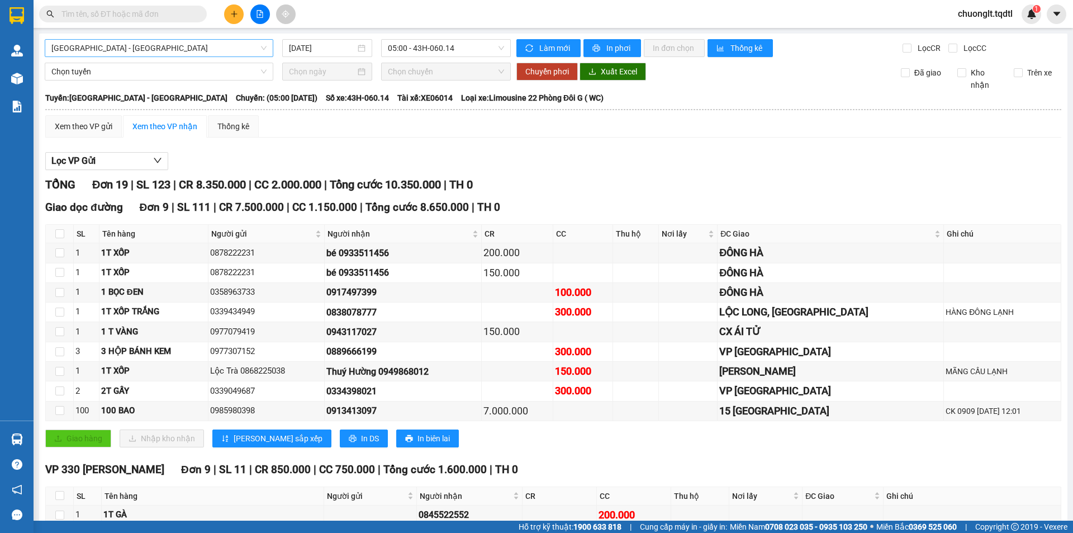
click at [207, 49] on span "[GEOGRAPHIC_DATA] - [GEOGRAPHIC_DATA]" at bounding box center [158, 48] width 215 height 17
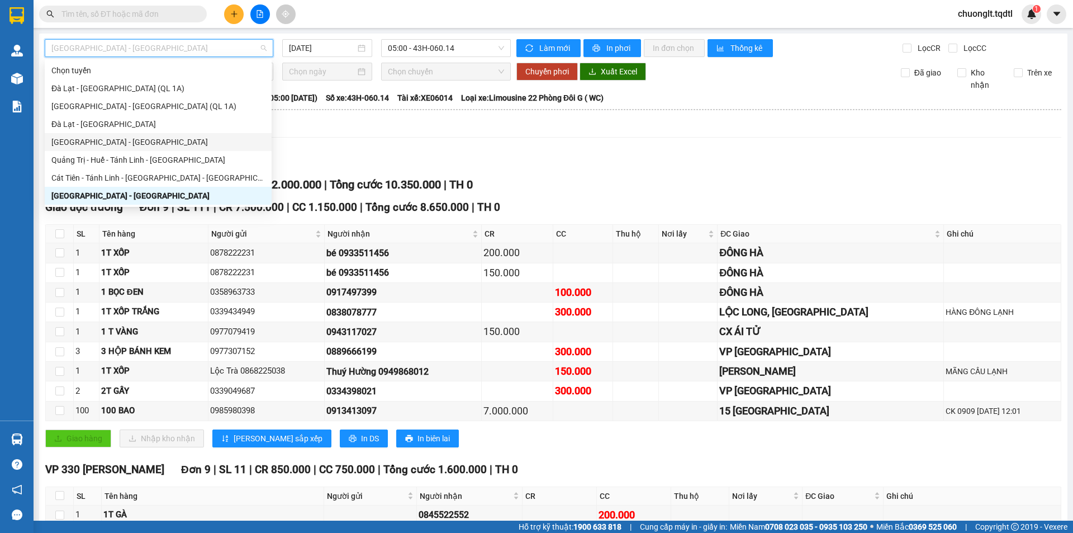
scroll to position [112, 0]
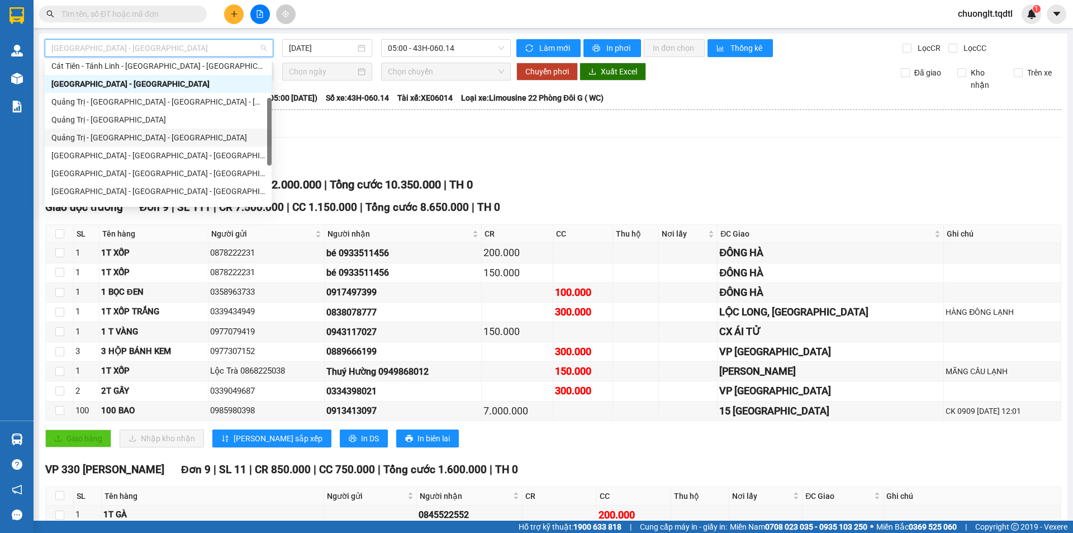
click at [169, 136] on div "Quảng Trị - [GEOGRAPHIC_DATA] - [GEOGRAPHIC_DATA]" at bounding box center [157, 137] width 213 height 12
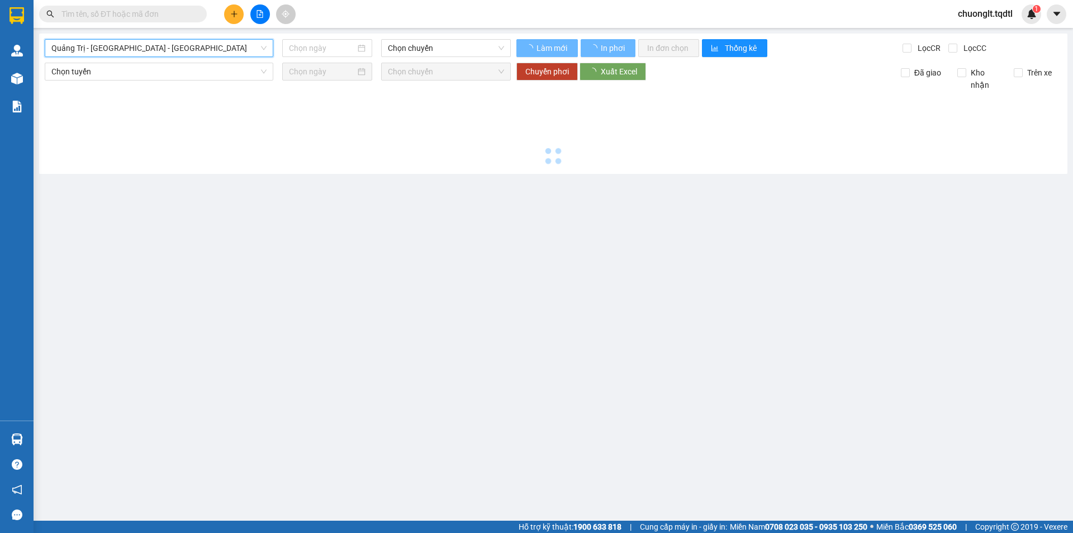
type input "[DATE]"
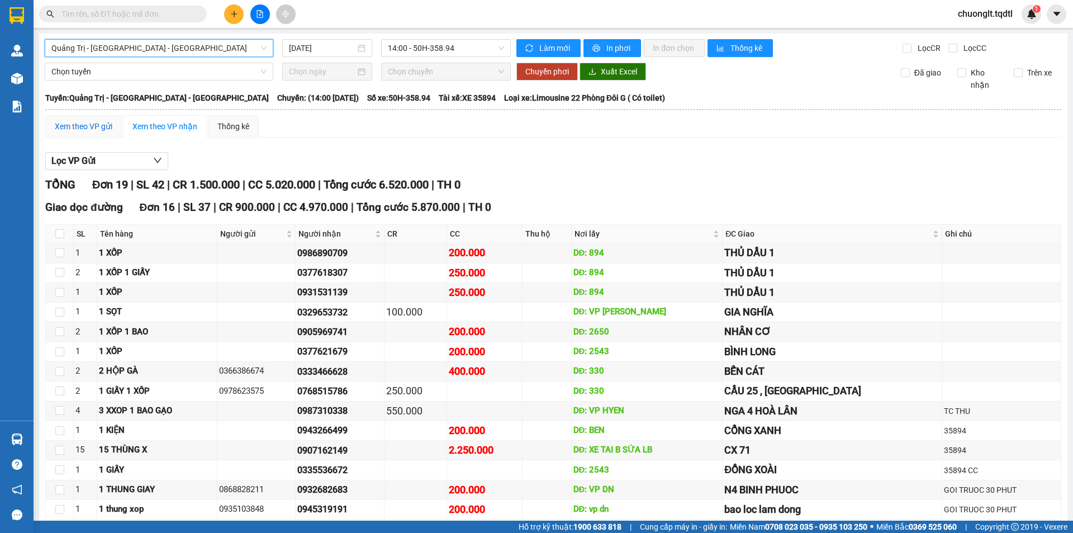
click at [100, 128] on div "Xem theo VP gửi" at bounding box center [84, 126] width 58 height 12
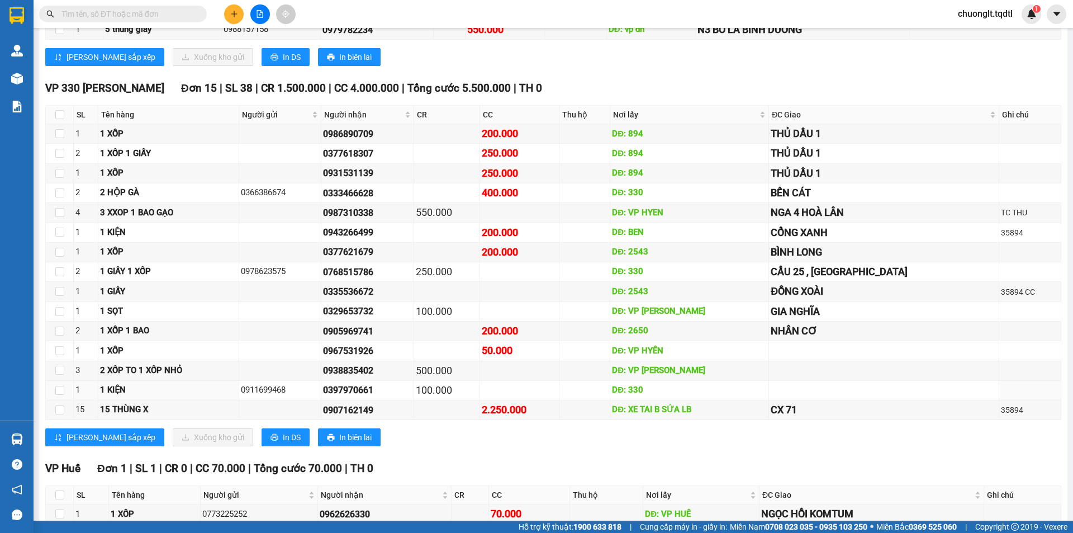
scroll to position [787, 0]
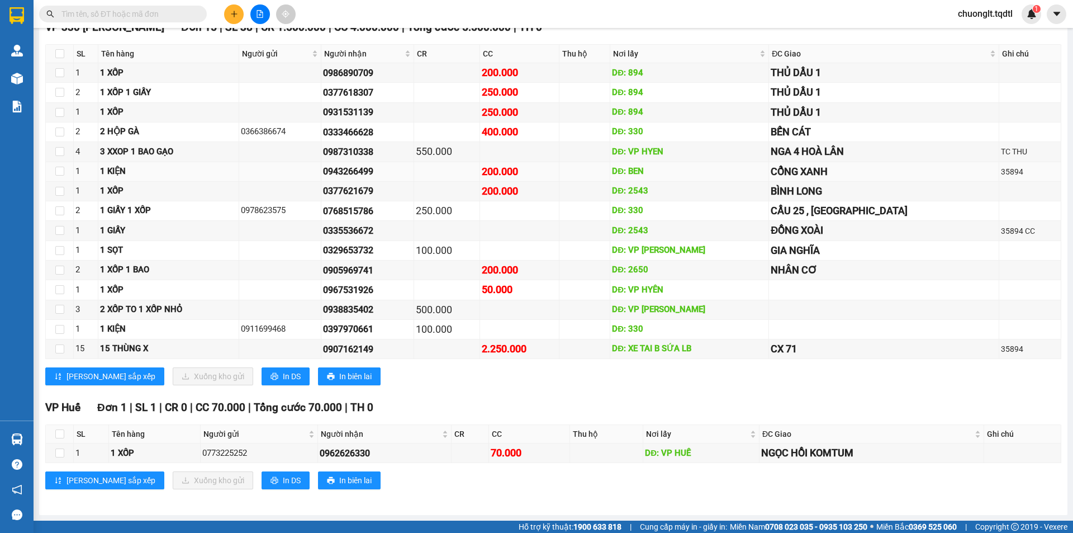
click at [65, 171] on td at bounding box center [60, 172] width 28 height 20
click at [56, 171] on input "checkbox" at bounding box center [59, 171] width 9 height 9
checkbox input "true"
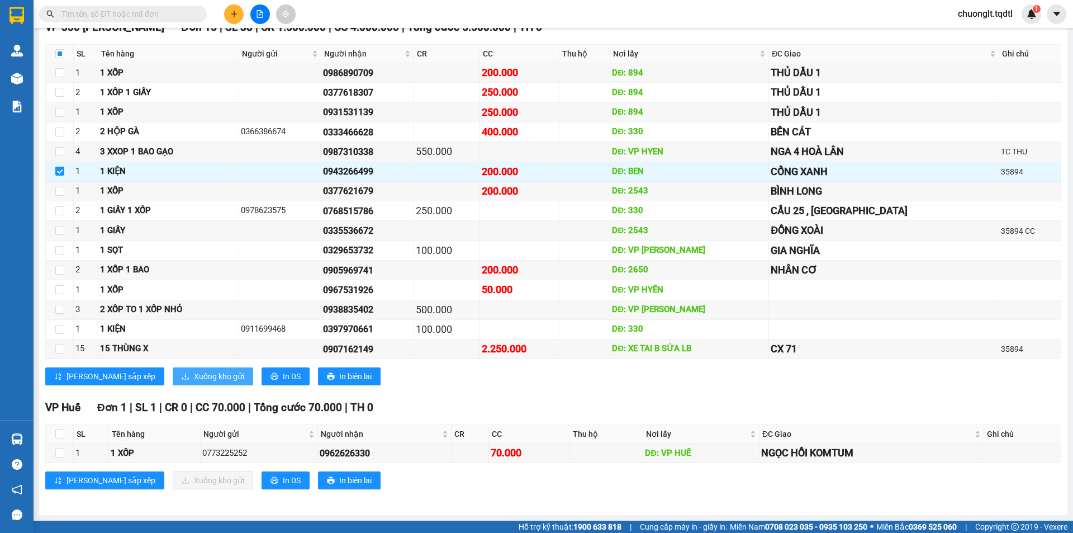
click at [194, 374] on span "Xuống kho gửi" at bounding box center [219, 376] width 50 height 12
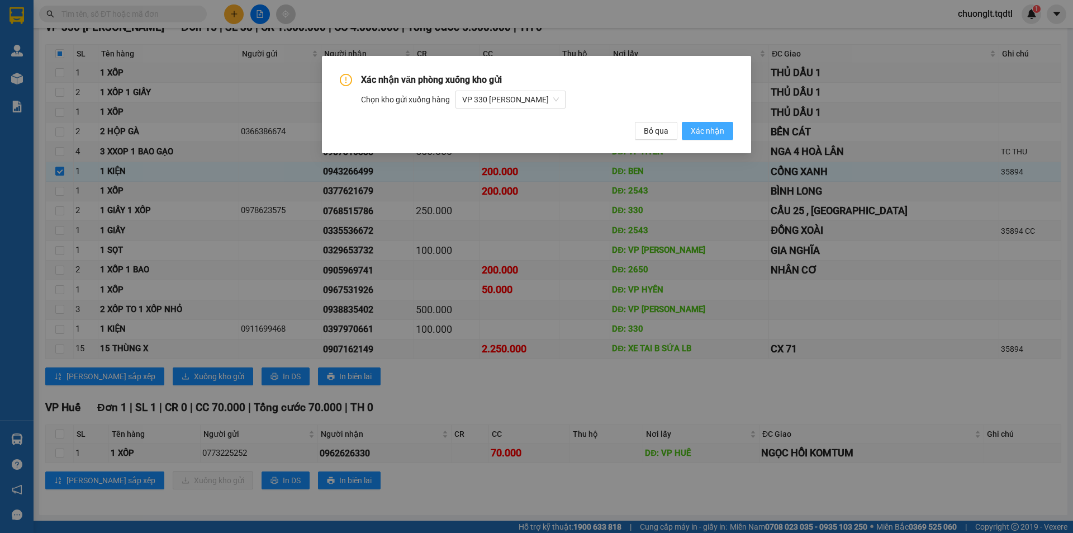
click at [701, 129] on span "Xác nhận" at bounding box center [708, 131] width 34 height 12
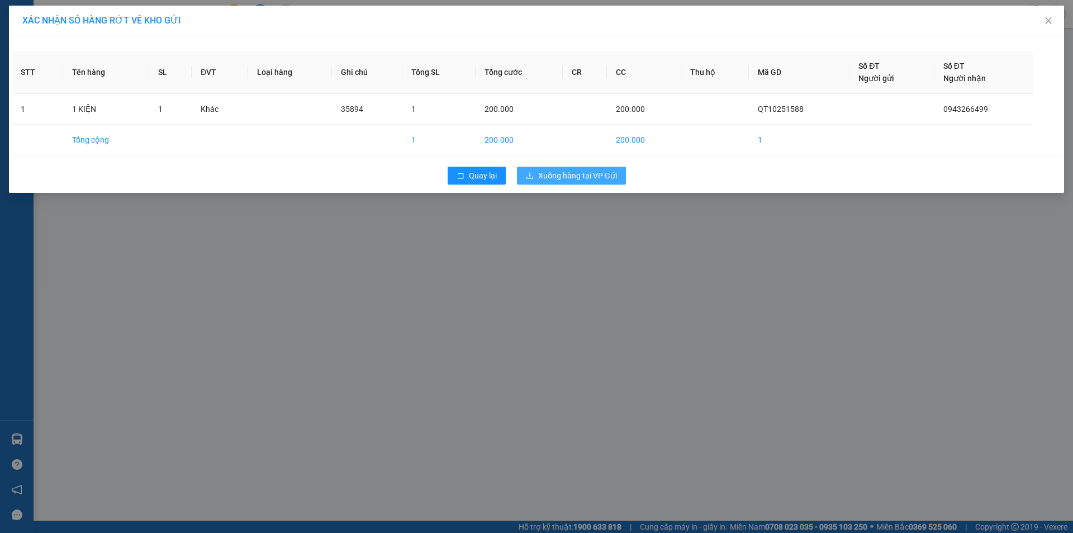
click at [599, 177] on span "Xuống hàng tại VP Gửi" at bounding box center [577, 175] width 79 height 12
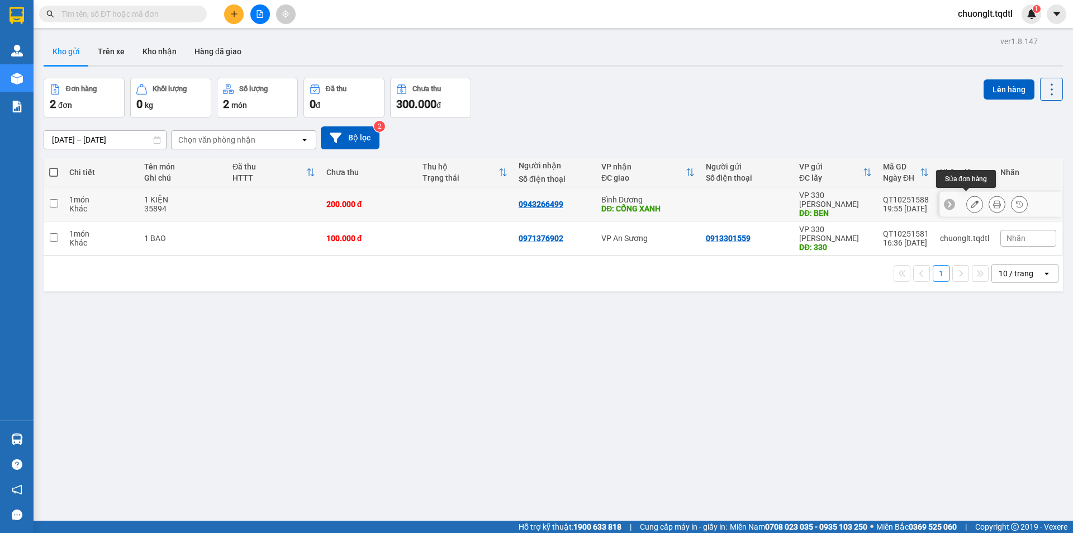
click at [967, 197] on button at bounding box center [975, 204] width 16 height 20
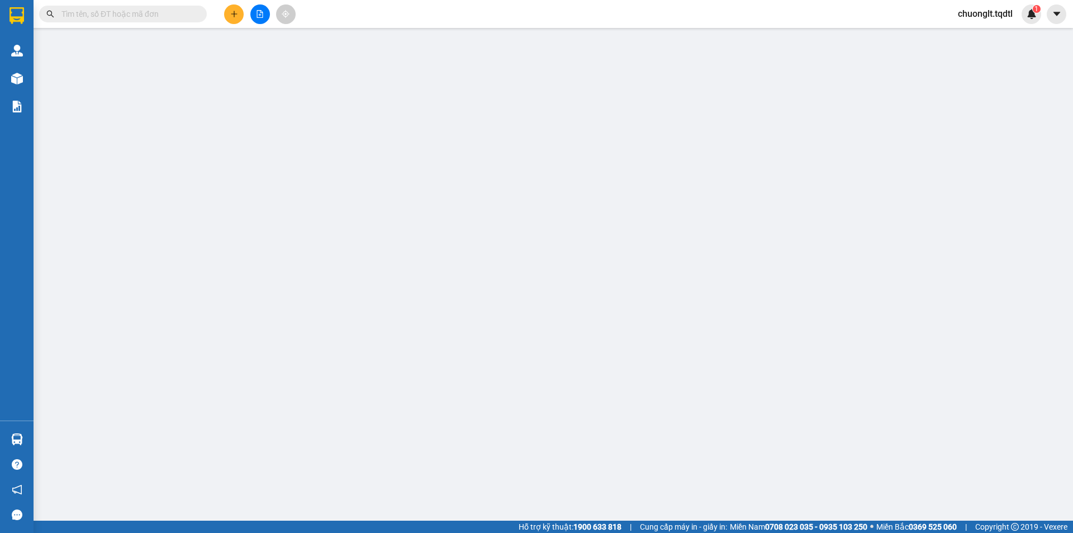
type input "BEN"
type input "0943266499"
type input "CỔNG XANH"
type input "200.000"
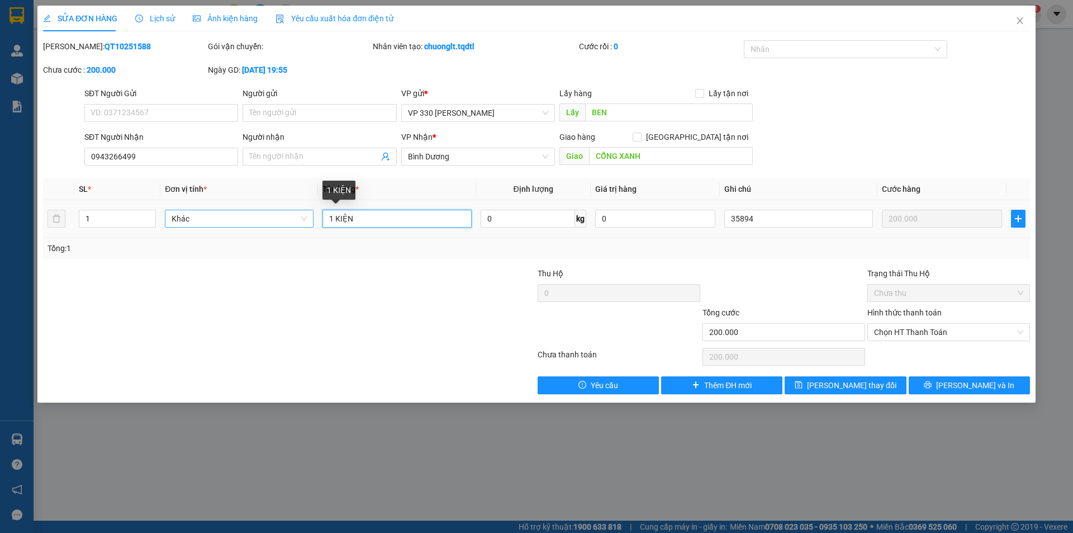
drag, startPoint x: 365, startPoint y: 217, endPoint x: 307, endPoint y: 217, distance: 58.7
click at [307, 217] on tr "1 Khác 1 KIỆN 0 kg 0 35894 200.000" at bounding box center [536, 218] width 987 height 37
type input "2 BAO GẠO"
type input "2"
click at [149, 212] on span "up" at bounding box center [149, 215] width 7 height 7
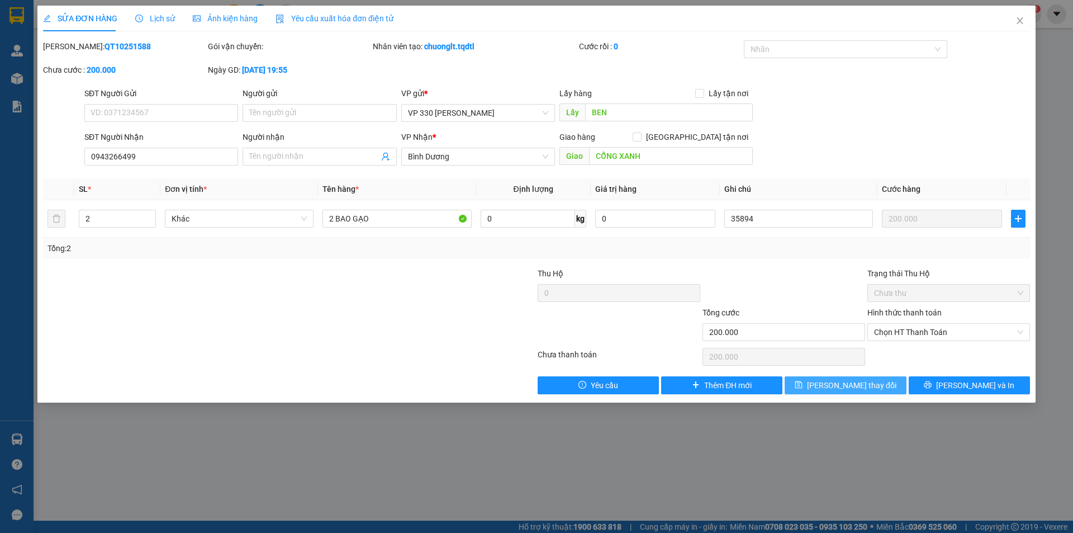
click at [856, 385] on span "[PERSON_NAME] thay đổi" at bounding box center [851, 385] width 89 height 12
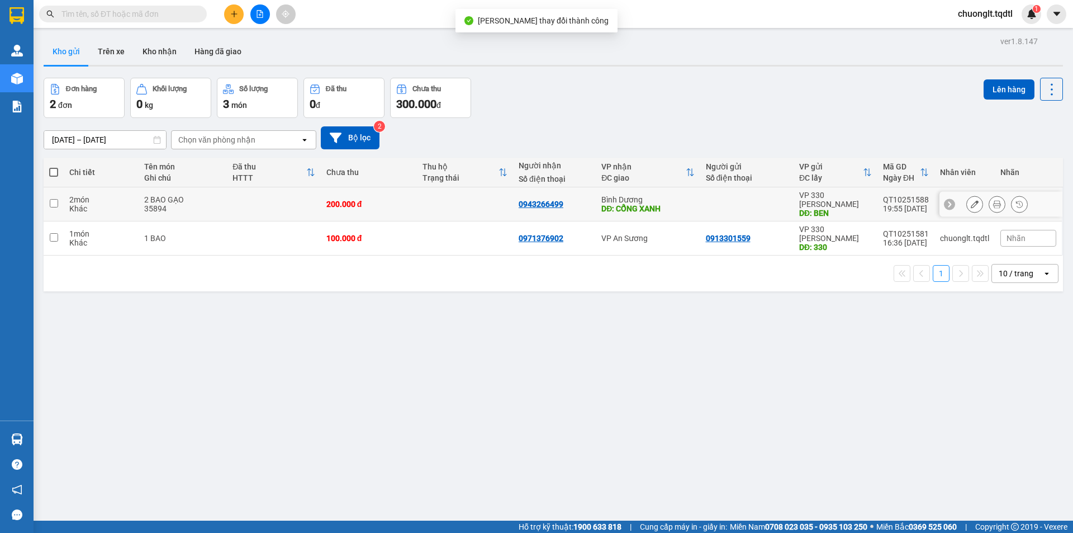
click at [272, 189] on td at bounding box center [273, 204] width 93 height 34
checkbox input "true"
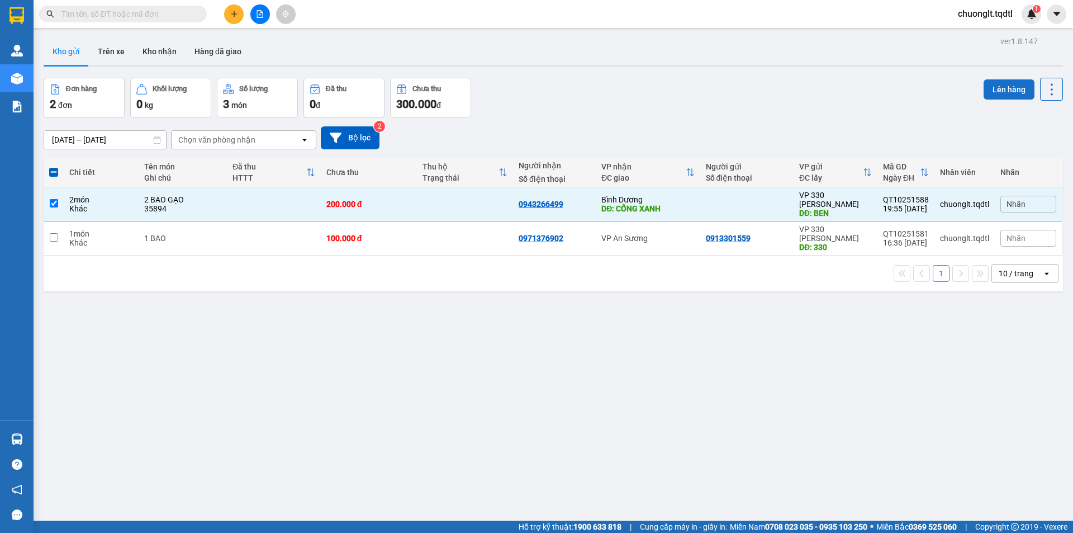
click at [1001, 88] on button "Lên hàng" at bounding box center [1008, 89] width 51 height 20
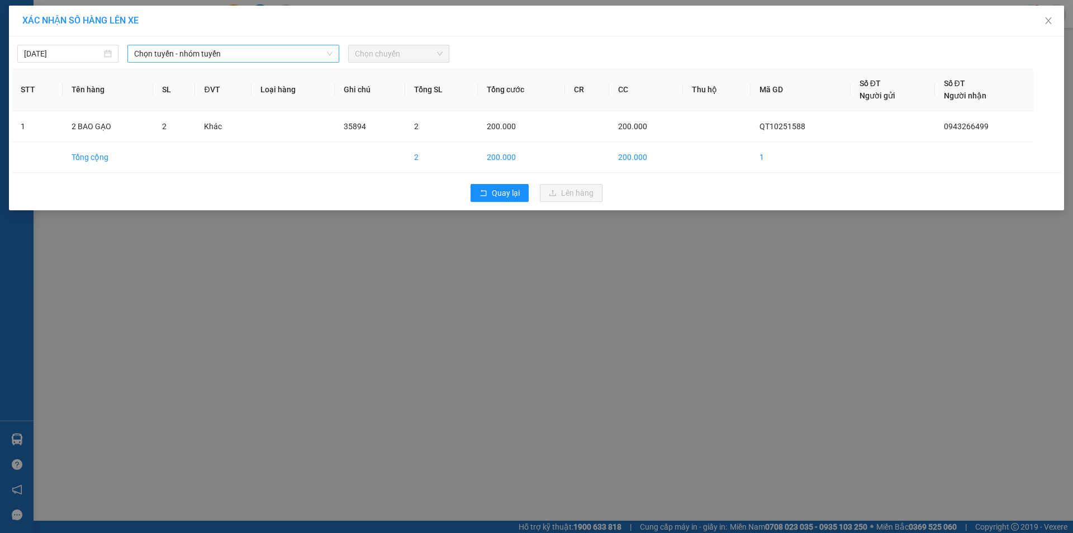
click at [267, 50] on span "Chọn tuyến - nhóm tuyến" at bounding box center [233, 53] width 198 height 17
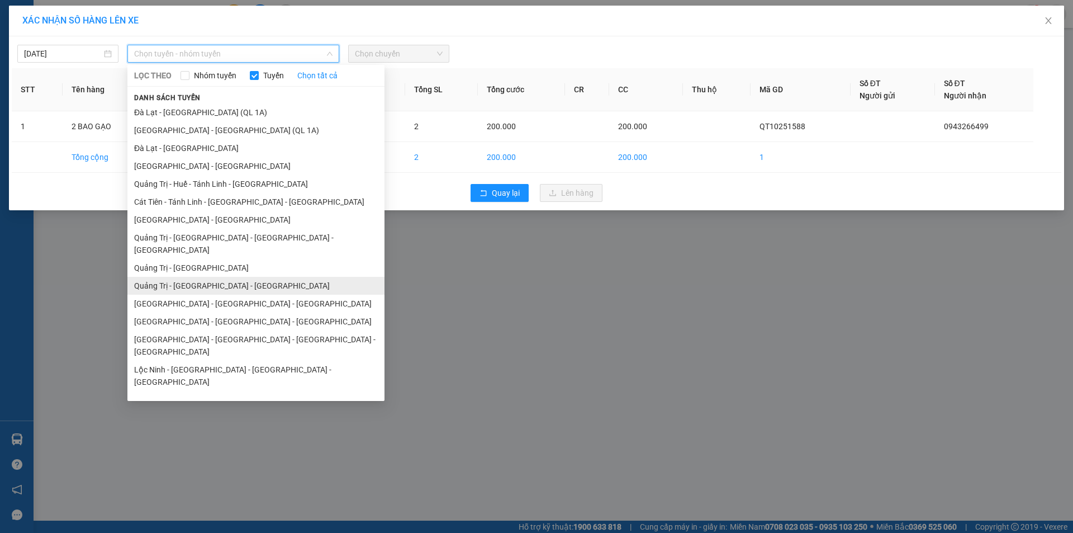
click at [241, 277] on li "Quảng Trị - [GEOGRAPHIC_DATA] - [GEOGRAPHIC_DATA]" at bounding box center [255, 286] width 257 height 18
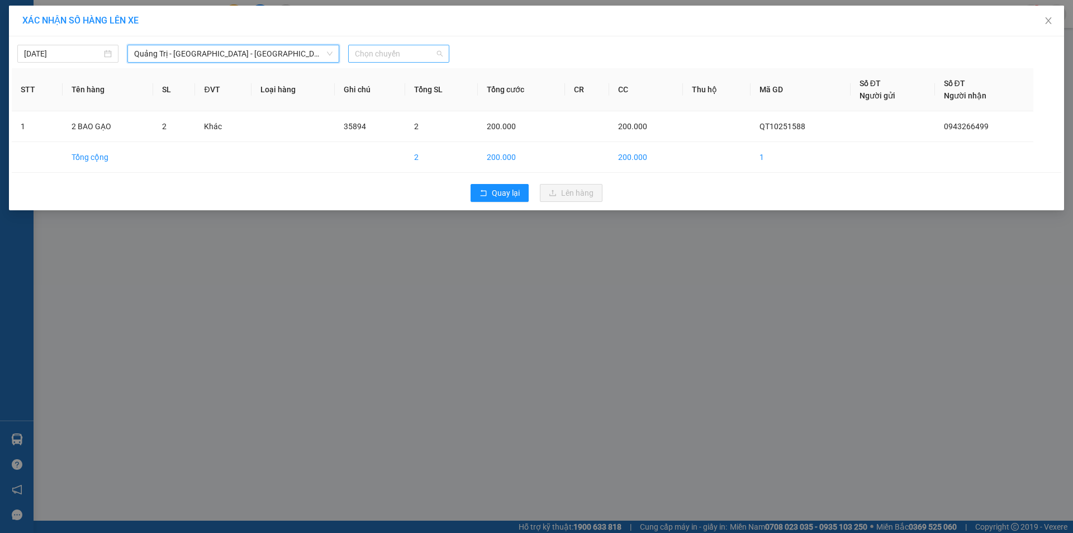
click at [422, 55] on span "Chọn chuyến" at bounding box center [399, 53] width 88 height 17
drag, startPoint x: 407, startPoint y: 96, endPoint x: 414, endPoint y: 98, distance: 7.1
click at [408, 97] on div "14:00 - 50H-358.94" at bounding box center [398, 94] width 87 height 12
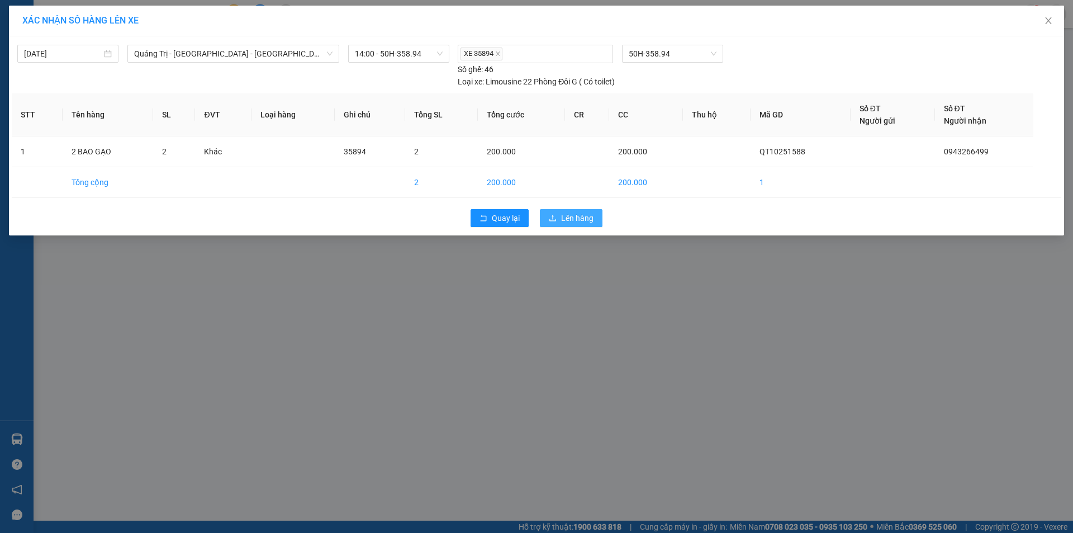
click at [568, 214] on span "Lên hàng" at bounding box center [577, 218] width 32 height 12
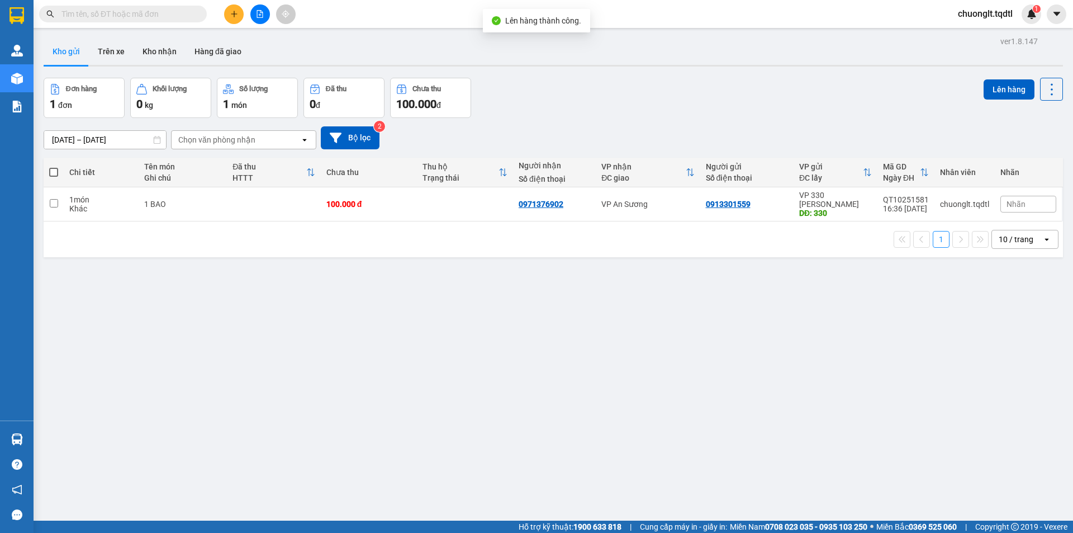
click at [258, 13] on icon "file-add" at bounding box center [260, 14] width 8 height 8
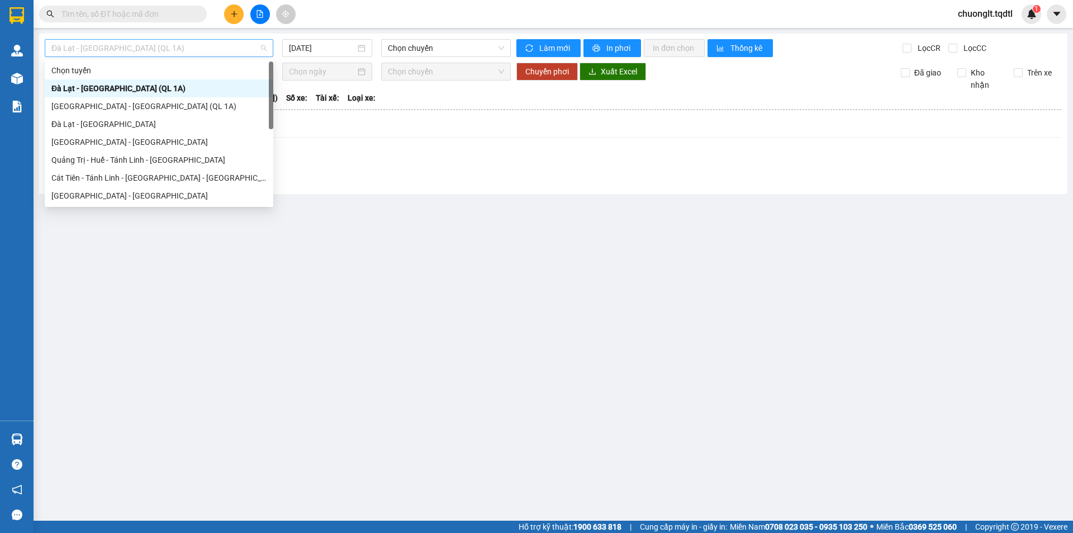
click at [223, 44] on span "Đà Lạt - [GEOGRAPHIC_DATA] (QL 1A)" at bounding box center [158, 48] width 215 height 17
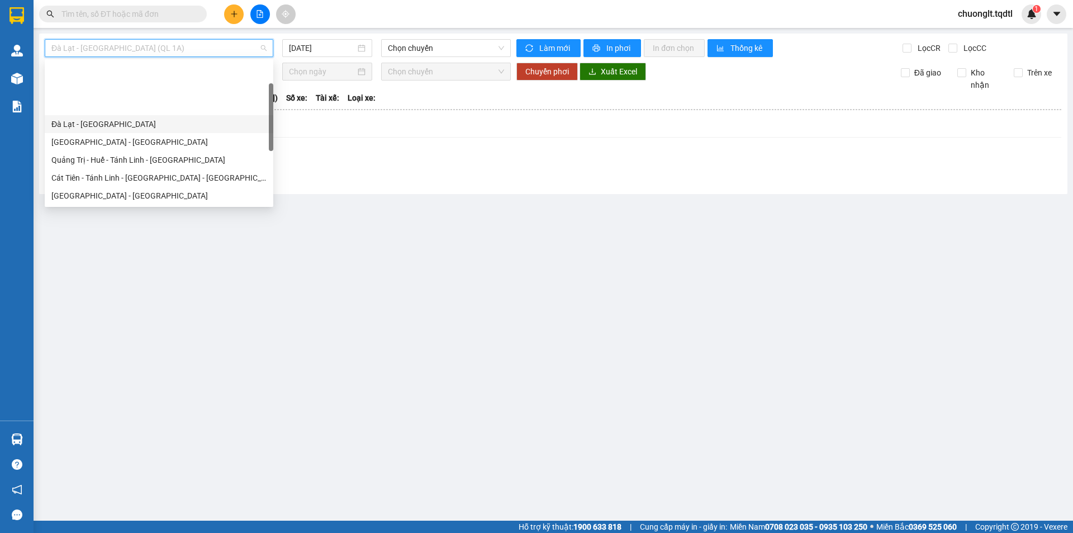
scroll to position [56, 0]
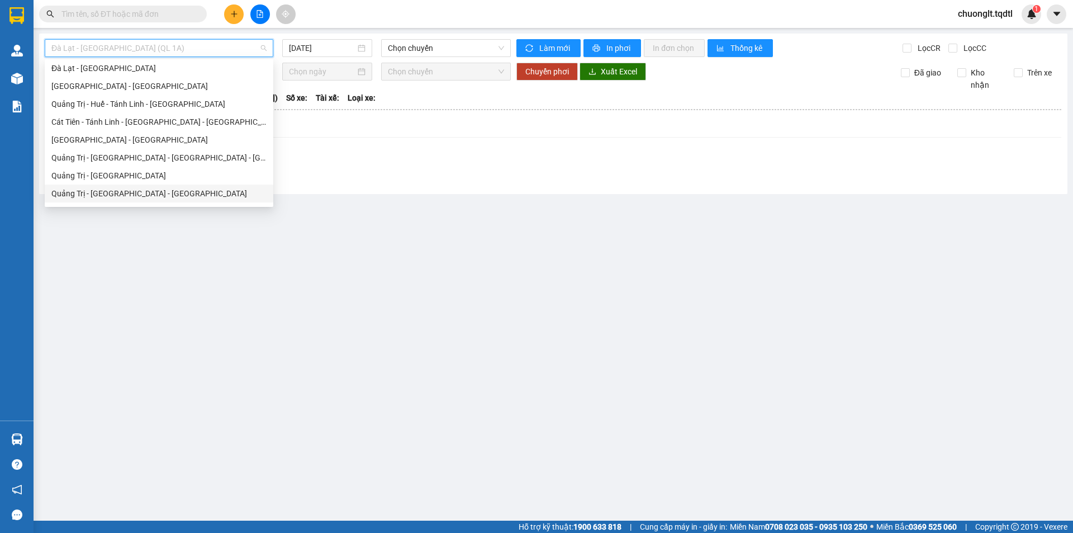
click at [104, 377] on main "Đà Lạt - Sài Gòn (QL 1A) 14/10/2025 Chọn chuyến Làm mới In phơi In đơn chọn Thố…" at bounding box center [536, 260] width 1073 height 520
